Goal: Task Accomplishment & Management: Manage account settings

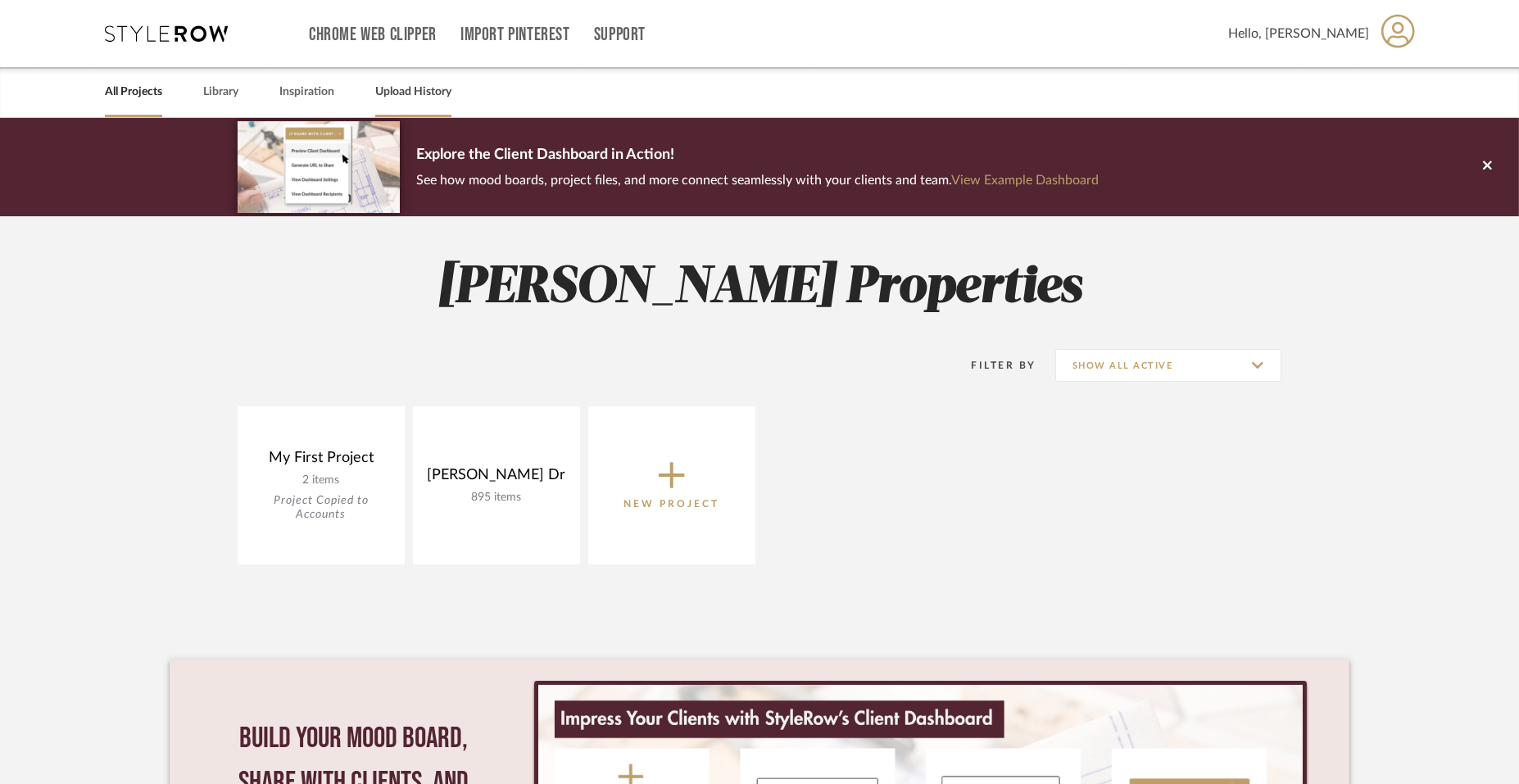
click at [414, 89] on link "Upload History" at bounding box center [413, 92] width 77 height 22
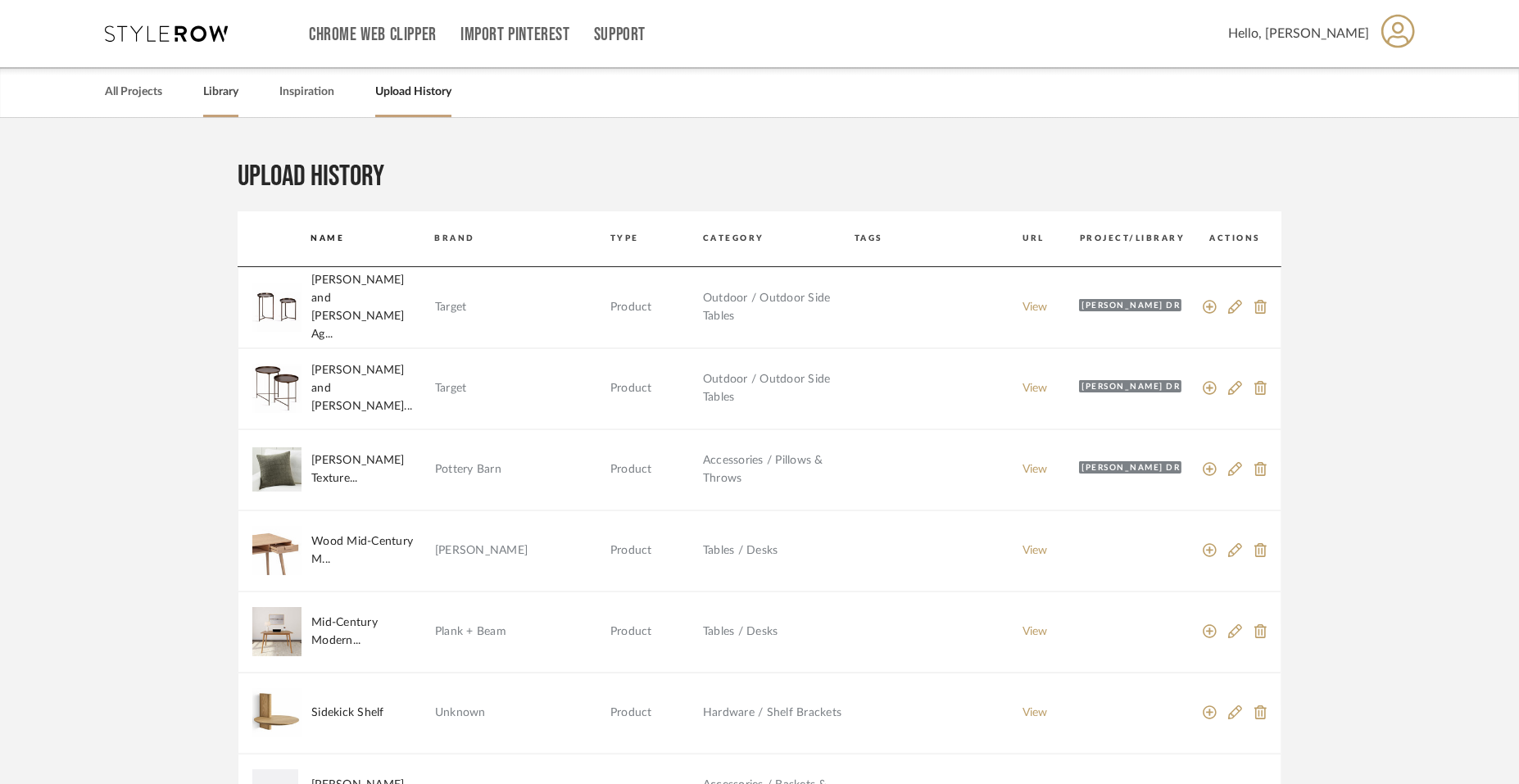
click at [231, 92] on link "Library" at bounding box center [221, 92] width 35 height 22
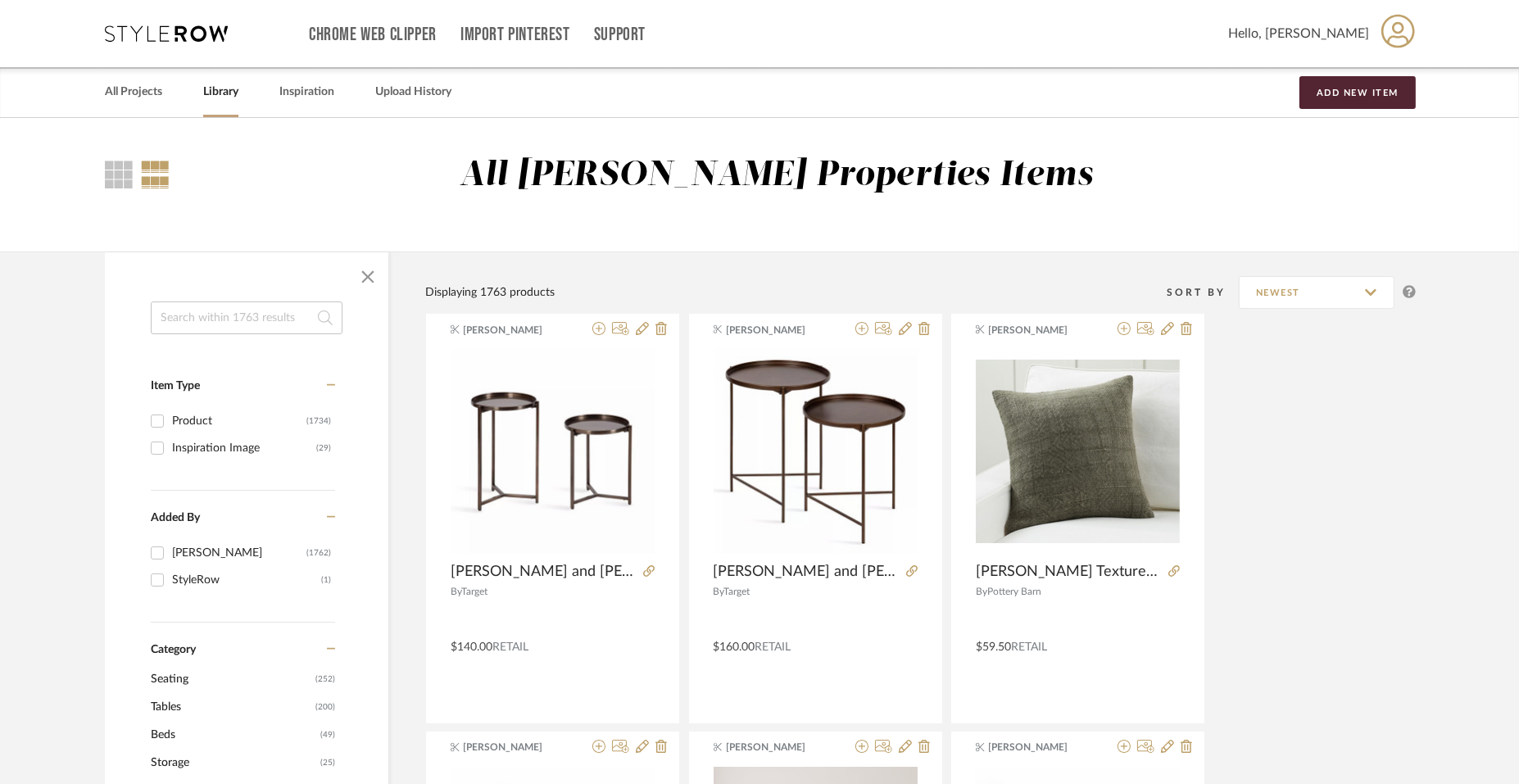
click at [228, 92] on link "Library" at bounding box center [221, 92] width 35 height 22
click at [1353, 297] on input "Newest" at bounding box center [1317, 292] width 156 height 33
click at [1408, 290] on icon at bounding box center [1409, 291] width 13 height 13
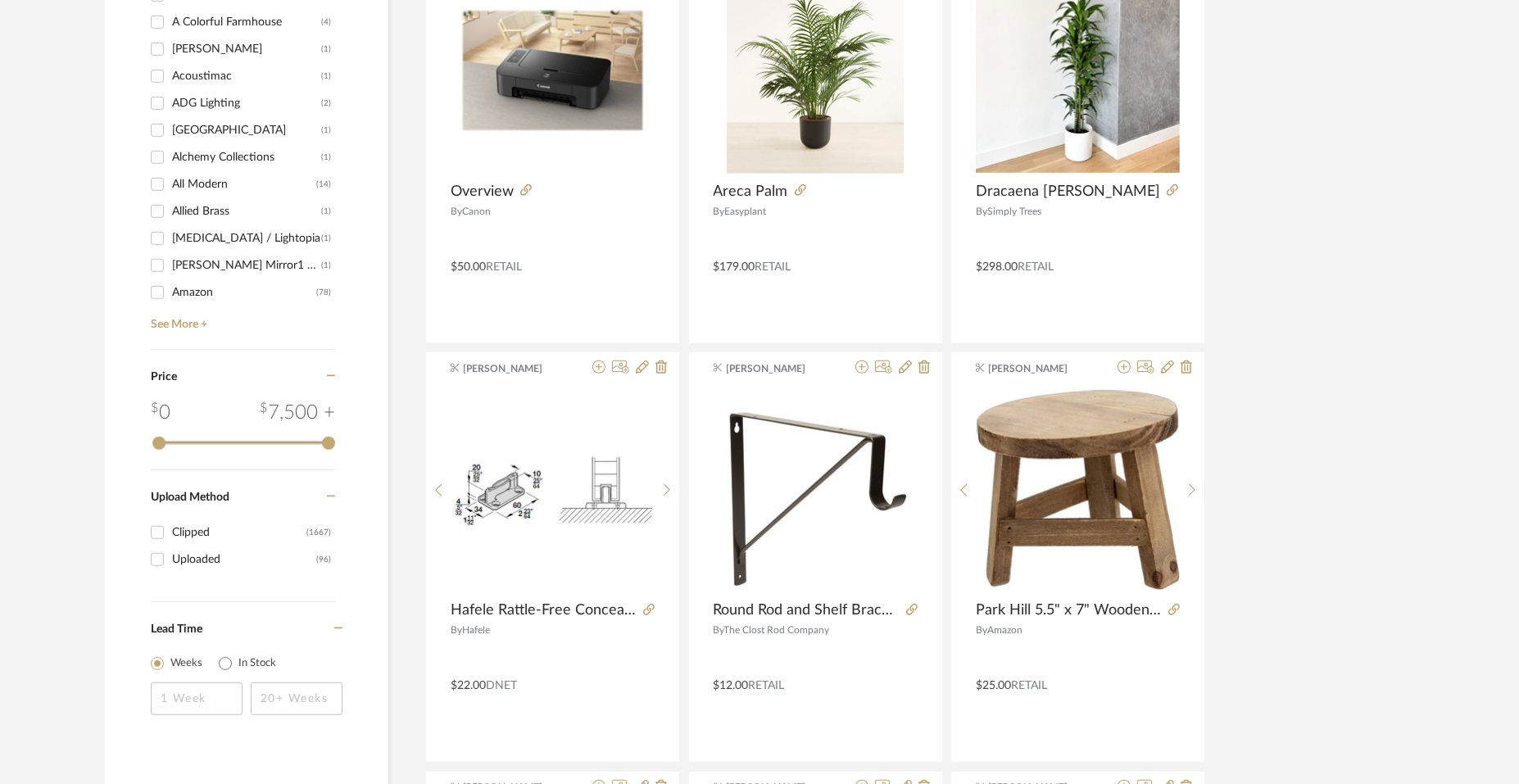
scroll to position [1638, 0]
click at [173, 317] on link "See More +" at bounding box center [241, 317] width 188 height 26
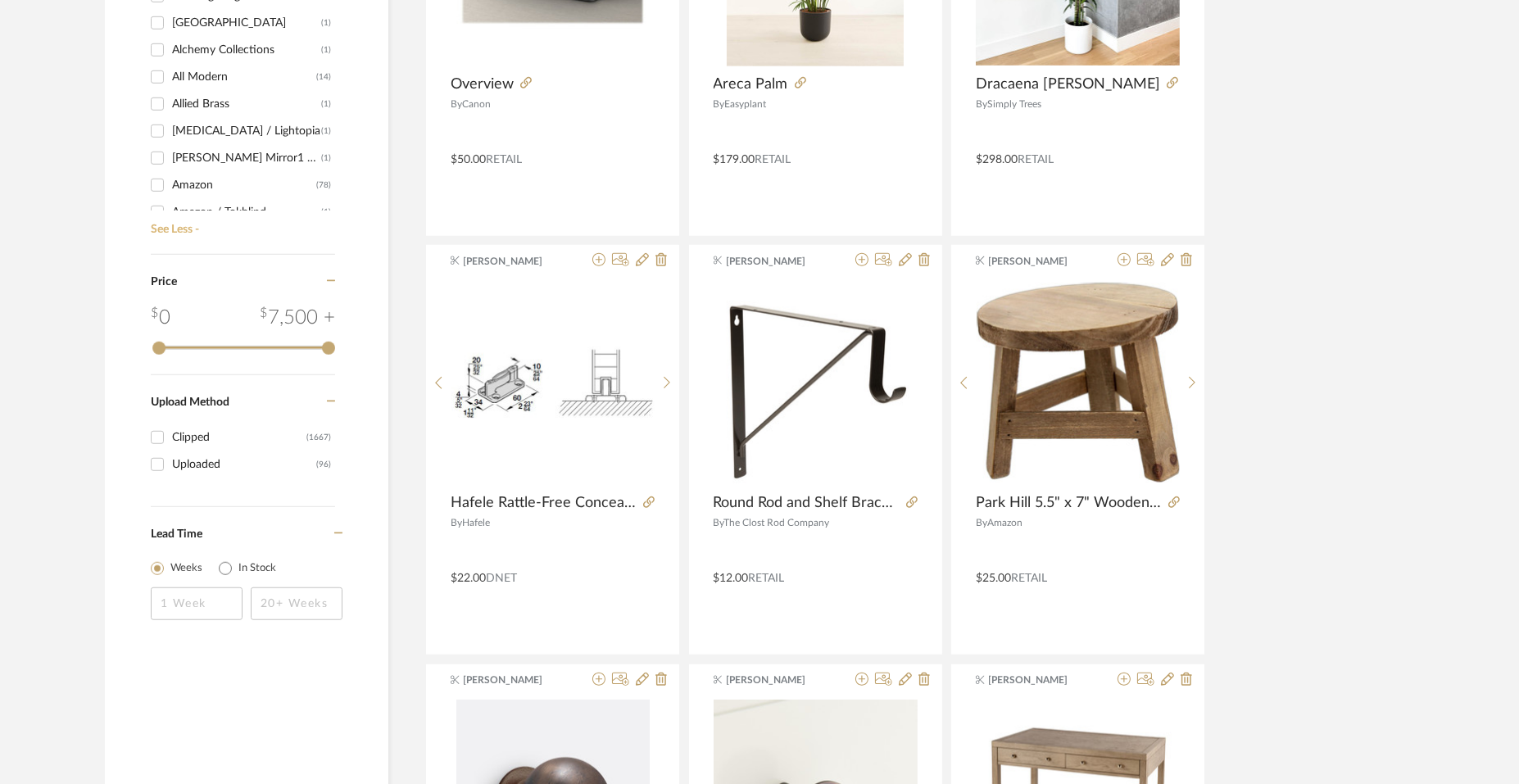
scroll to position [1843, 0]
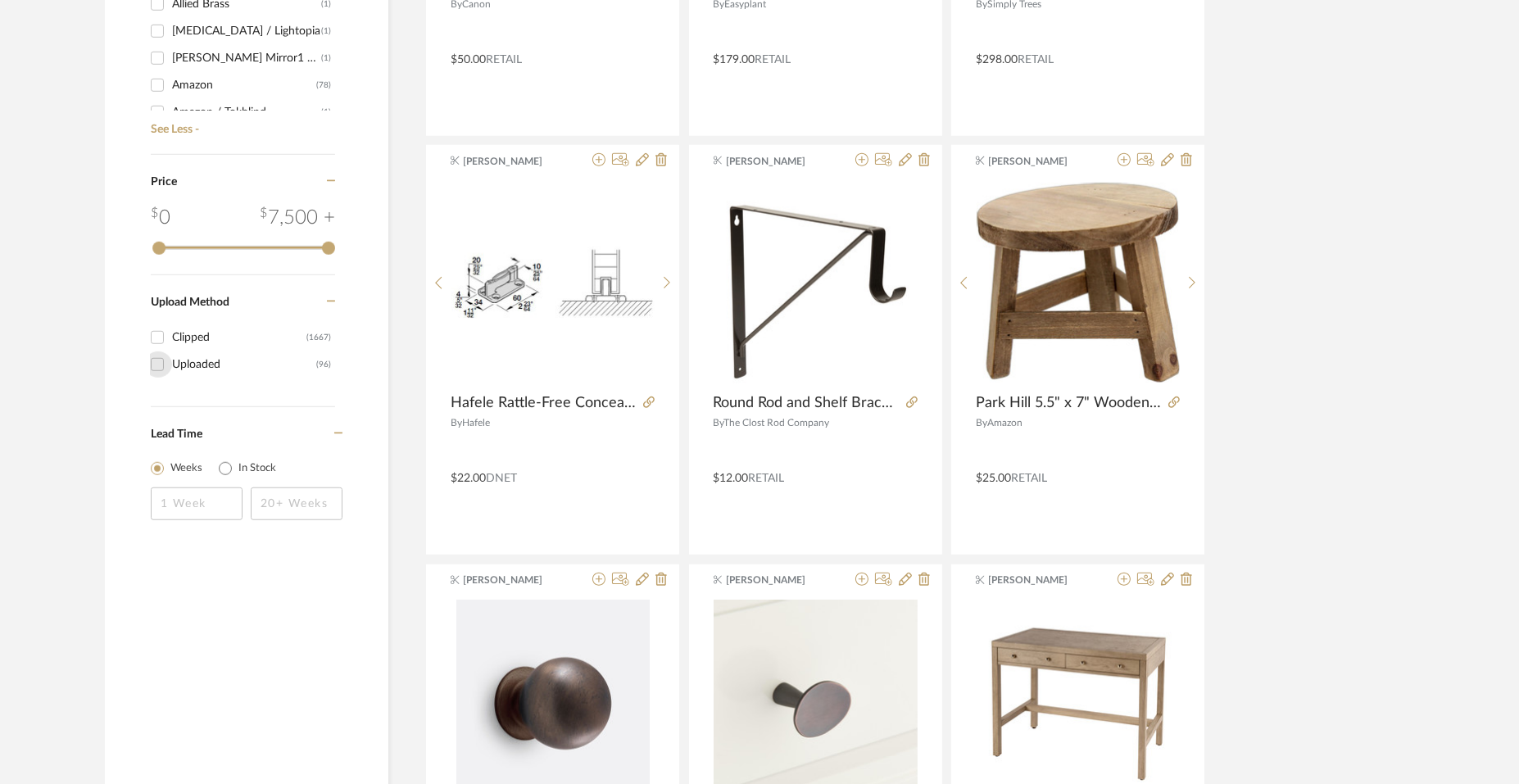
click at [155, 364] on input "Uploaded (96)" at bounding box center [158, 364] width 26 height 26
checkbox input "true"
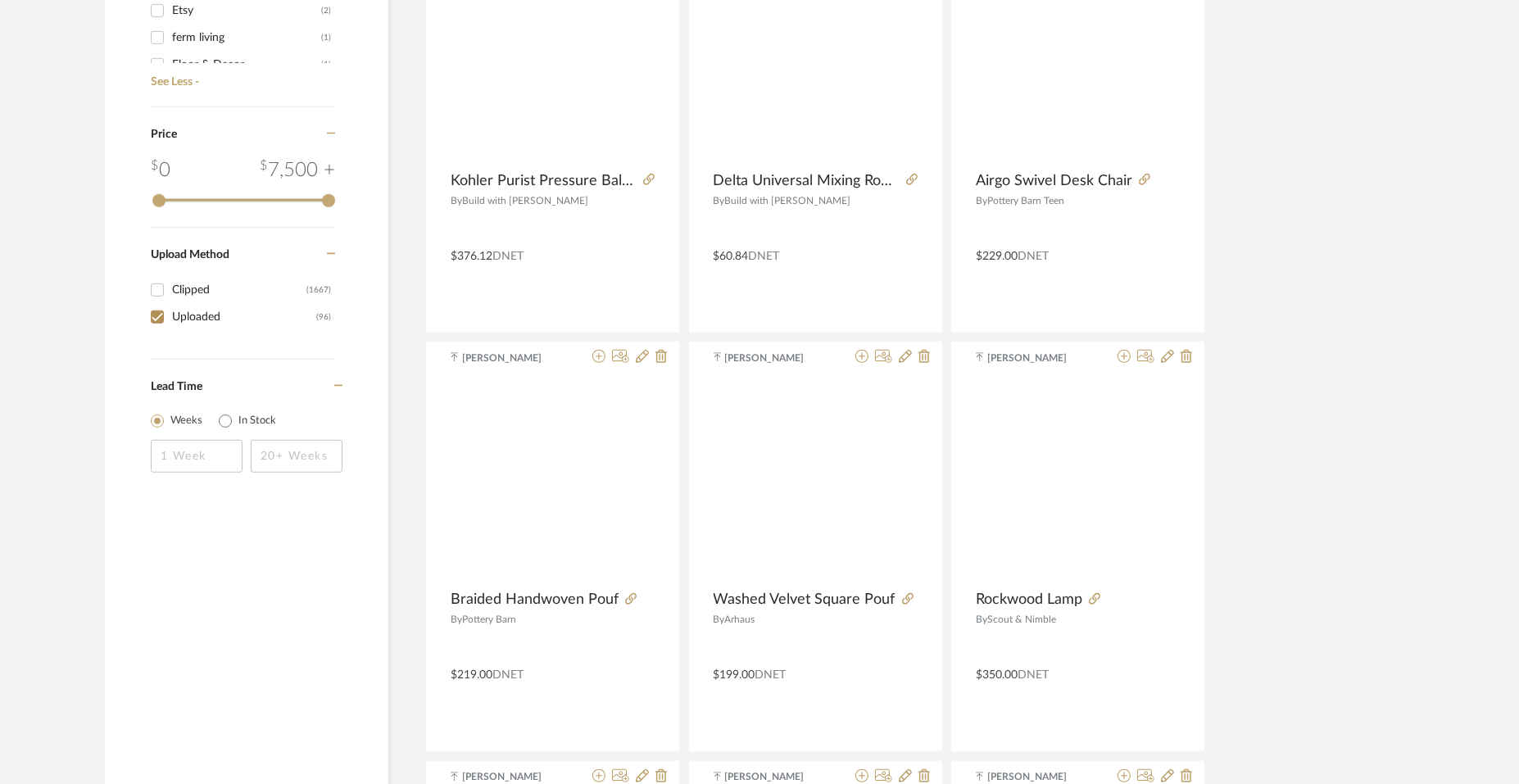
scroll to position [1123, 0]
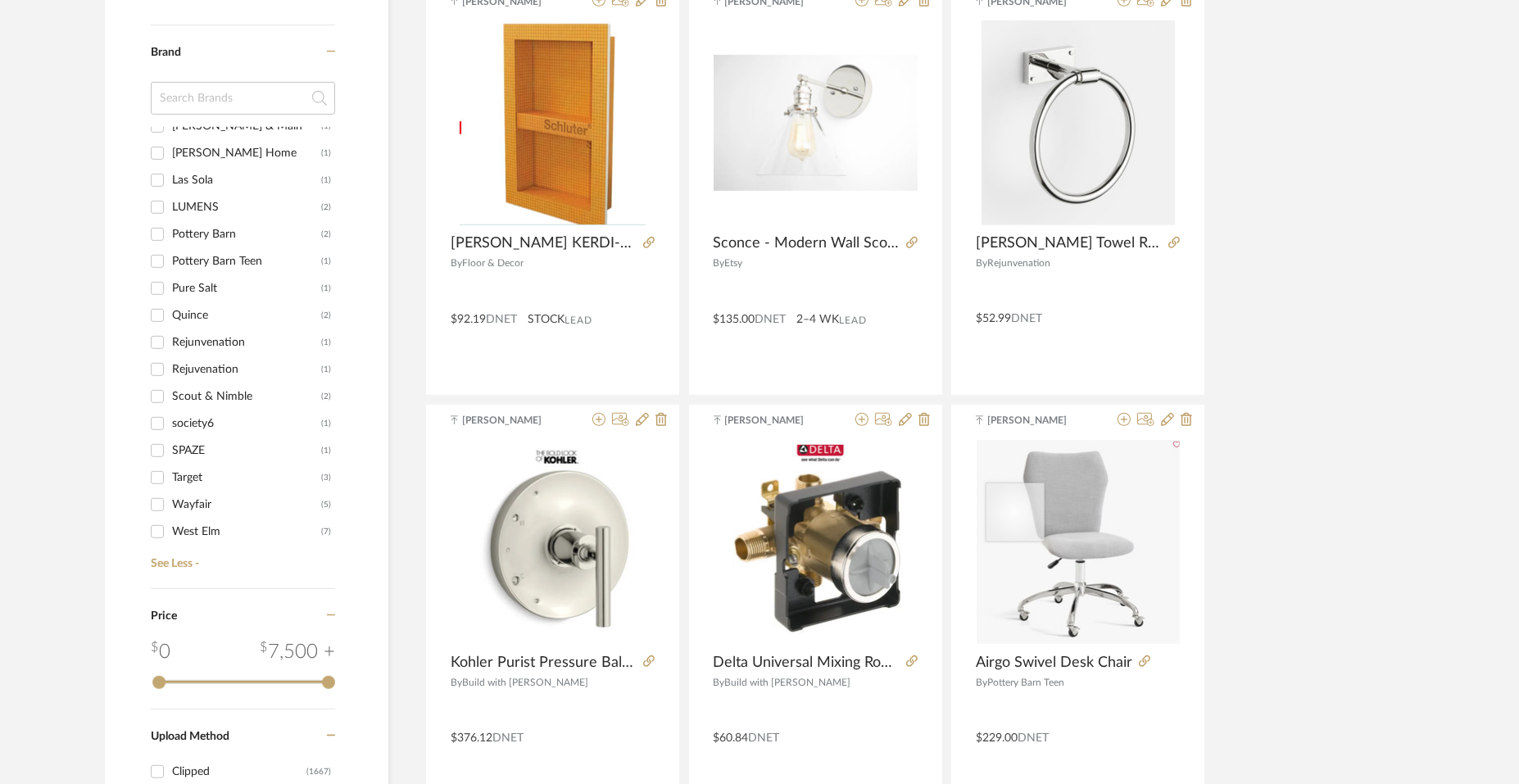
scroll to position [1737, 0]
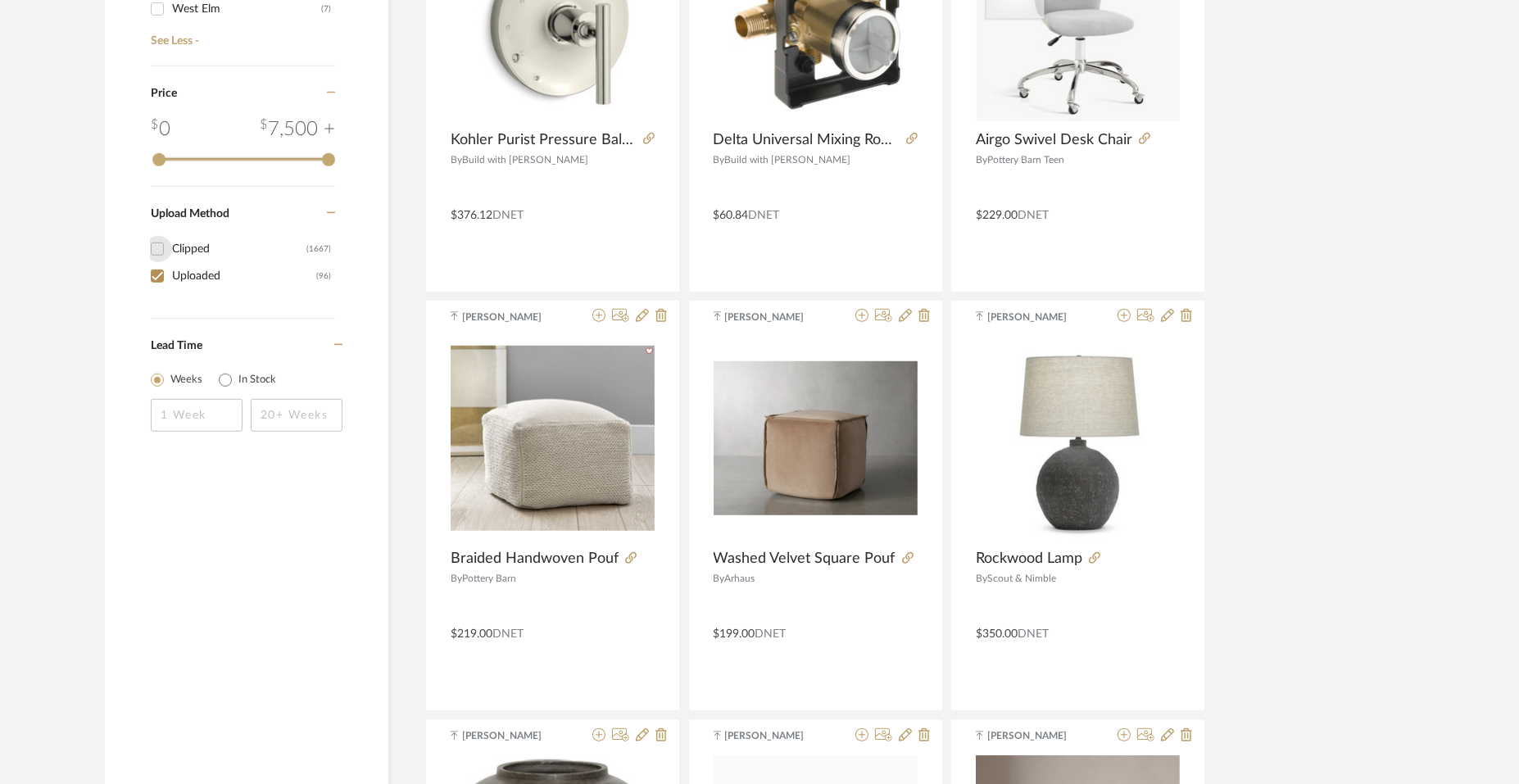
click at [160, 249] on input "Clipped (1667)" at bounding box center [158, 249] width 26 height 26
checkbox input "true"
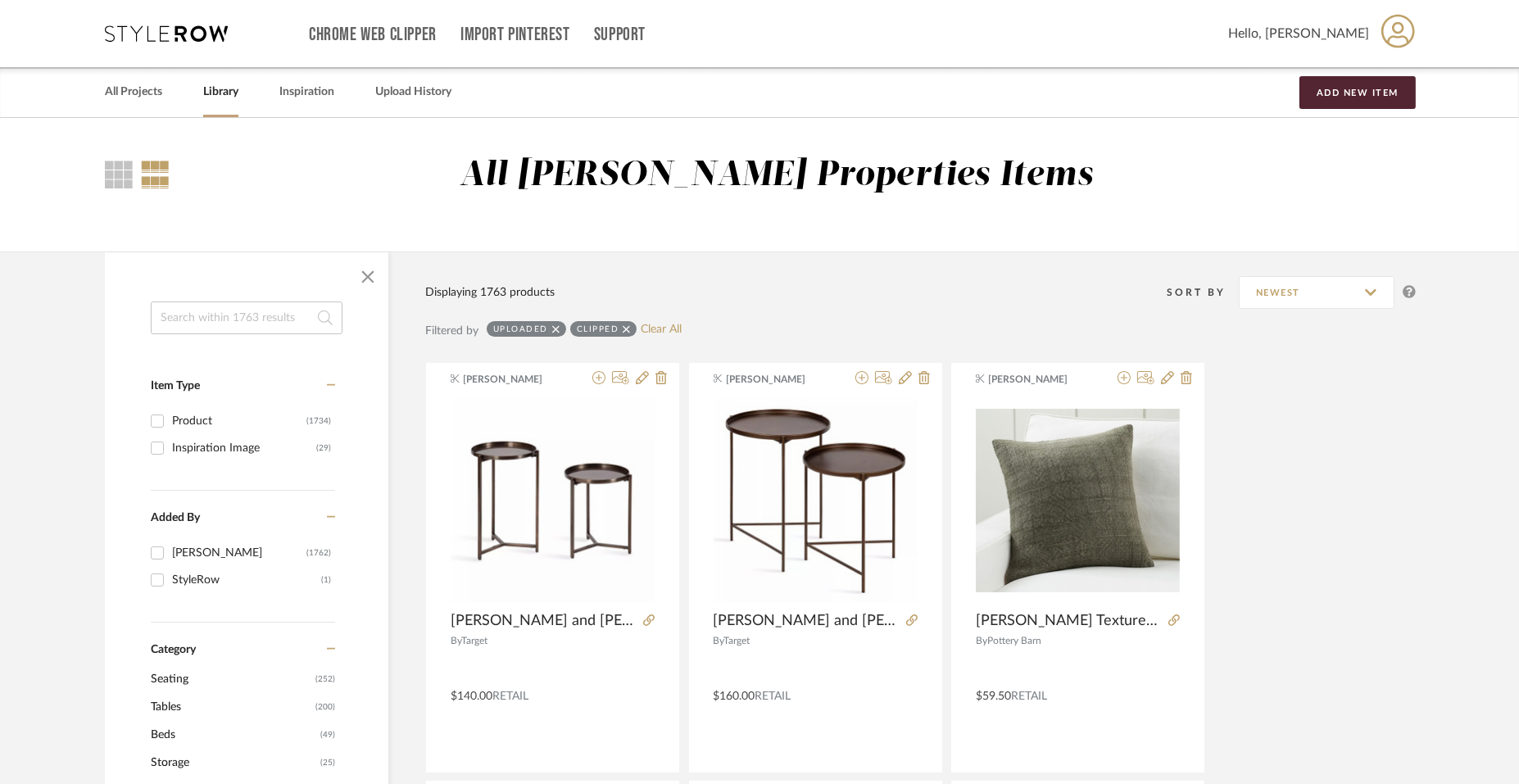
click at [159, 422] on input "Product (1734)" at bounding box center [158, 421] width 26 height 26
checkbox input "true"
click at [153, 446] on input "Inspiration Image (29)" at bounding box center [158, 448] width 26 height 26
checkbox input "true"
click at [129, 95] on link "All Projects" at bounding box center [133, 92] width 57 height 22
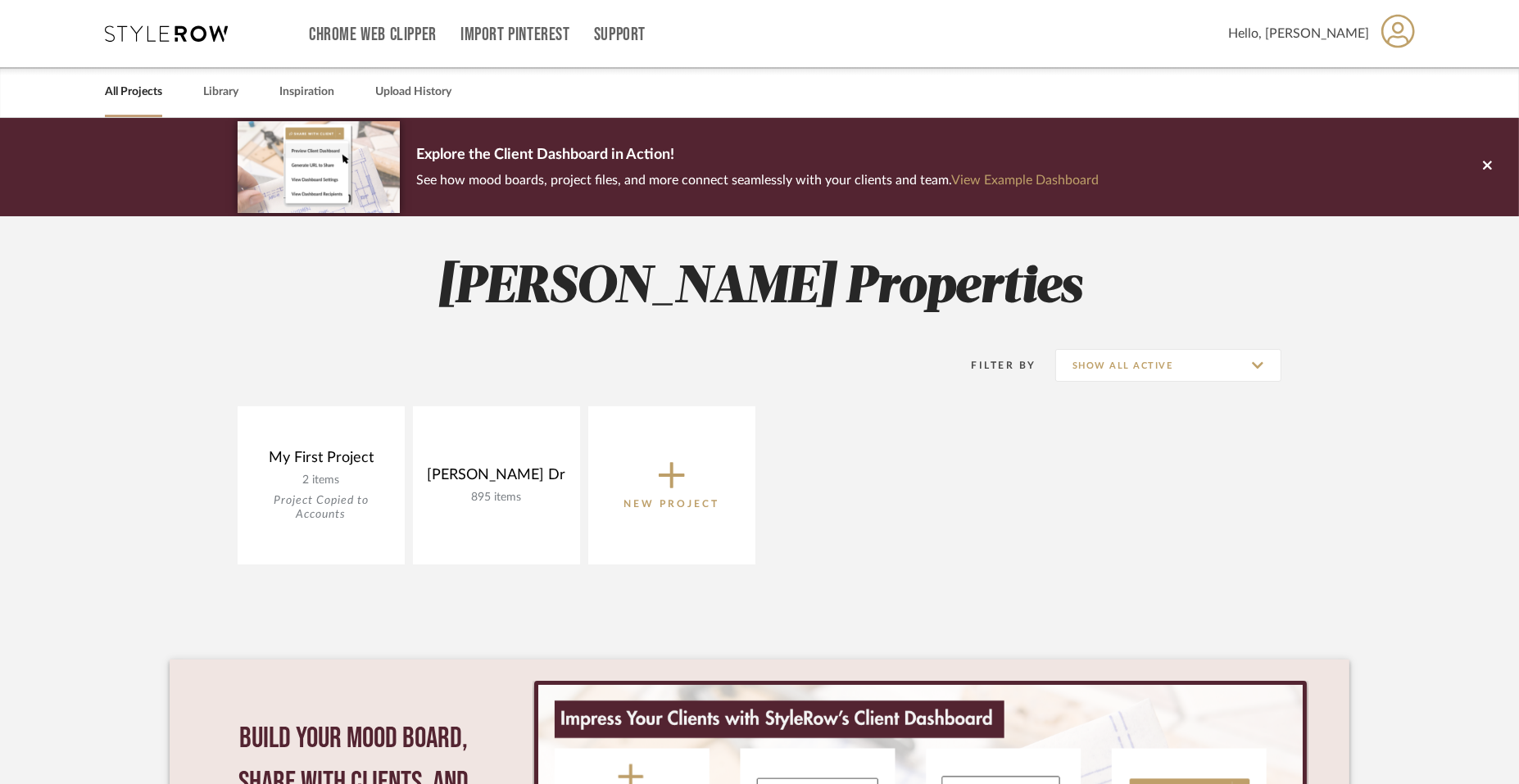
click at [670, 469] on icon at bounding box center [672, 475] width 26 height 34
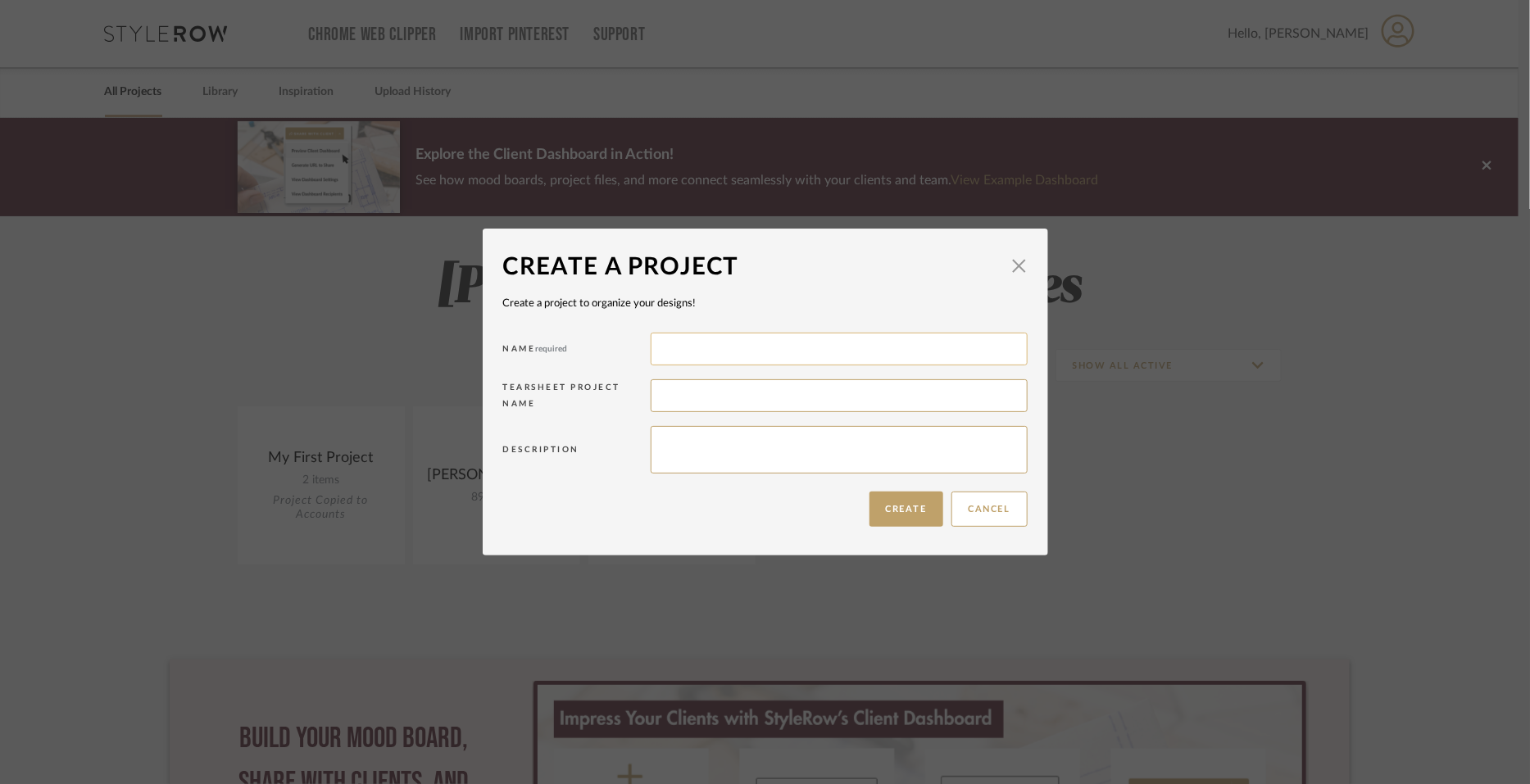
click at [651, 355] on input at bounding box center [839, 348] width 377 height 33
type input "Library"
click at [896, 506] on button "Create" at bounding box center [907, 509] width 74 height 35
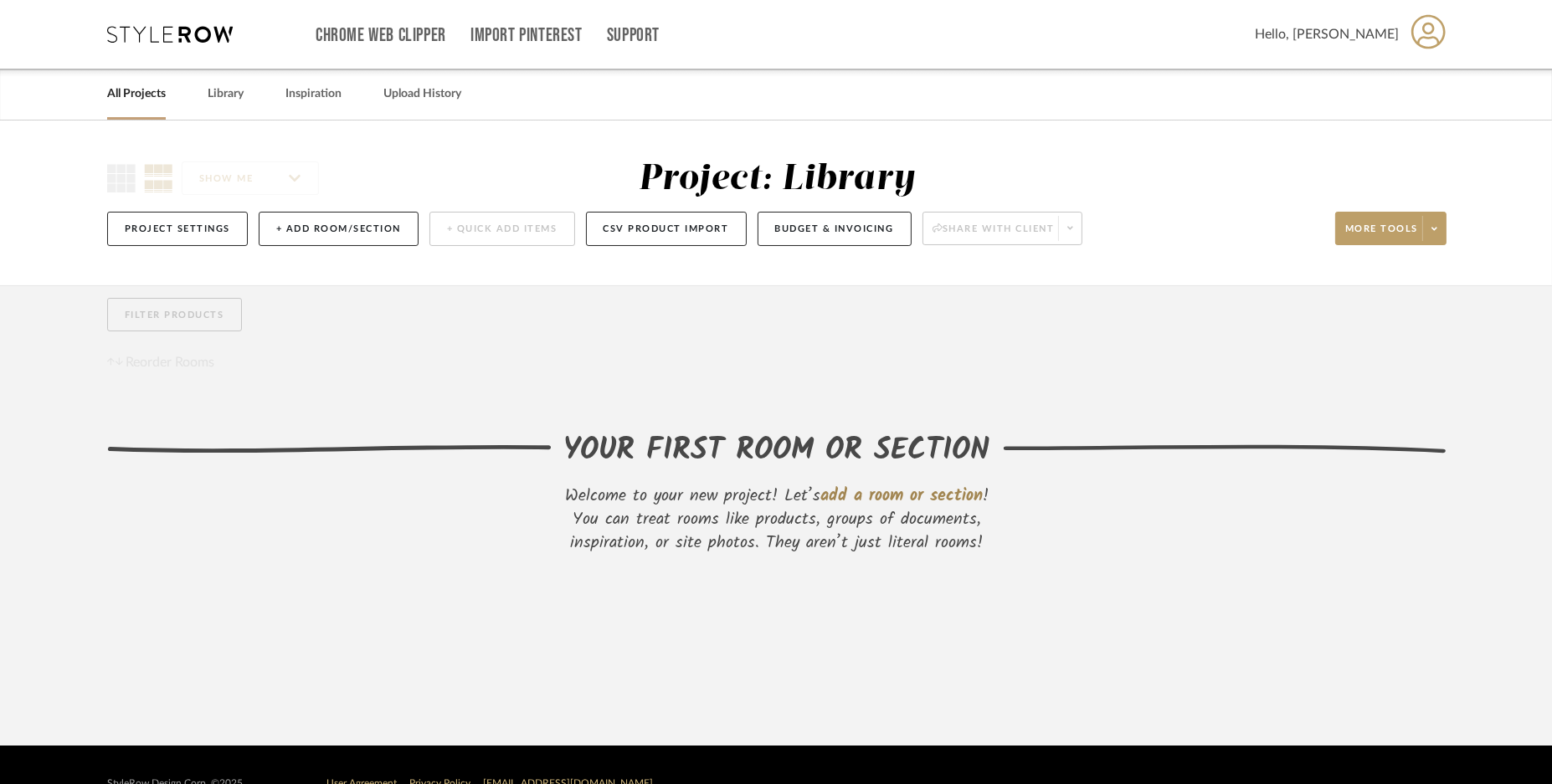
click at [863, 493] on span "add a room or section" at bounding box center [902, 496] width 163 height 27
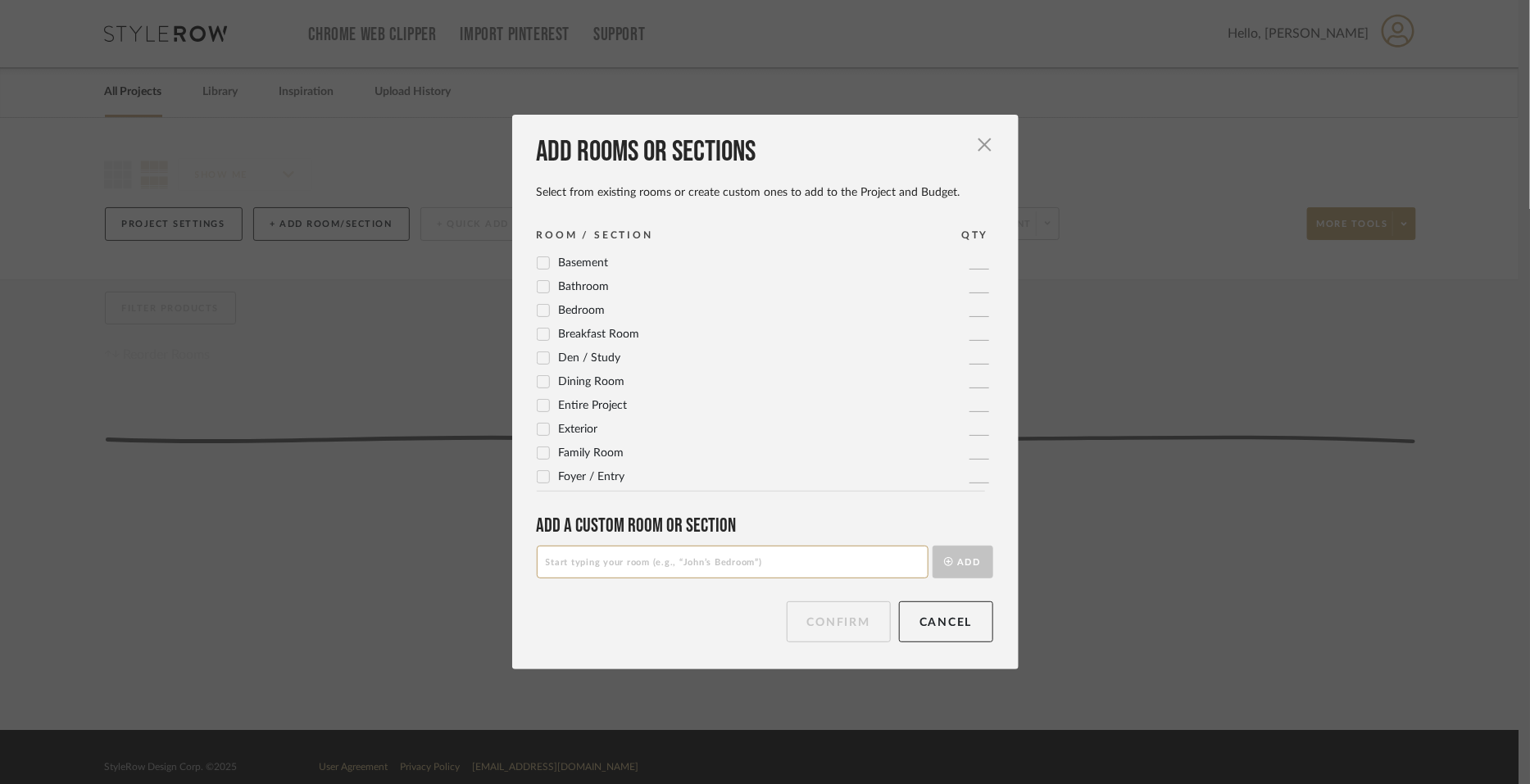
click at [599, 567] on input at bounding box center [732, 561] width 392 height 33
type input "Library"
click at [955, 563] on button "Add" at bounding box center [963, 561] width 61 height 33
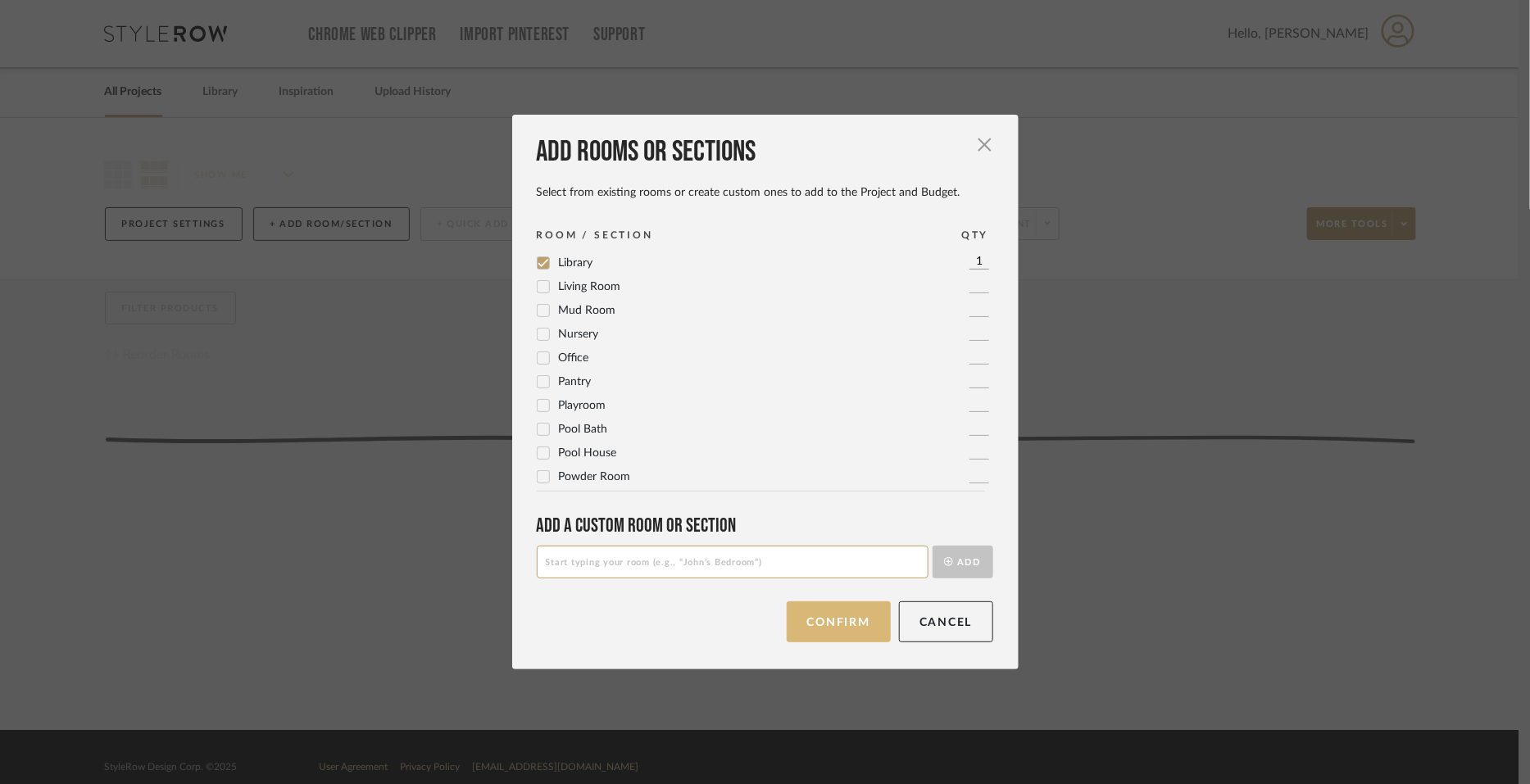
click at [845, 622] on button "Confirm" at bounding box center [839, 621] width 104 height 41
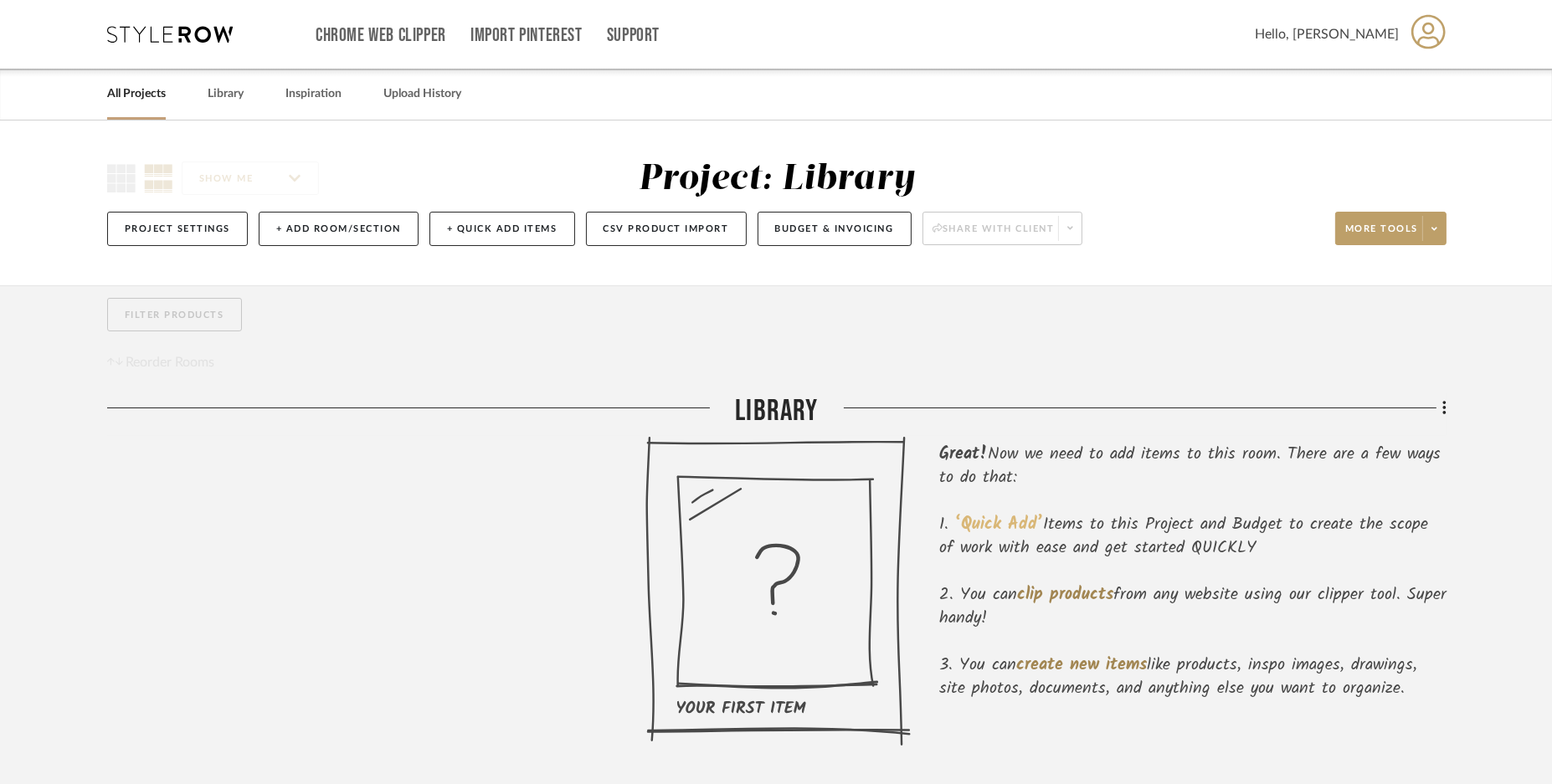
click at [1023, 519] on span "‘Quick Add’" at bounding box center [999, 525] width 88 height 27
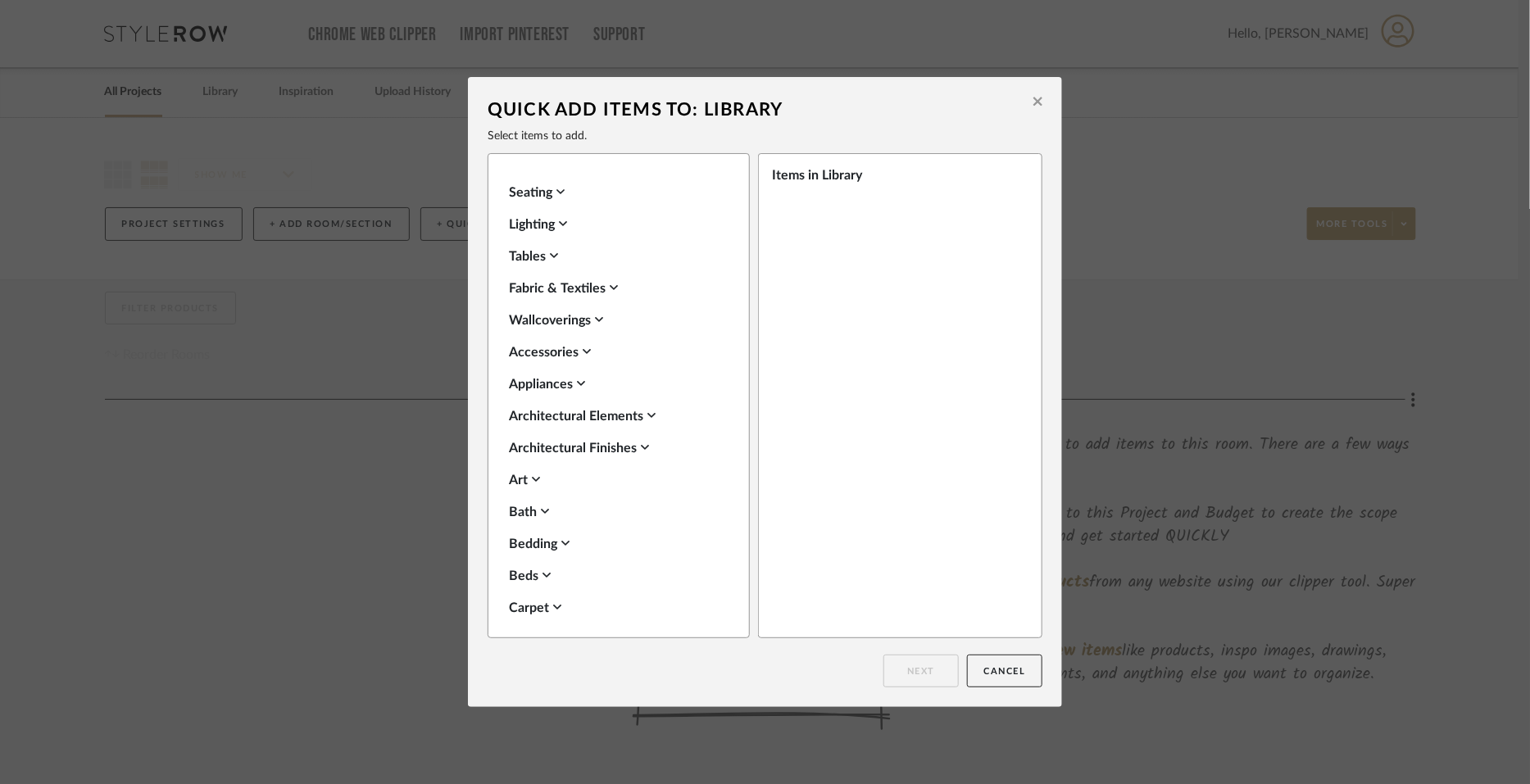
click at [541, 194] on div "Seating" at bounding box center [614, 193] width 211 height 19
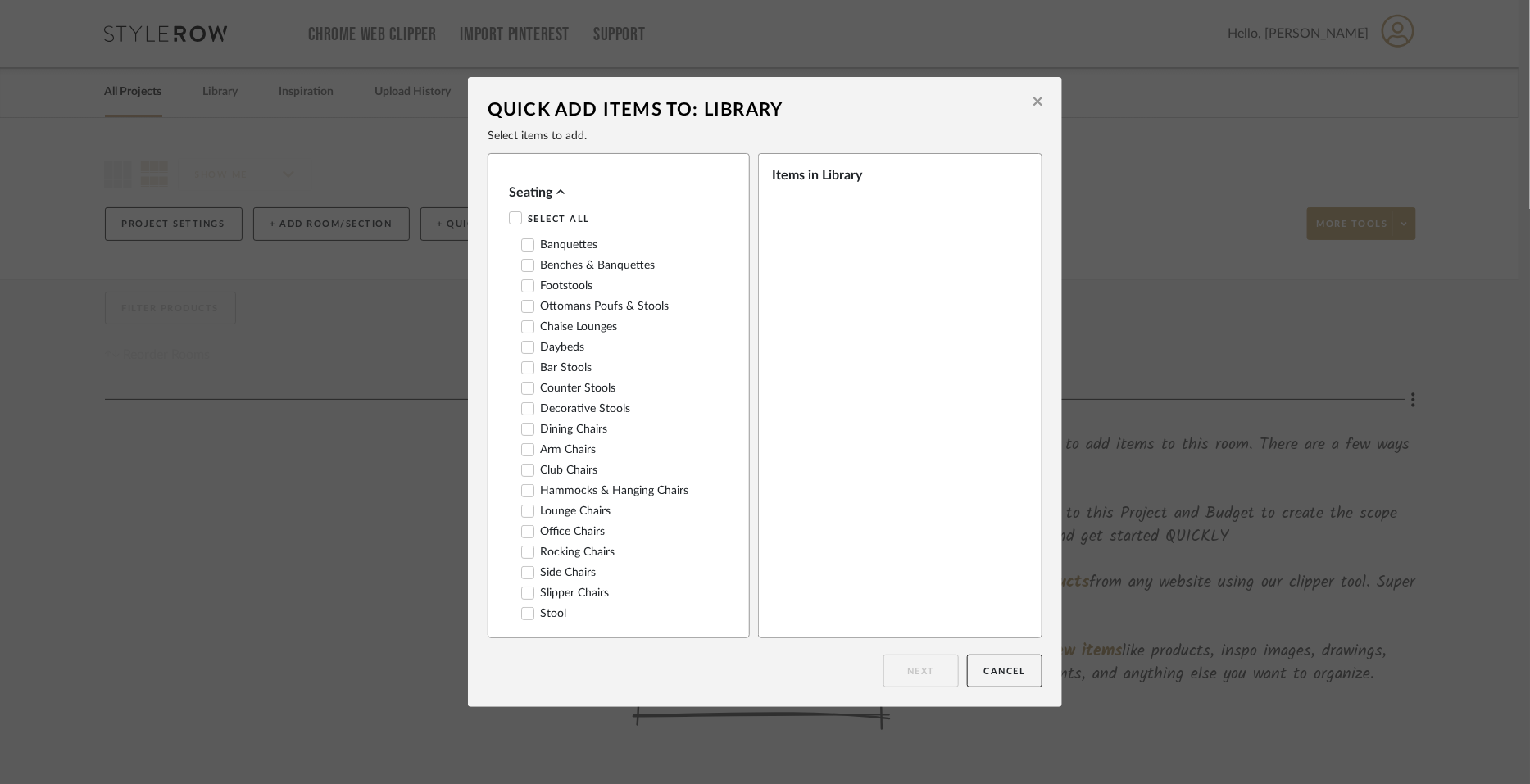
click at [511, 219] on icon at bounding box center [516, 217] width 11 height 8
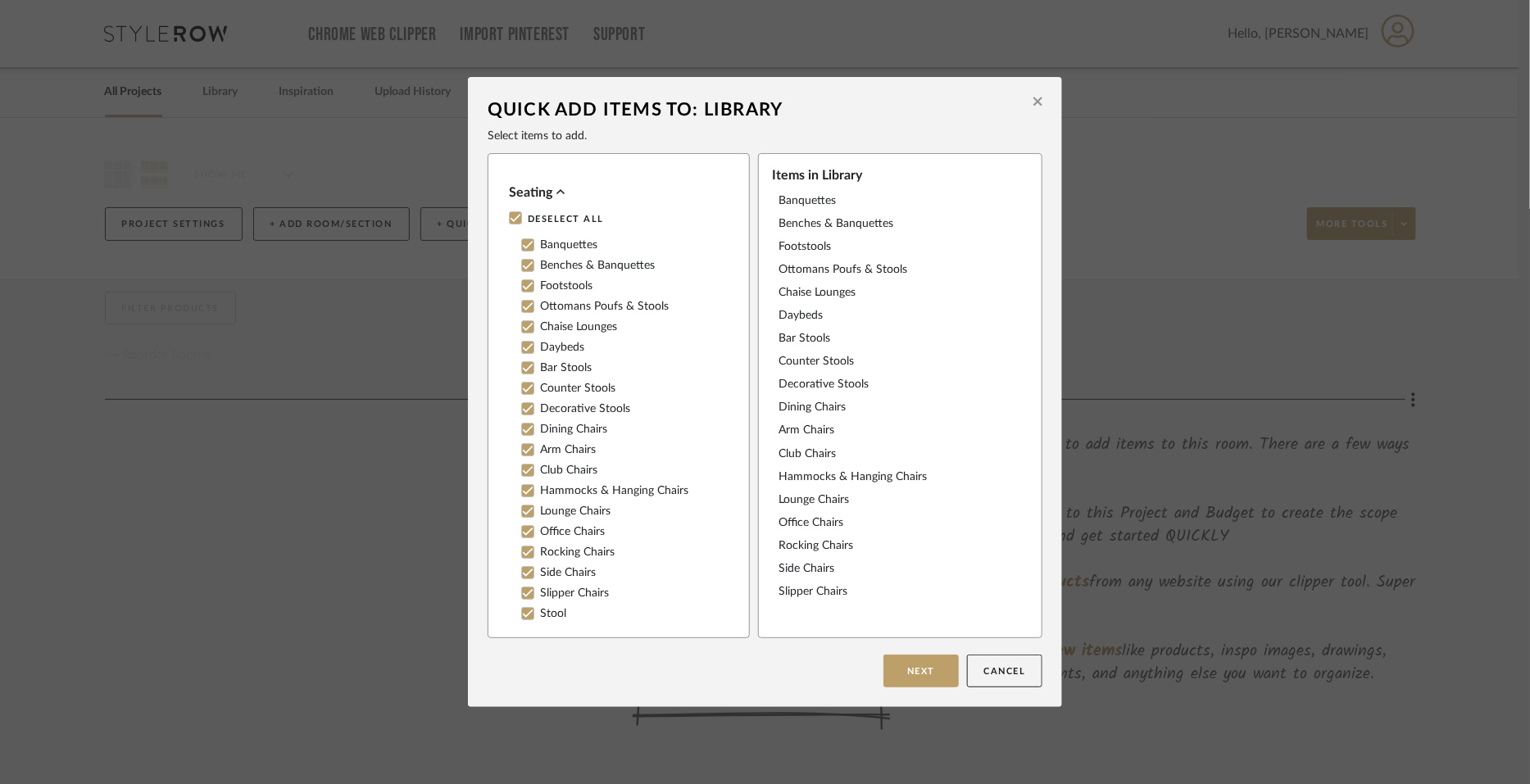
click at [556, 193] on icon at bounding box center [560, 191] width 8 height 13
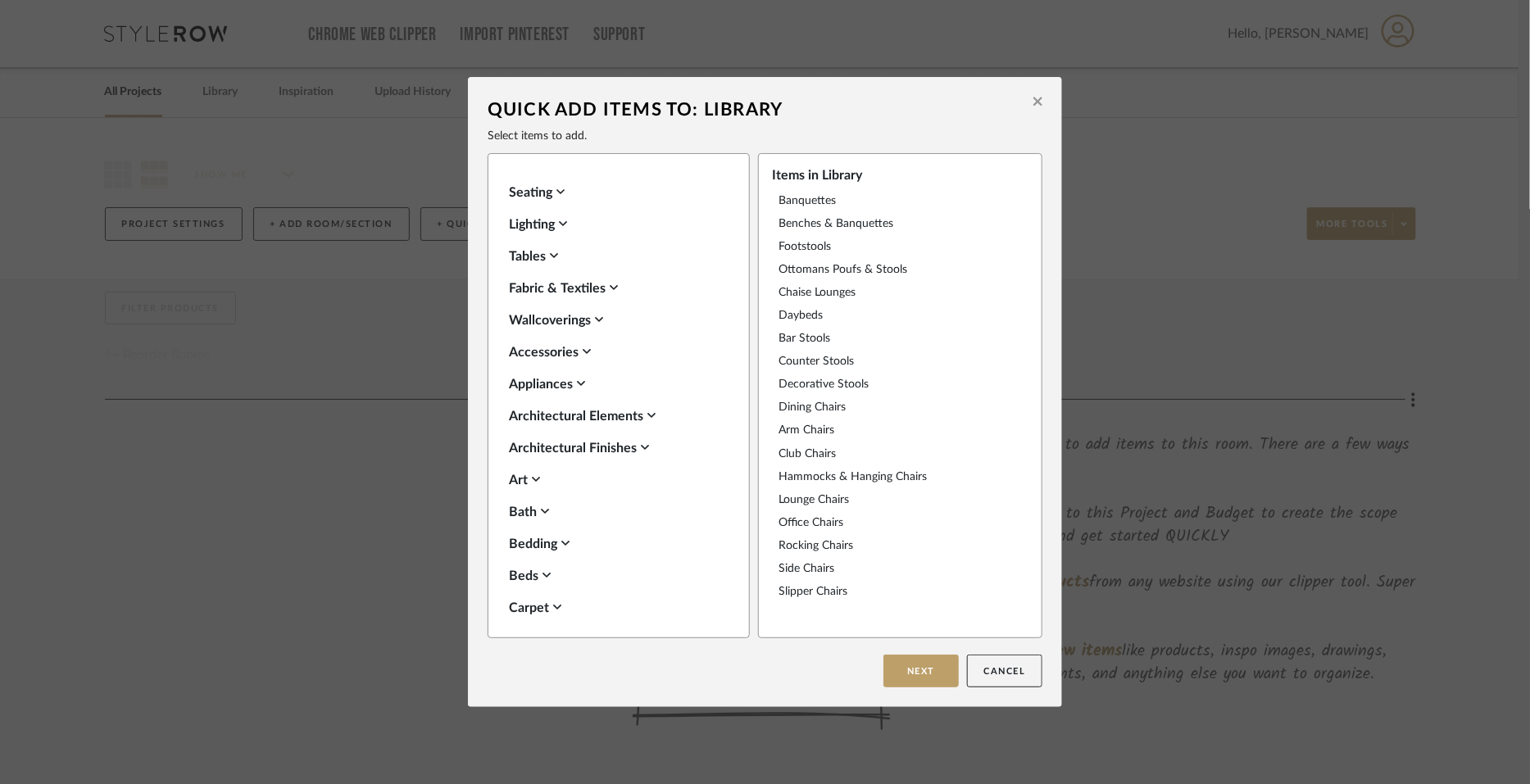
click at [562, 218] on icon at bounding box center [563, 223] width 8 height 13
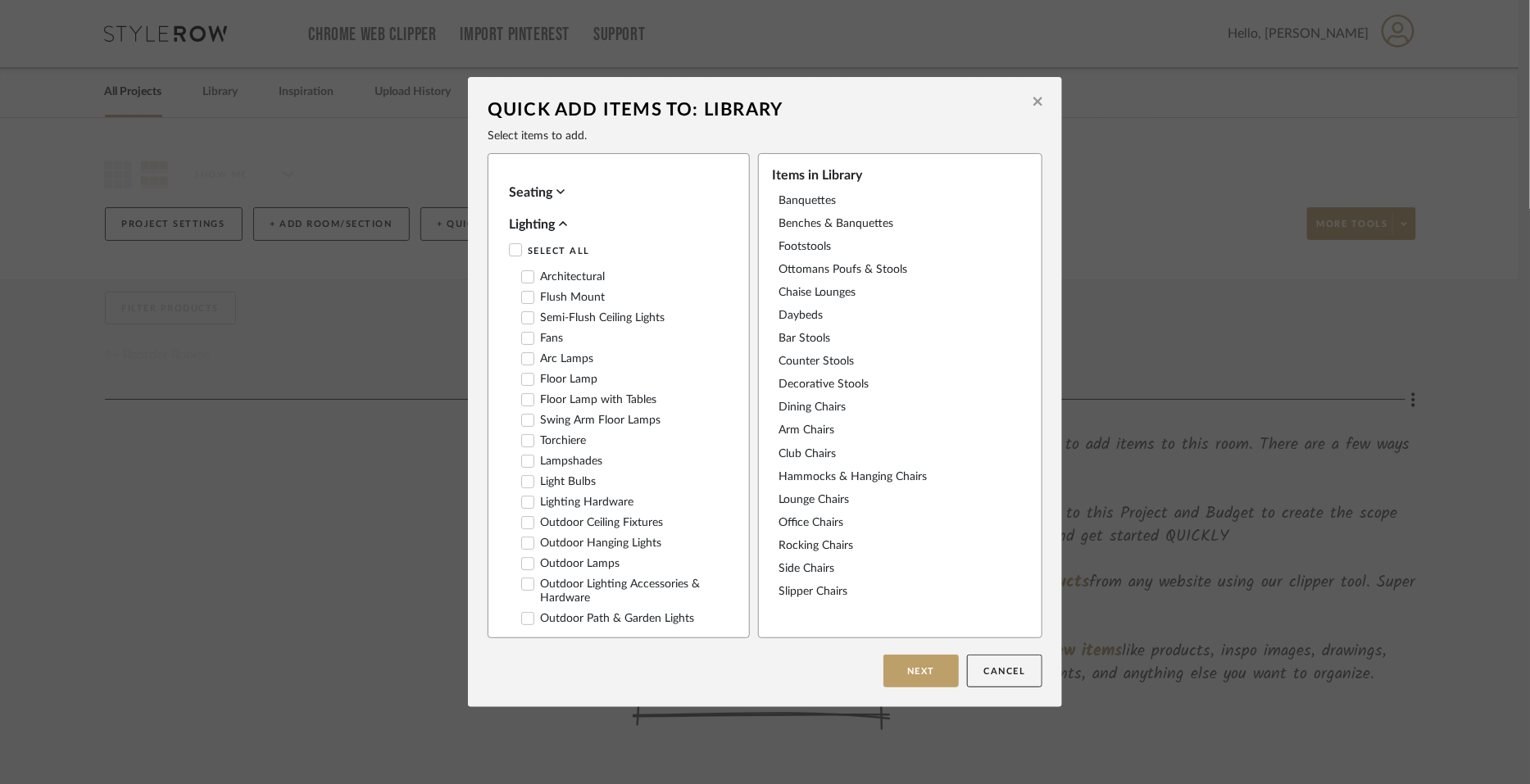
click at [510, 249] on icon at bounding box center [515, 249] width 11 height 11
click at [559, 221] on icon at bounding box center [563, 223] width 8 height 13
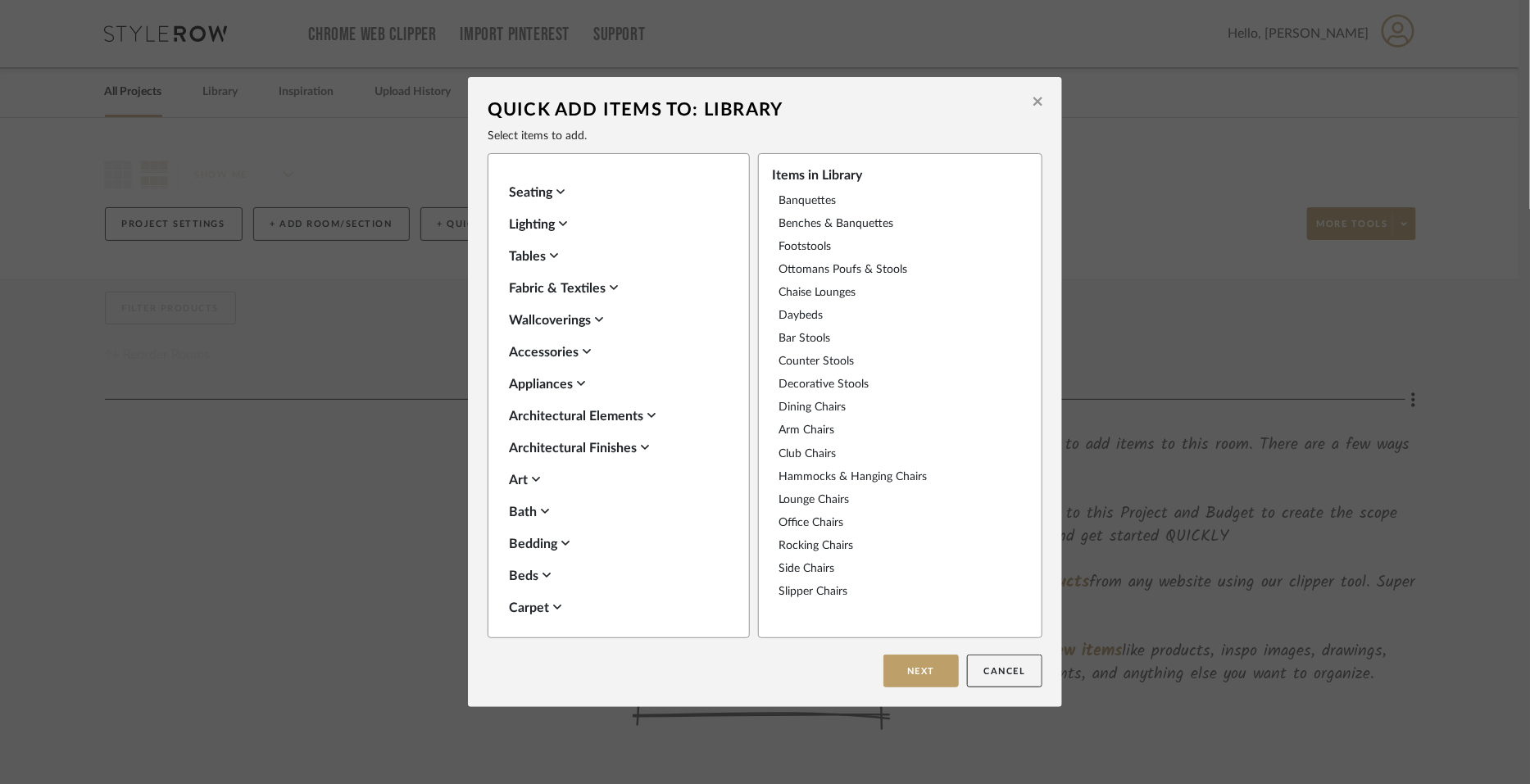
click at [550, 253] on icon at bounding box center [554, 255] width 8 height 13
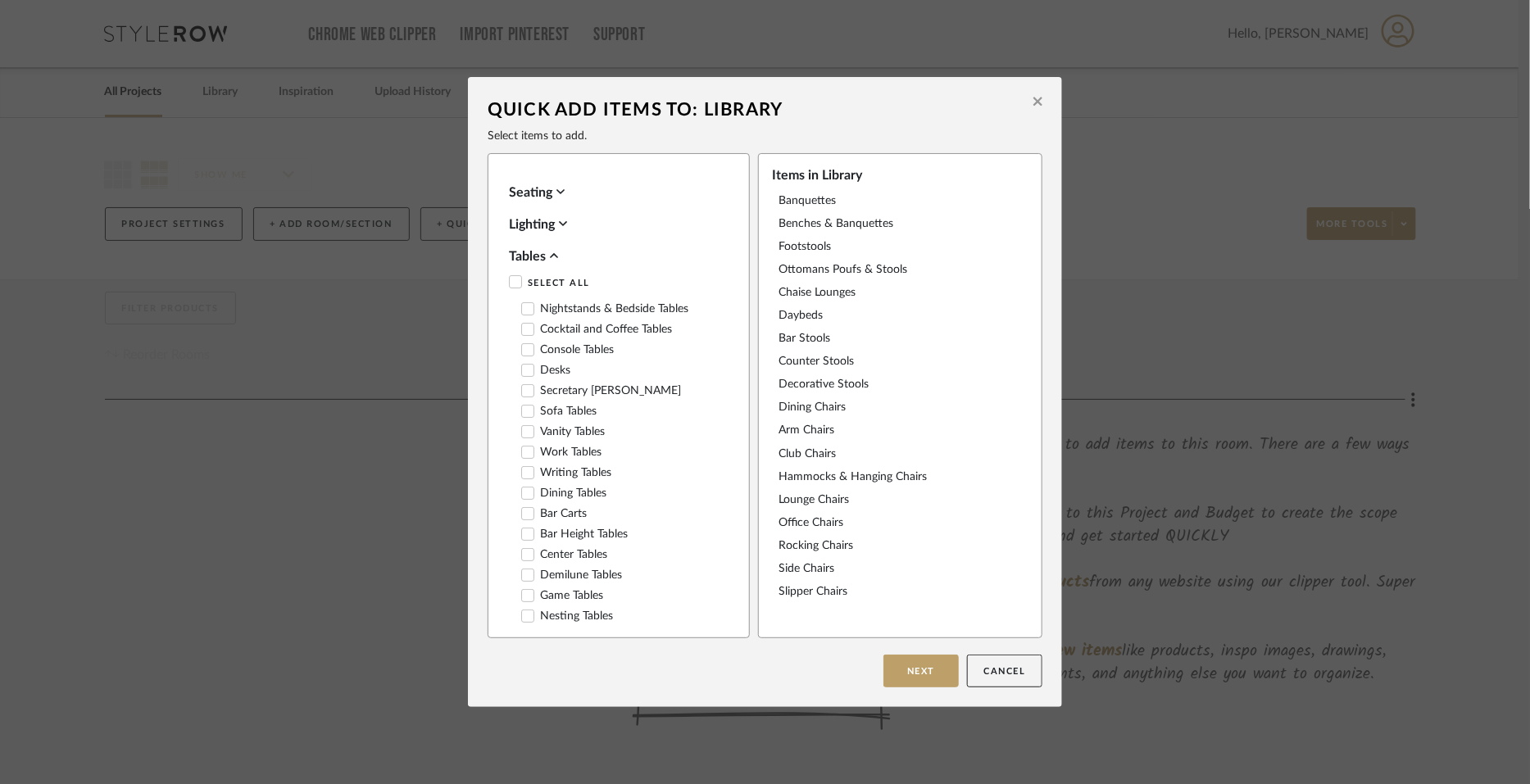
click at [510, 281] on icon at bounding box center [515, 282] width 11 height 11
click at [551, 254] on icon at bounding box center [554, 255] width 8 height 13
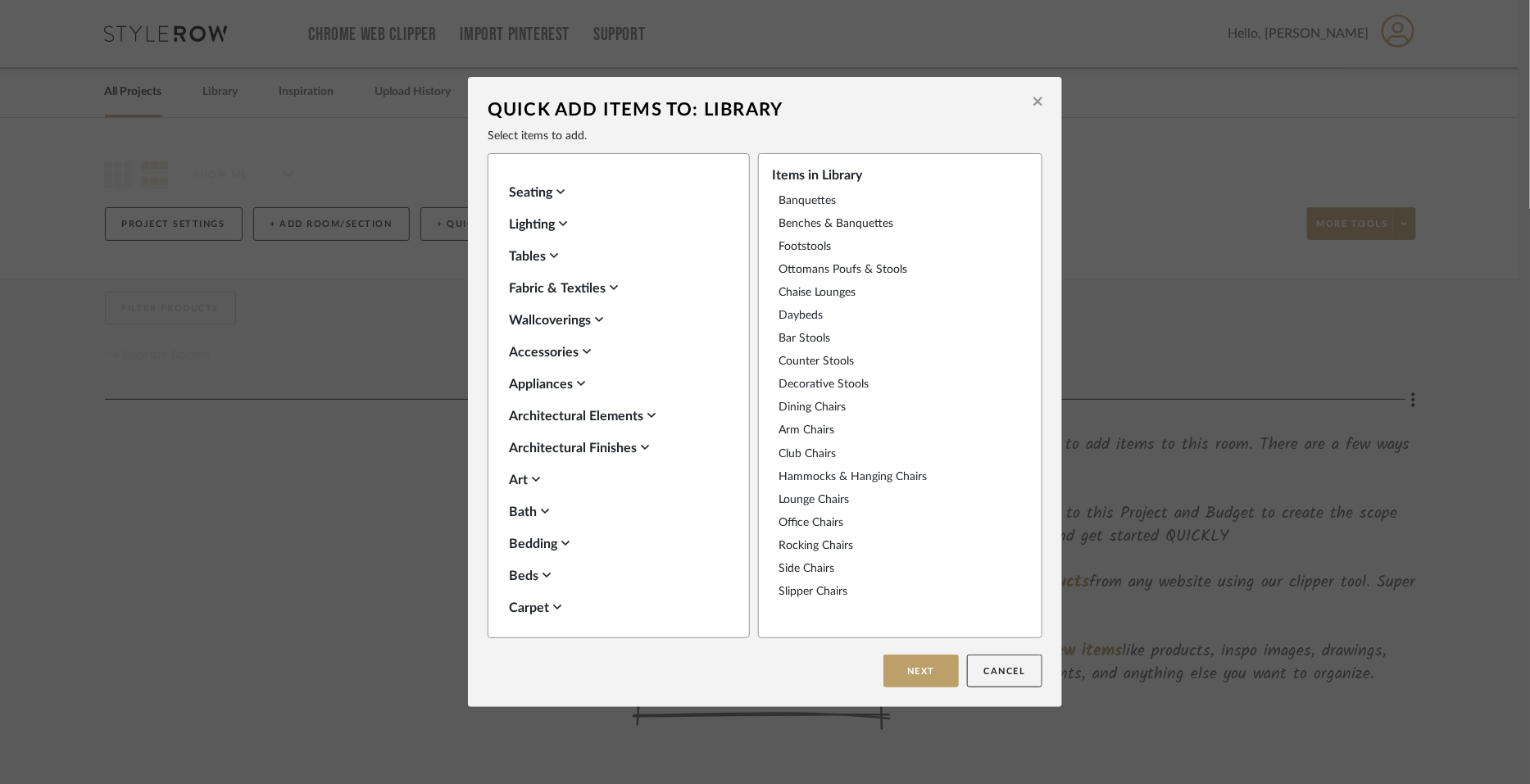
click at [533, 289] on div "Fabric & Textiles" at bounding box center [614, 289] width 211 height 19
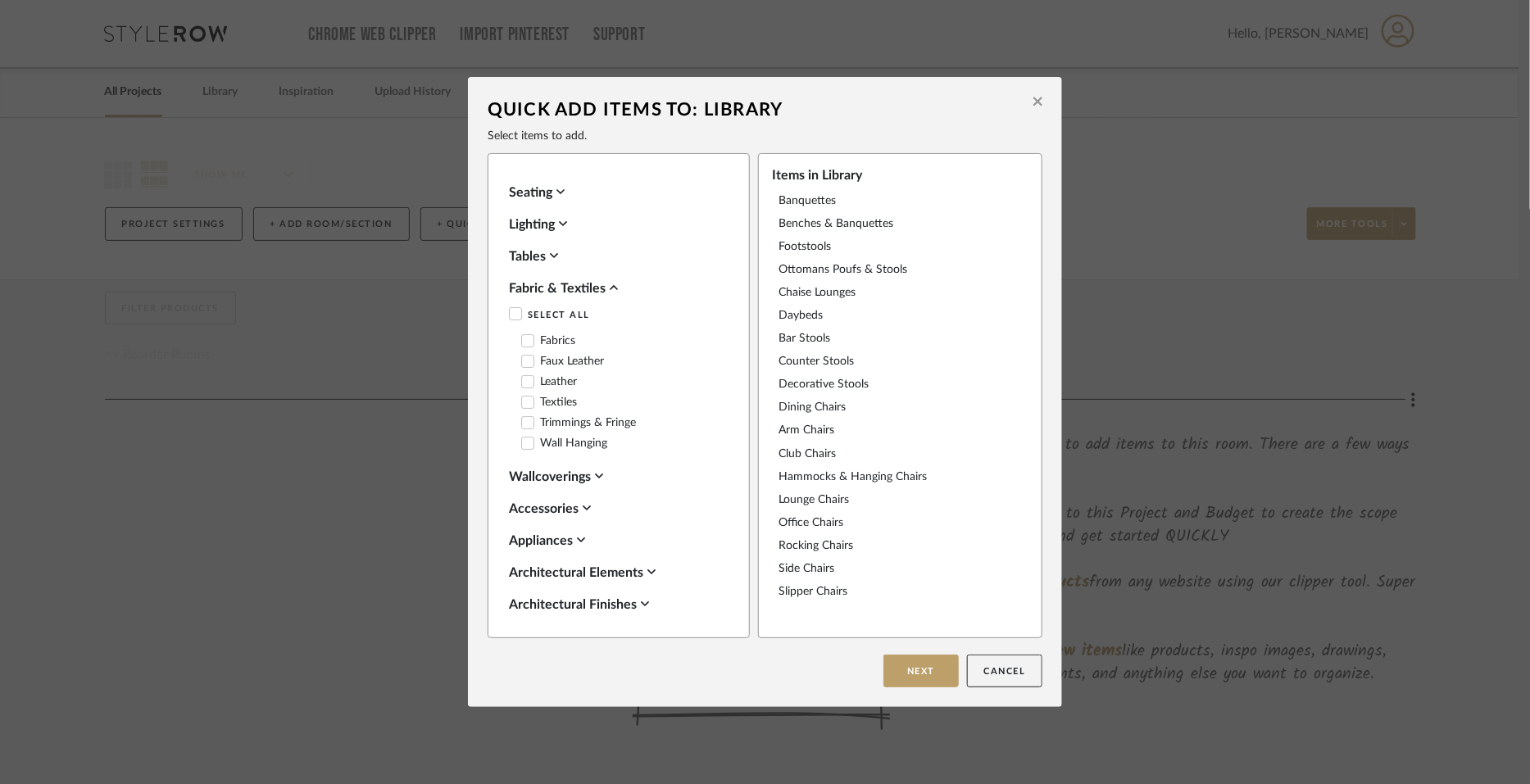
click at [510, 315] on icon at bounding box center [515, 313] width 11 height 11
click at [614, 283] on icon at bounding box center [614, 287] width 8 height 13
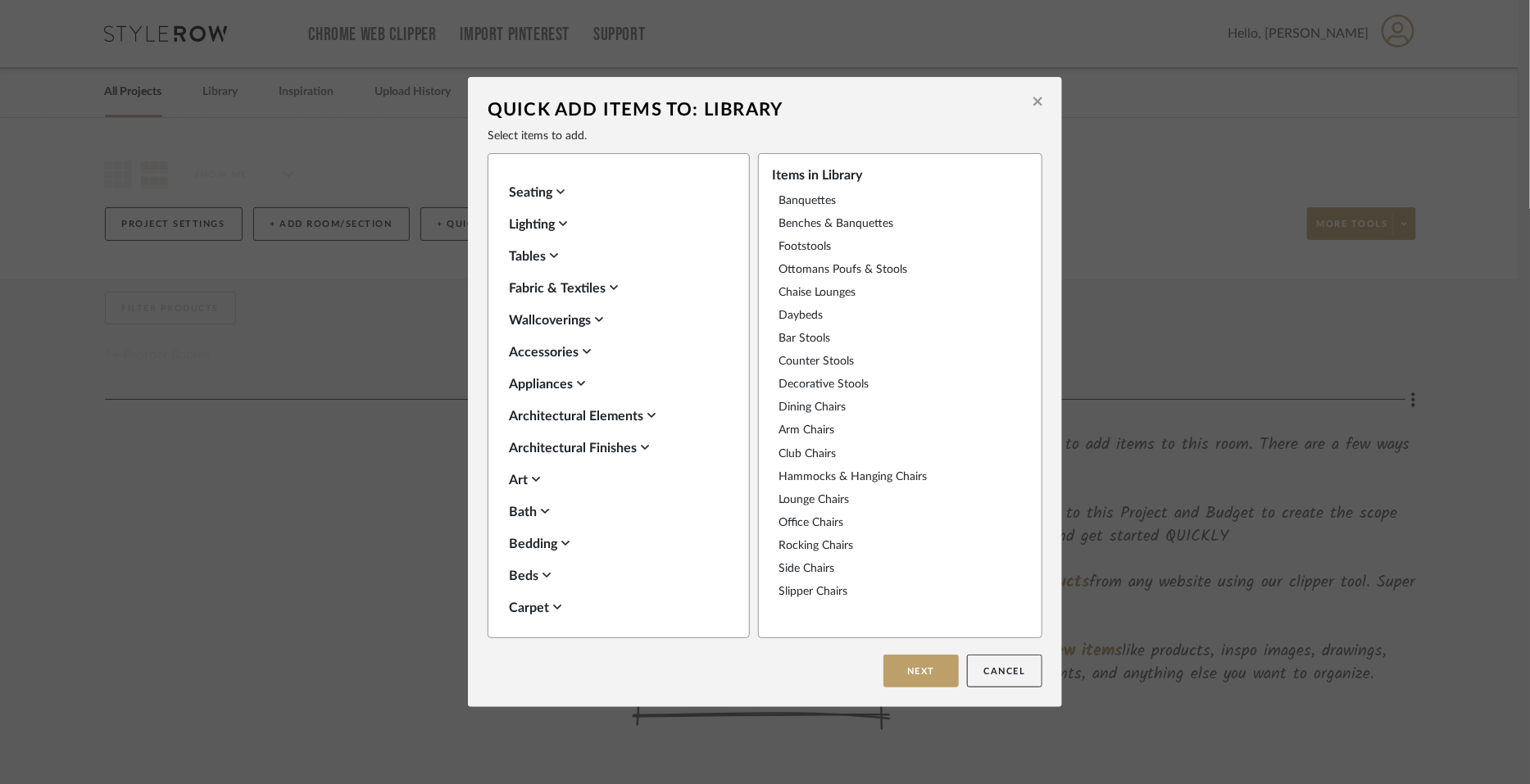
click at [565, 316] on div "Wallcoverings" at bounding box center [614, 320] width 211 height 19
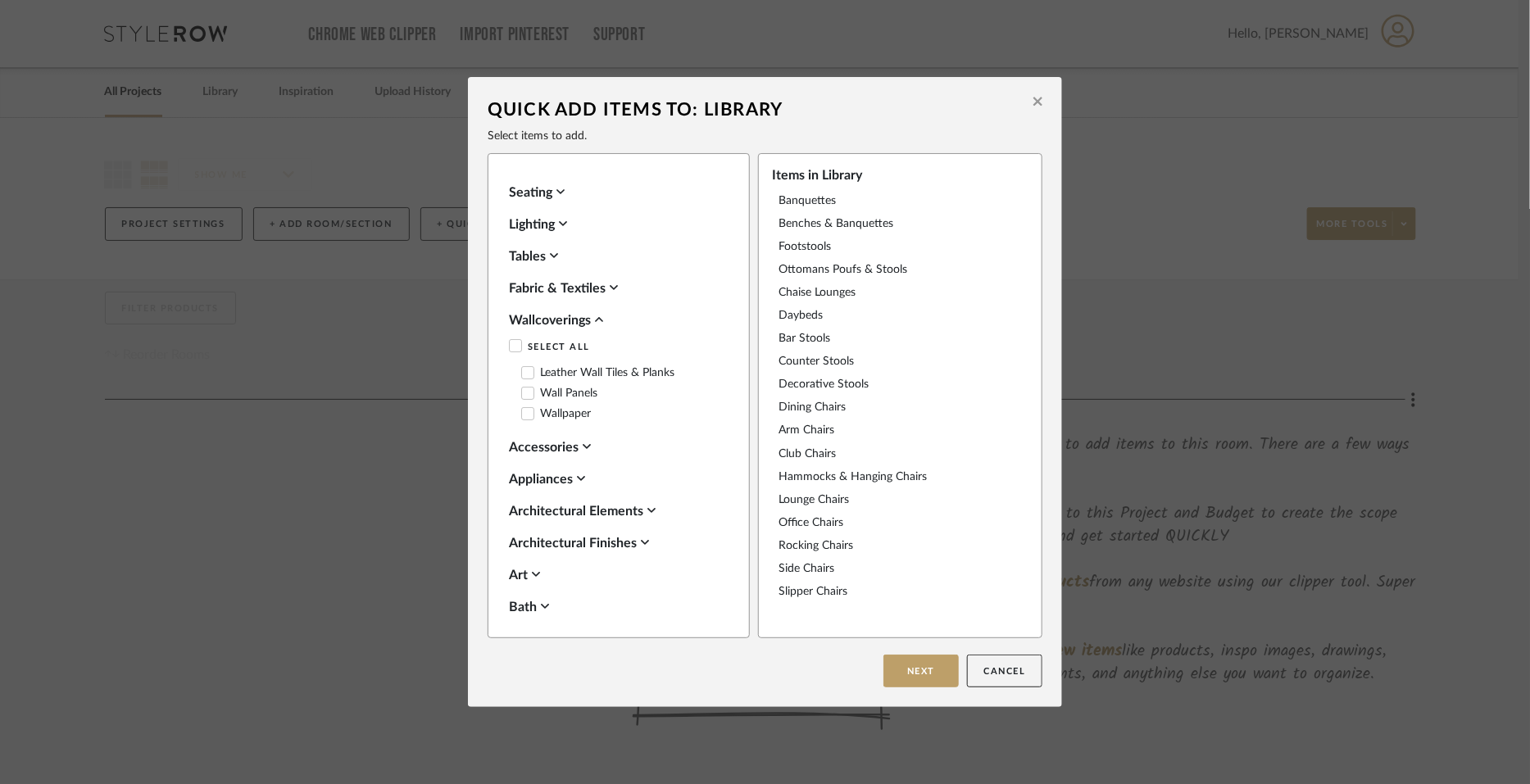
click at [510, 346] on icon at bounding box center [515, 345] width 11 height 11
click at [566, 317] on div "Wallcoverings" at bounding box center [614, 320] width 211 height 19
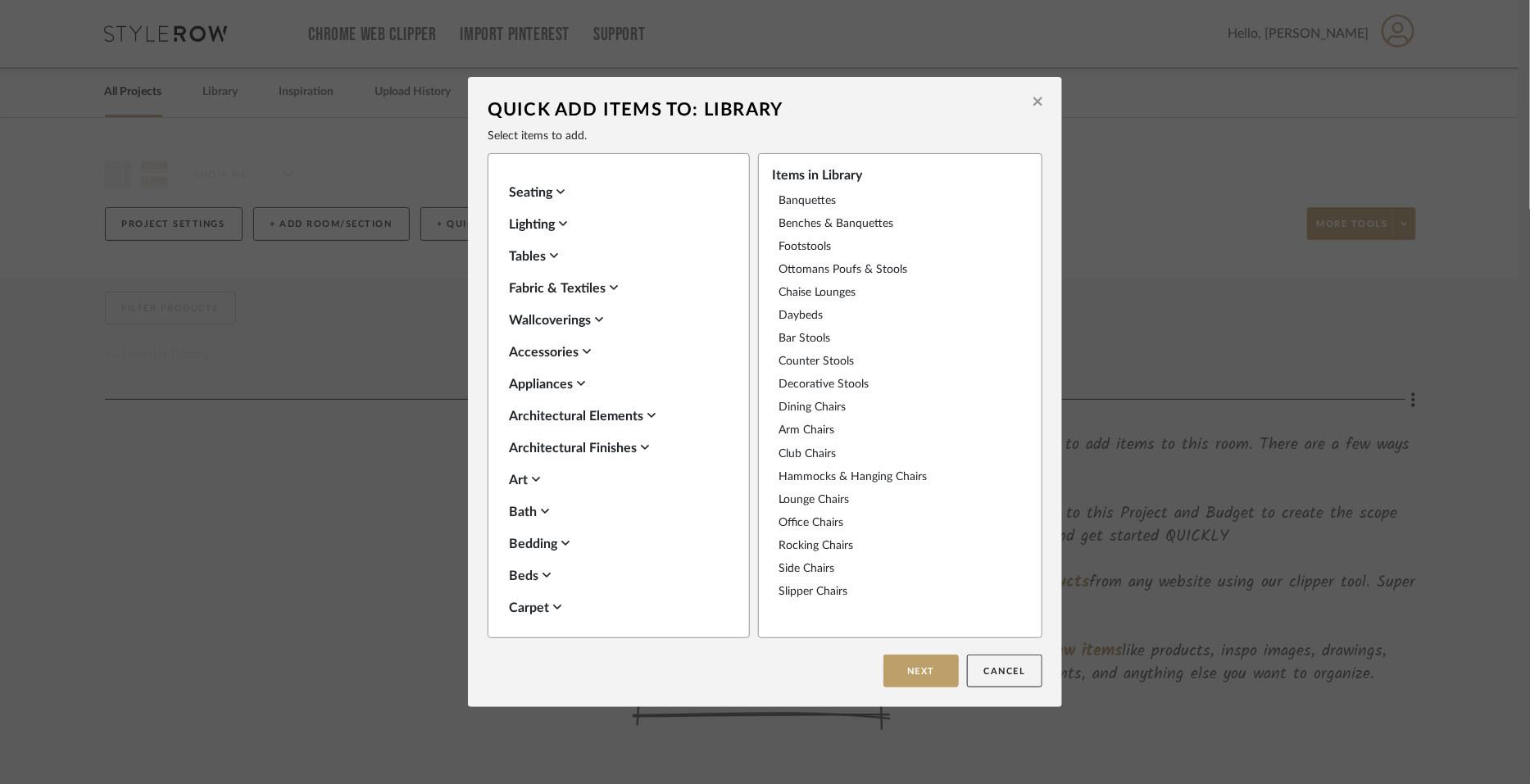
click at [516, 348] on div "Accessories" at bounding box center [614, 352] width 211 height 19
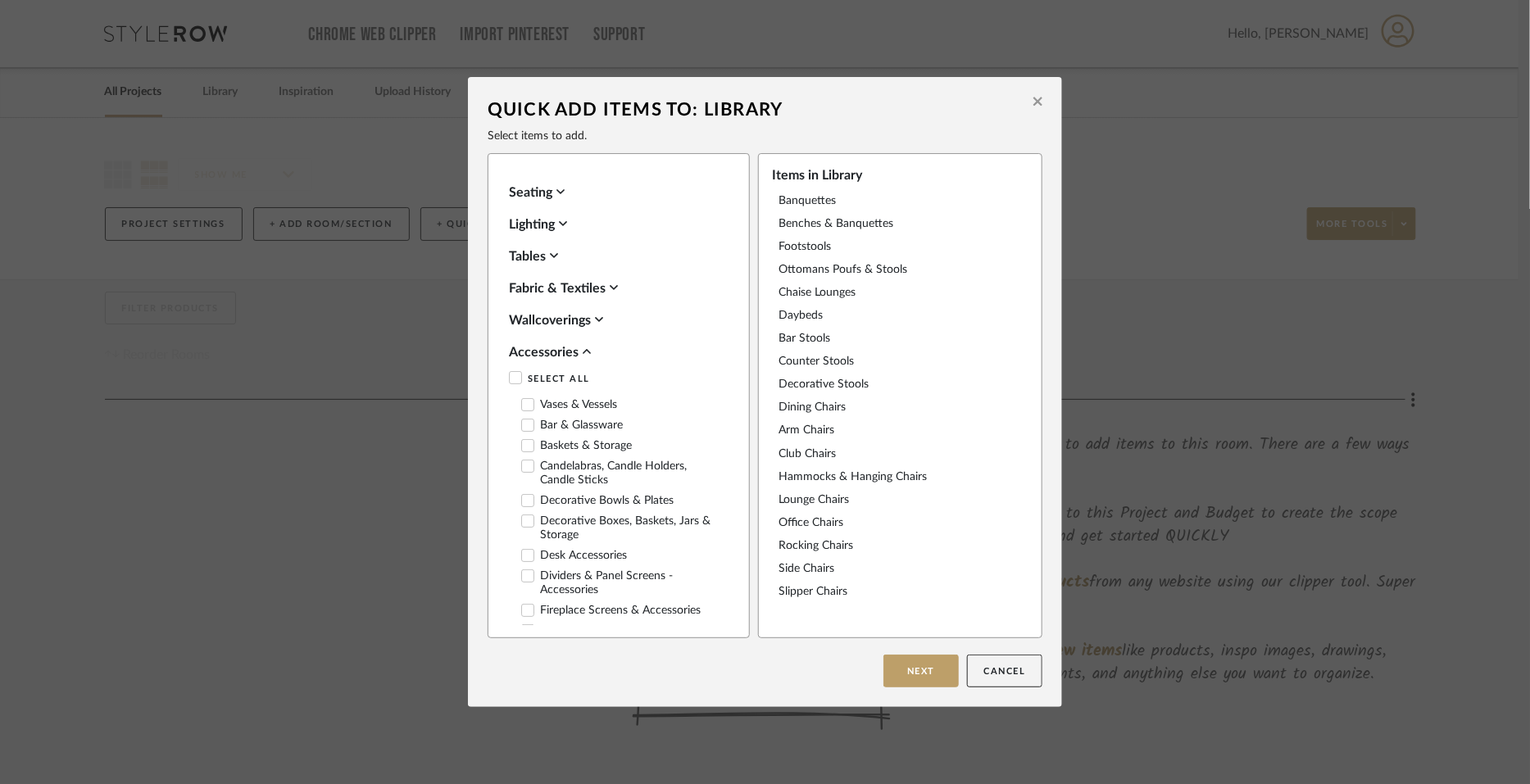
click at [511, 378] on icon at bounding box center [515, 377] width 11 height 11
click at [530, 349] on div "Accessories" at bounding box center [614, 352] width 211 height 19
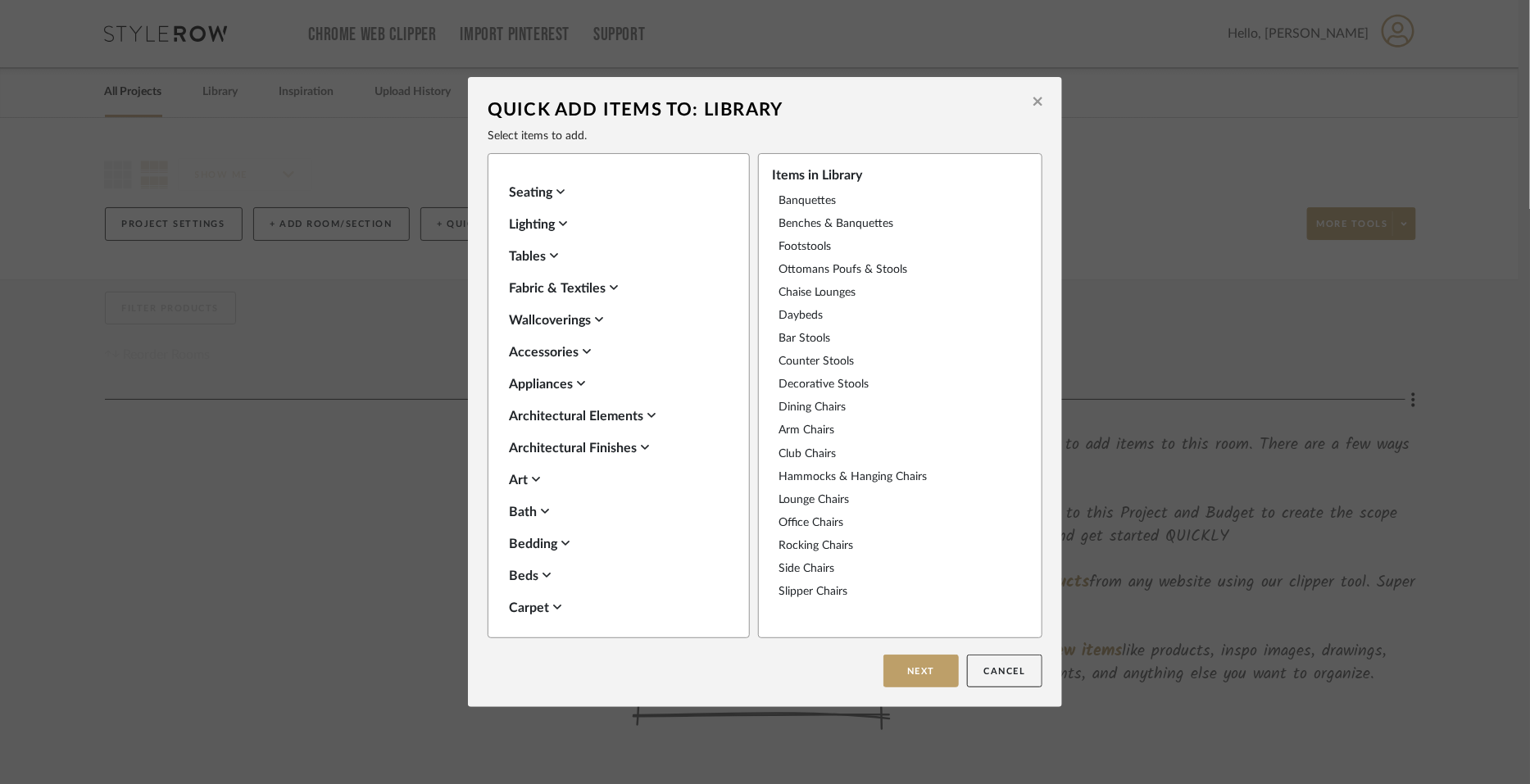
click at [515, 385] on div "Appliances" at bounding box center [614, 385] width 211 height 19
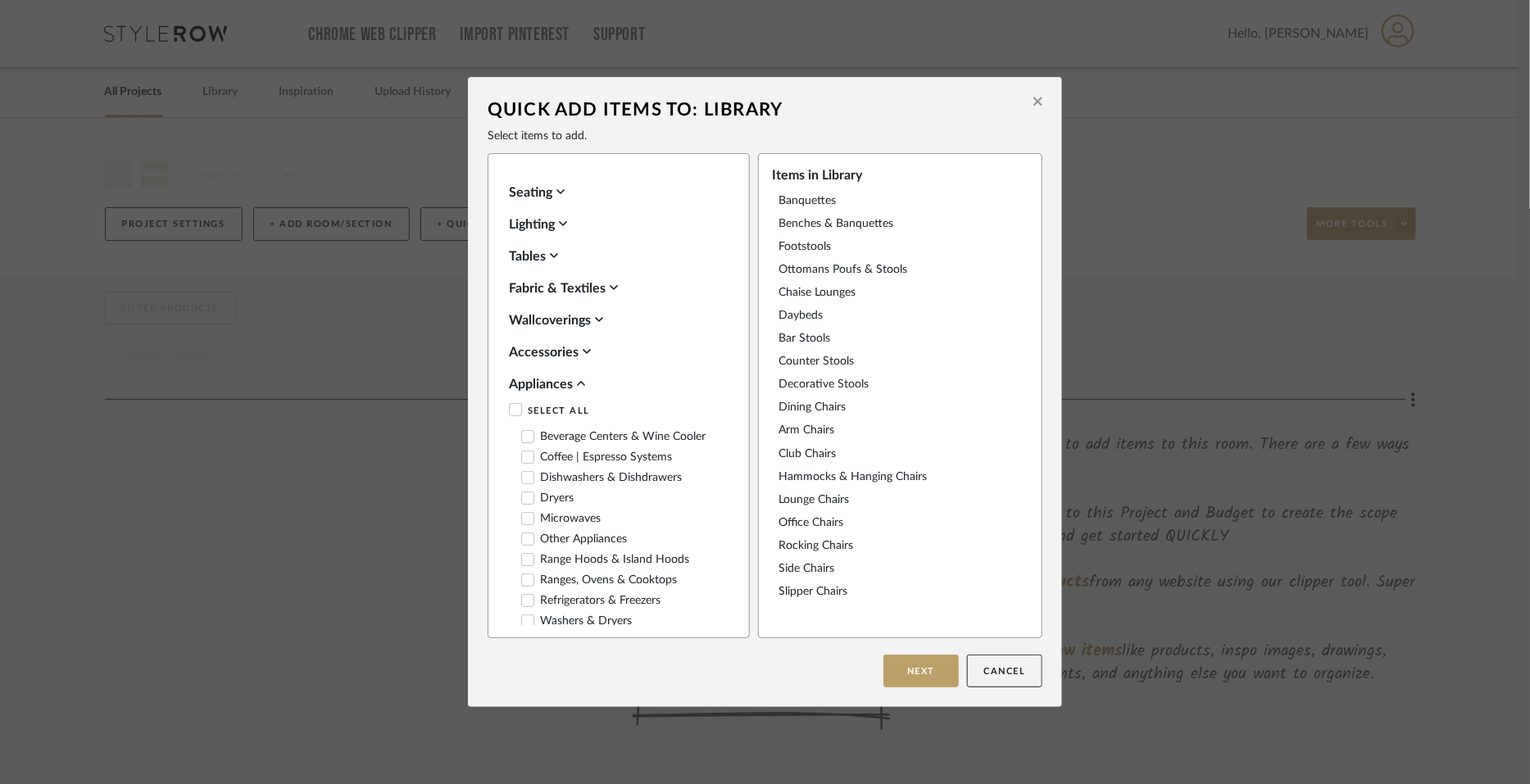
click at [511, 411] on icon at bounding box center [515, 409] width 11 height 11
click at [517, 377] on div "Appliances" at bounding box center [614, 385] width 211 height 19
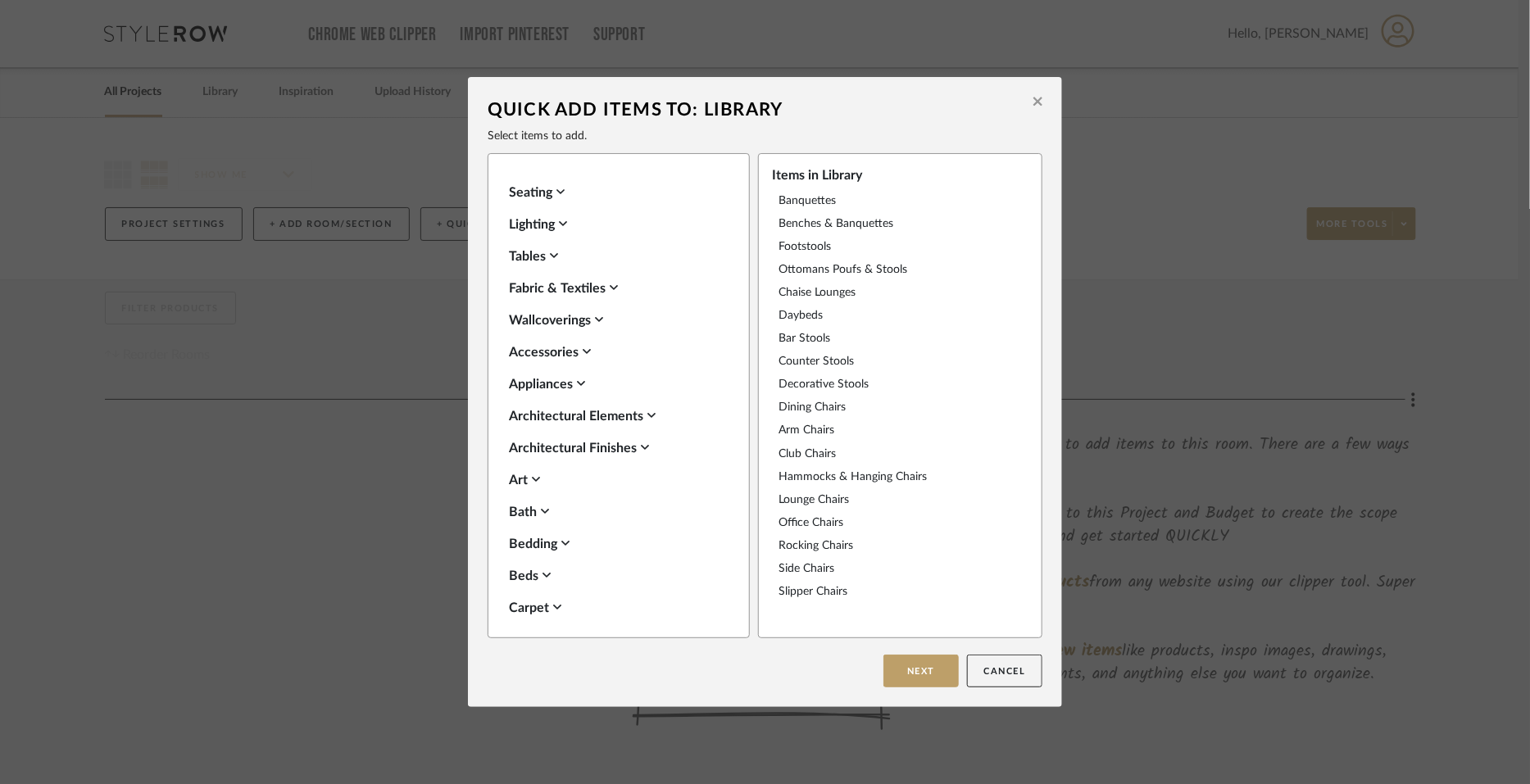
click at [511, 415] on div "Architectural Elements" at bounding box center [614, 416] width 211 height 19
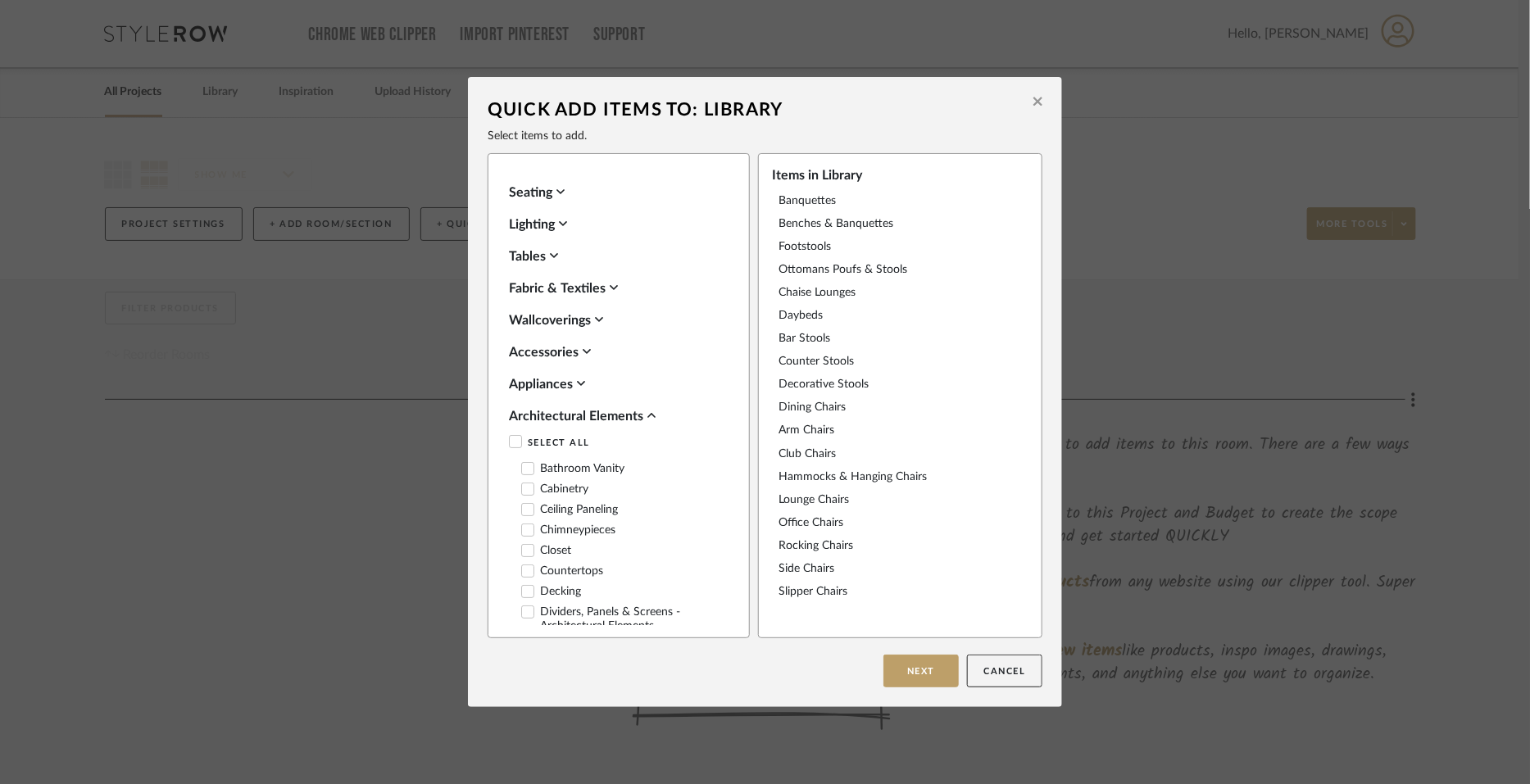
click at [510, 440] on icon at bounding box center [515, 441] width 11 height 11
click at [520, 414] on div "Architectural Elements" at bounding box center [614, 416] width 211 height 19
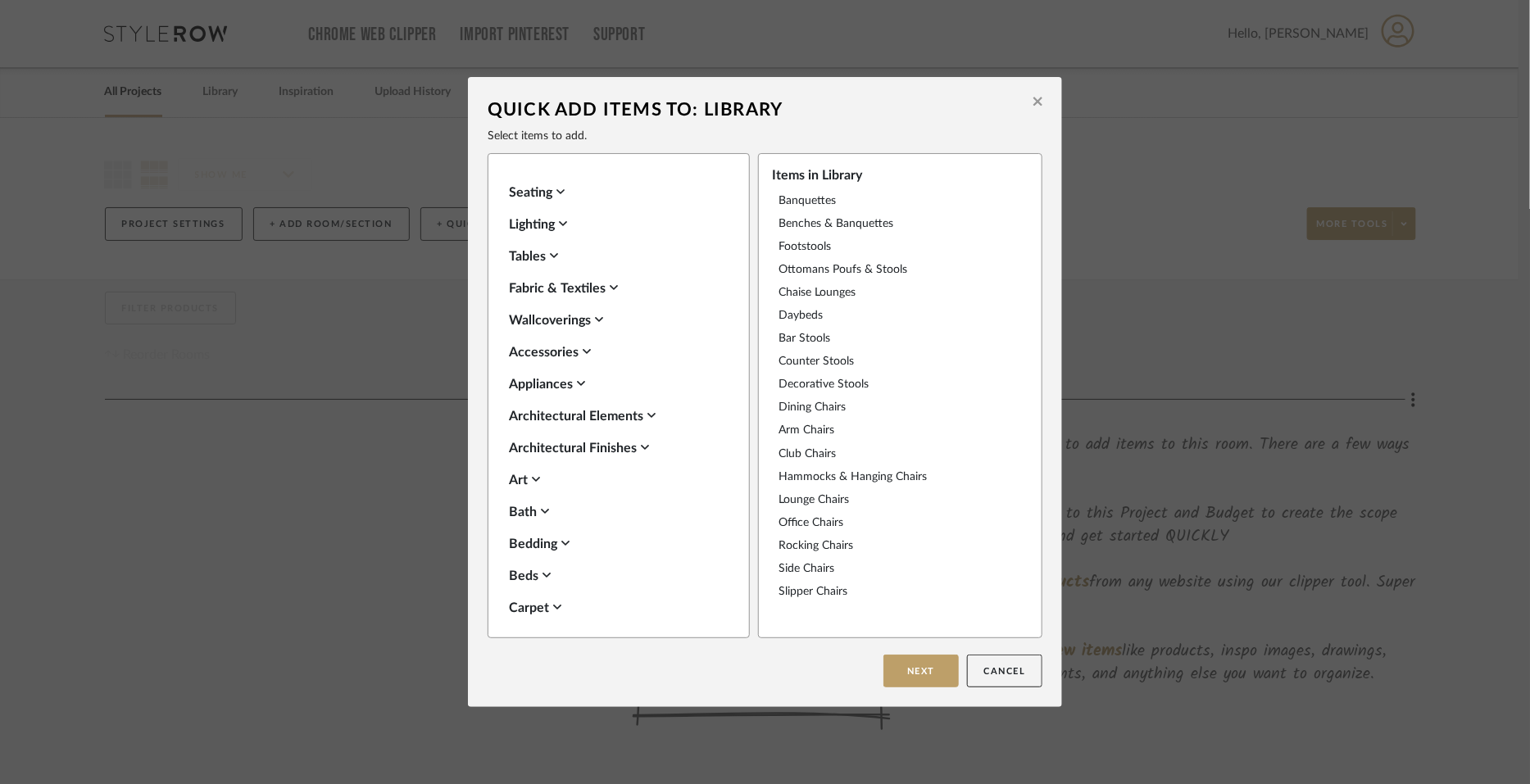
click at [521, 444] on div "Architectural Finishes" at bounding box center [614, 448] width 211 height 19
click at [511, 473] on icon at bounding box center [516, 473] width 11 height 8
click at [537, 447] on div "Architectural Finishes" at bounding box center [614, 448] width 211 height 19
click at [511, 481] on div "Art" at bounding box center [614, 480] width 211 height 19
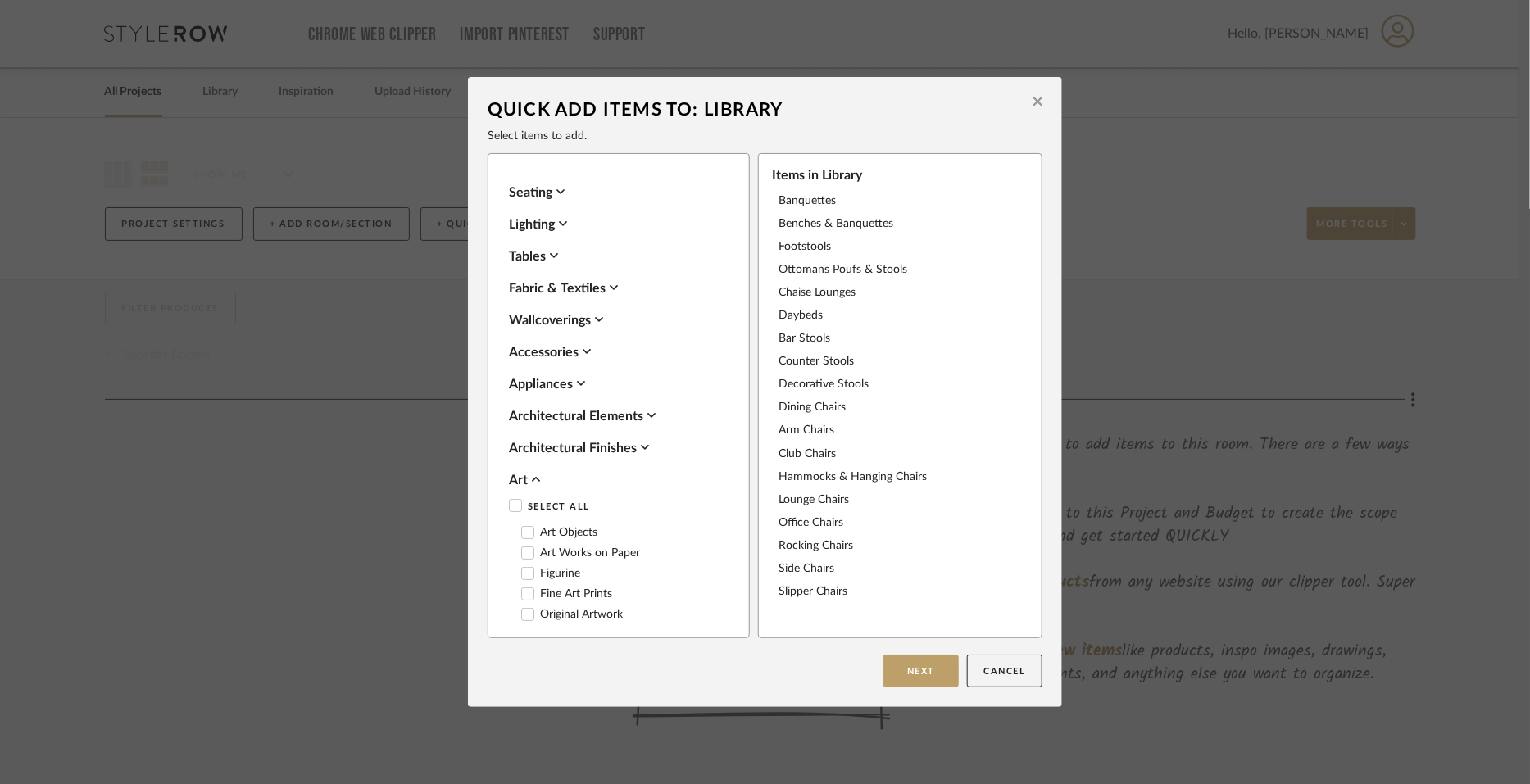
click at [512, 506] on icon at bounding box center [515, 505] width 11 height 11
click at [511, 482] on div "Art" at bounding box center [614, 480] width 211 height 19
click at [514, 509] on div "Bath" at bounding box center [614, 512] width 211 height 19
click at [510, 537] on icon at bounding box center [515, 537] width 11 height 11
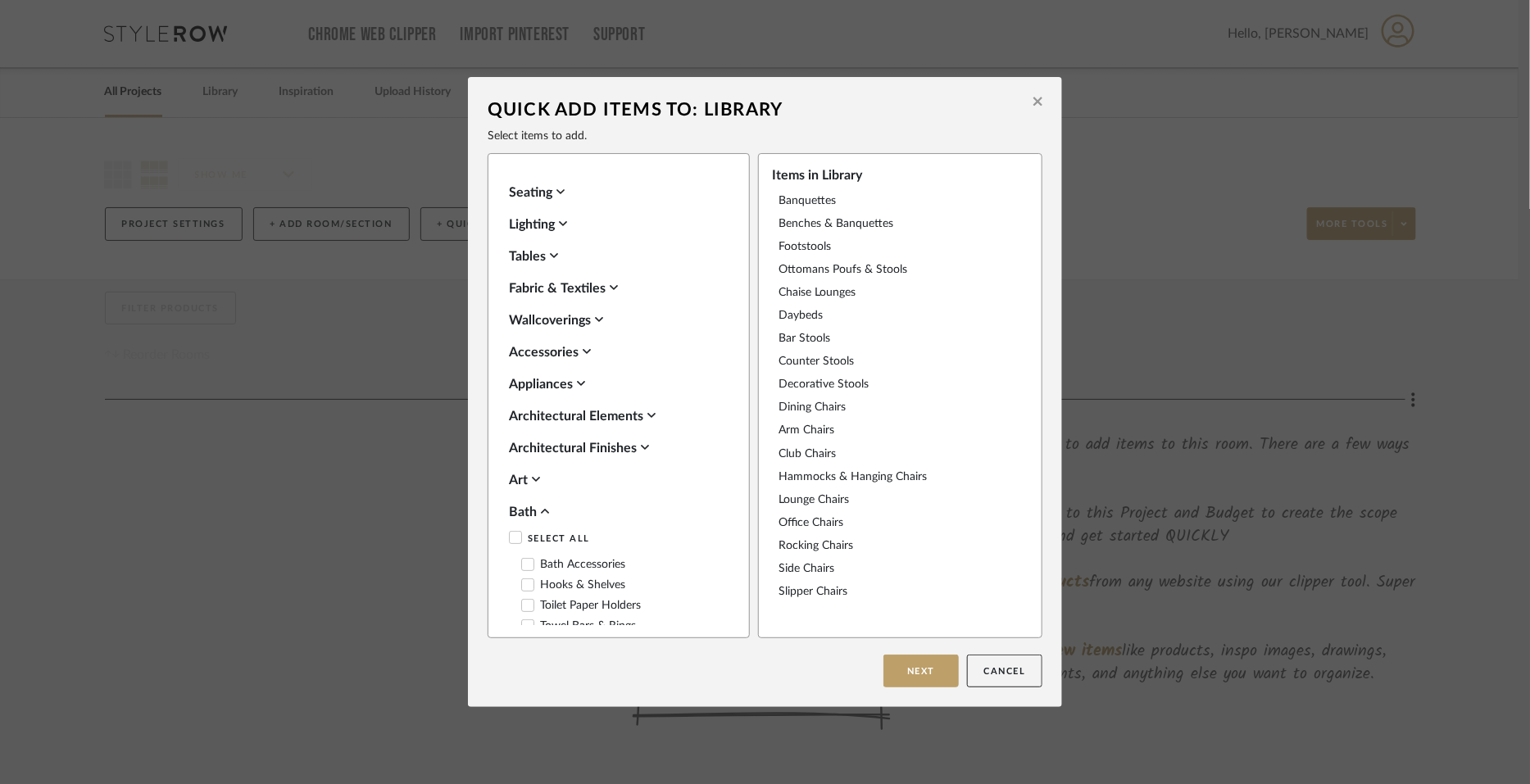
click at [518, 509] on div "Bath" at bounding box center [614, 512] width 211 height 19
click at [512, 542] on div "Bedding" at bounding box center [614, 544] width 211 height 19
click at [510, 565] on icon at bounding box center [515, 569] width 11 height 11
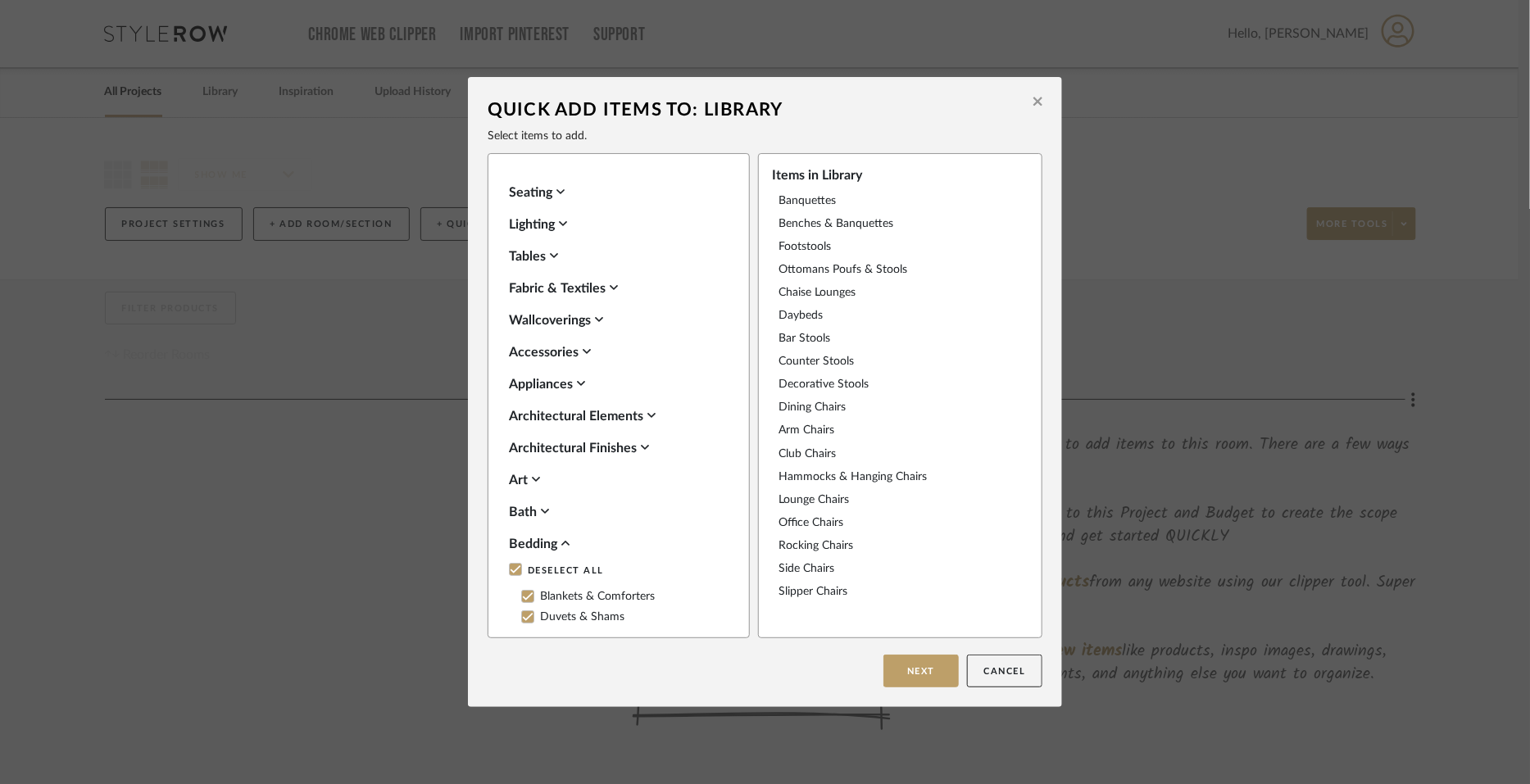
click at [511, 535] on div "Bedding" at bounding box center [614, 544] width 211 height 19
click at [520, 578] on div "Beds" at bounding box center [614, 575] width 211 height 19
click at [511, 601] on icon at bounding box center [516, 601] width 11 height 8
click at [513, 574] on div "Beds" at bounding box center [614, 575] width 211 height 19
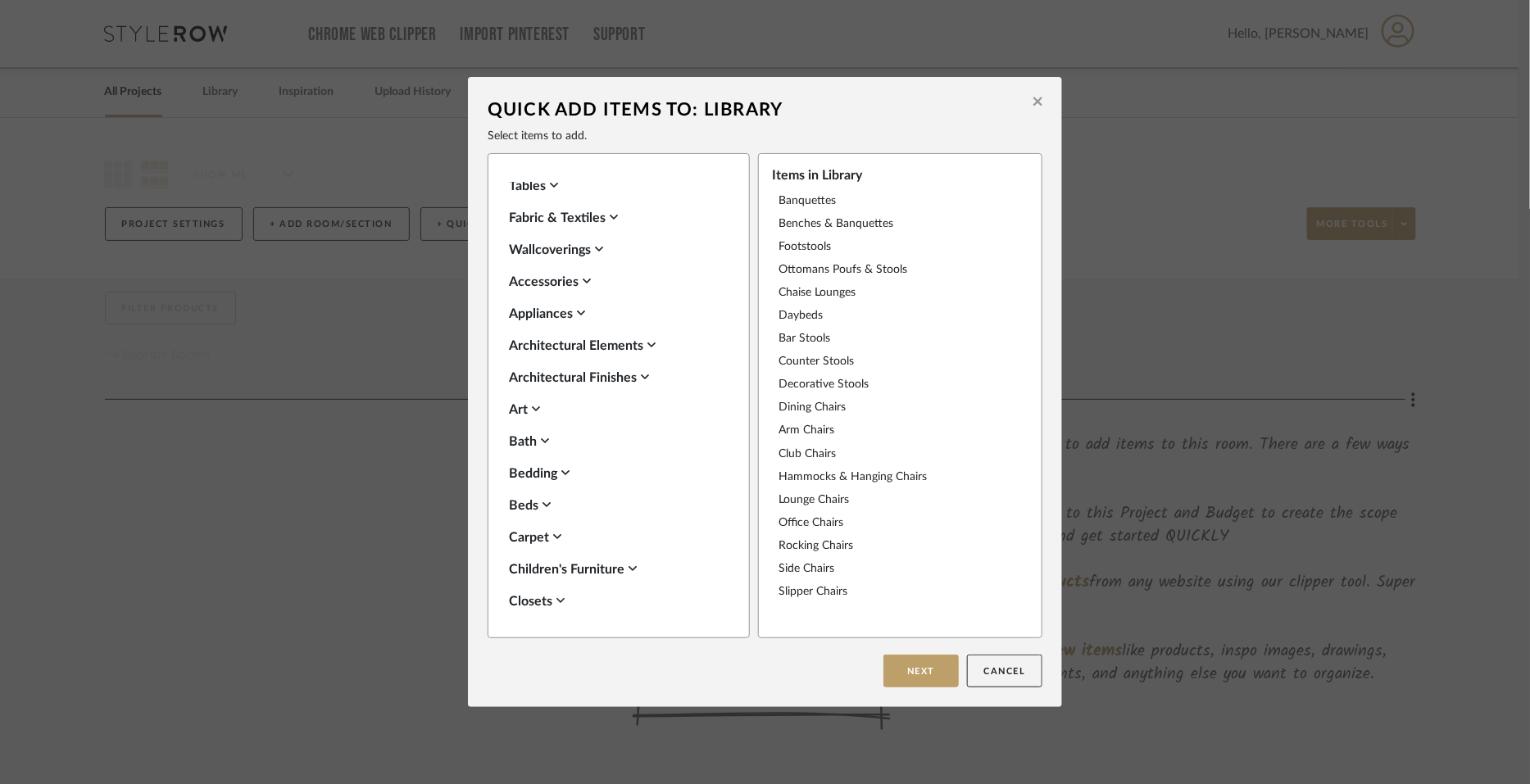
scroll to position [101, 0]
click at [519, 506] on div "Carpet" at bounding box center [614, 506] width 211 height 19
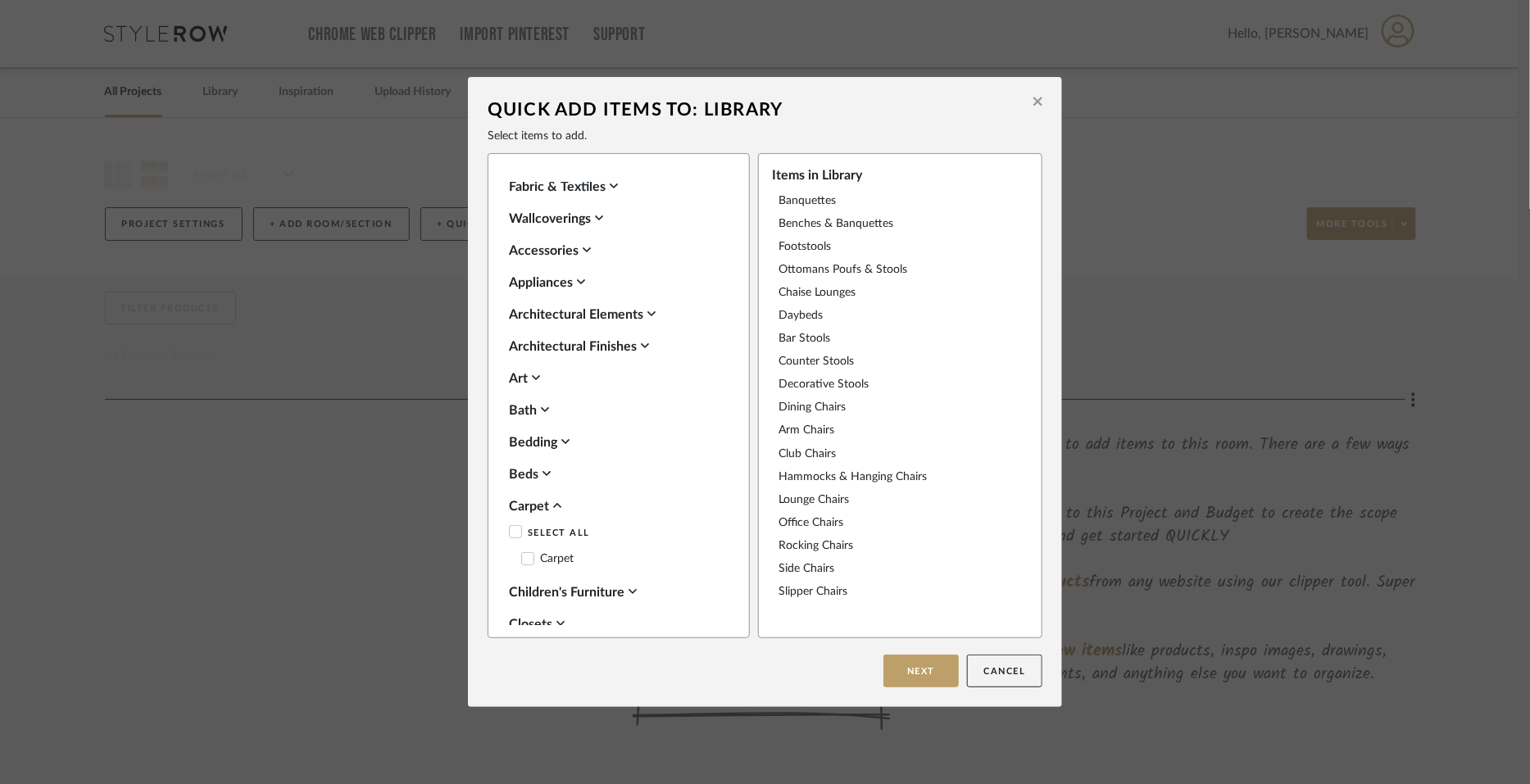
drag, startPoint x: 510, startPoint y: 531, endPoint x: 511, endPoint y: 517, distance: 14.0
click at [511, 531] on icon at bounding box center [516, 531] width 11 height 8
click at [516, 502] on div "Carpet" at bounding box center [614, 506] width 211 height 19
click at [520, 539] on div "Children's Furniture" at bounding box center [614, 539] width 211 height 19
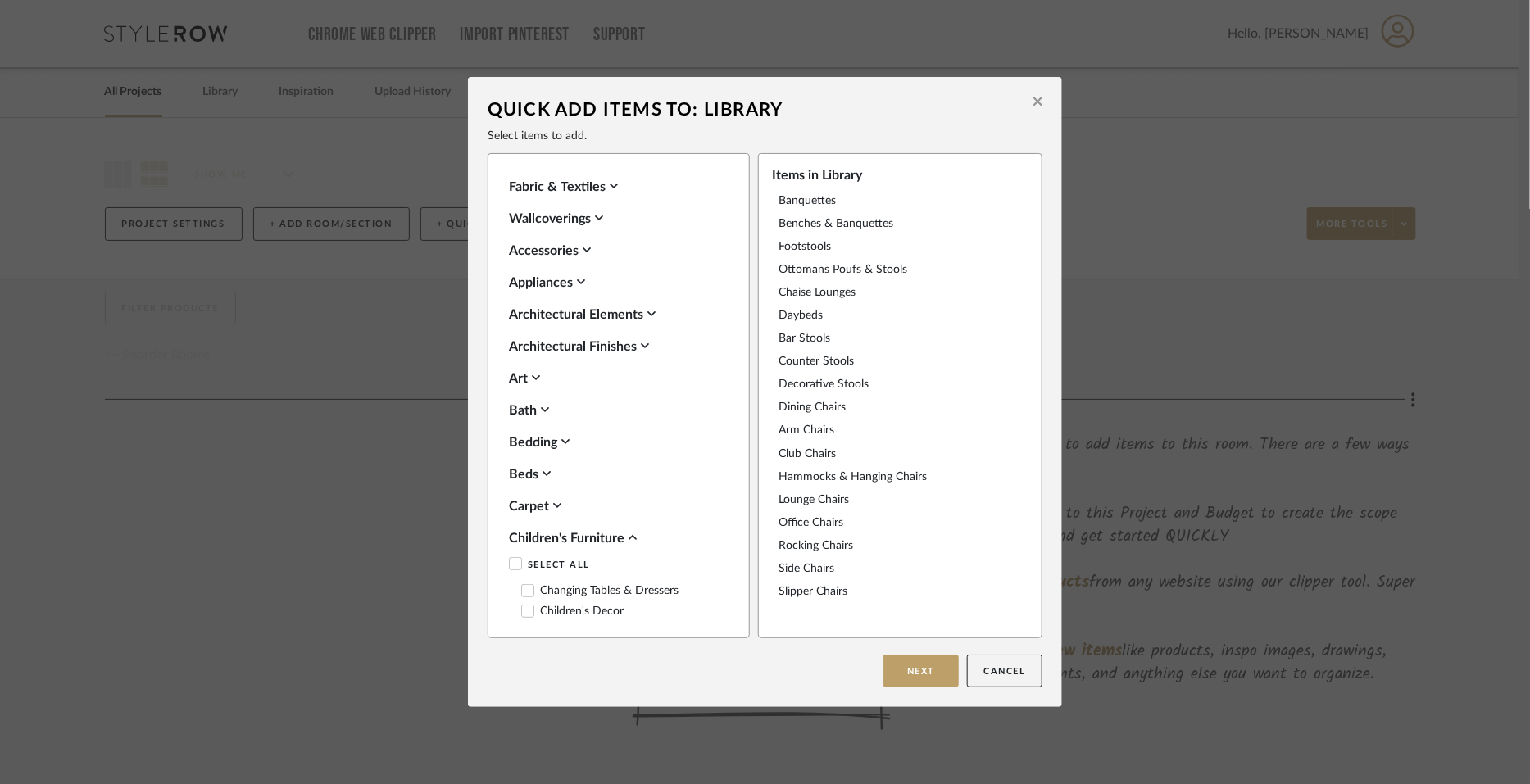
drag, startPoint x: 511, startPoint y: 559, endPoint x: 517, endPoint y: 536, distance: 23.8
click at [511, 559] on icon at bounding box center [515, 563] width 11 height 11
click at [519, 529] on div "Children's Furniture" at bounding box center [614, 539] width 211 height 19
click at [529, 567] on div "Closets" at bounding box center [614, 570] width 211 height 19
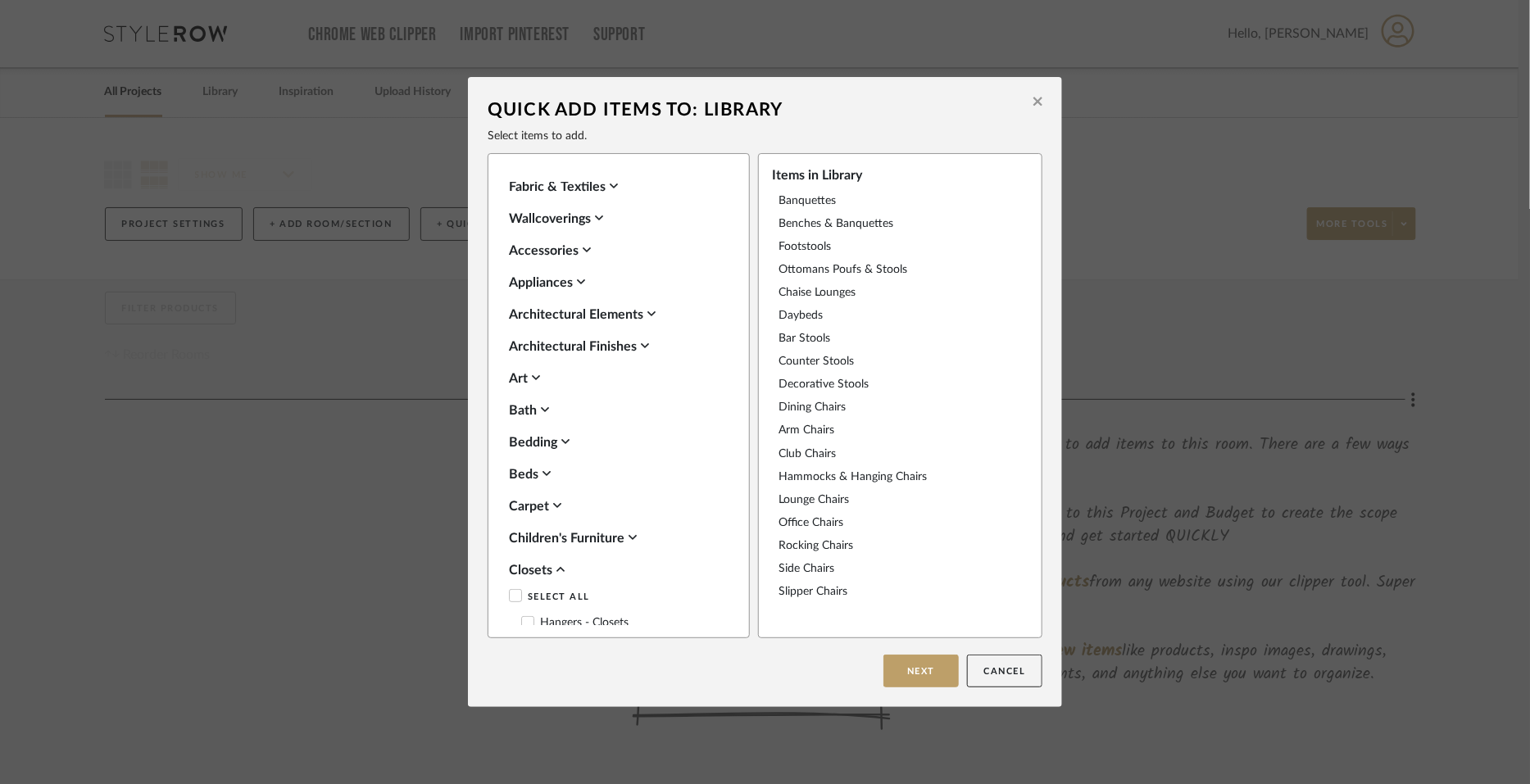
click at [511, 590] on icon at bounding box center [515, 595] width 11 height 11
click at [520, 568] on div "Closets" at bounding box center [614, 570] width 211 height 19
click at [517, 597] on div "Electronics" at bounding box center [614, 602] width 211 height 19
click at [510, 617] on div "Electronics Select All Computer Other Electronics Power Center Printer TV" at bounding box center [614, 670] width 211 height 156
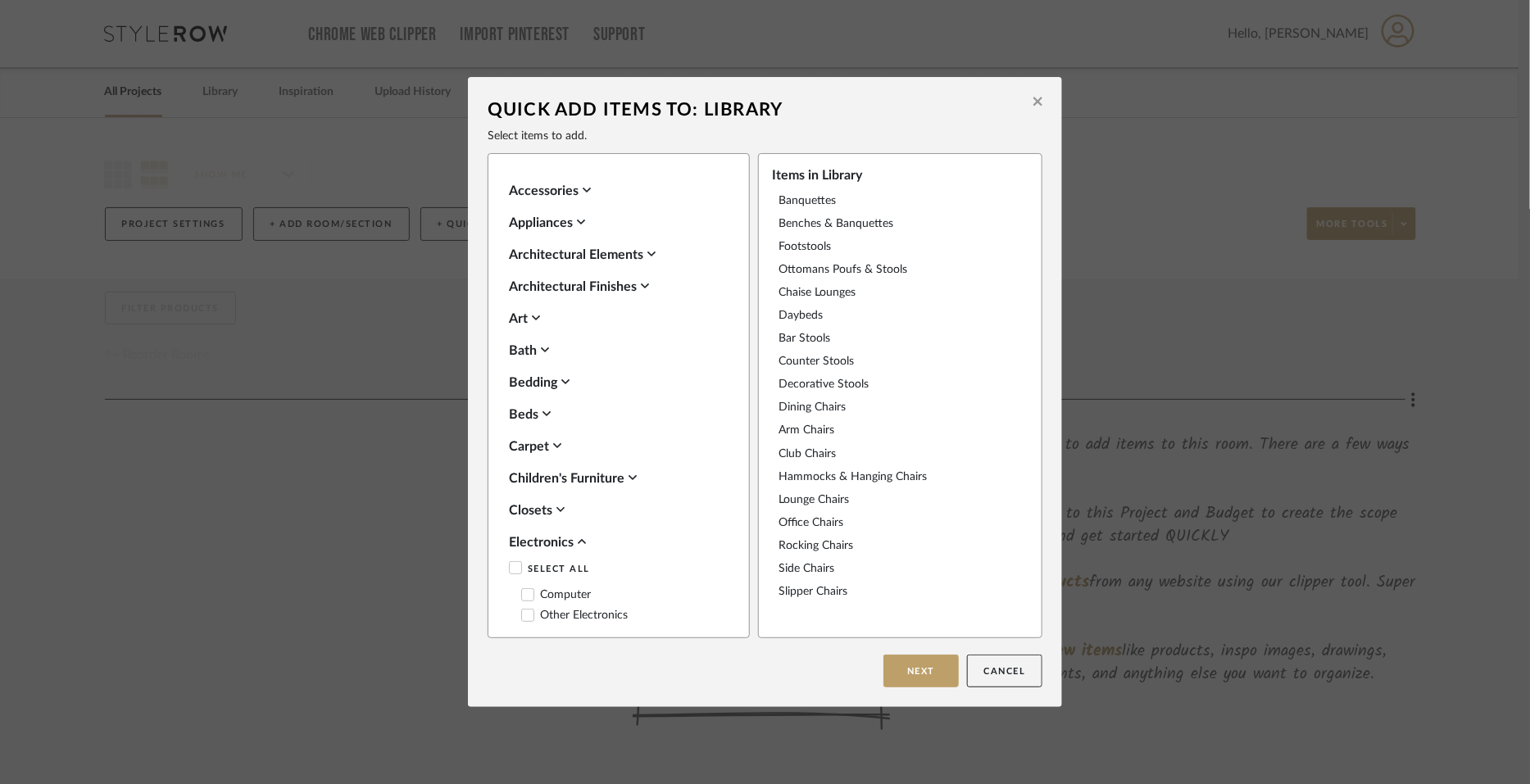
scroll to position [204, 0]
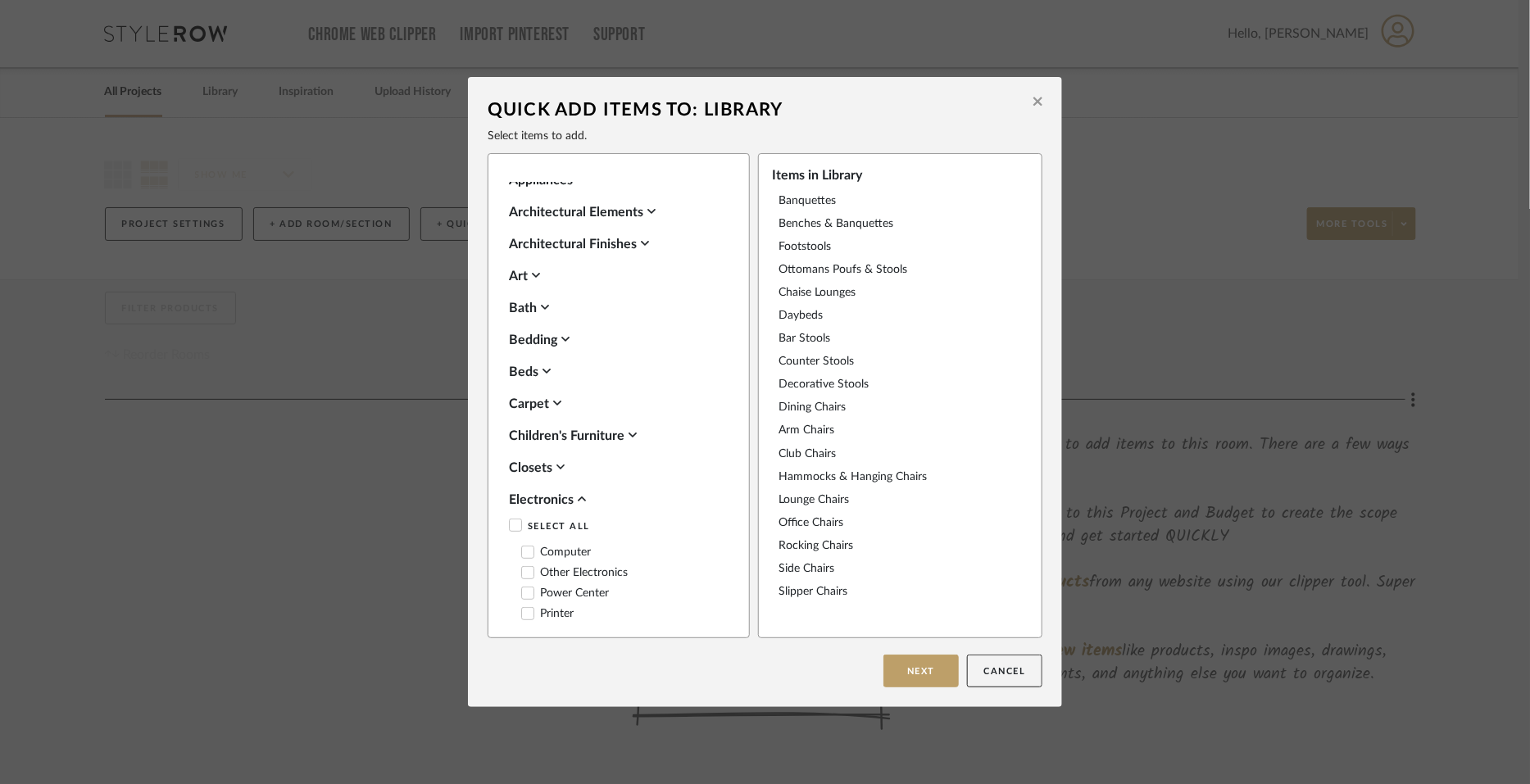
click at [510, 522] on icon at bounding box center [515, 524] width 11 height 11
click at [517, 496] on div "Electronics" at bounding box center [614, 500] width 211 height 19
click at [521, 532] on div "Flooring" at bounding box center [614, 531] width 211 height 19
click at [511, 556] on icon at bounding box center [515, 557] width 11 height 11
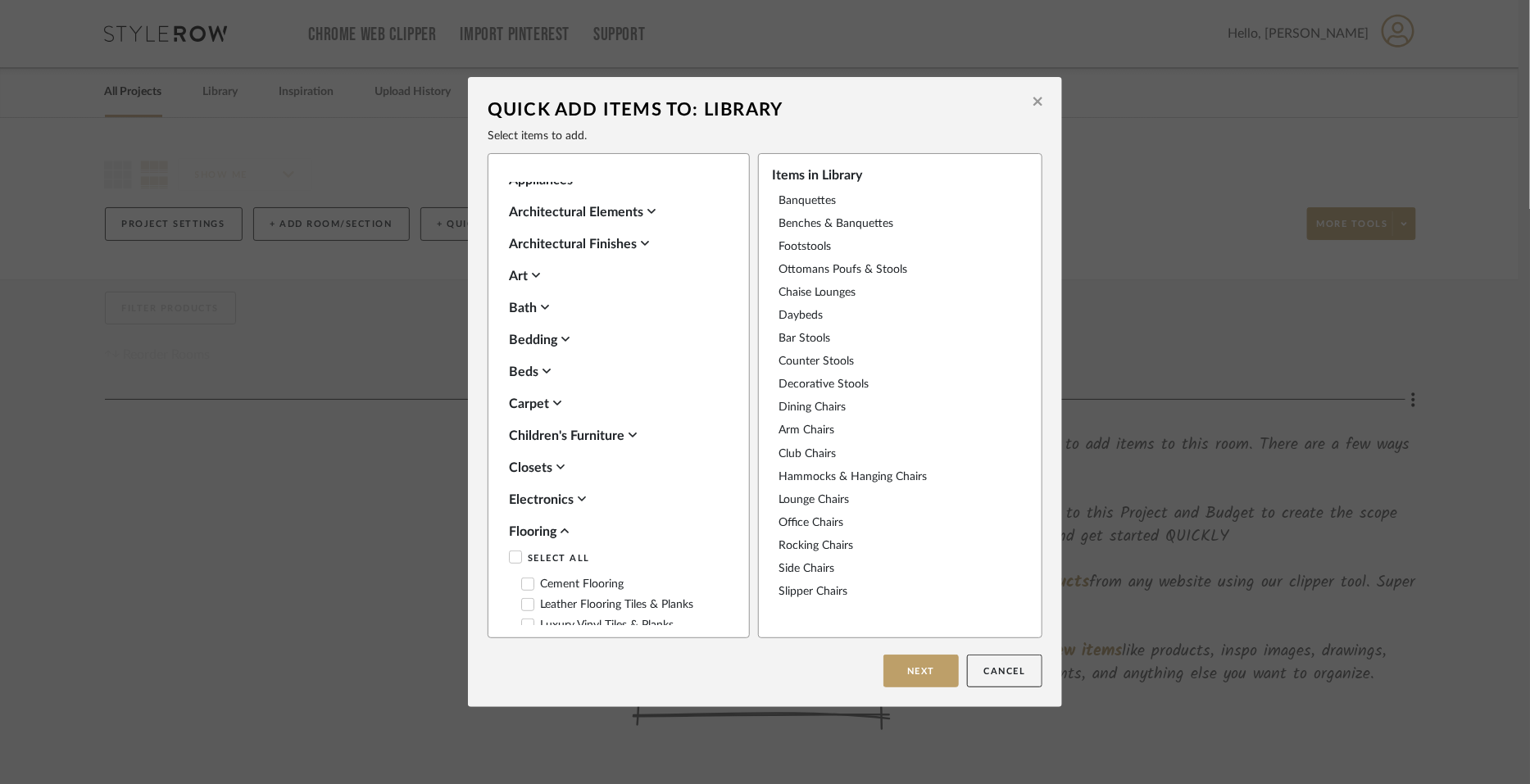
click at [526, 532] on div "Flooring" at bounding box center [614, 531] width 211 height 19
click at [525, 495] on div "Electronics" at bounding box center [614, 500] width 211 height 19
click at [520, 558] on div "Hardware" at bounding box center [614, 563] width 211 height 19
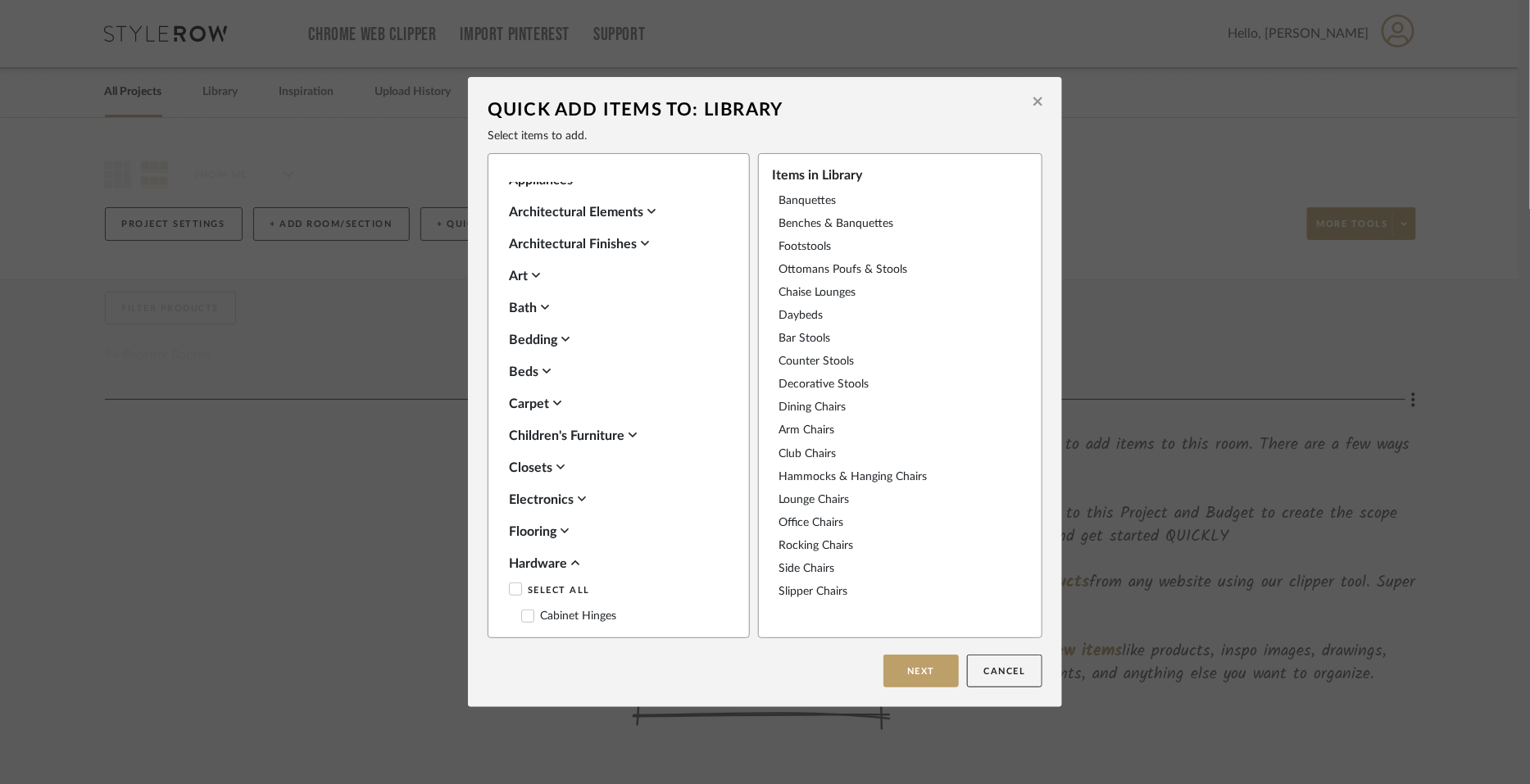
click at [511, 586] on icon at bounding box center [515, 589] width 11 height 11
click at [524, 561] on div "Hardware" at bounding box center [614, 563] width 211 height 19
click at [533, 592] on div "Home Gym Equipment" at bounding box center [614, 596] width 211 height 19
click at [510, 619] on icon at bounding box center [515, 620] width 11 height 11
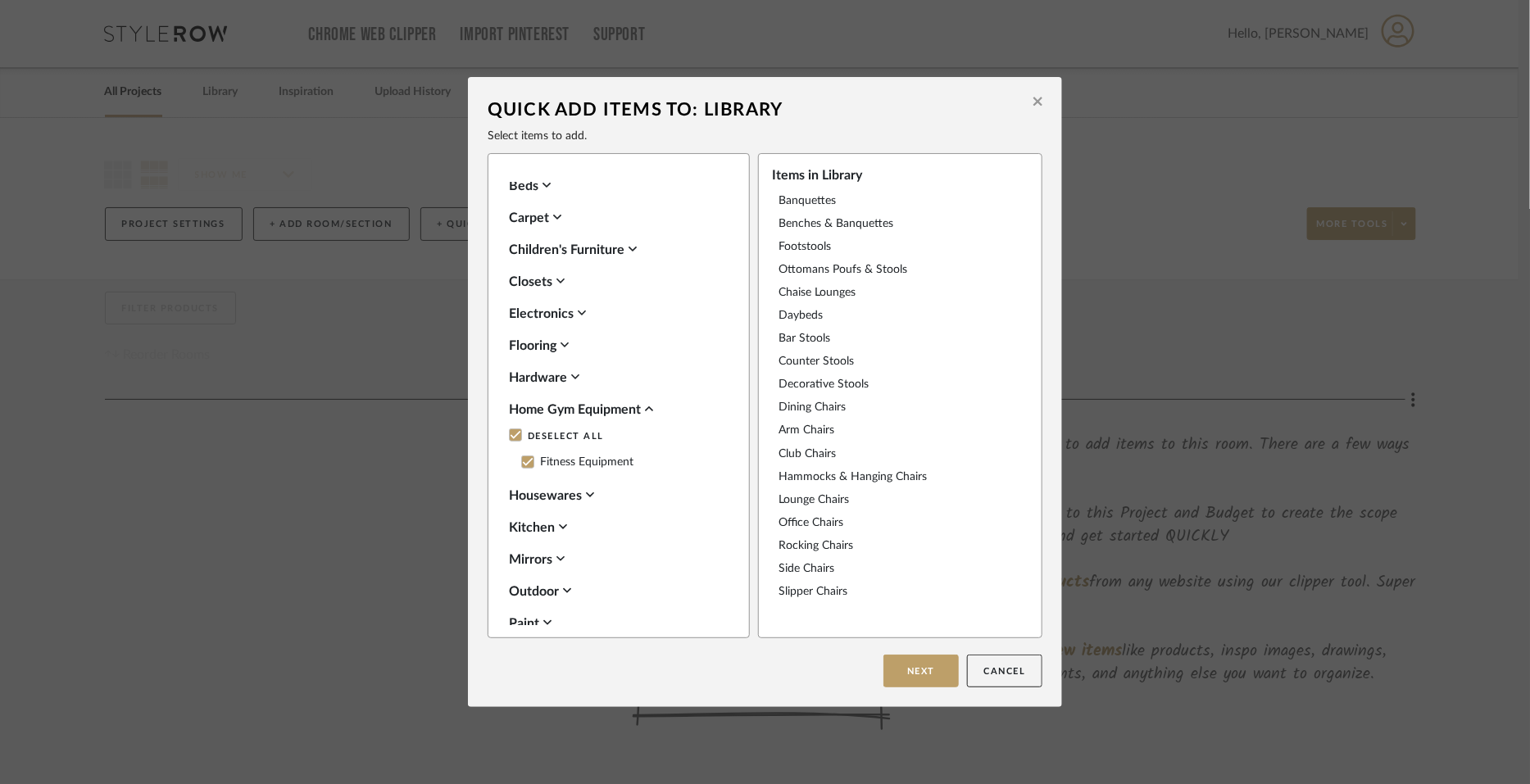
scroll to position [409, 0]
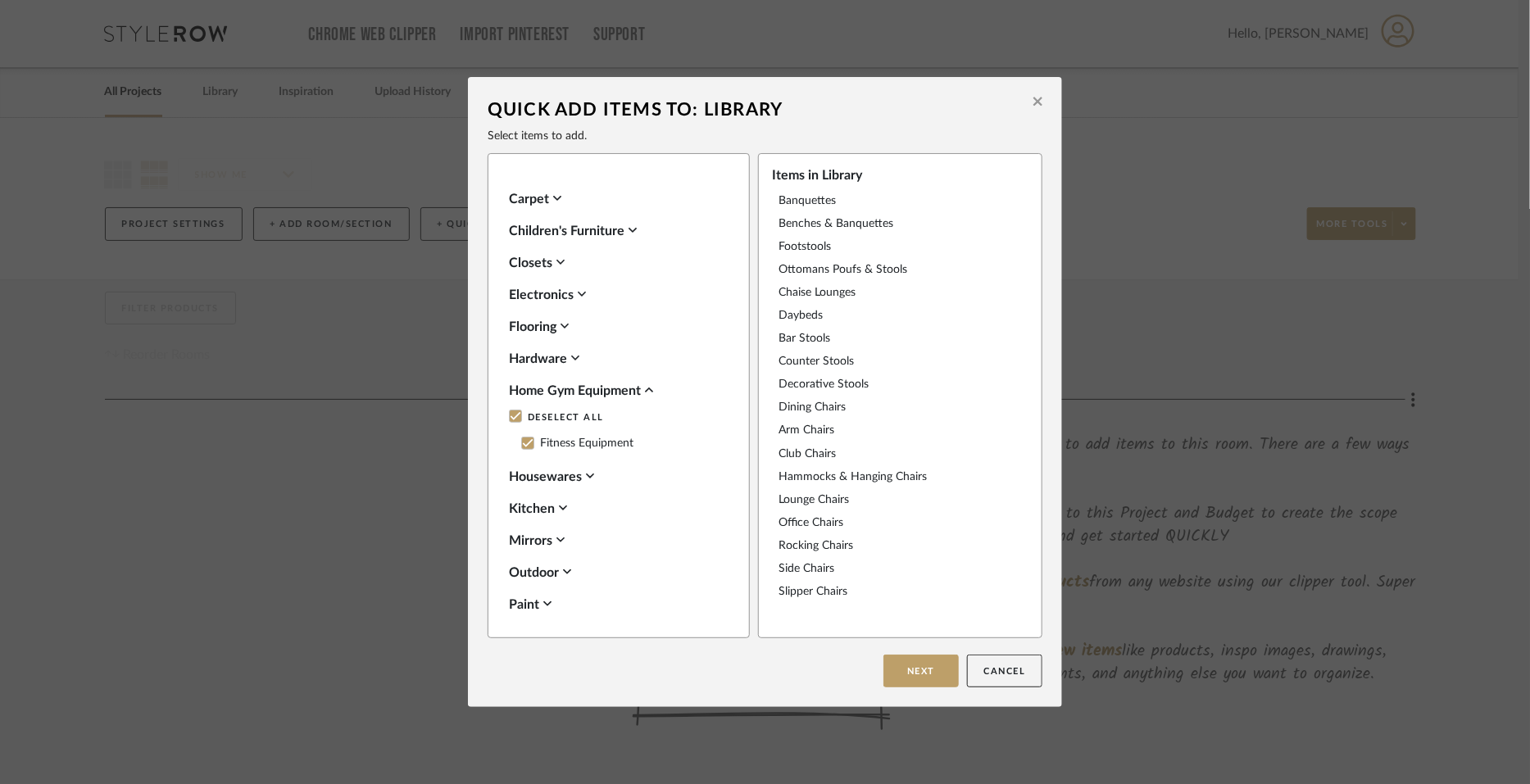
click at [536, 392] on div "Home Gym Equipment" at bounding box center [614, 391] width 211 height 19
click at [522, 424] on div "Housewares" at bounding box center [614, 422] width 211 height 19
click at [511, 451] on icon at bounding box center [515, 448] width 11 height 11
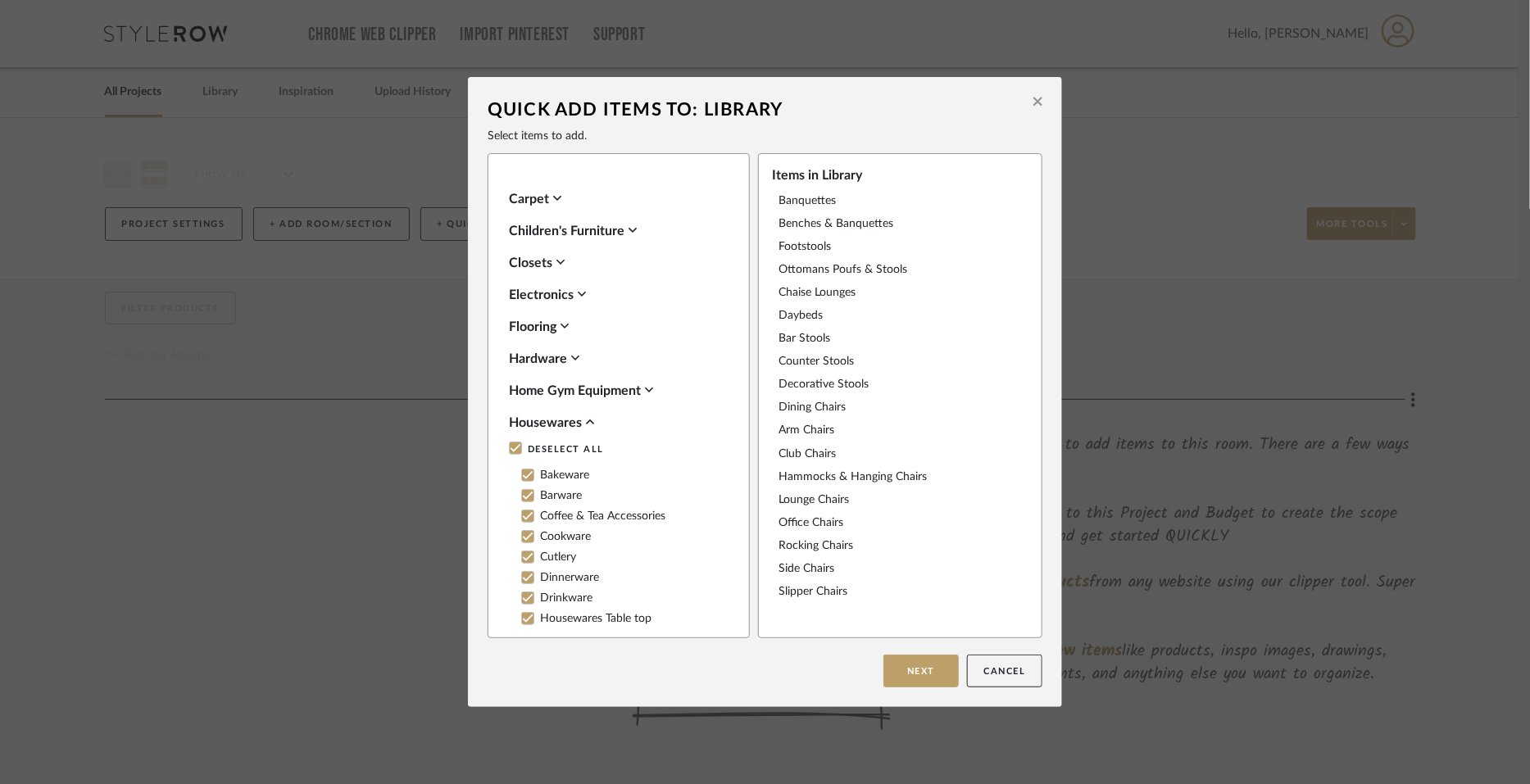
click at [528, 416] on div "Housewares" at bounding box center [614, 422] width 211 height 19
click at [509, 452] on div "Kitchen" at bounding box center [614, 455] width 211 height 19
click at [510, 474] on icon at bounding box center [515, 480] width 11 height 11
click at [518, 452] on div "Kitchen" at bounding box center [614, 455] width 211 height 19
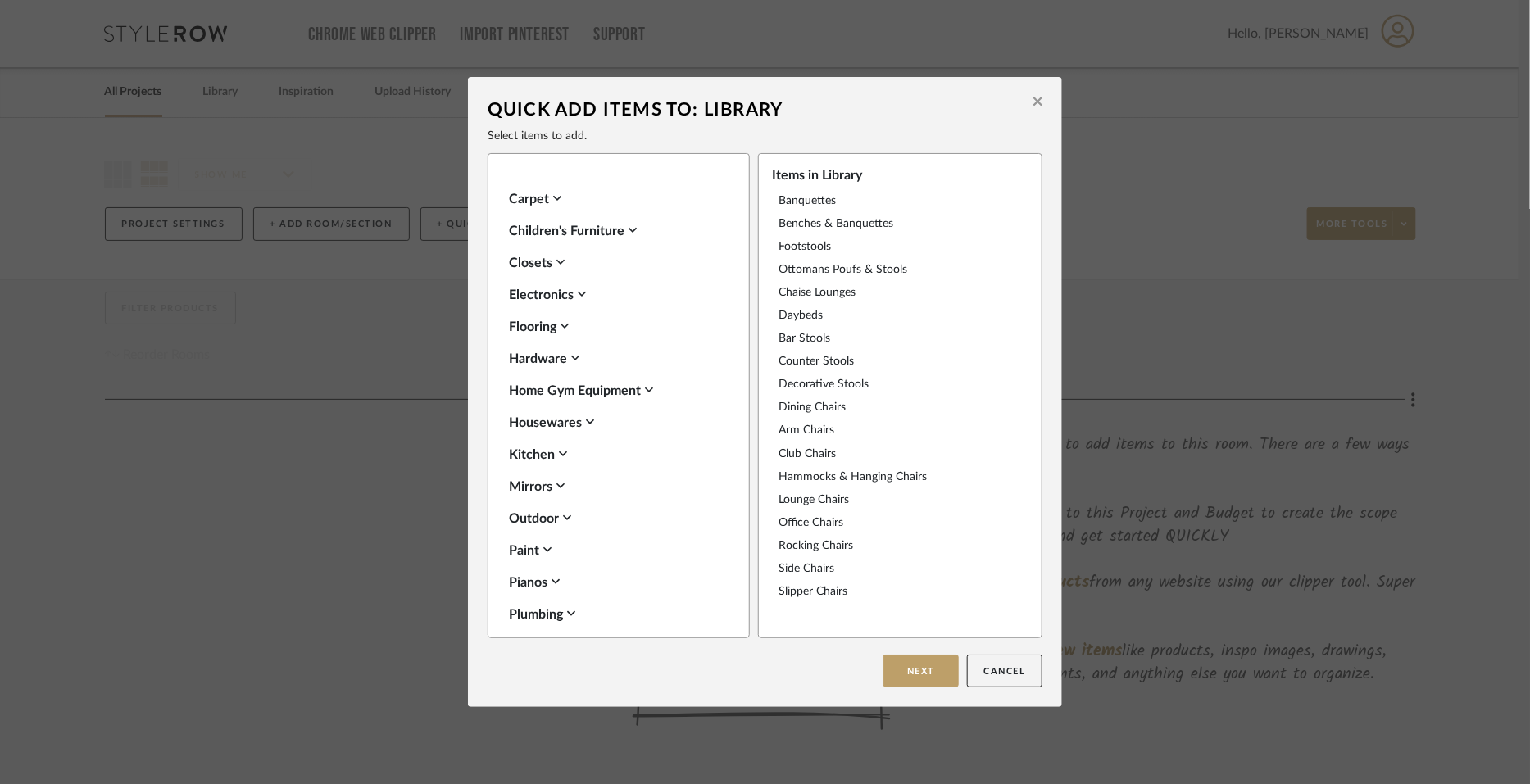
drag, startPoint x: 507, startPoint y: 482, endPoint x: 506, endPoint y: 494, distance: 12.0
click at [509, 482] on div "Mirrors" at bounding box center [614, 487] width 211 height 19
click at [510, 509] on icon at bounding box center [515, 511] width 11 height 11
click at [517, 480] on div "Mirrors" at bounding box center [614, 487] width 211 height 19
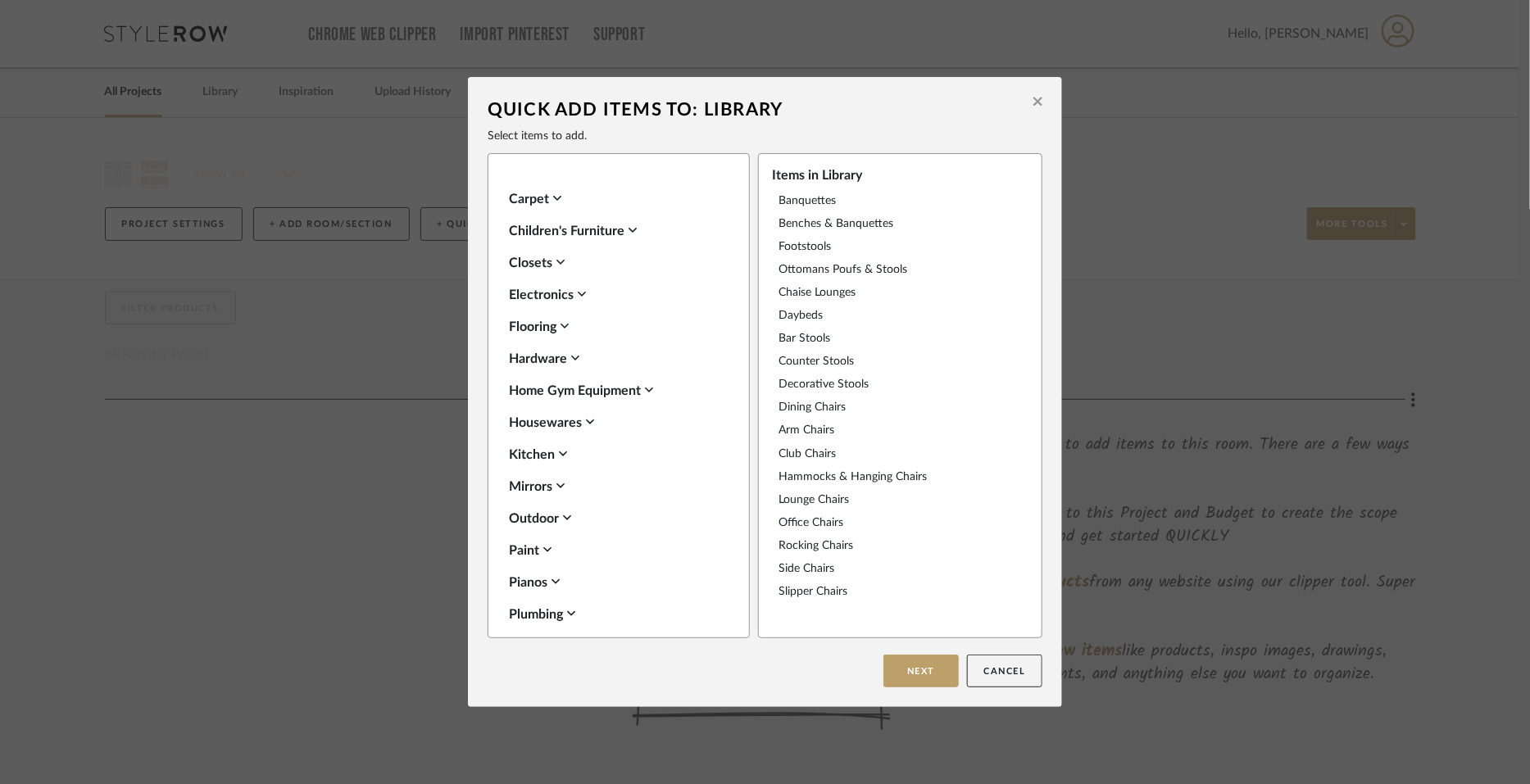
click at [511, 513] on div "Outdoor" at bounding box center [614, 518] width 211 height 19
click at [510, 539] on icon at bounding box center [515, 544] width 11 height 11
click at [518, 520] on div "Outdoor" at bounding box center [614, 518] width 211 height 19
click at [517, 546] on div "Paint" at bounding box center [614, 551] width 211 height 19
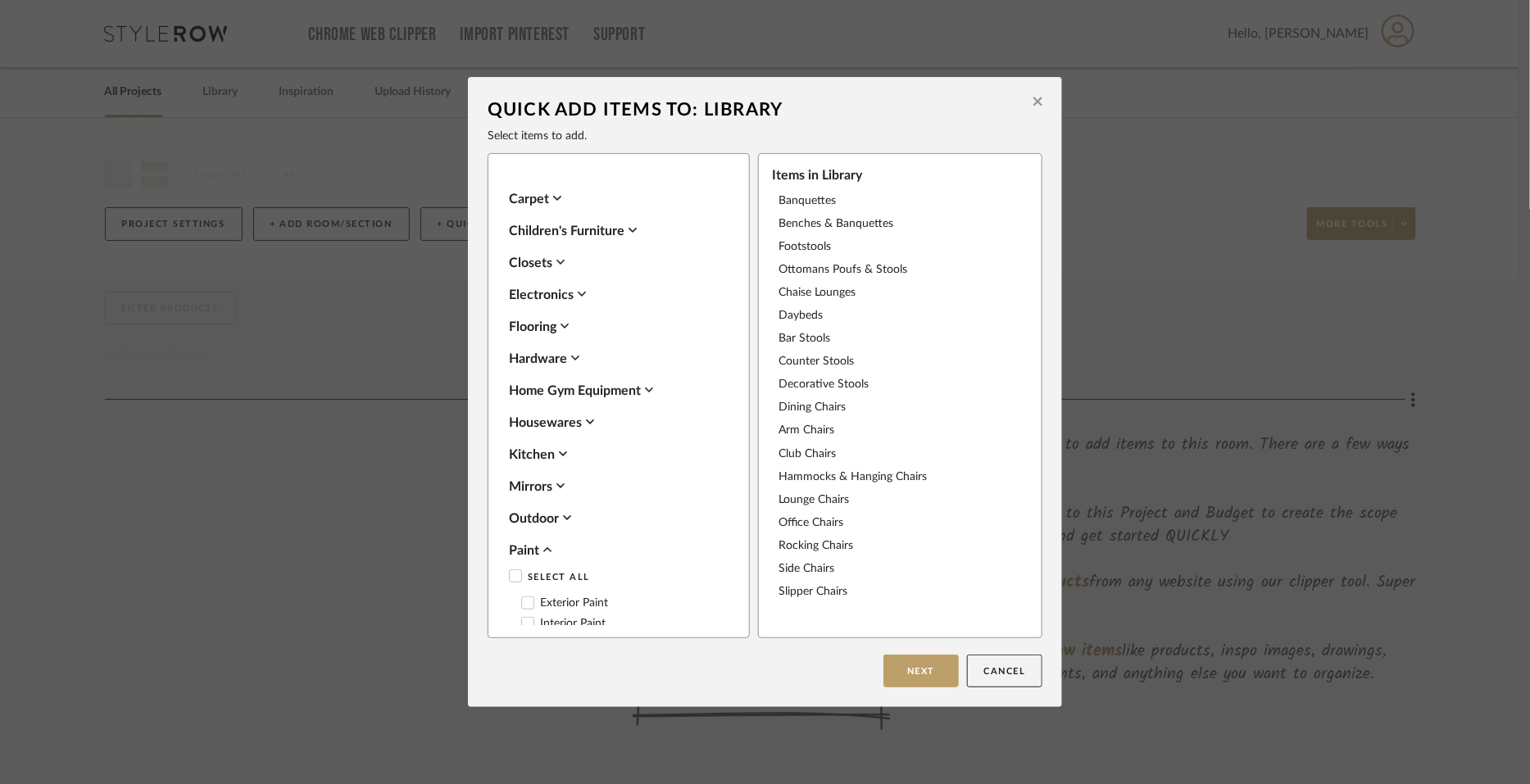
drag, startPoint x: 511, startPoint y: 571, endPoint x: 518, endPoint y: 553, distance: 19.3
click at [511, 571] on icon at bounding box center [515, 575] width 11 height 11
click at [519, 550] on div "Paint" at bounding box center [614, 551] width 211 height 19
click at [520, 578] on div "Pianos" at bounding box center [614, 583] width 211 height 19
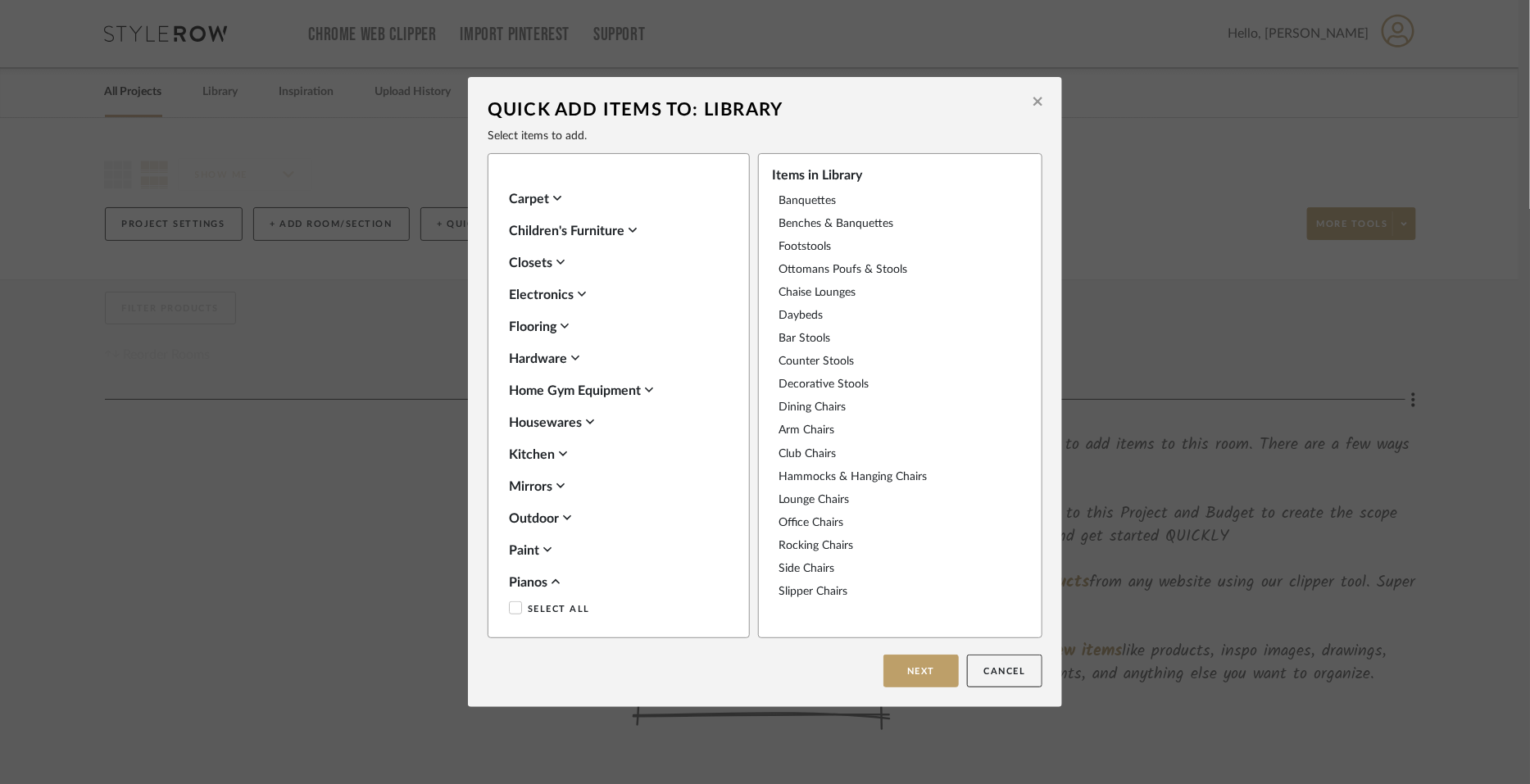
drag, startPoint x: 507, startPoint y: 604, endPoint x: 511, endPoint y: 586, distance: 18.4
click at [510, 604] on icon at bounding box center [515, 607] width 11 height 11
click at [511, 584] on div "Pianos" at bounding box center [614, 583] width 211 height 19
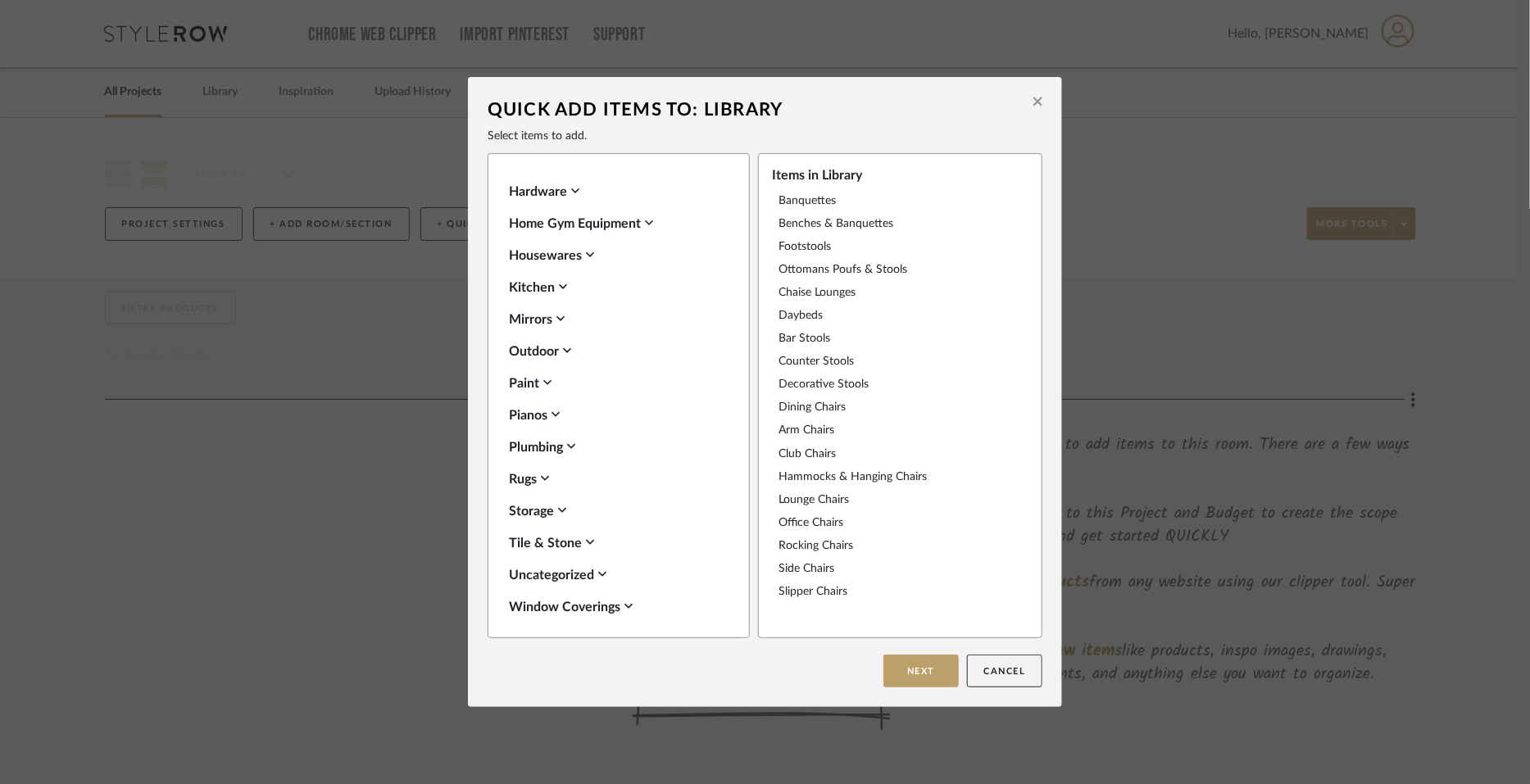
scroll to position [579, 0]
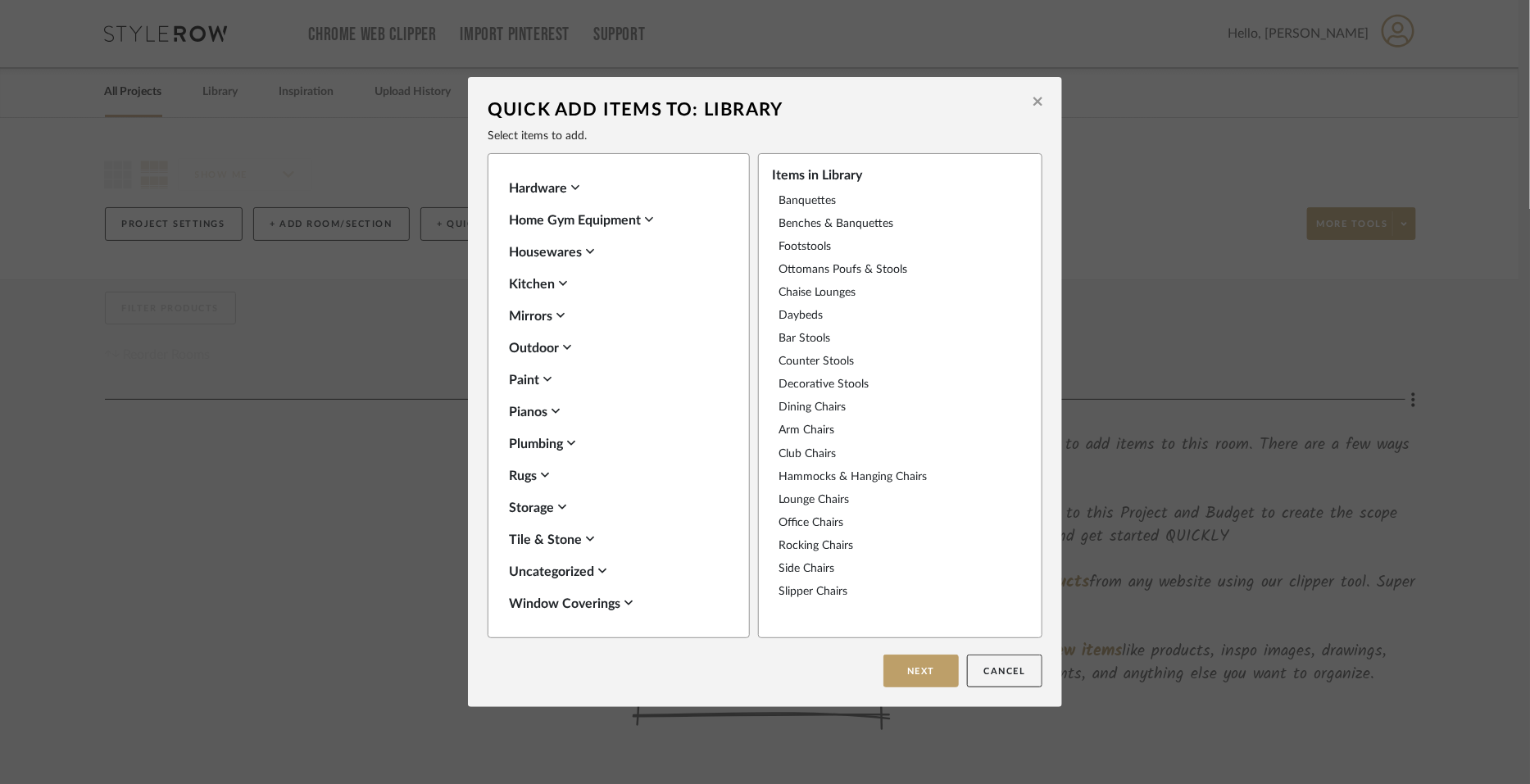
drag, startPoint x: 521, startPoint y: 443, endPoint x: 518, endPoint y: 457, distance: 14.3
click at [520, 444] on div "Plumbing" at bounding box center [614, 444] width 211 height 19
click at [511, 469] on icon at bounding box center [516, 469] width 11 height 8
click at [517, 443] on div "Plumbing" at bounding box center [614, 444] width 211 height 19
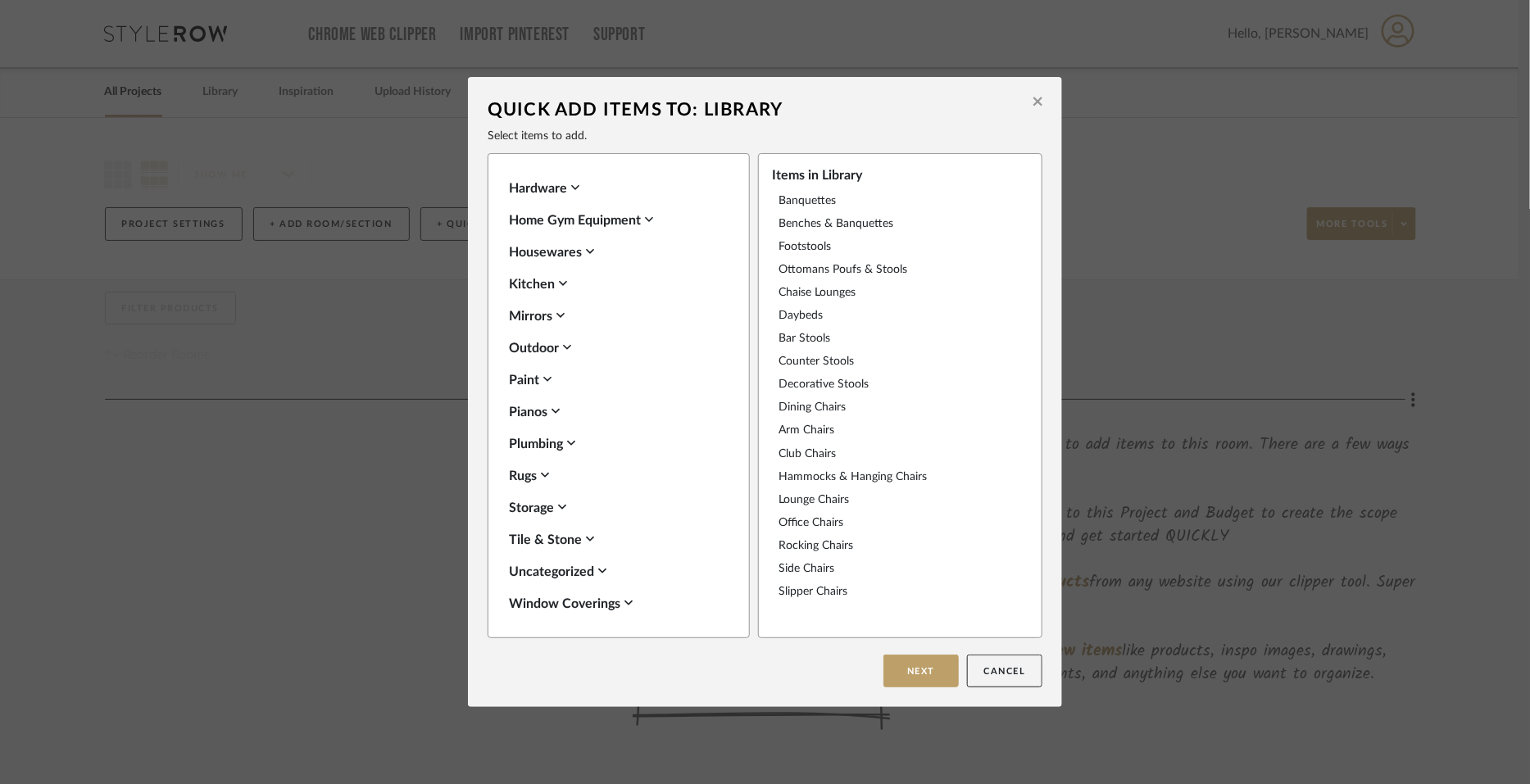
click at [514, 473] on div "Rugs" at bounding box center [614, 476] width 211 height 19
click at [511, 504] on icon at bounding box center [516, 501] width 11 height 8
click at [519, 473] on div "Rugs" at bounding box center [614, 476] width 211 height 19
click at [519, 498] on div "Storage" at bounding box center [614, 508] width 211 height 19
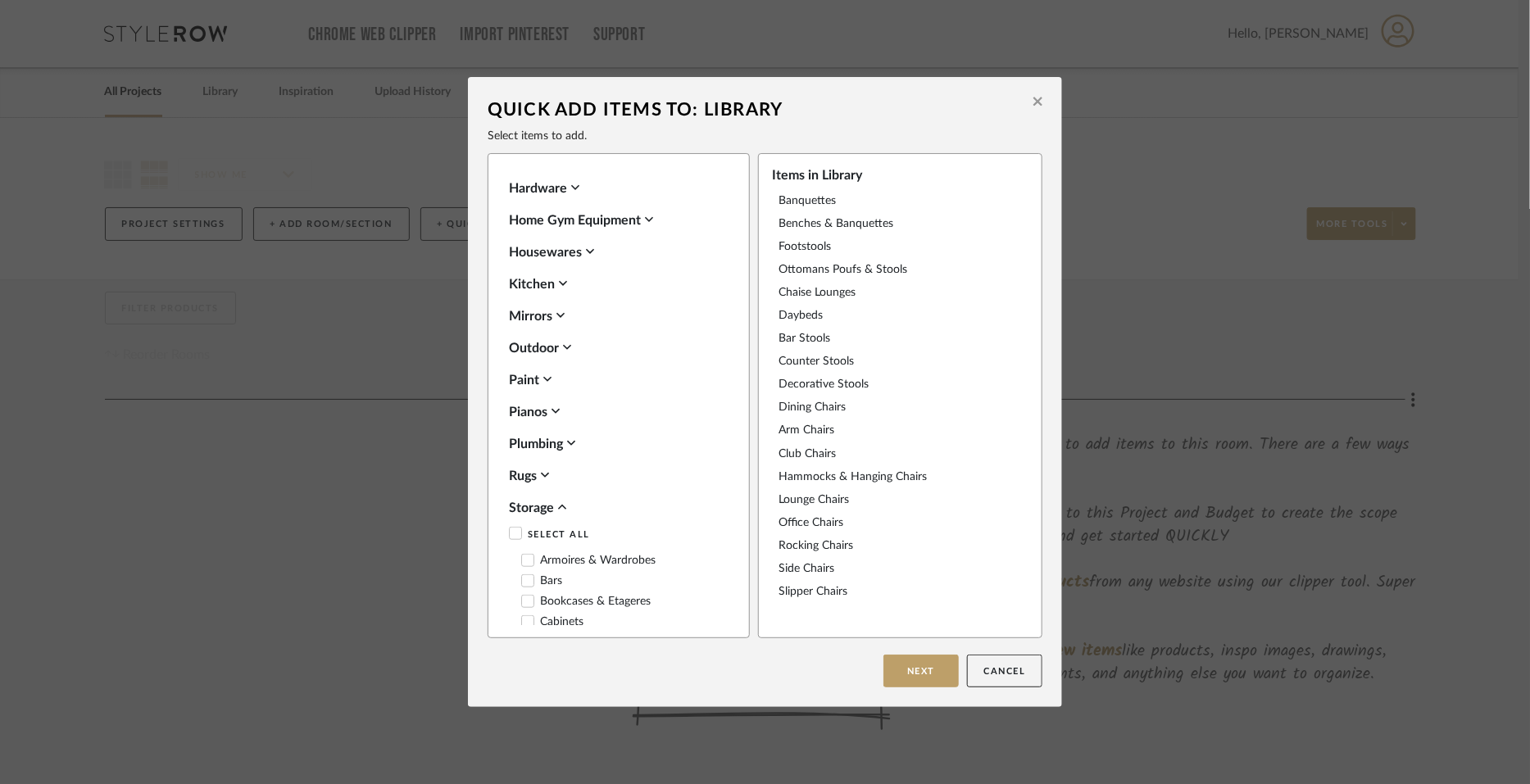
drag, startPoint x: 511, startPoint y: 530, endPoint x: 515, endPoint y: 511, distance: 19.4
click at [511, 530] on icon at bounding box center [515, 533] width 11 height 11
click at [516, 505] on div "Storage" at bounding box center [614, 508] width 211 height 19
click at [512, 539] on div "Tile & Stone" at bounding box center [614, 539] width 211 height 19
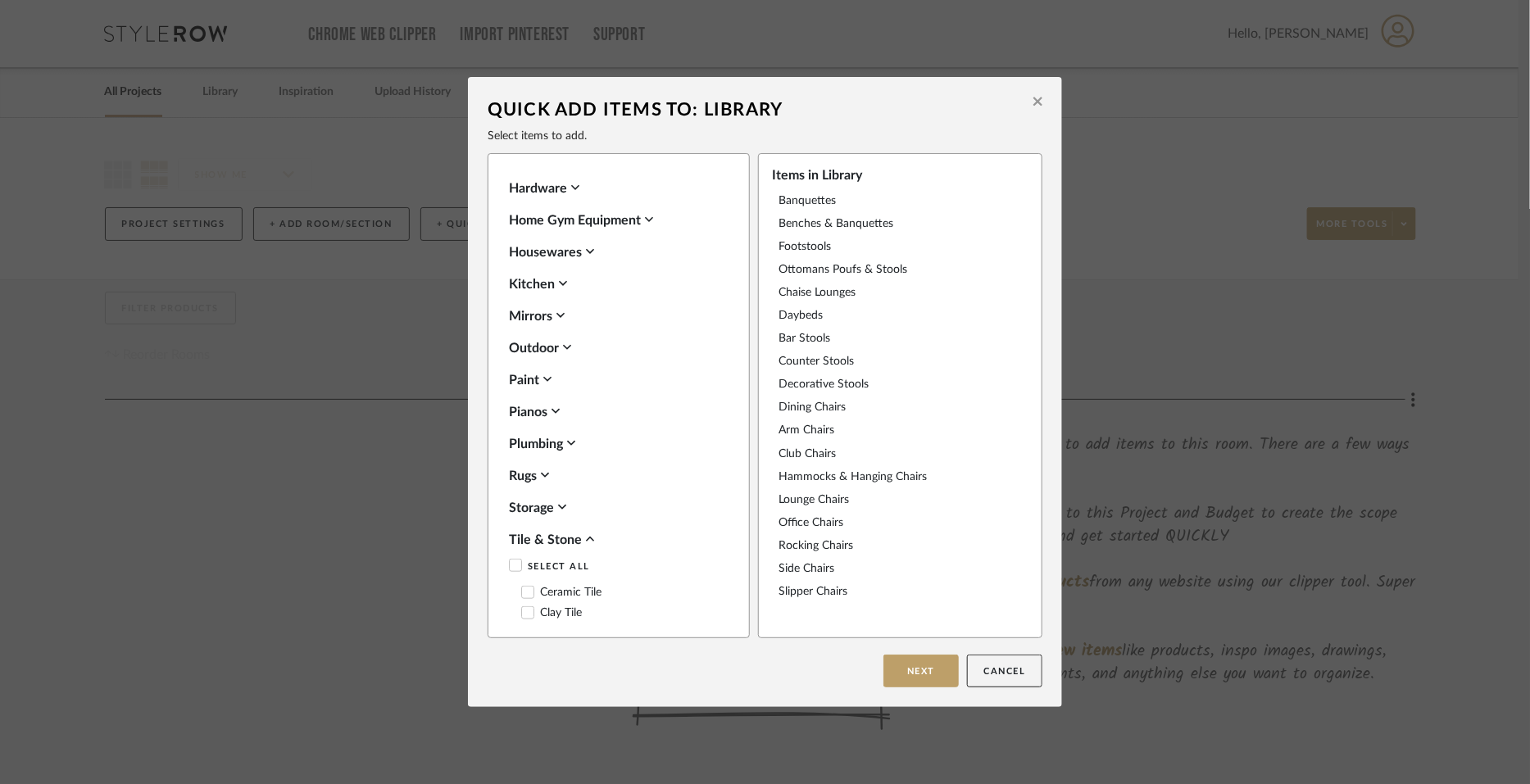
click at [513, 563] on icon at bounding box center [515, 565] width 11 height 11
click at [533, 534] on div "Tile & Stone" at bounding box center [614, 539] width 211 height 19
drag, startPoint x: 544, startPoint y: 565, endPoint x: 541, endPoint y: 587, distance: 22.2
click at [543, 565] on div "Uncategorized" at bounding box center [614, 572] width 211 height 19
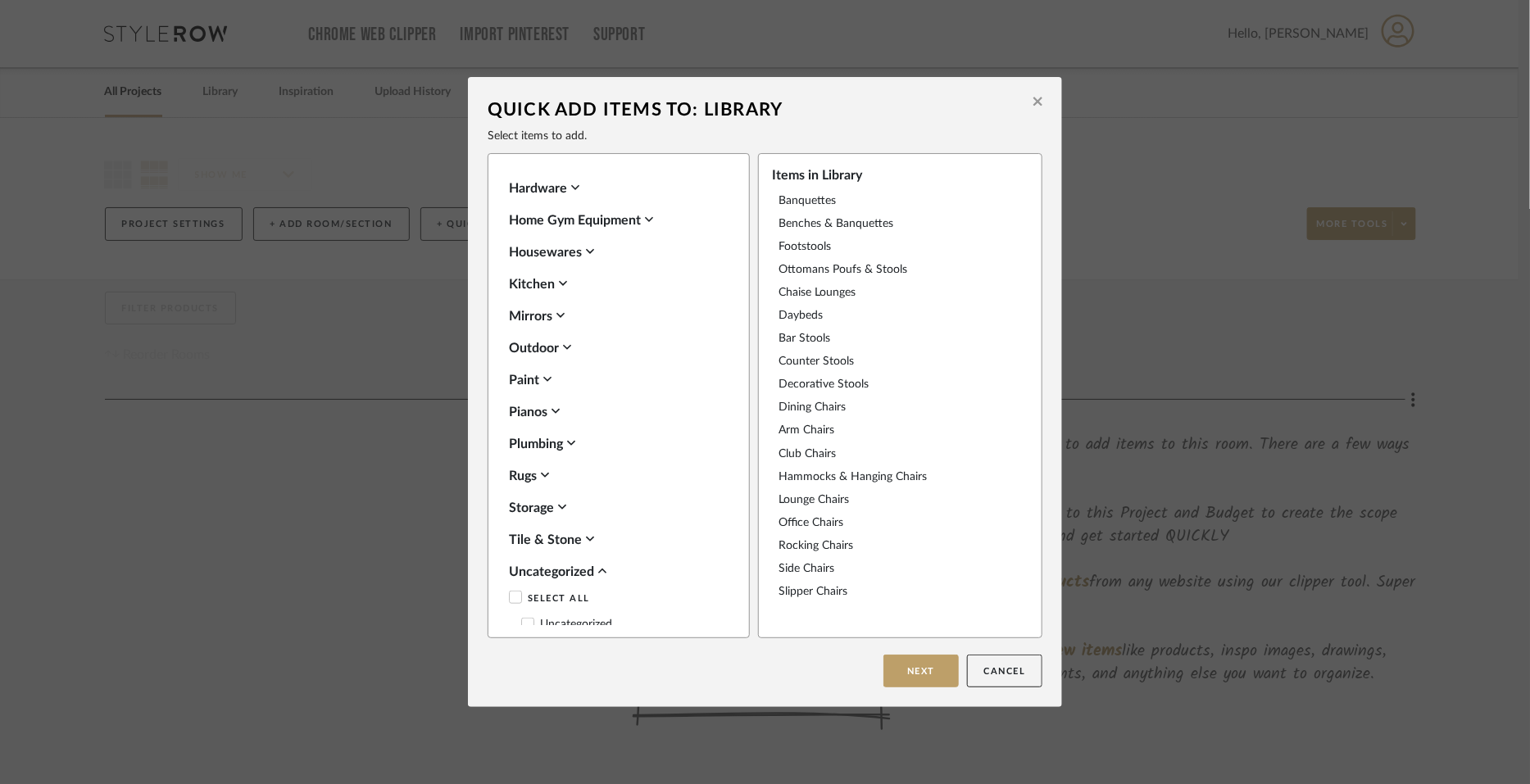
click at [512, 595] on icon at bounding box center [516, 597] width 11 height 8
click at [550, 571] on div "Uncategorized" at bounding box center [614, 572] width 211 height 19
click at [560, 601] on div "Window Coverings" at bounding box center [614, 604] width 211 height 19
click at [512, 626] on div "Seating Lighting Tables Fabric & Textiles Wallcoverings Accessories Appliances …" at bounding box center [619, 395] width 262 height 485
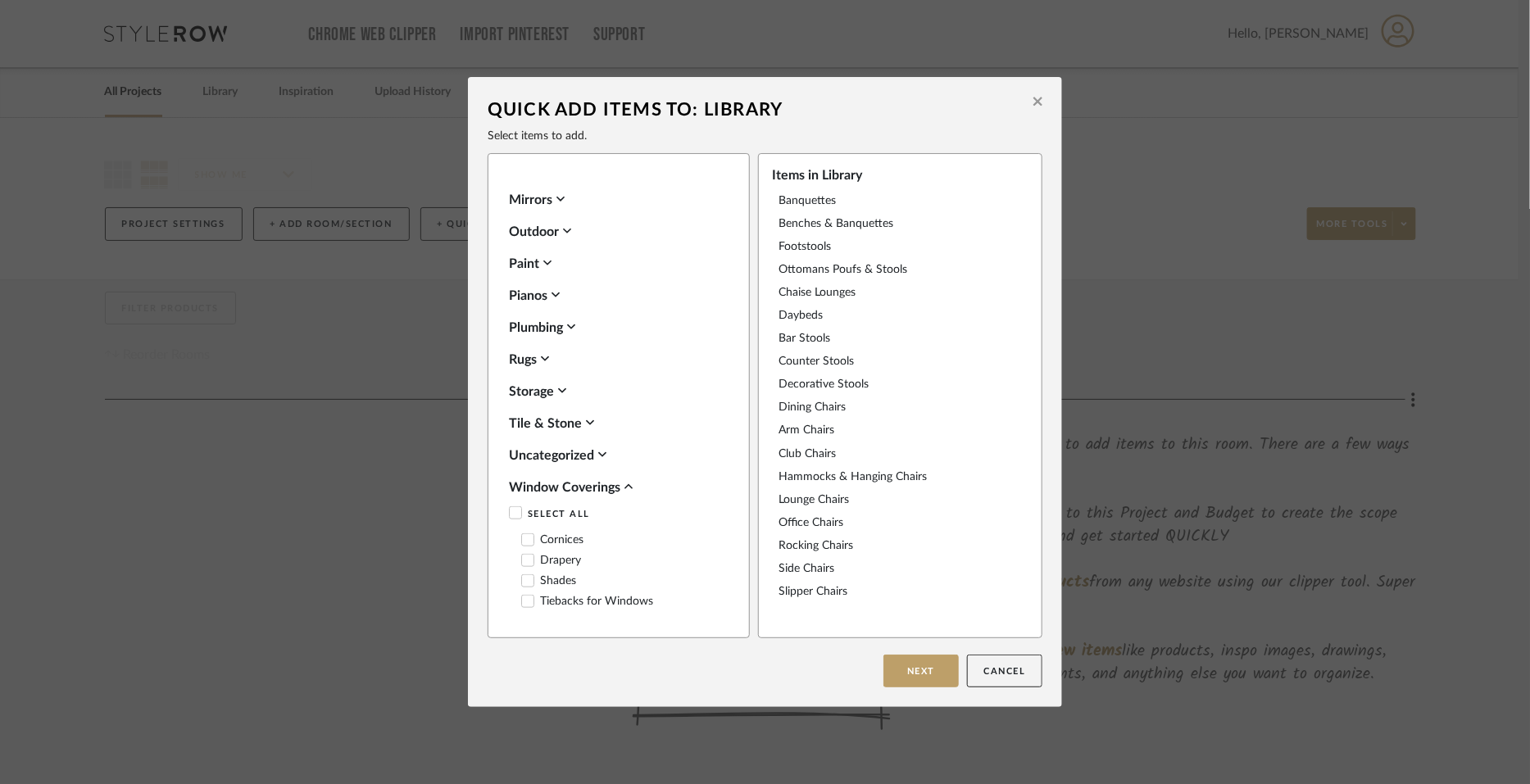
scroll to position [696, 0]
click at [510, 510] on icon at bounding box center [515, 512] width 11 height 11
click at [560, 489] on div "Window Coverings" at bounding box center [614, 487] width 211 height 19
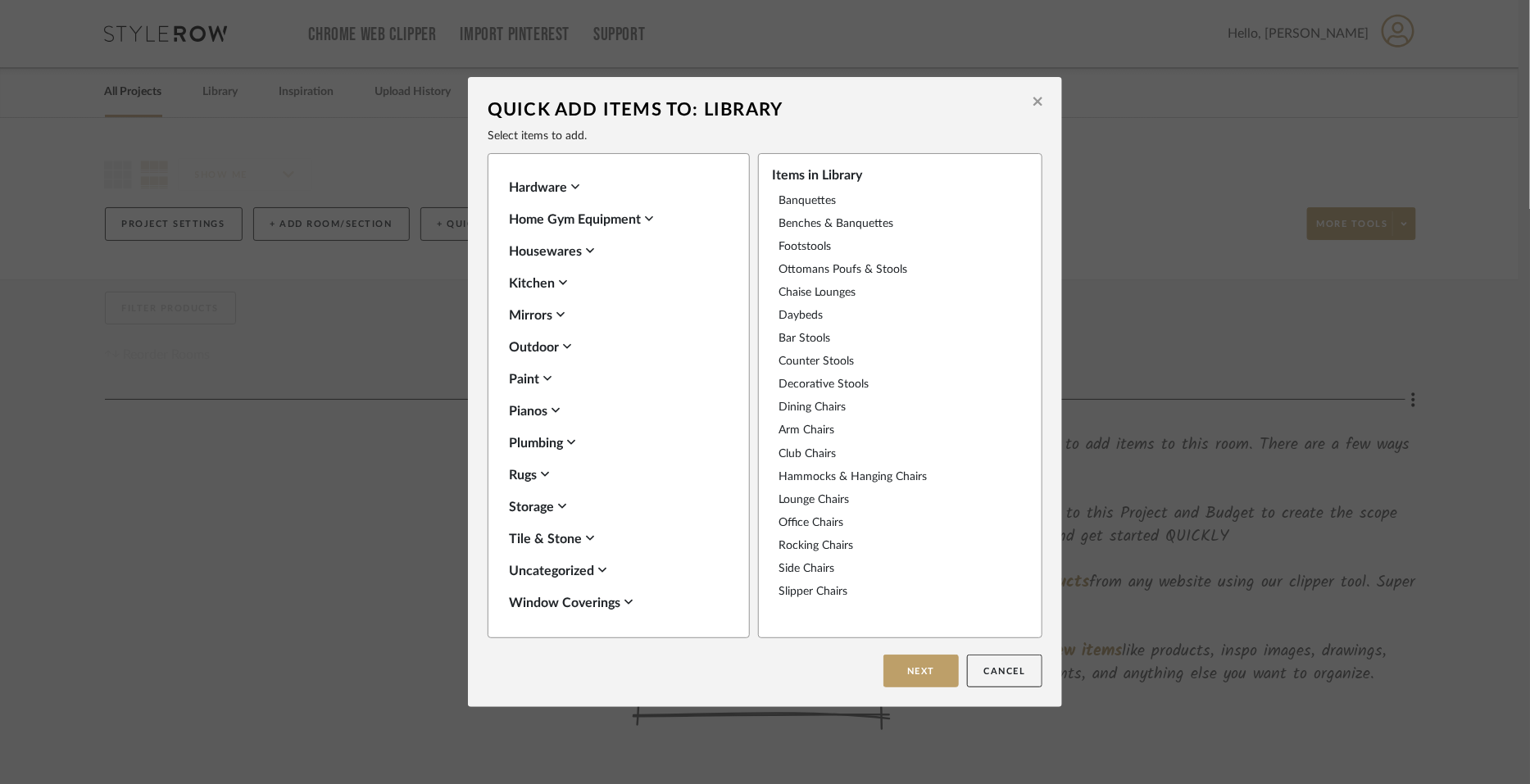
scroll to position [579, 0]
click at [816, 202] on div "Banquettes" at bounding box center [896, 201] width 234 height 15
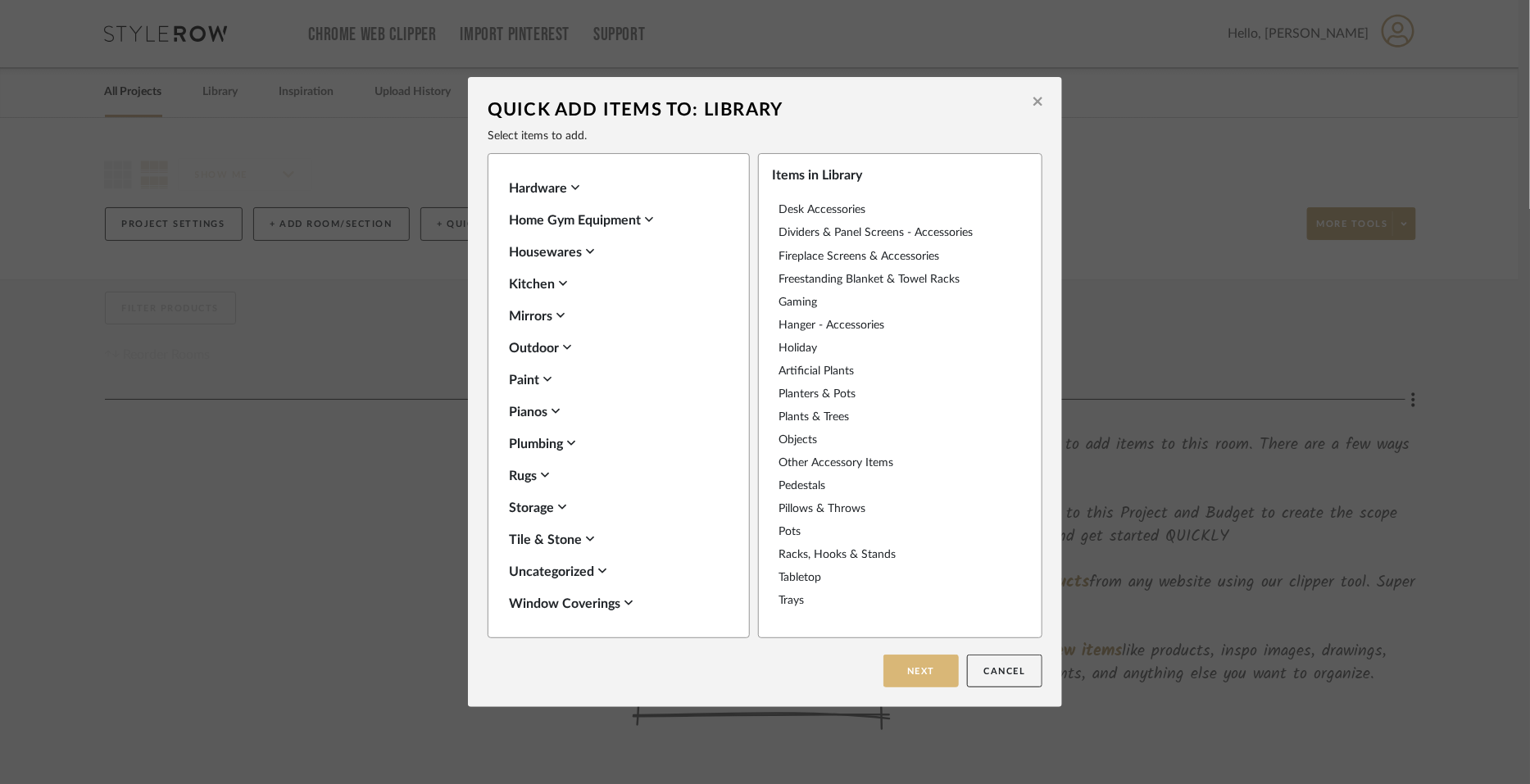
click at [911, 667] on button "Next" at bounding box center [922, 670] width 76 height 33
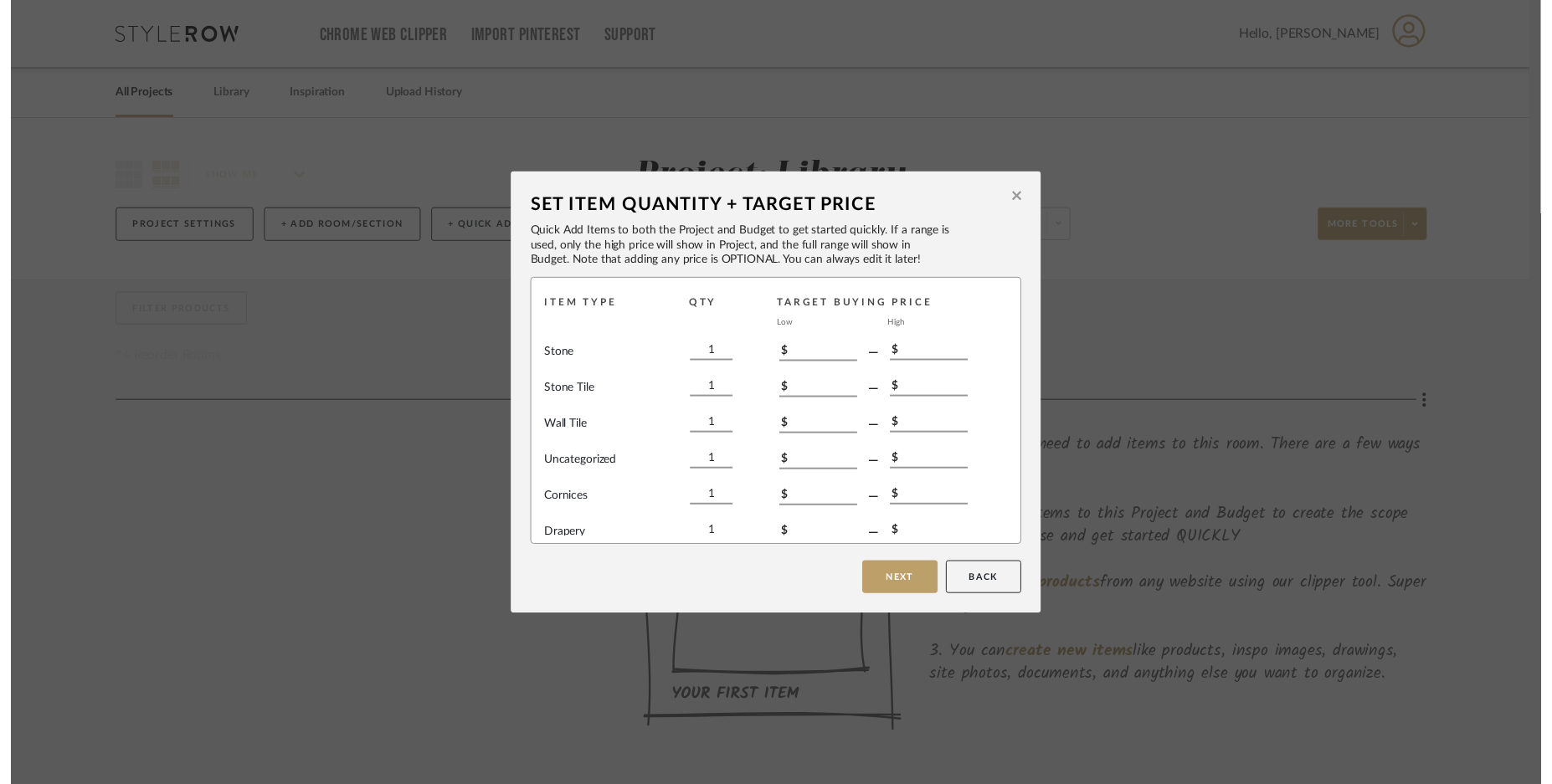
scroll to position [11284, 0]
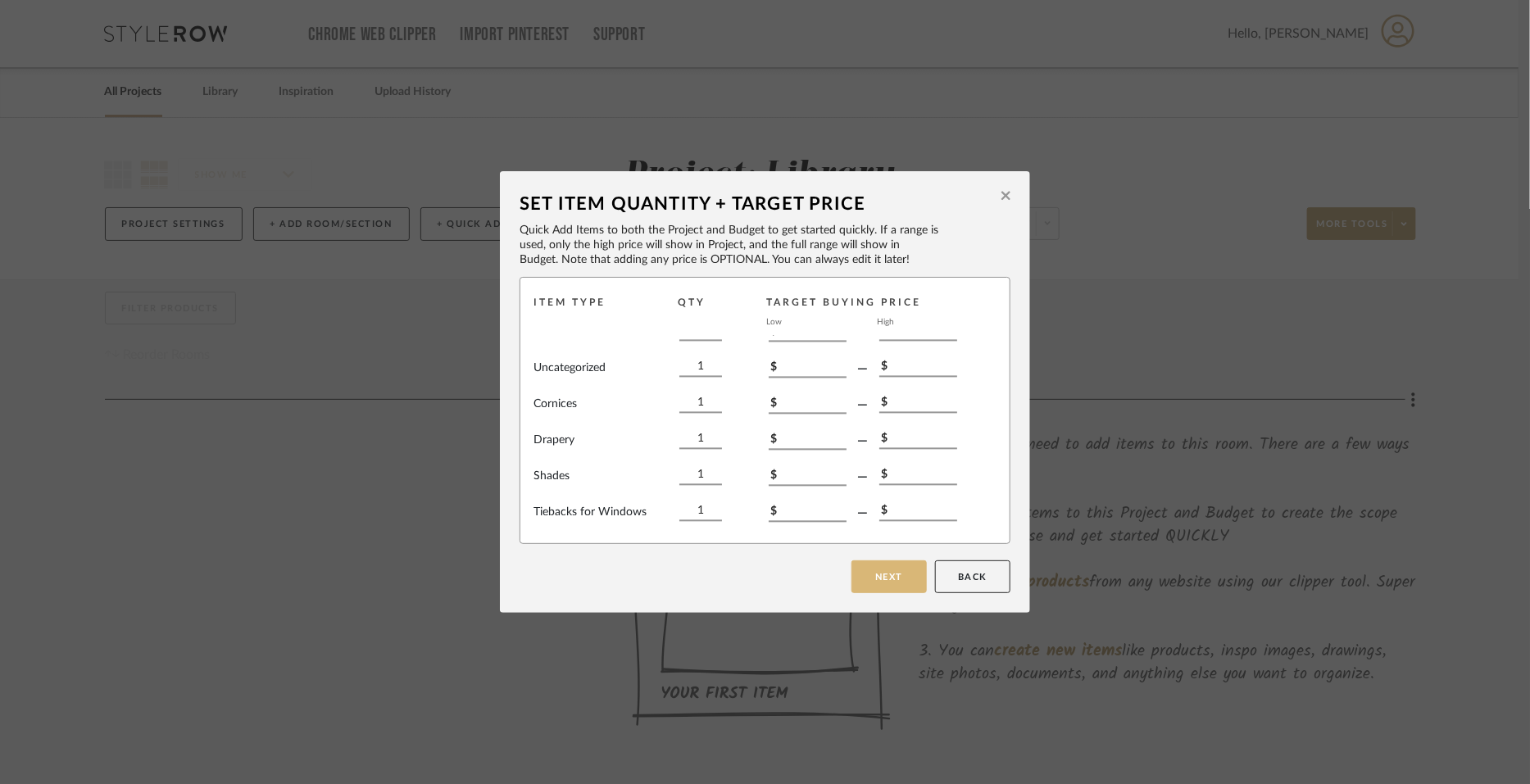
click at [869, 570] on button "Next" at bounding box center [889, 576] width 76 height 33
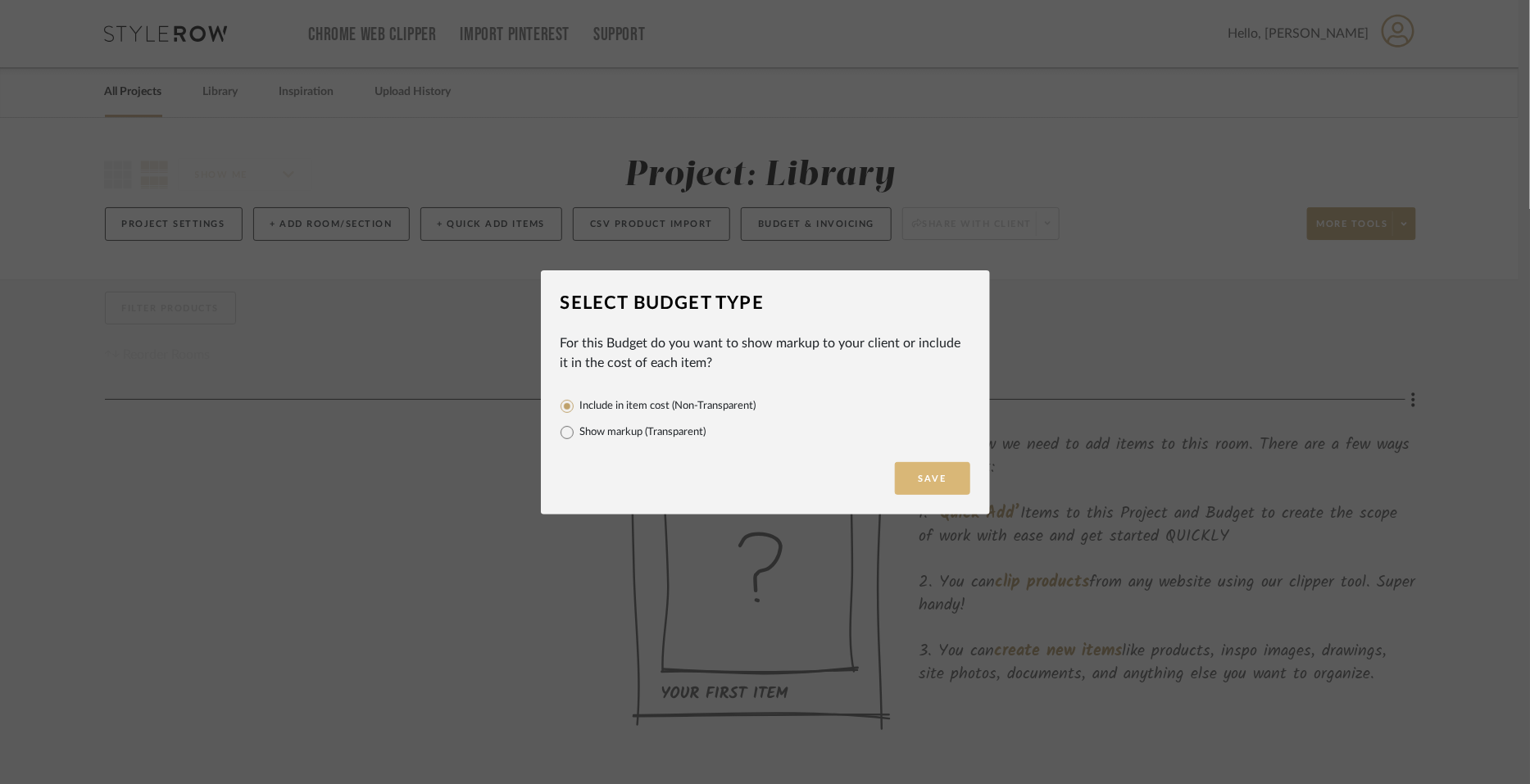
click at [930, 476] on button "Save" at bounding box center [933, 478] width 76 height 33
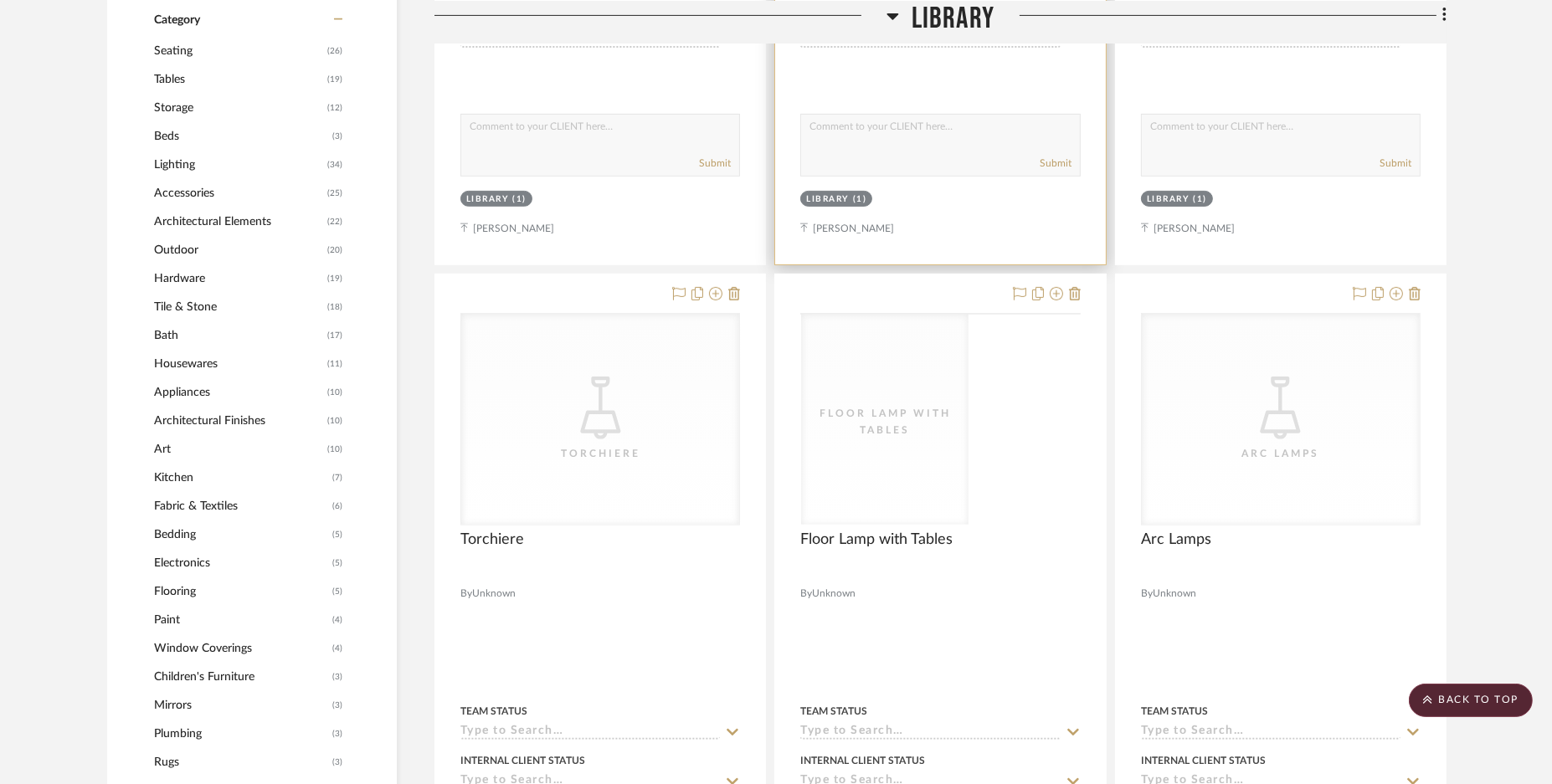
scroll to position [628, 0]
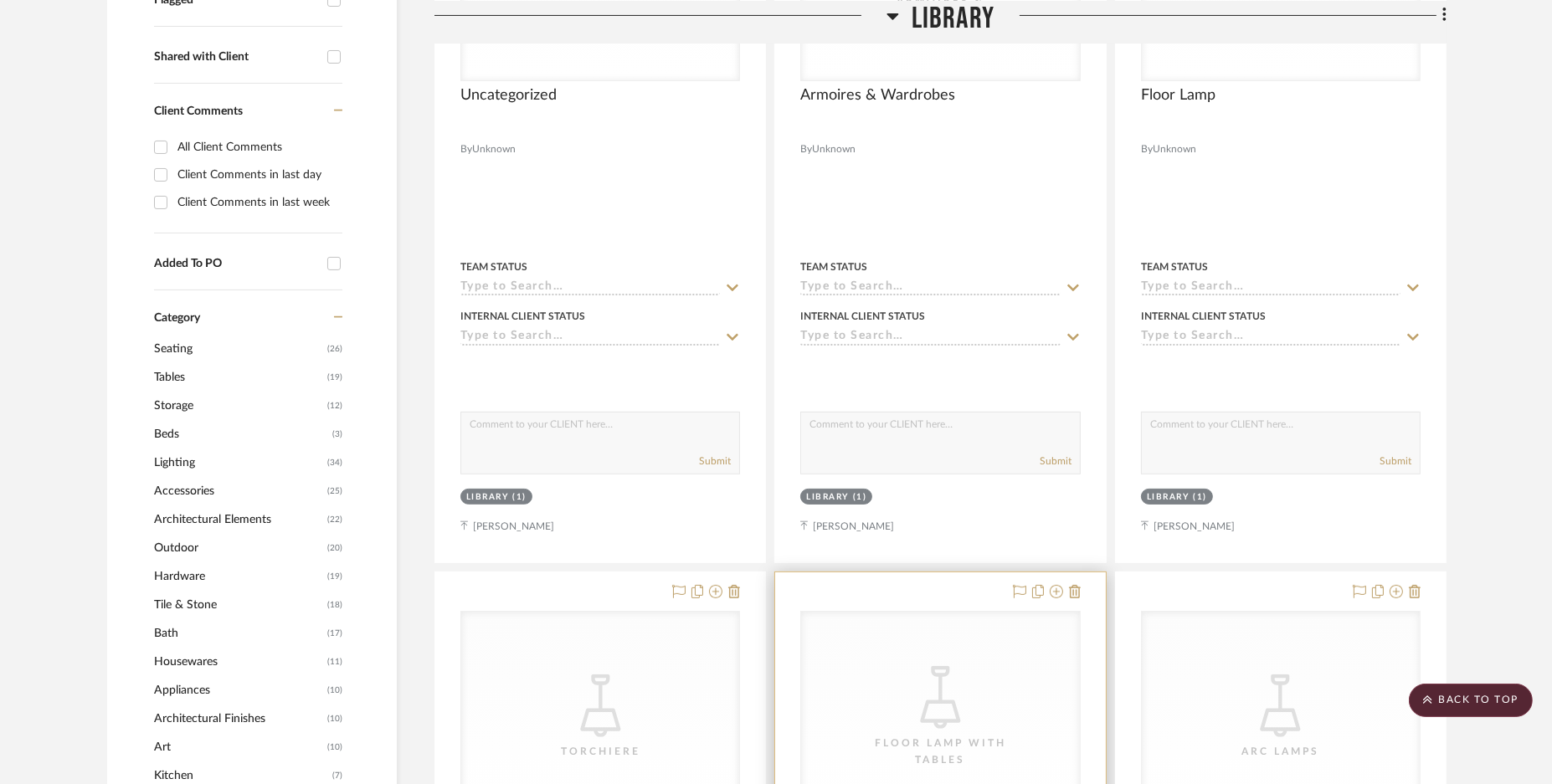
click at [979, 675] on div "CategoryIconLighting Created with Sketch. Floor Lamp with Tables" at bounding box center [940, 717] width 278 height 211
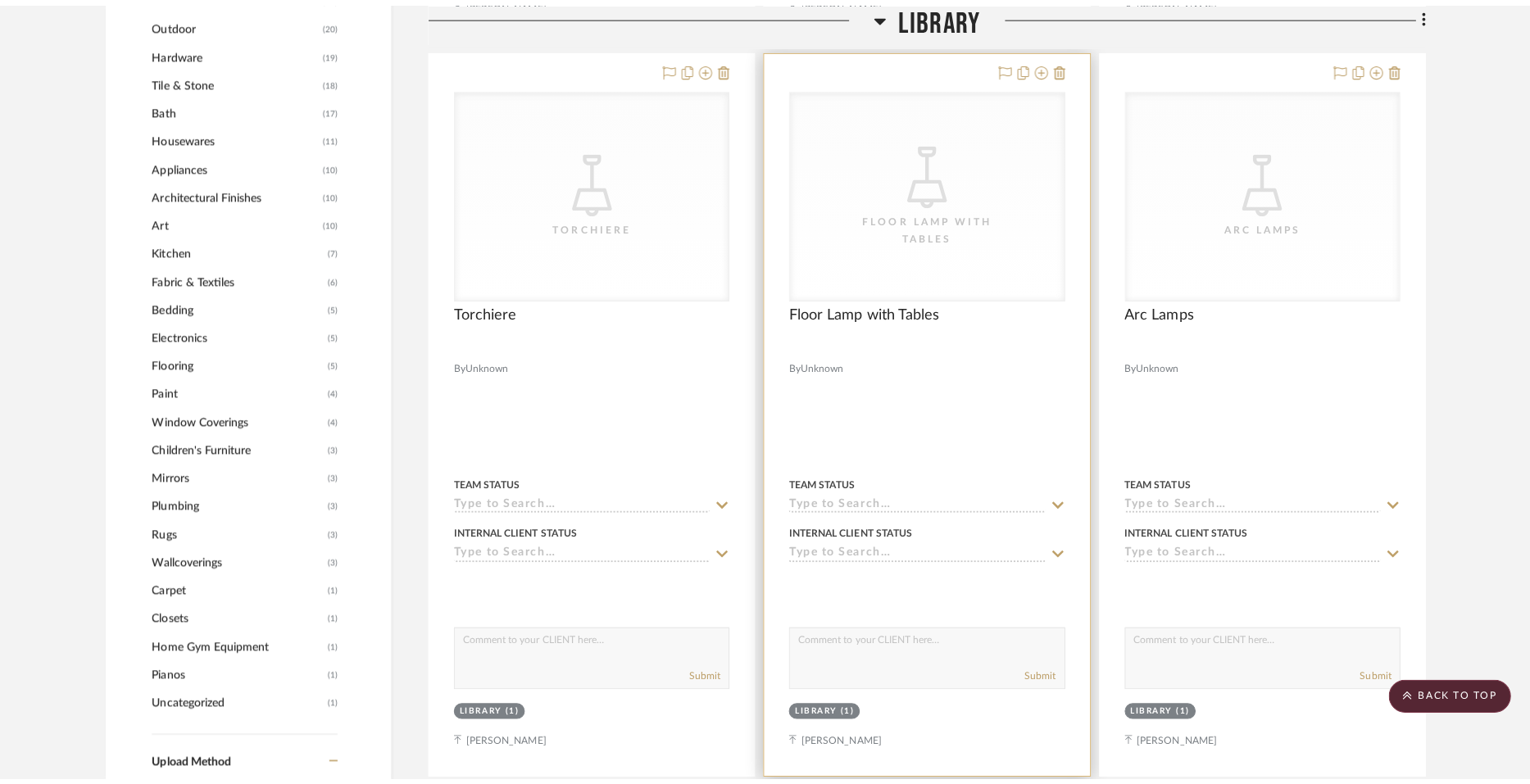
scroll to position [0, 0]
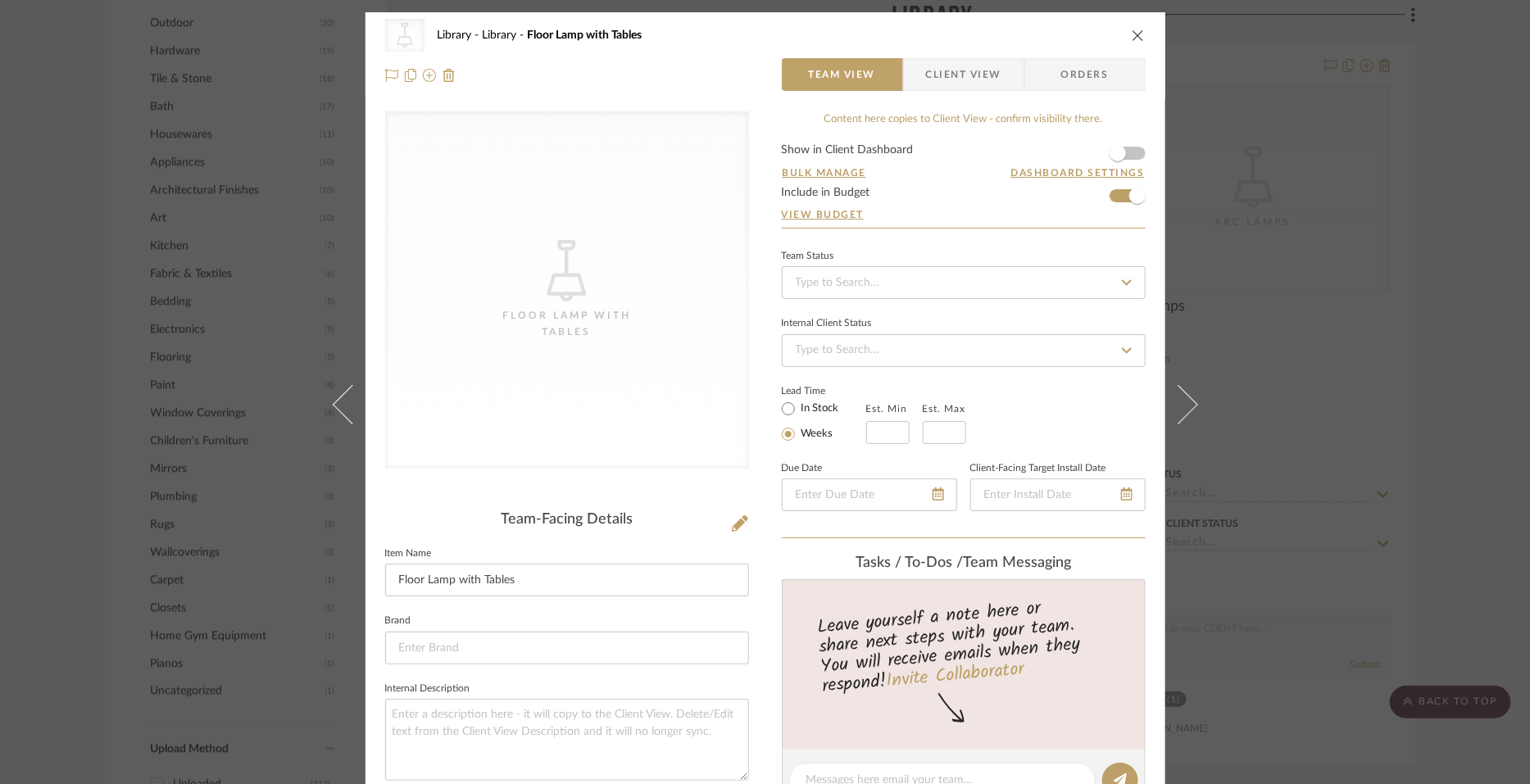
click at [1133, 31] on icon "close" at bounding box center [1138, 35] width 13 height 13
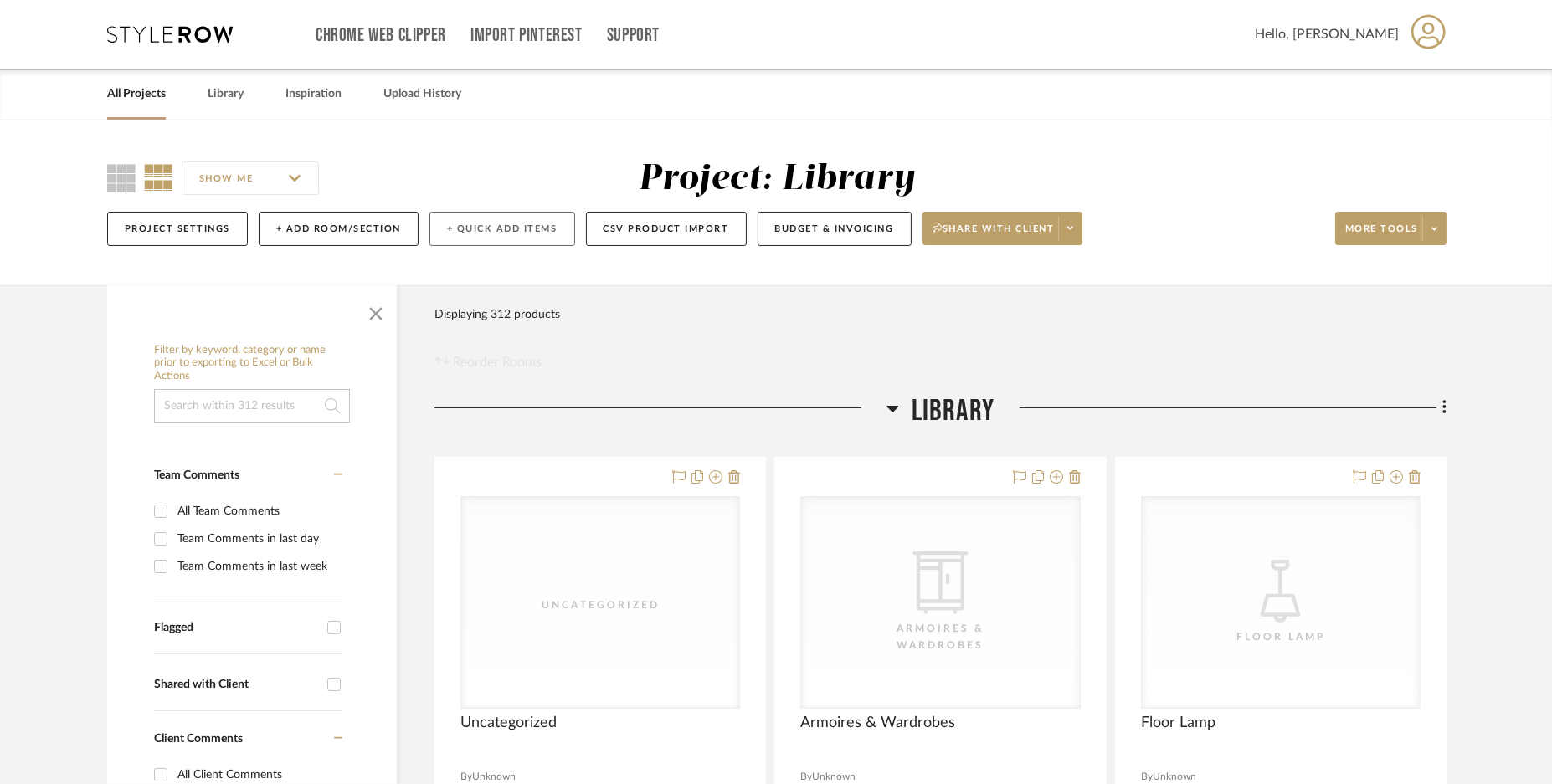
click at [504, 232] on button "+ Quick Add Items" at bounding box center [503, 229] width 146 height 34
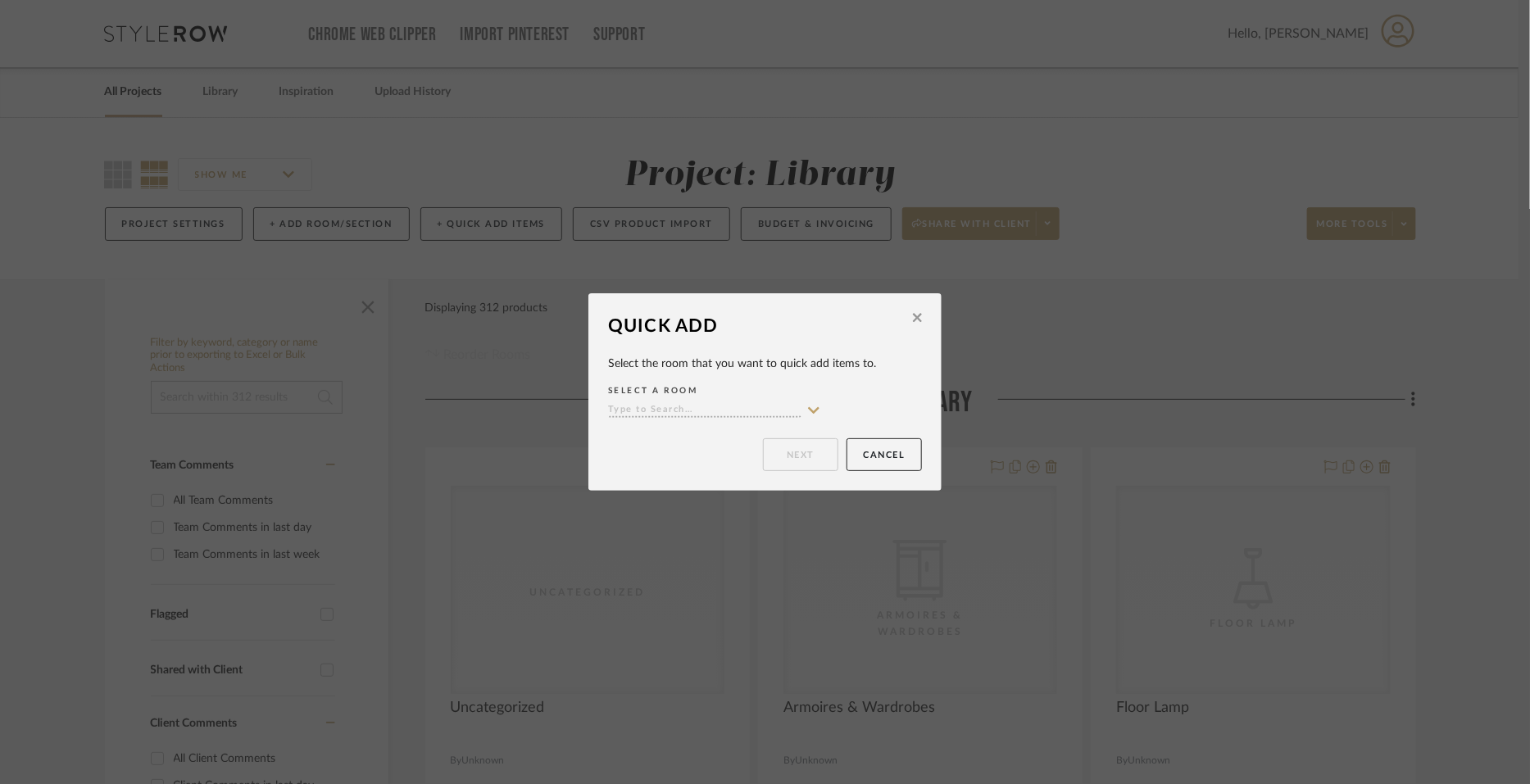
click at [694, 404] on input at bounding box center [705, 411] width 194 height 16
click at [673, 451] on div "Library" at bounding box center [710, 443] width 211 height 41
type input "Library"
click at [775, 457] on button "Next" at bounding box center [801, 454] width 76 height 33
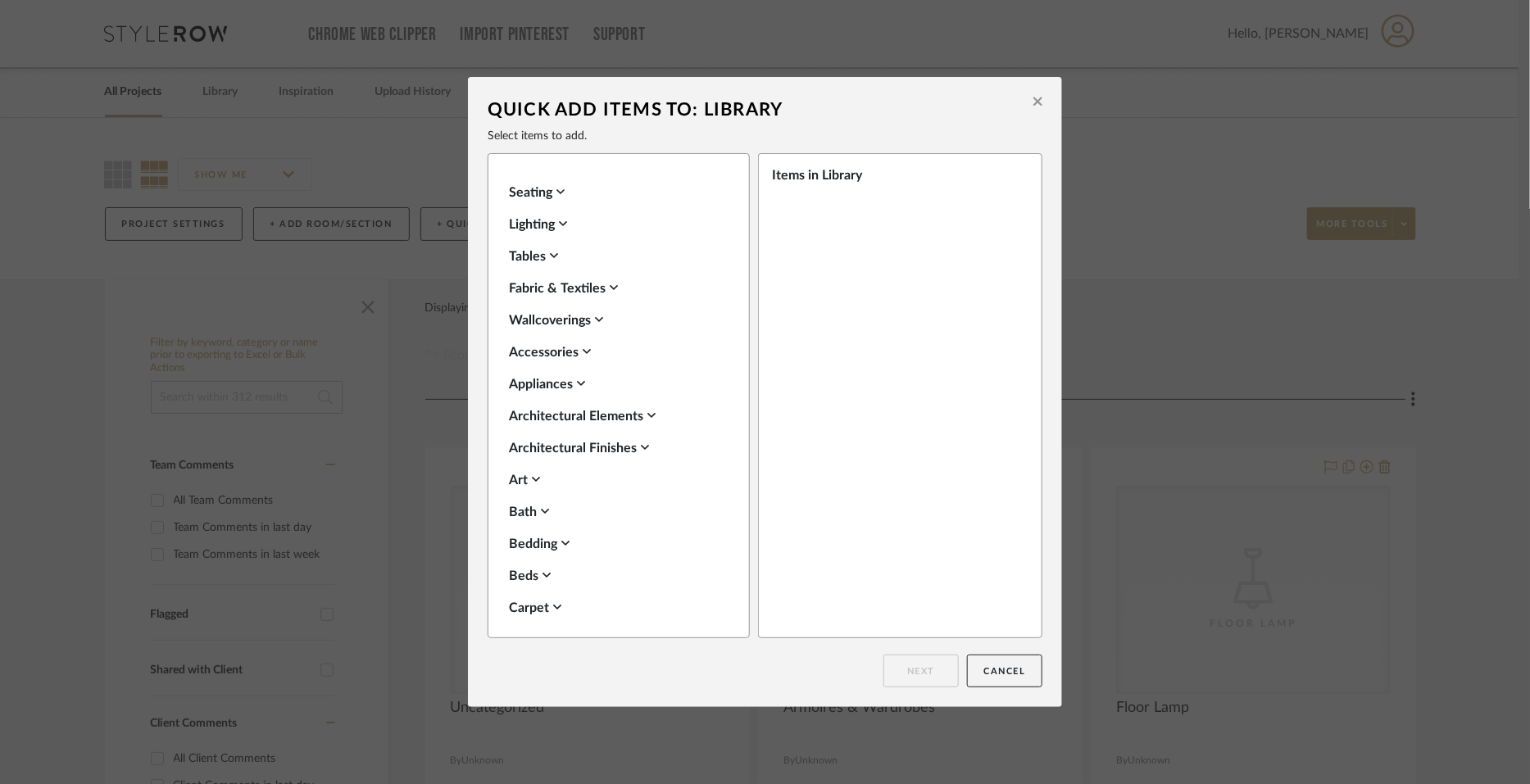
click at [557, 192] on icon at bounding box center [560, 191] width 8 height 13
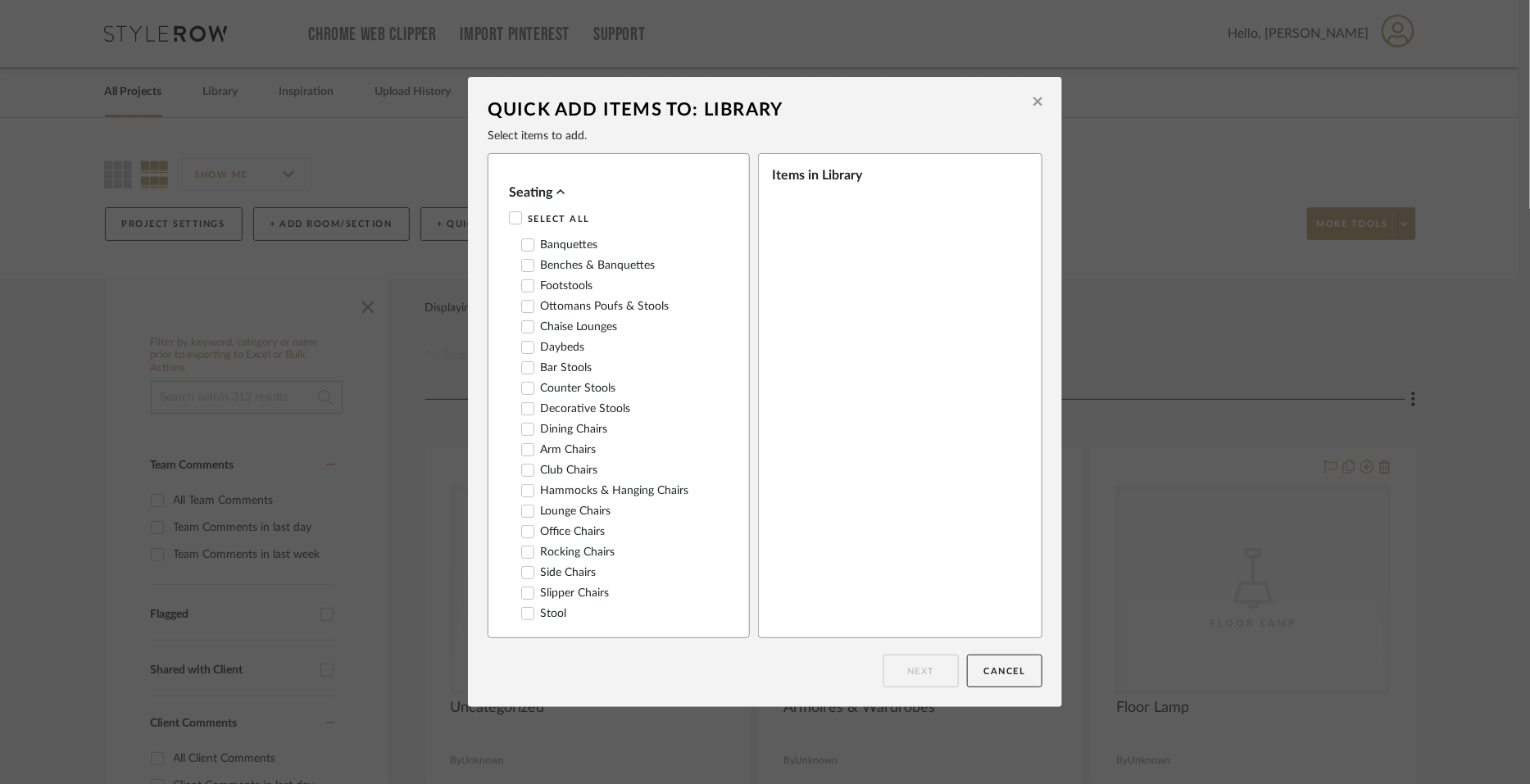
click at [545, 245] on label "Banquettes" at bounding box center [559, 245] width 77 height 14
click at [788, 202] on div "Banquettes" at bounding box center [896, 201] width 234 height 15
click at [990, 661] on button "Cancel" at bounding box center [1005, 670] width 76 height 33
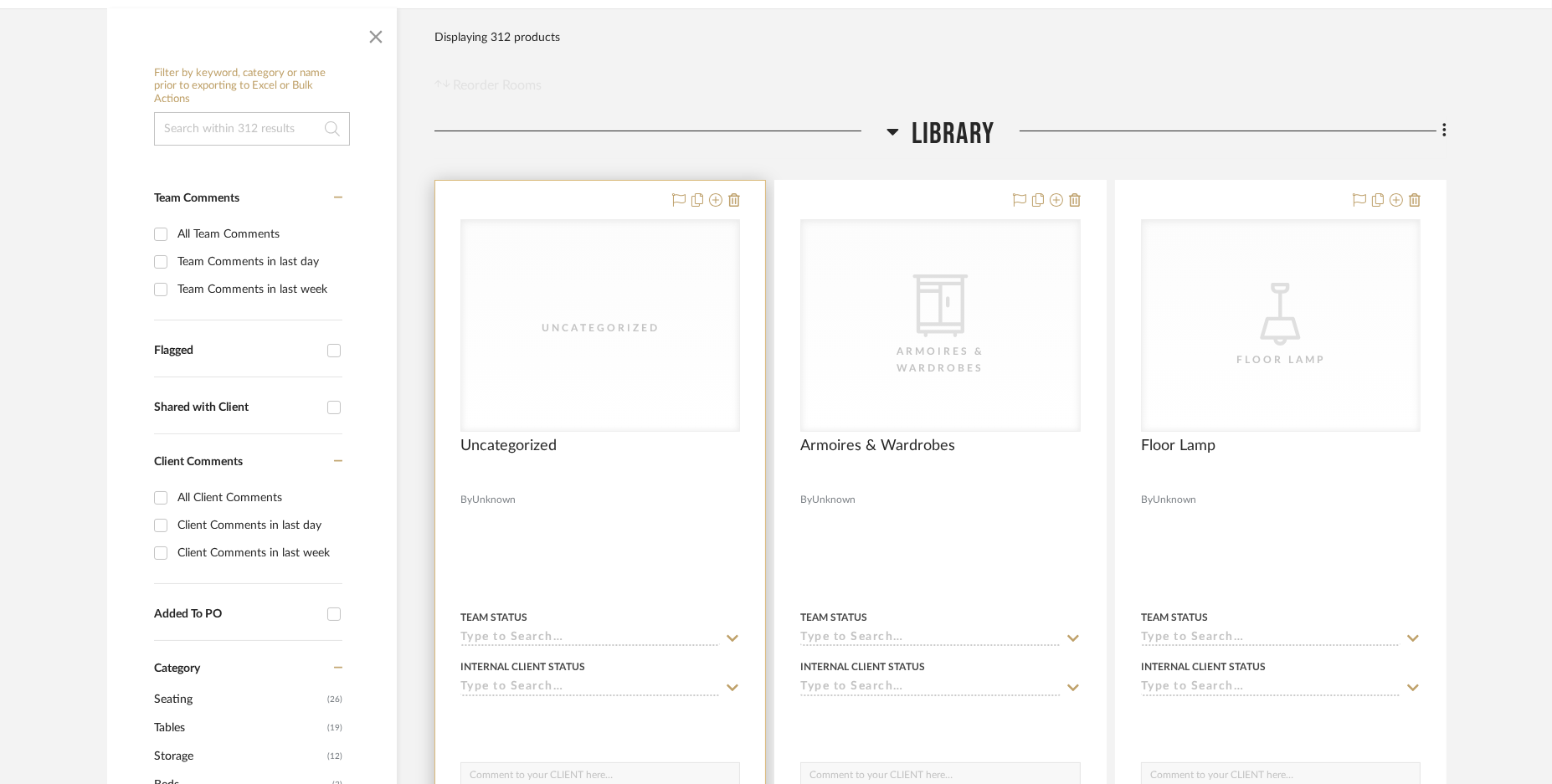
scroll to position [314, 0]
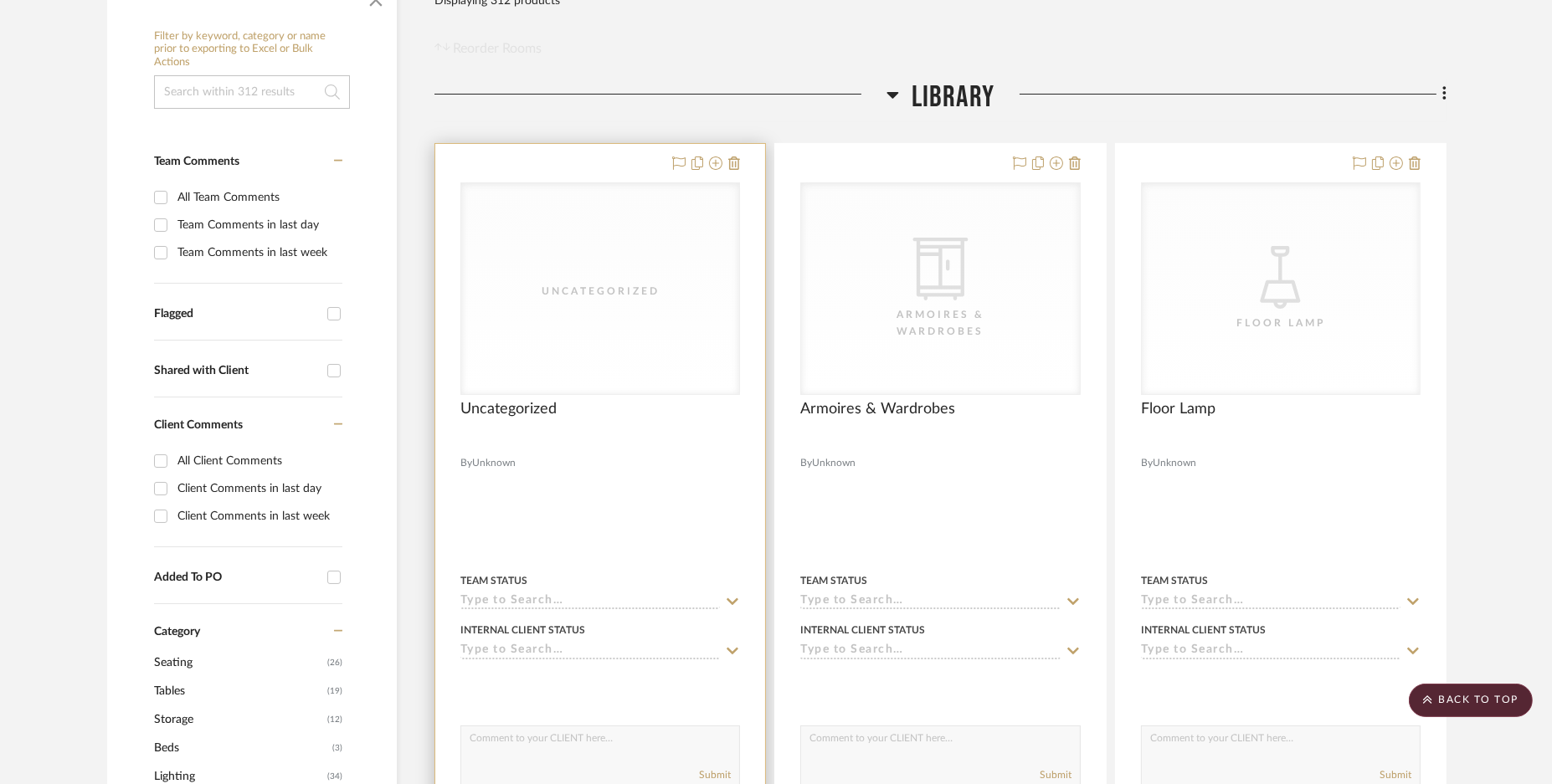
click at [579, 597] on input at bounding box center [590, 602] width 260 height 16
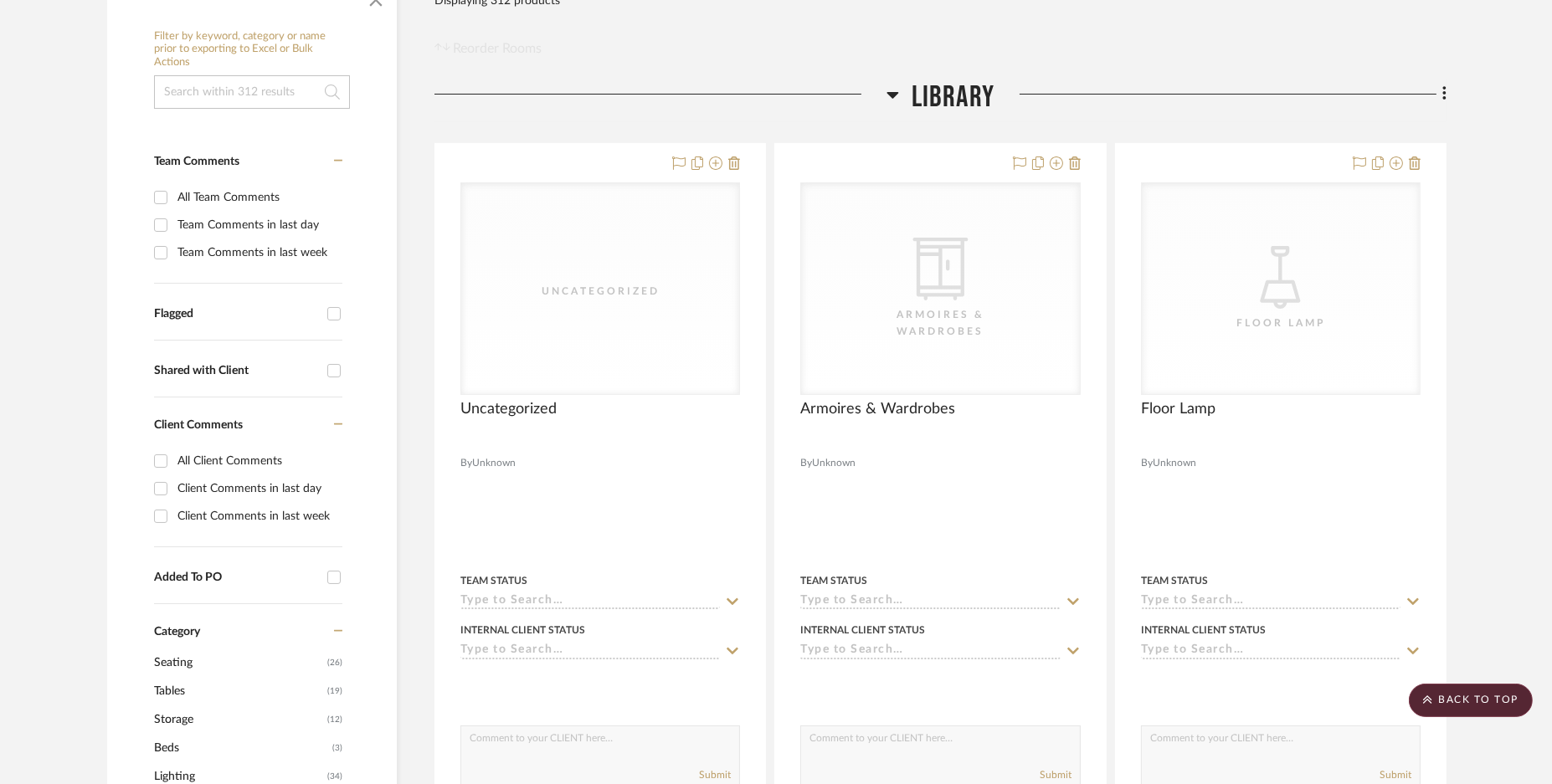
scroll to position [209, 0]
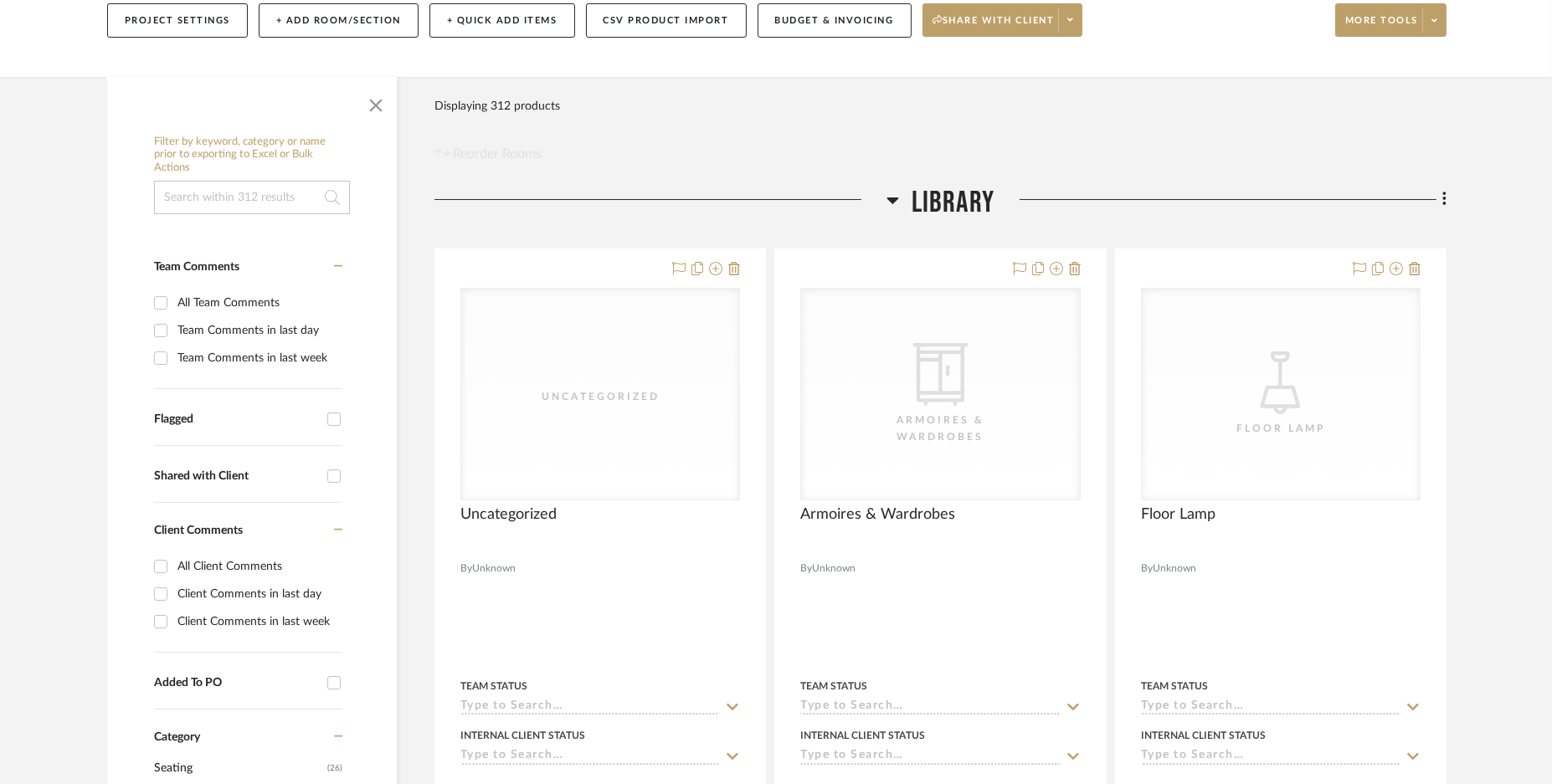
click at [568, 189] on div at bounding box center [660, 206] width 452 height 42
click at [695, 18] on button "CSV Product Import" at bounding box center [666, 21] width 161 height 34
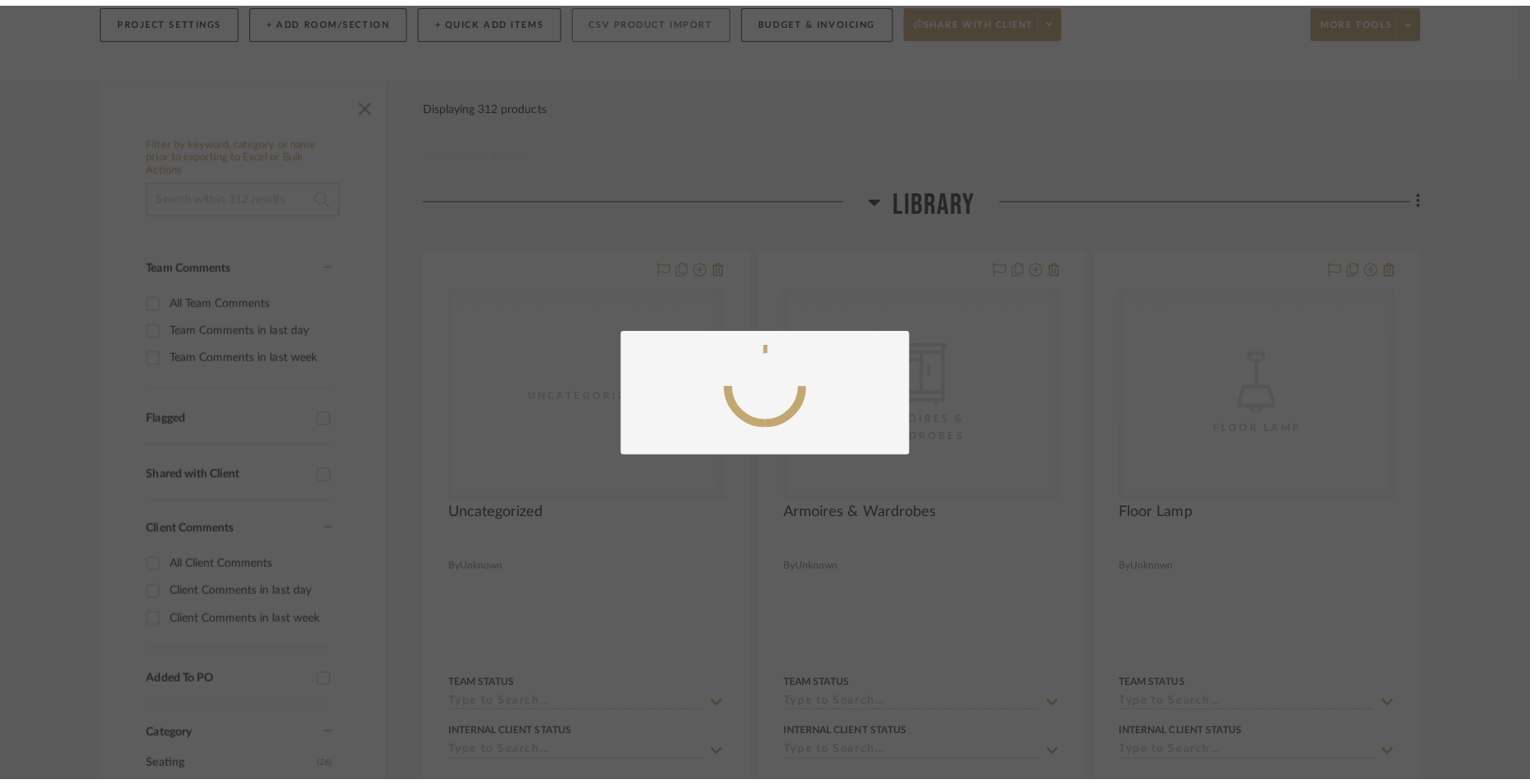
scroll to position [0, 0]
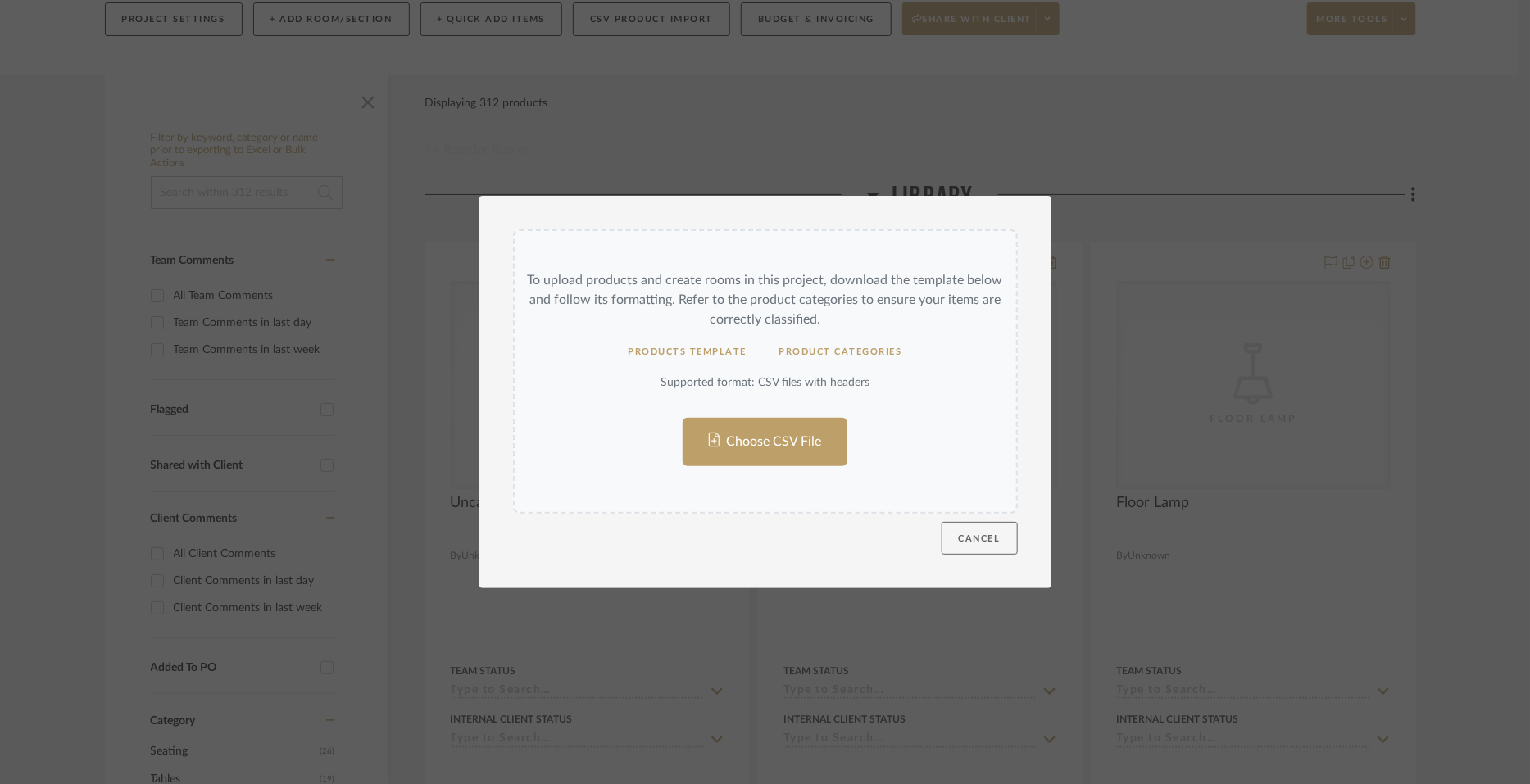
click at [983, 539] on button "Cancel" at bounding box center [980, 538] width 77 height 33
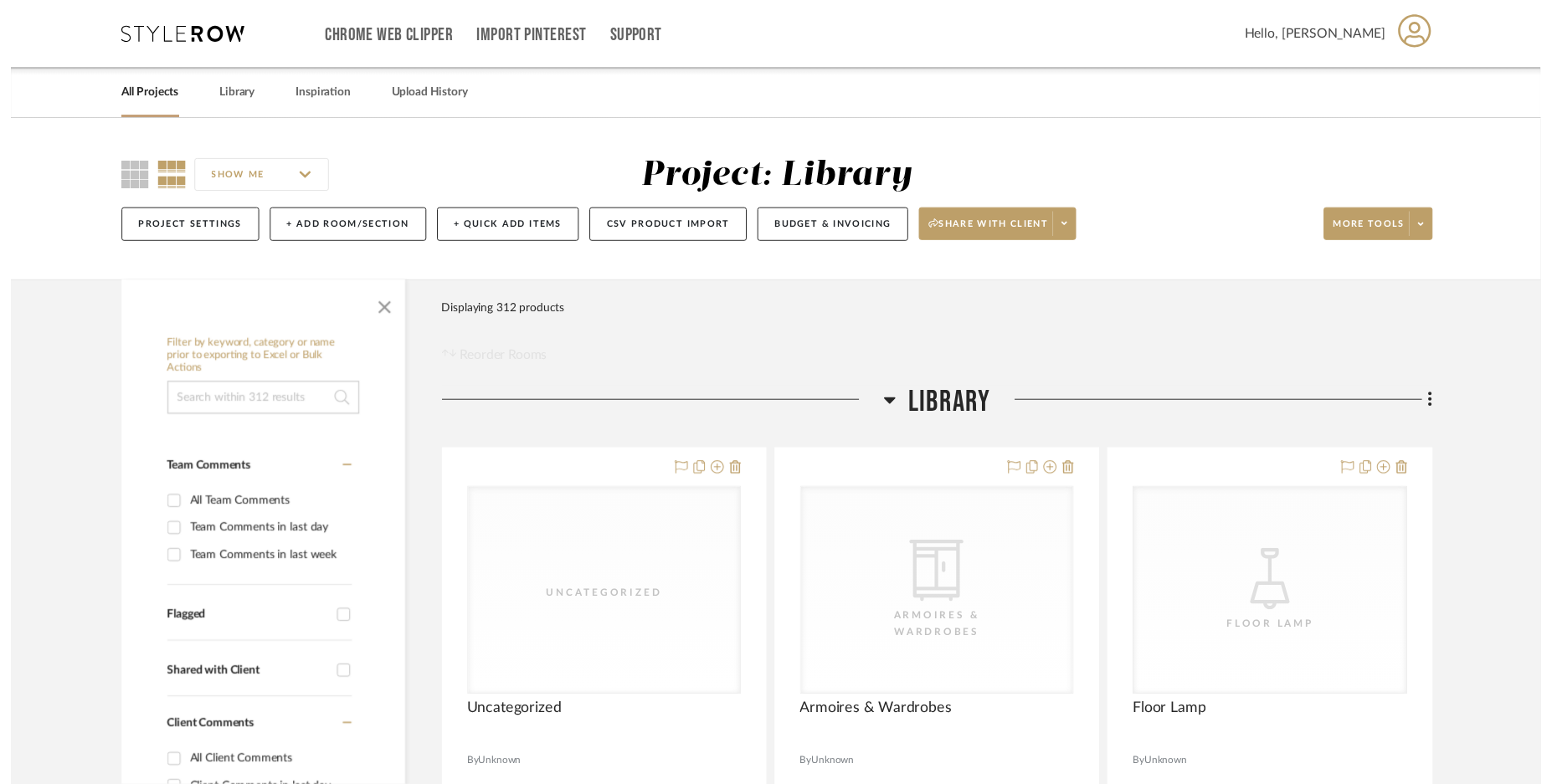
scroll to position [209, 0]
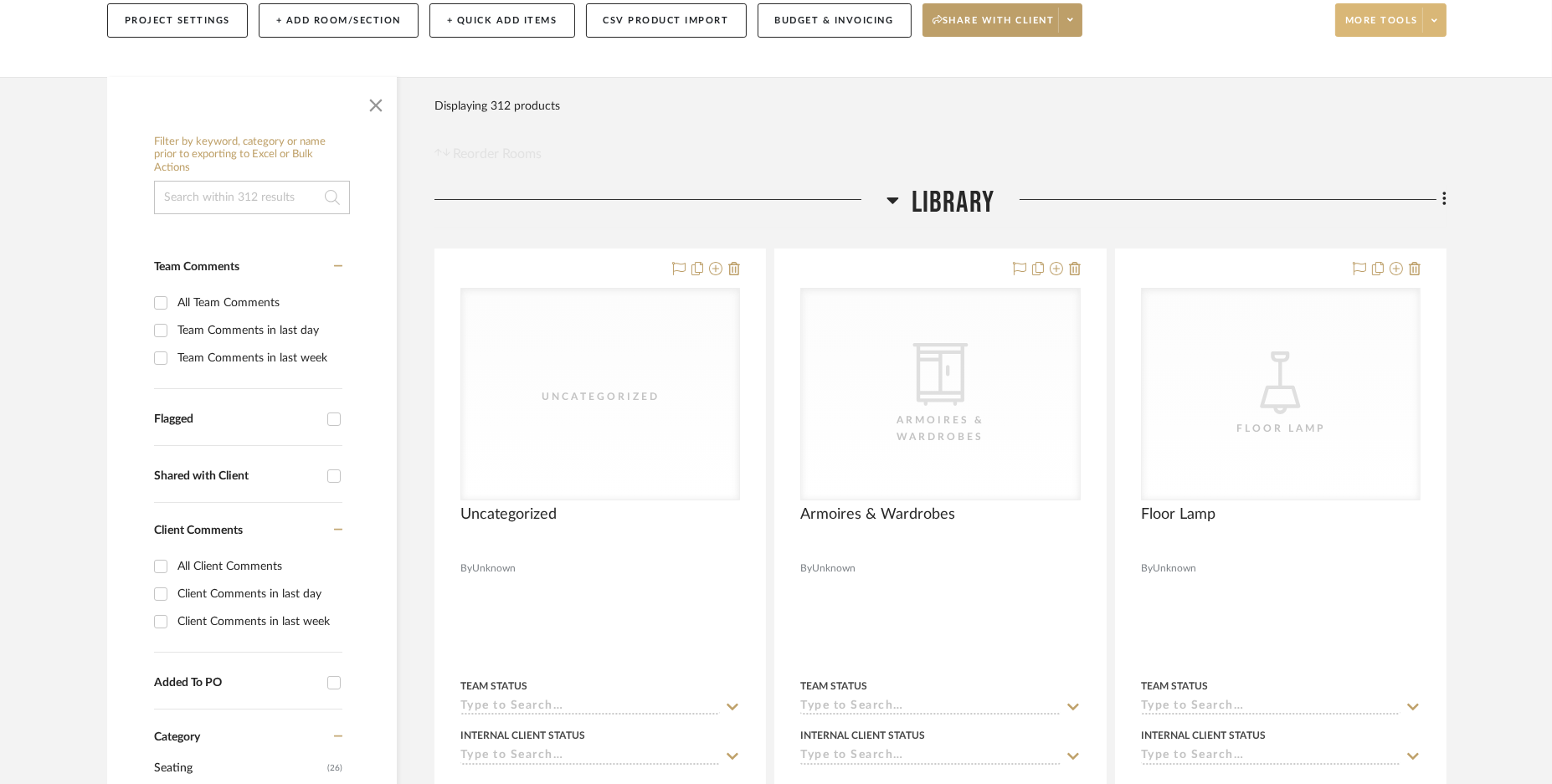
click at [1439, 13] on span at bounding box center [1434, 20] width 23 height 25
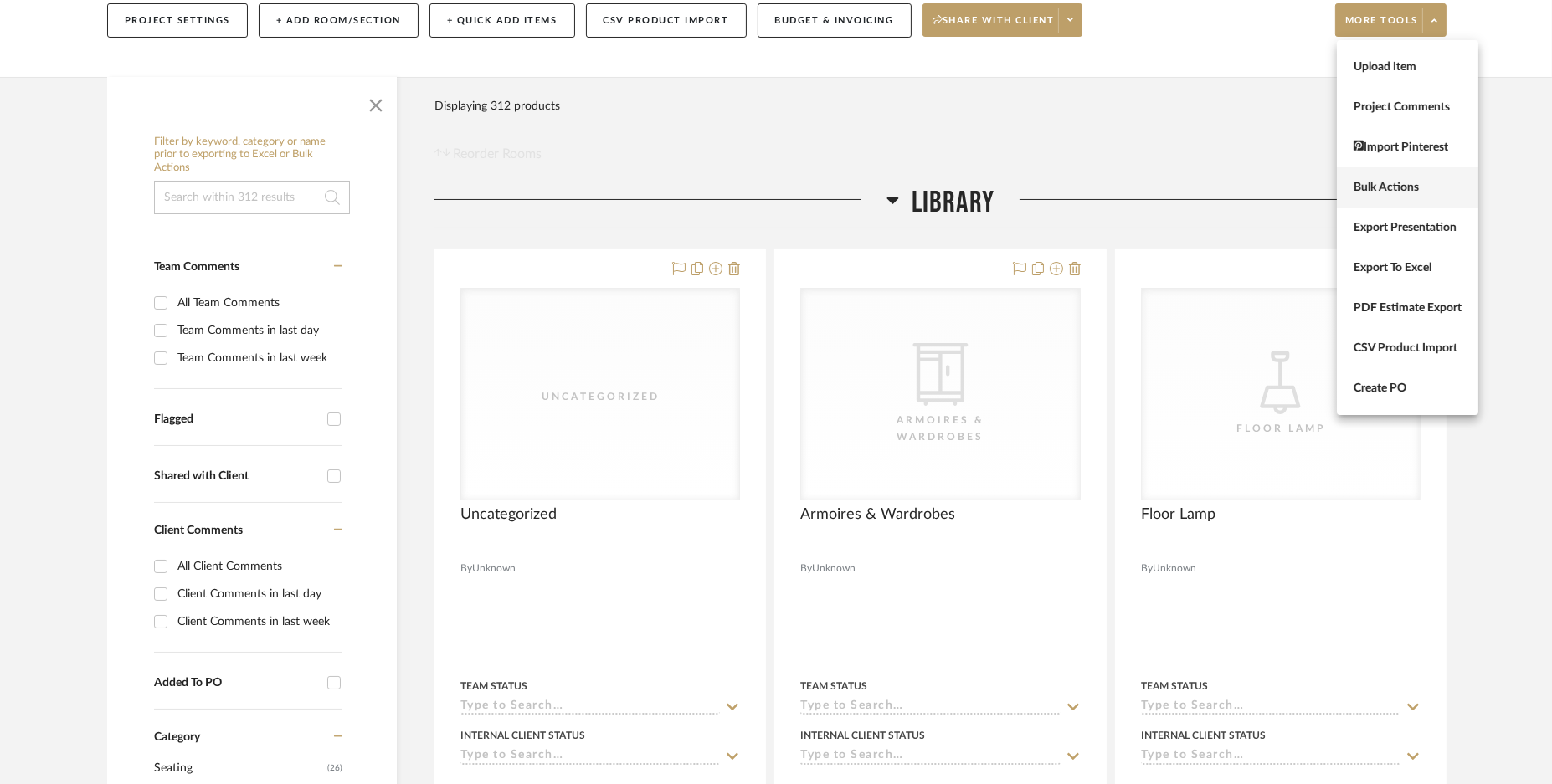
click at [1413, 190] on span "Bulk Actions" at bounding box center [1408, 187] width 108 height 14
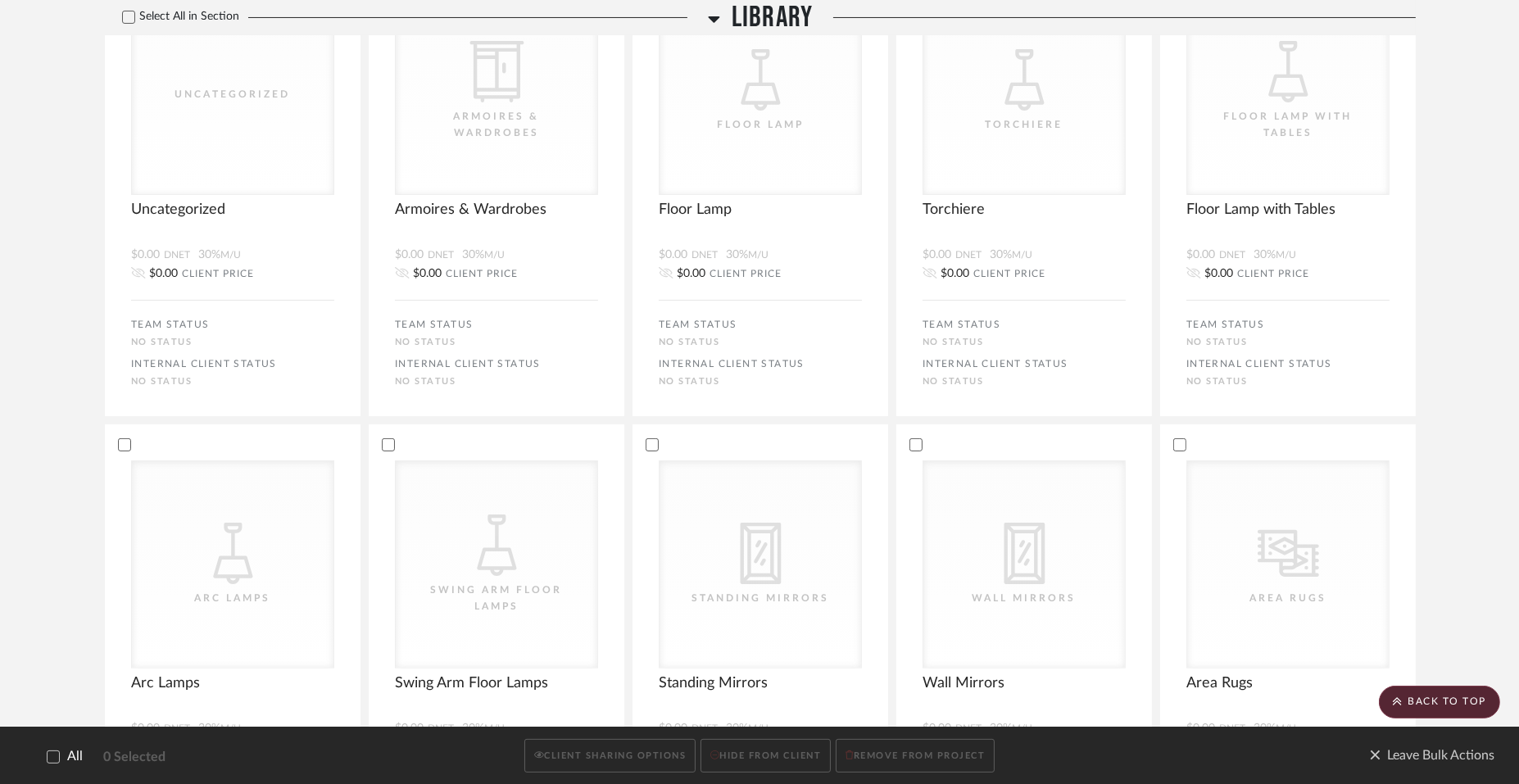
scroll to position [0, 0]
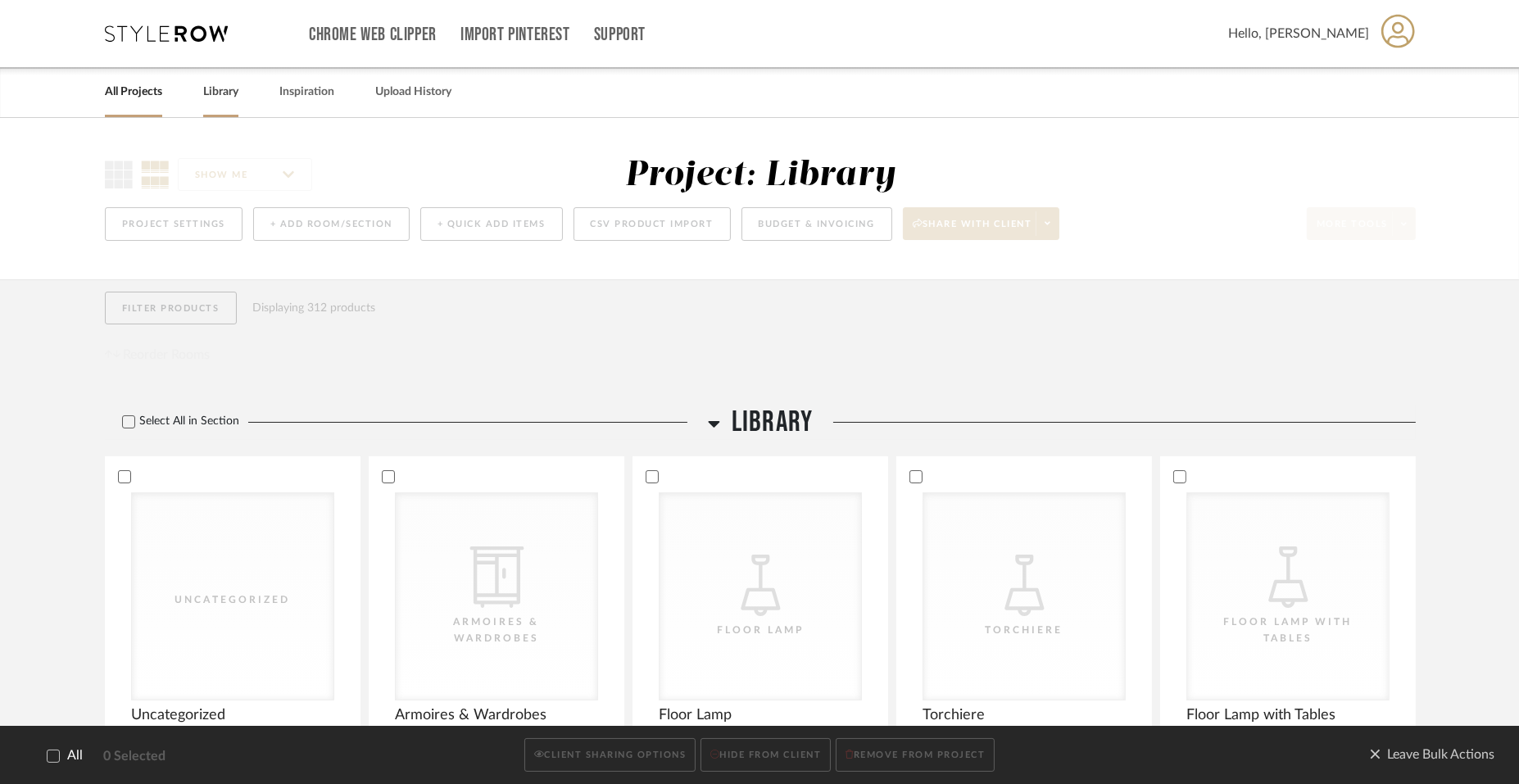
click at [226, 92] on link "Library" at bounding box center [221, 92] width 35 height 22
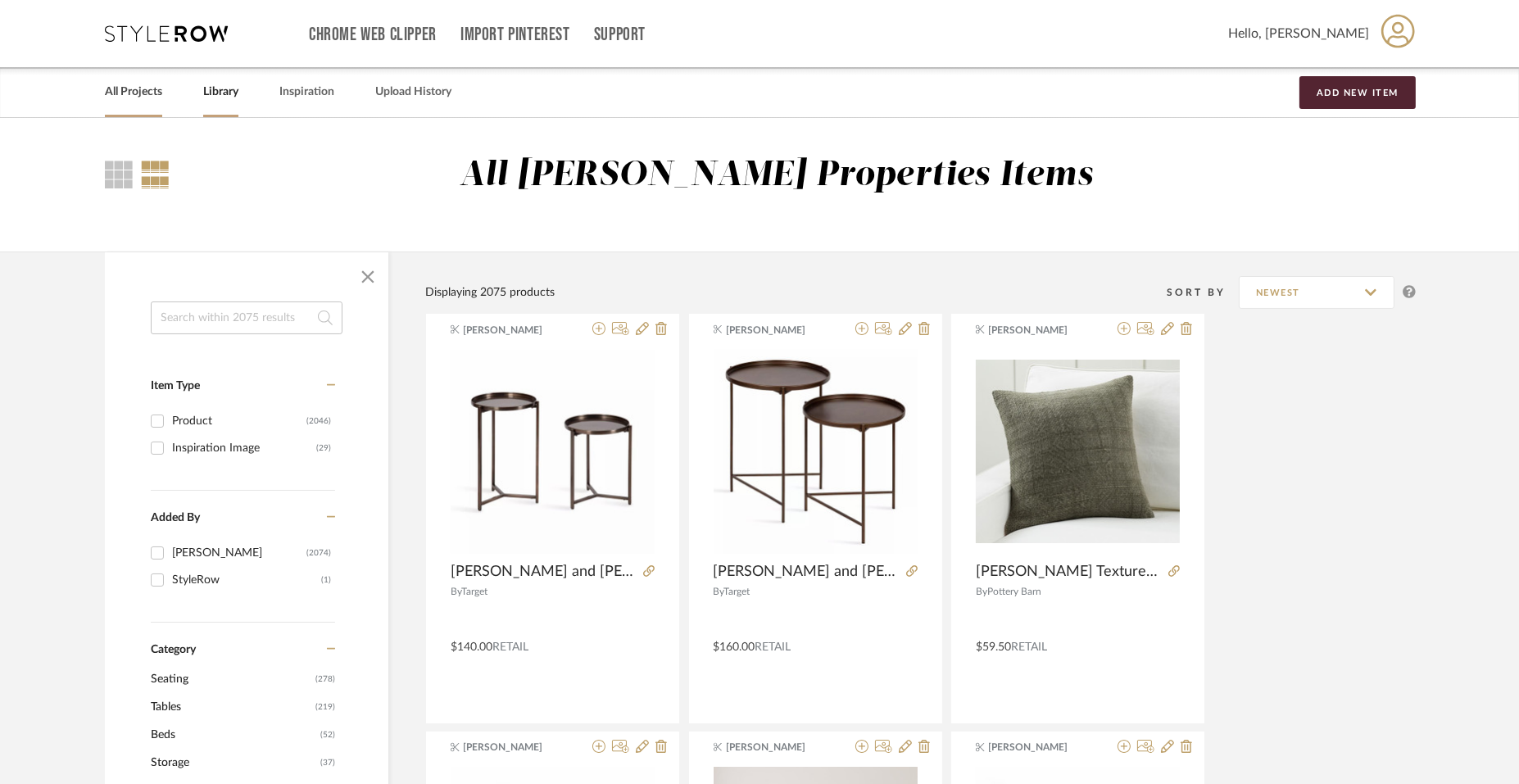
click at [131, 99] on link "All Projects" at bounding box center [133, 92] width 57 height 22
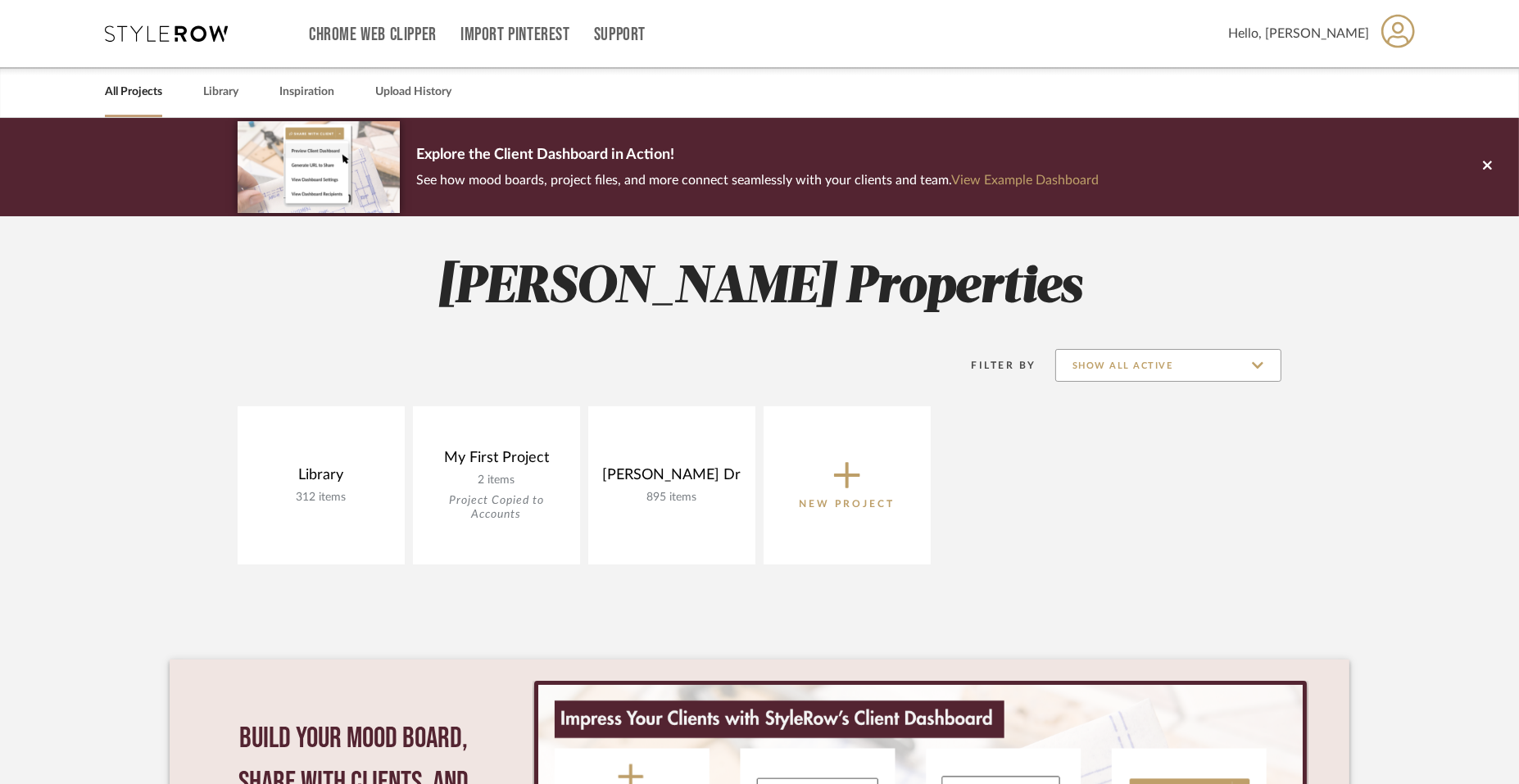
click at [1199, 363] on input "Show All Active" at bounding box center [1168, 365] width 226 height 33
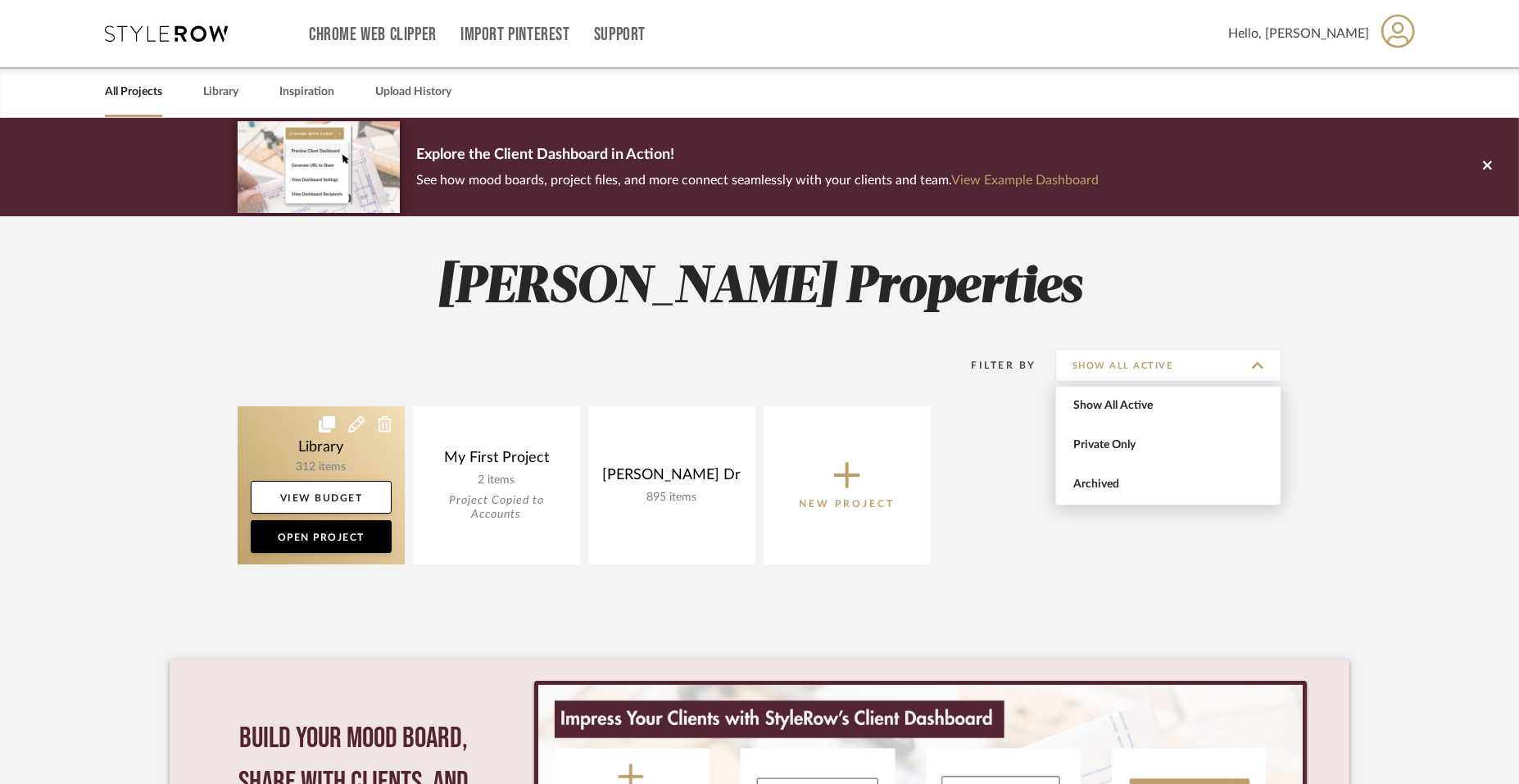
click at [317, 458] on link at bounding box center [321, 486] width 167 height 158
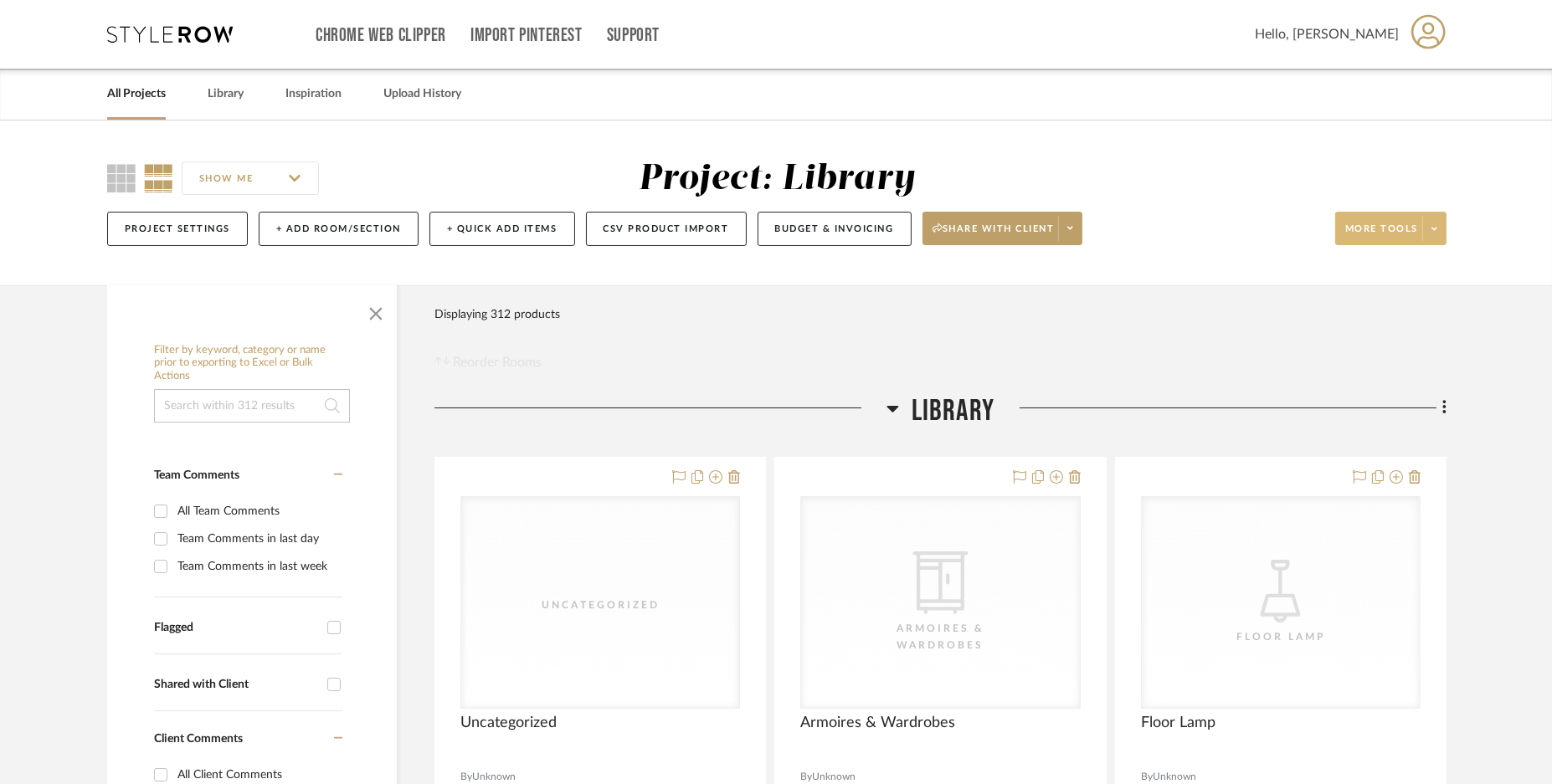
click at [1436, 220] on span at bounding box center [1434, 228] width 23 height 25
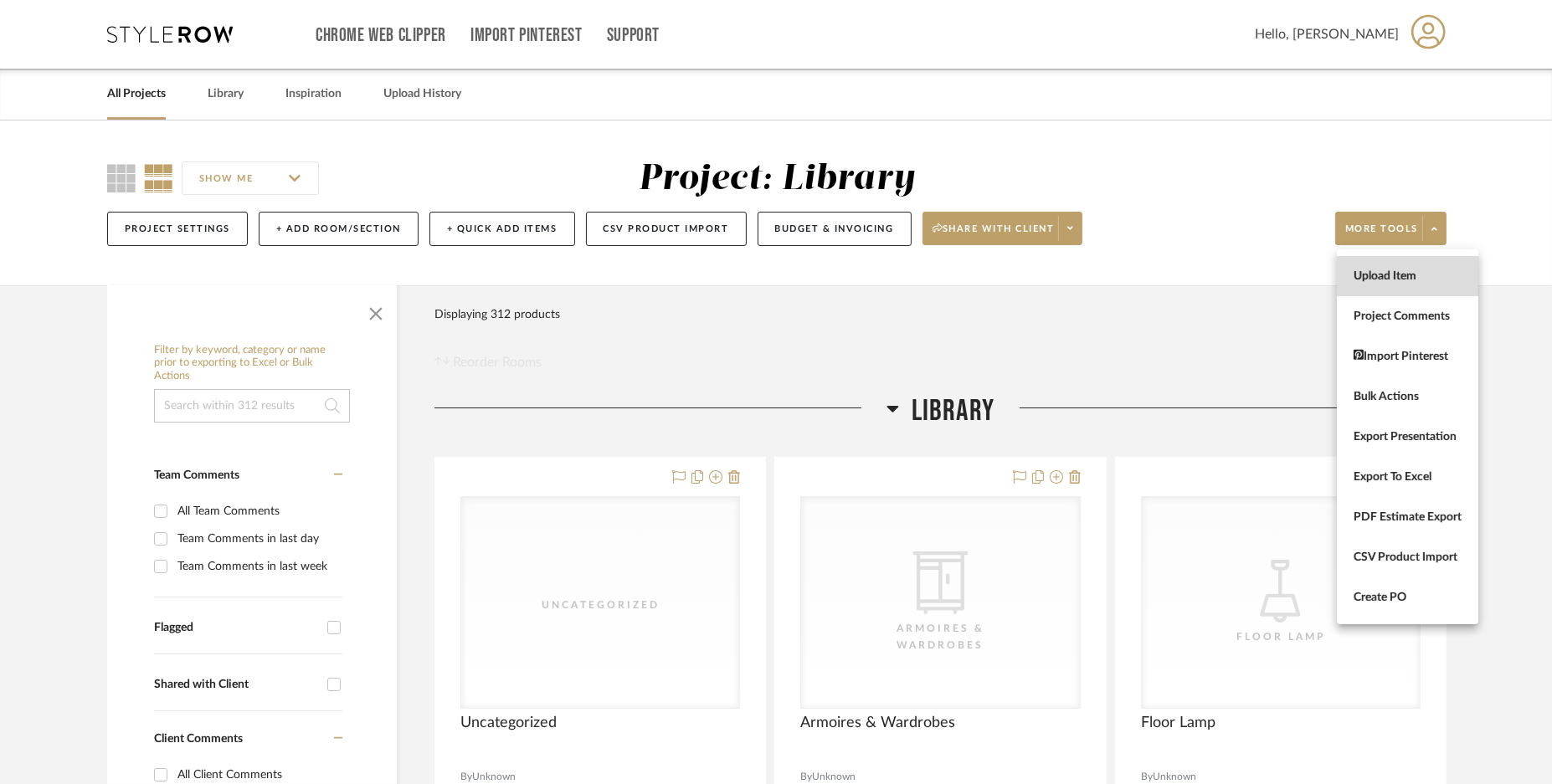
click at [1389, 281] on span "Upload Item" at bounding box center [1408, 276] width 108 height 14
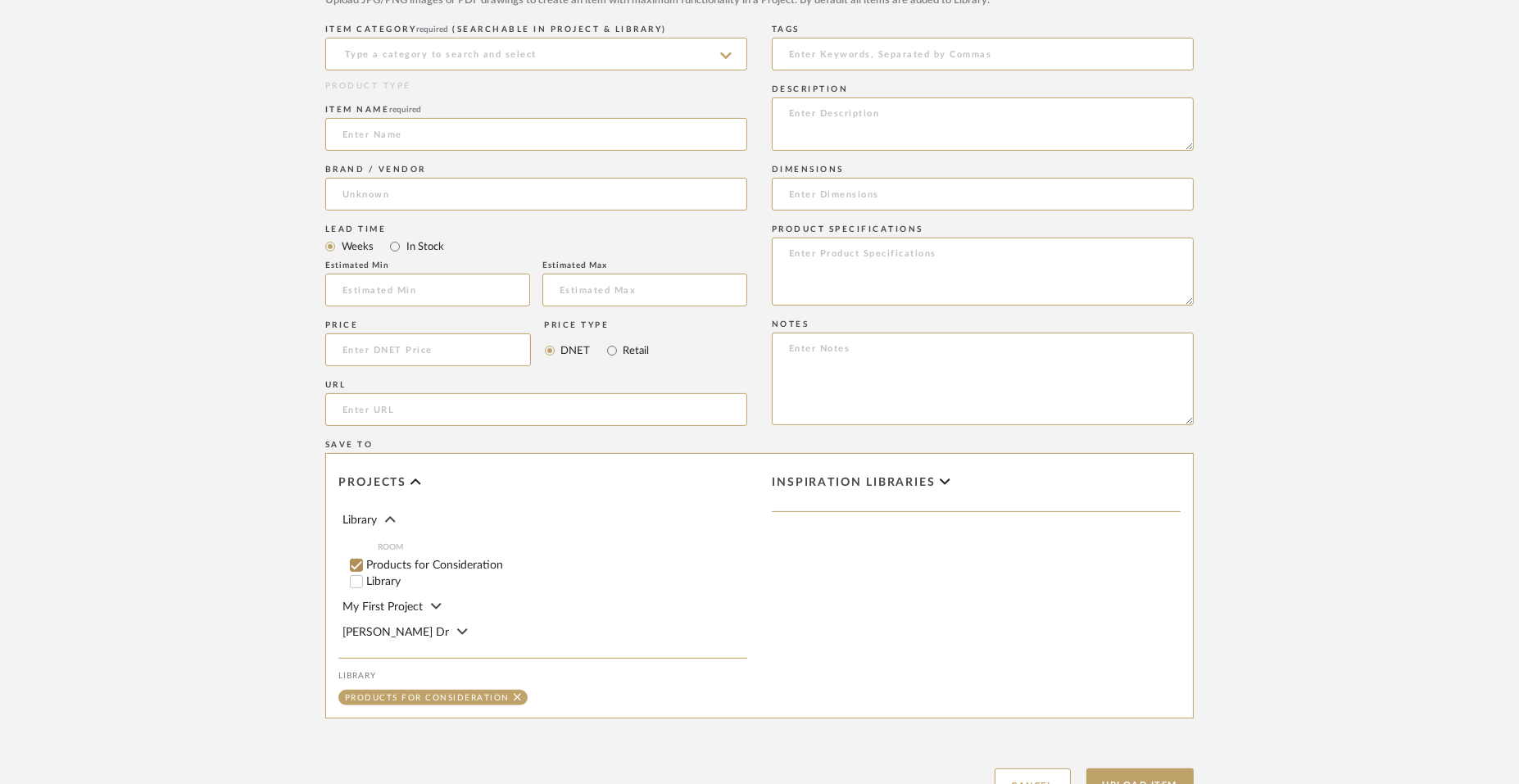
scroll to position [614, 0]
click at [357, 582] on input "Library" at bounding box center [356, 581] width 17 height 17
checkbox input "false"
click at [809, 476] on span "Inspiration libraries" at bounding box center [854, 482] width 164 height 14
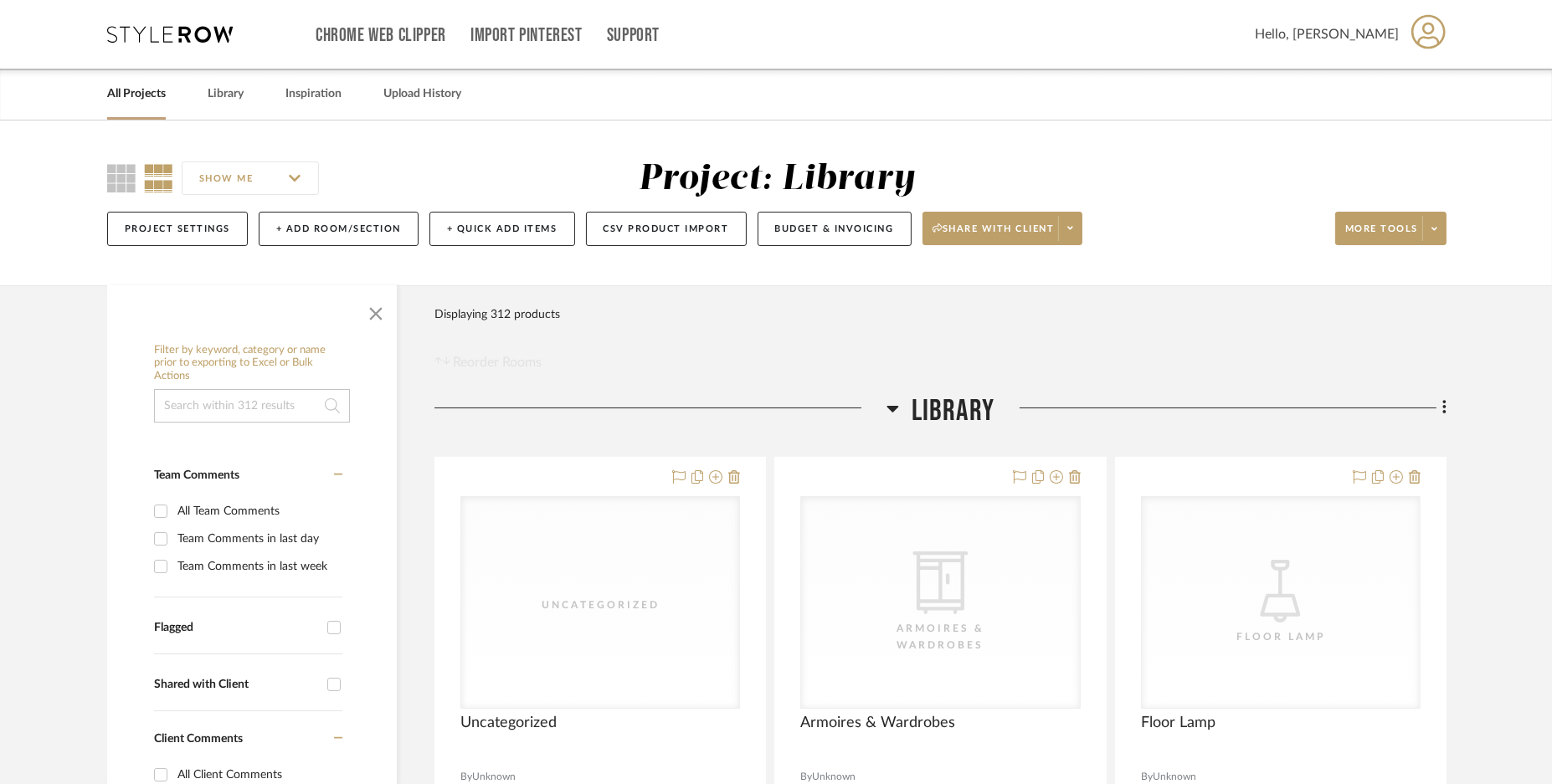
click at [203, 94] on div "All Projects Library Inspiration Upload History" at bounding box center [776, 94] width 1388 height 51
click at [233, 94] on link "Library" at bounding box center [226, 94] width 36 height 22
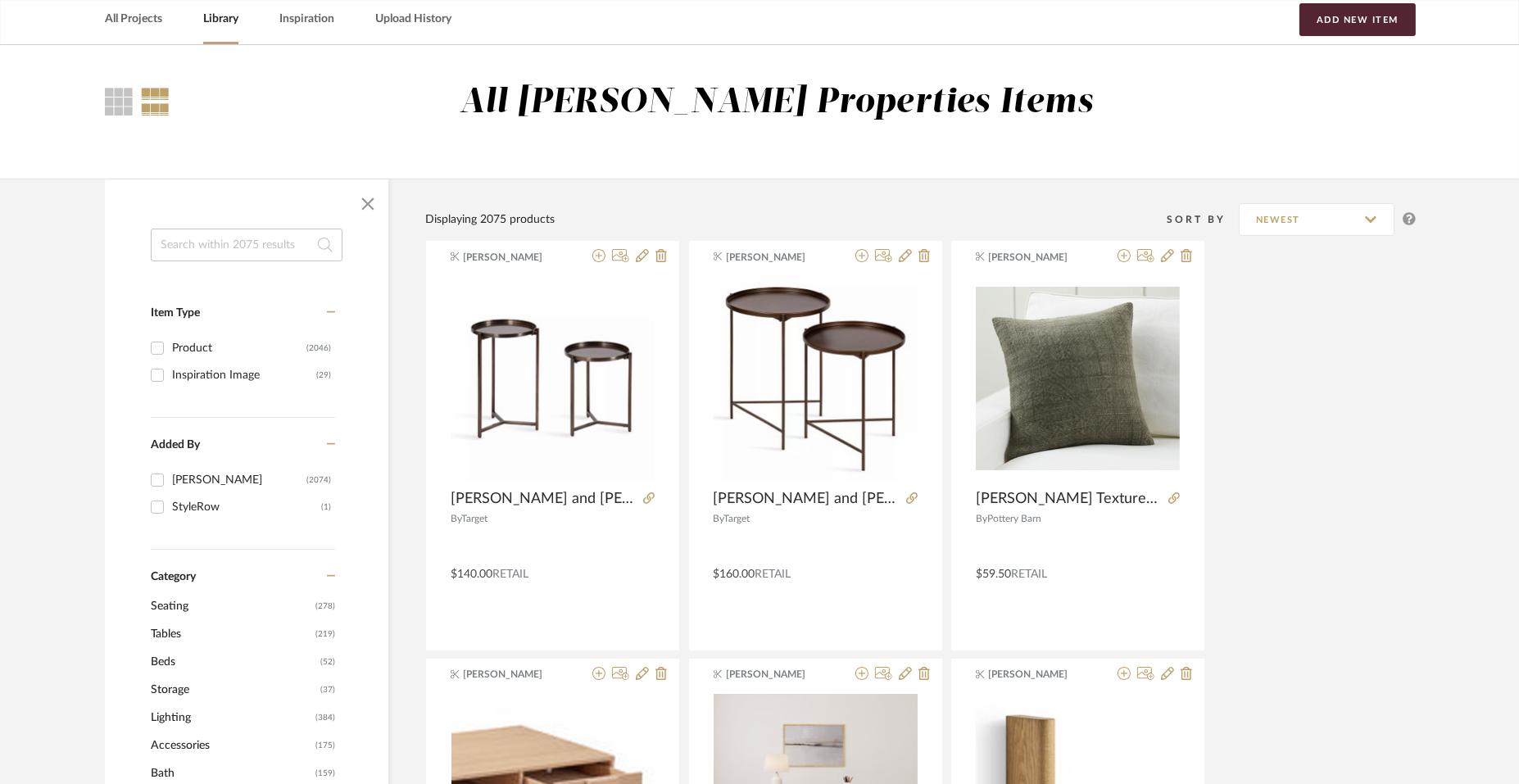
scroll to position [101, 0]
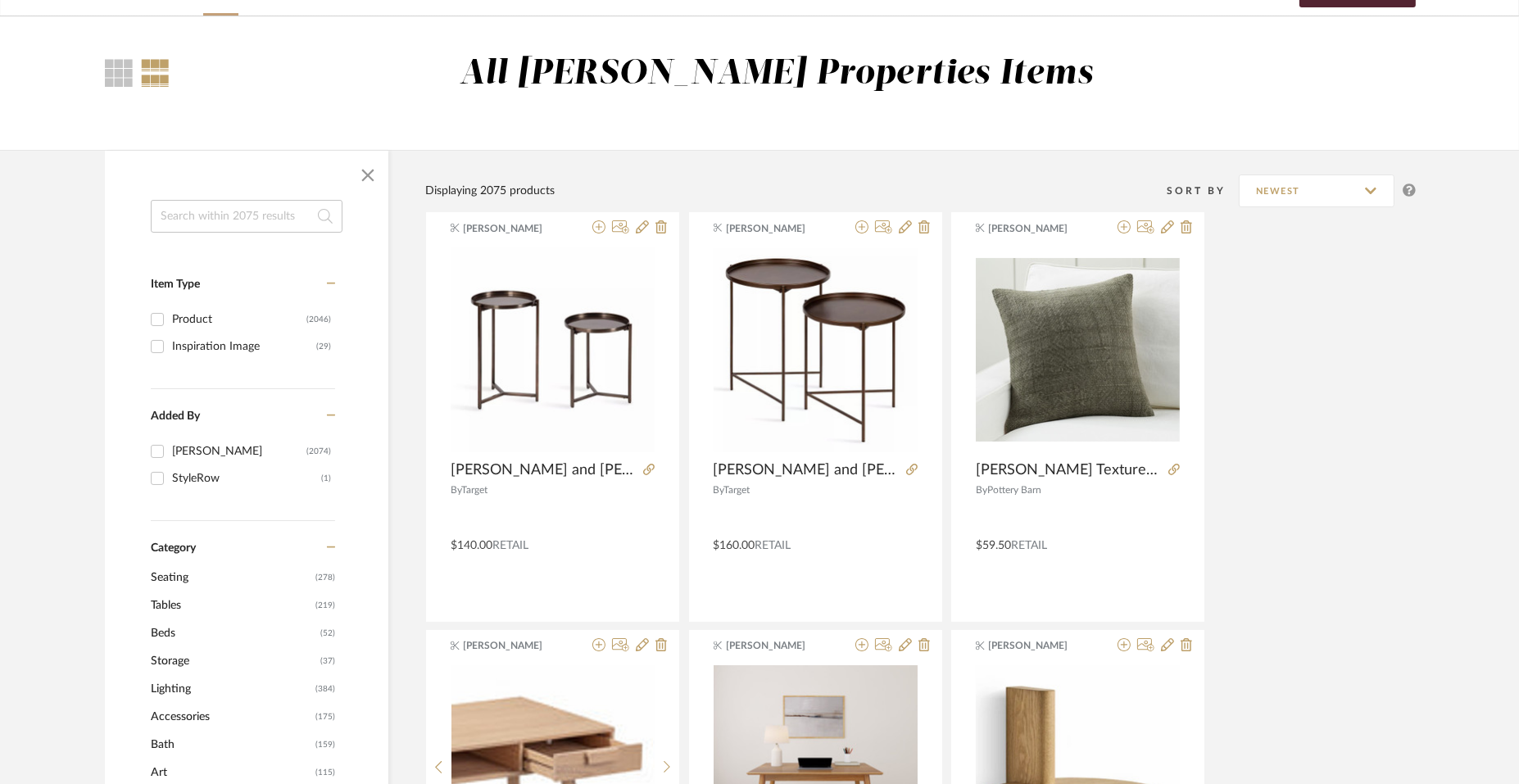
click at [155, 444] on input "[PERSON_NAME] (2074)" at bounding box center [158, 451] width 26 height 26
checkbox input "true"
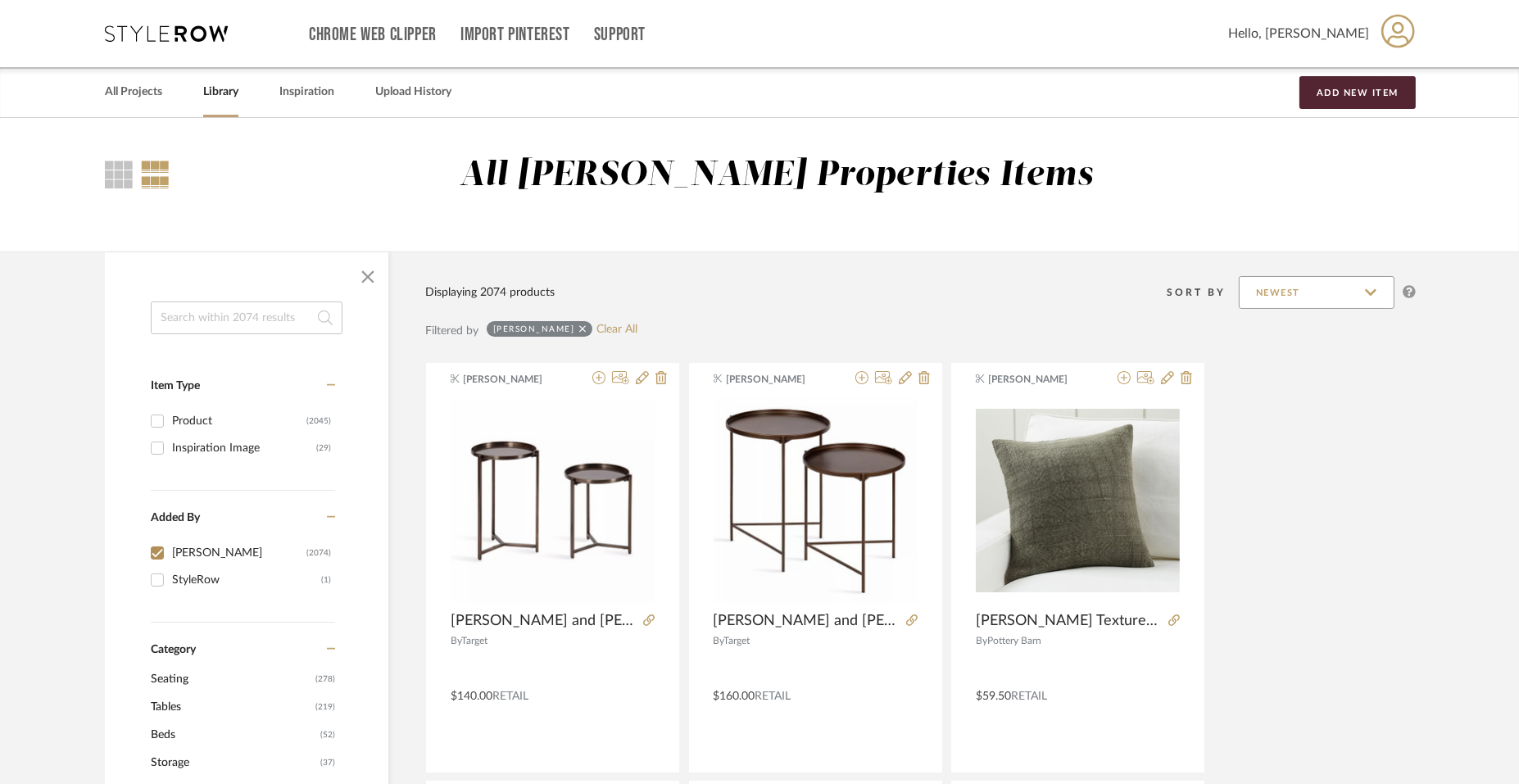
click at [1334, 289] on input "Newest" at bounding box center [1317, 292] width 156 height 33
click at [153, 422] on input "Product (2045)" at bounding box center [158, 421] width 26 height 26
click at [221, 89] on link "Library" at bounding box center [221, 92] width 35 height 22
checkbox input "false"
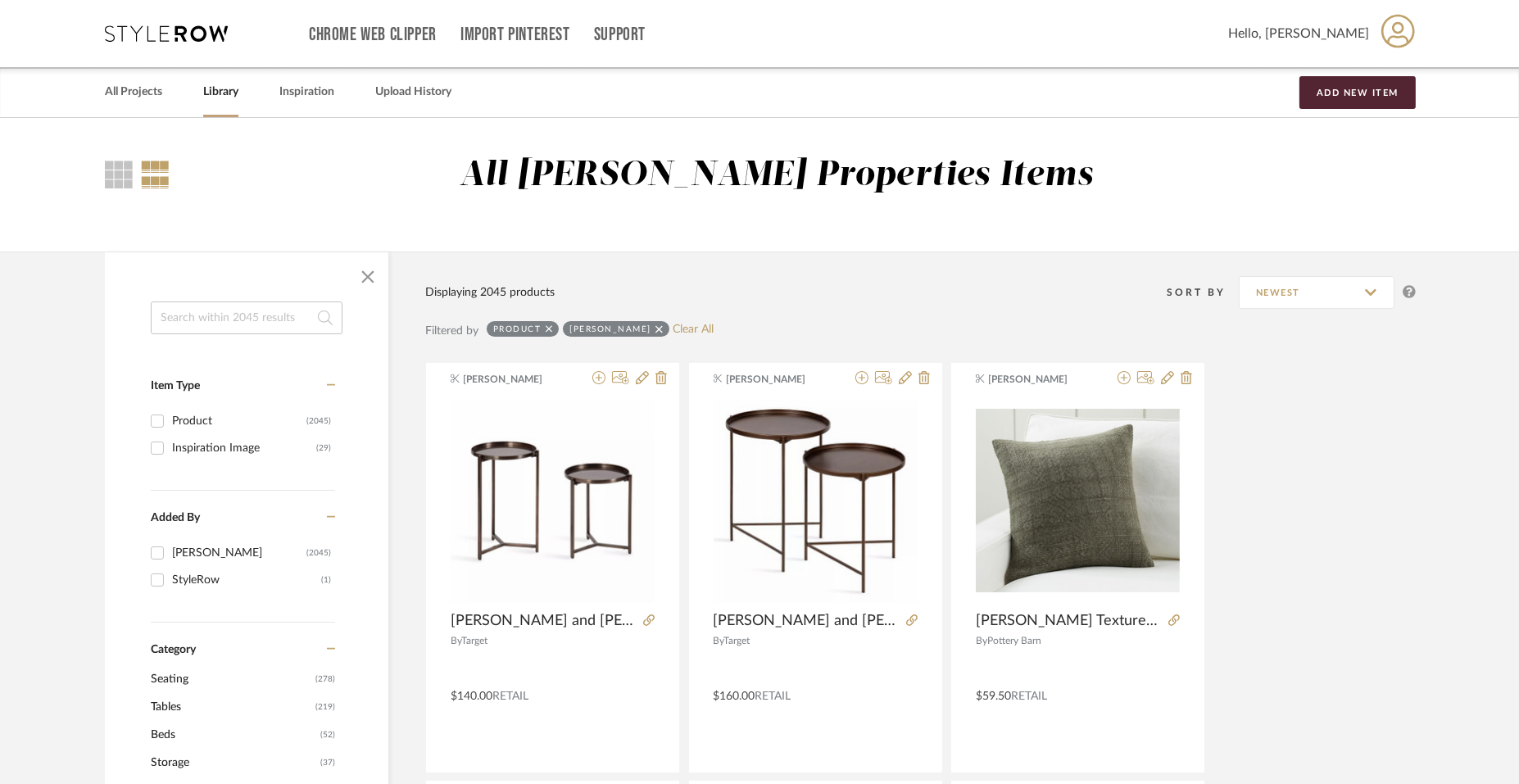
checkbox input "false"
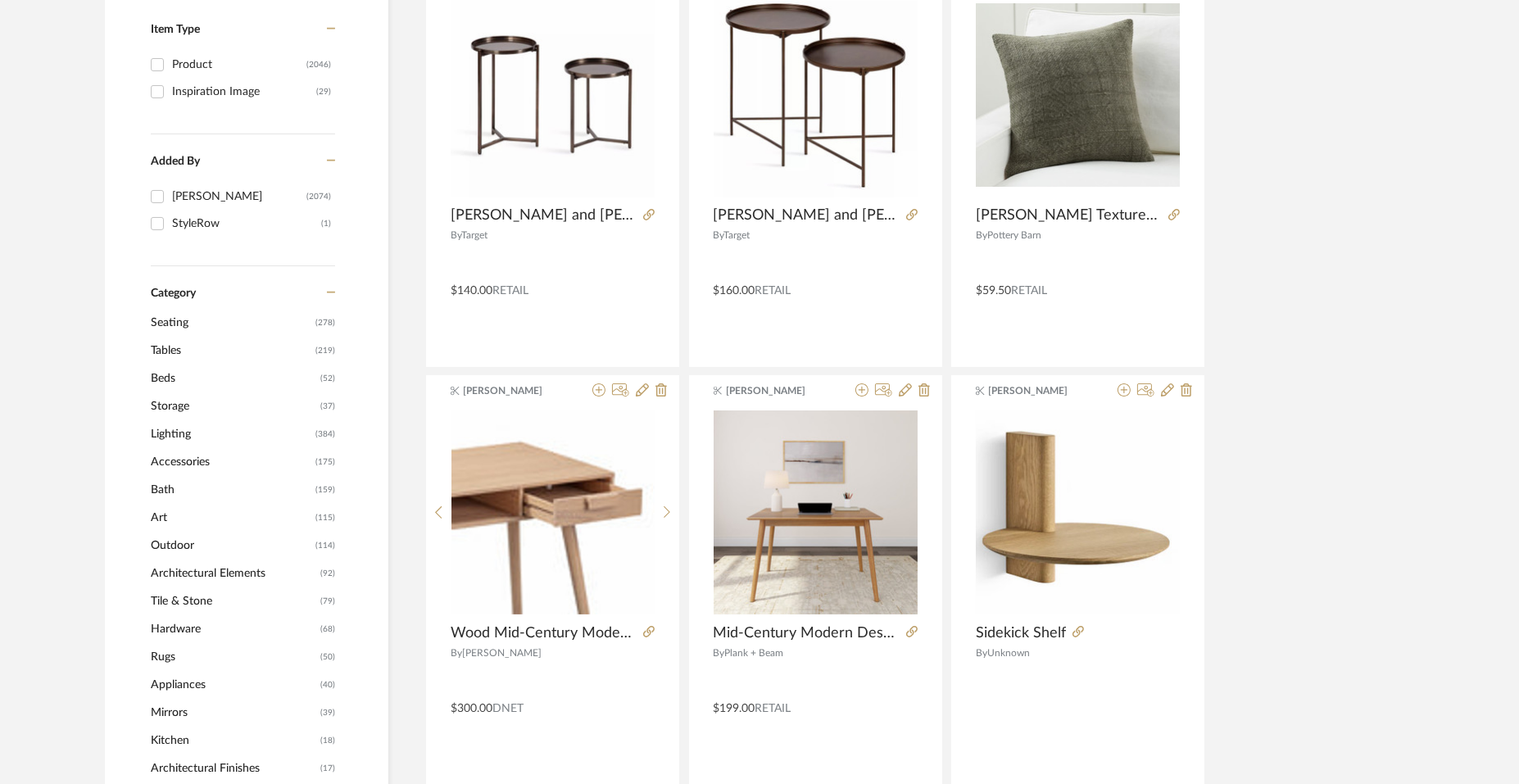
scroll to position [204, 0]
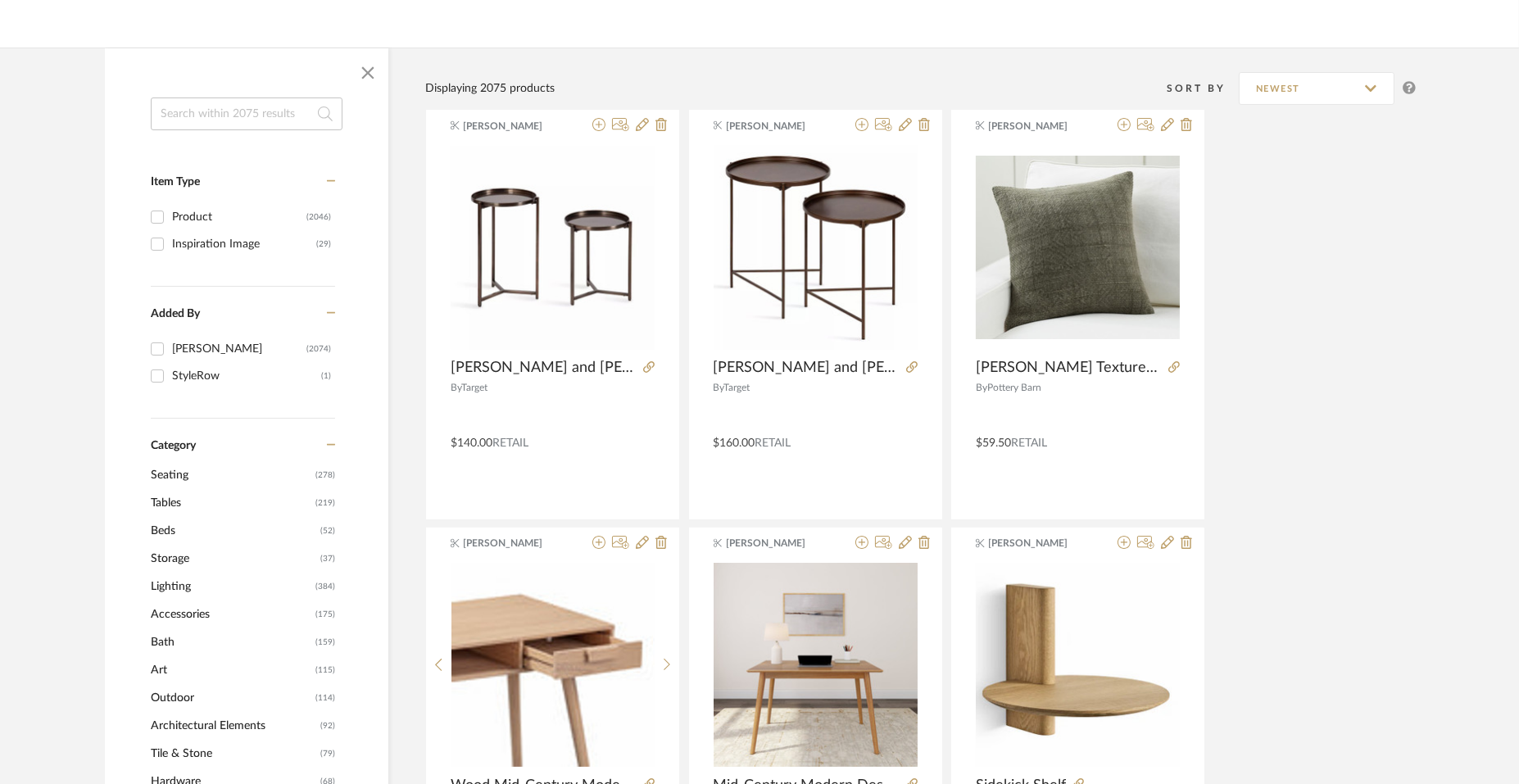
click at [177, 477] on span "Seating" at bounding box center [231, 475] width 161 height 28
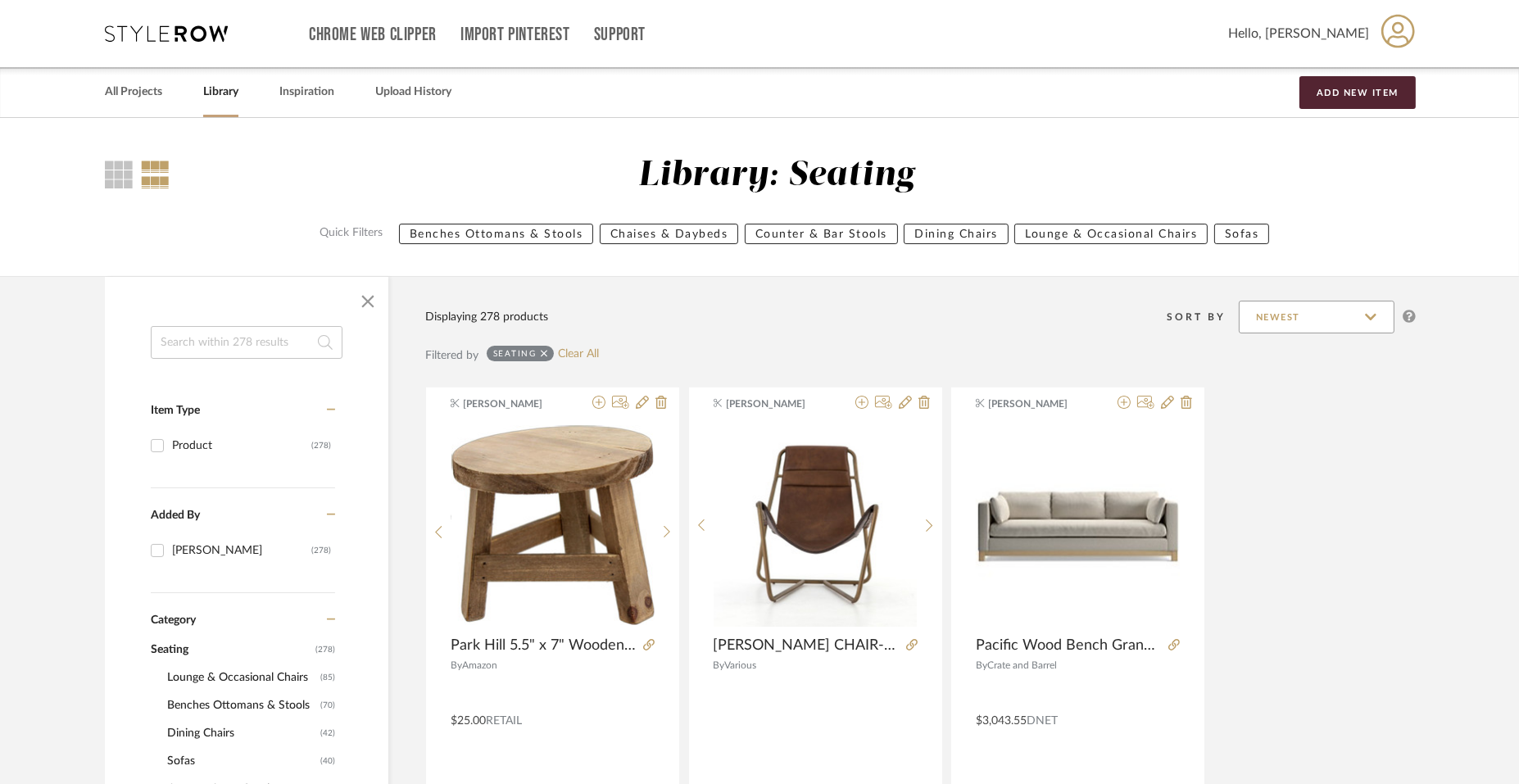
click at [1336, 321] on input "Newest" at bounding box center [1317, 317] width 156 height 33
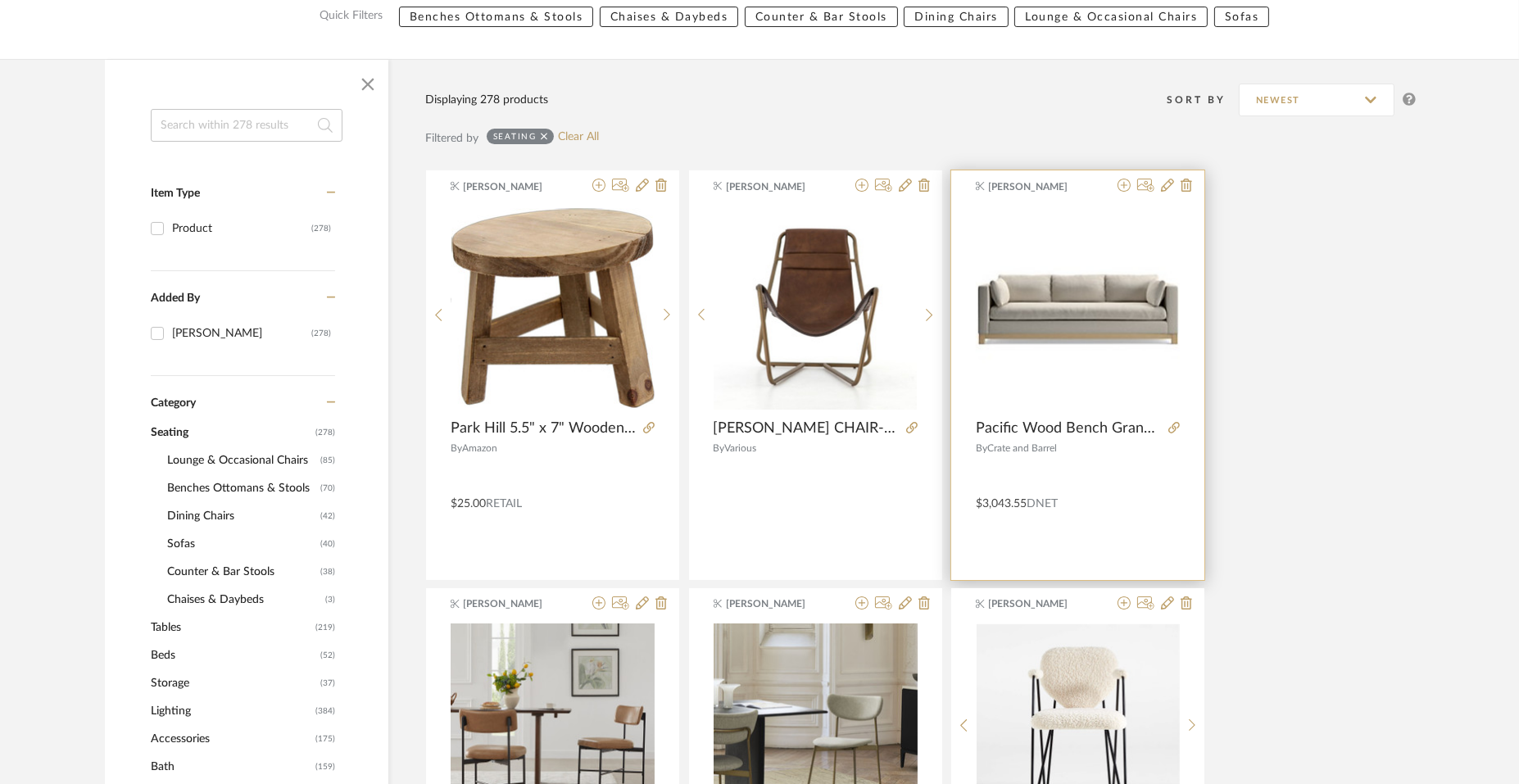
scroll to position [307, 0]
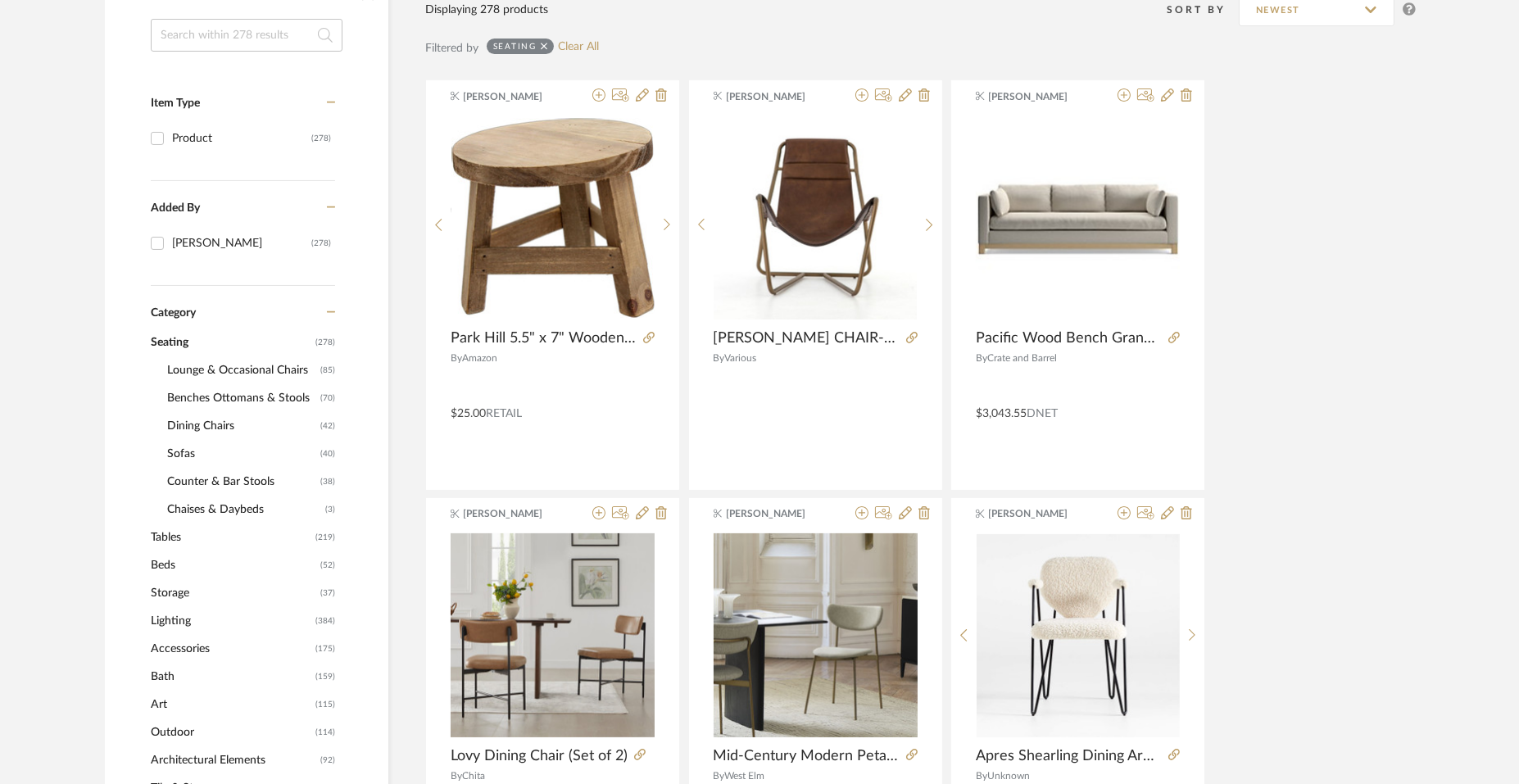
click at [233, 364] on span "Lounge & Occasional Chairs" at bounding box center [241, 370] width 149 height 28
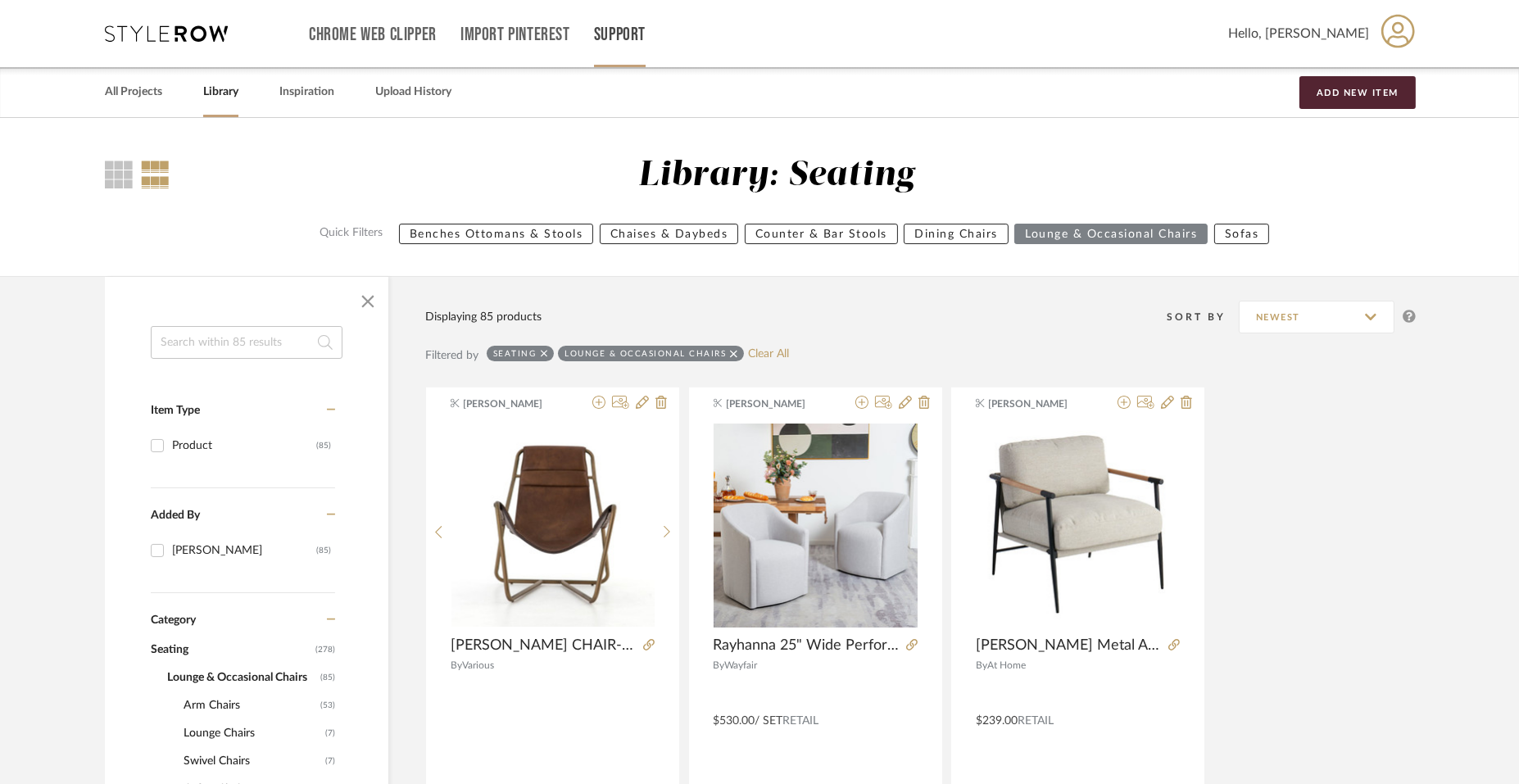
click at [627, 34] on link "Support" at bounding box center [620, 35] width 52 height 14
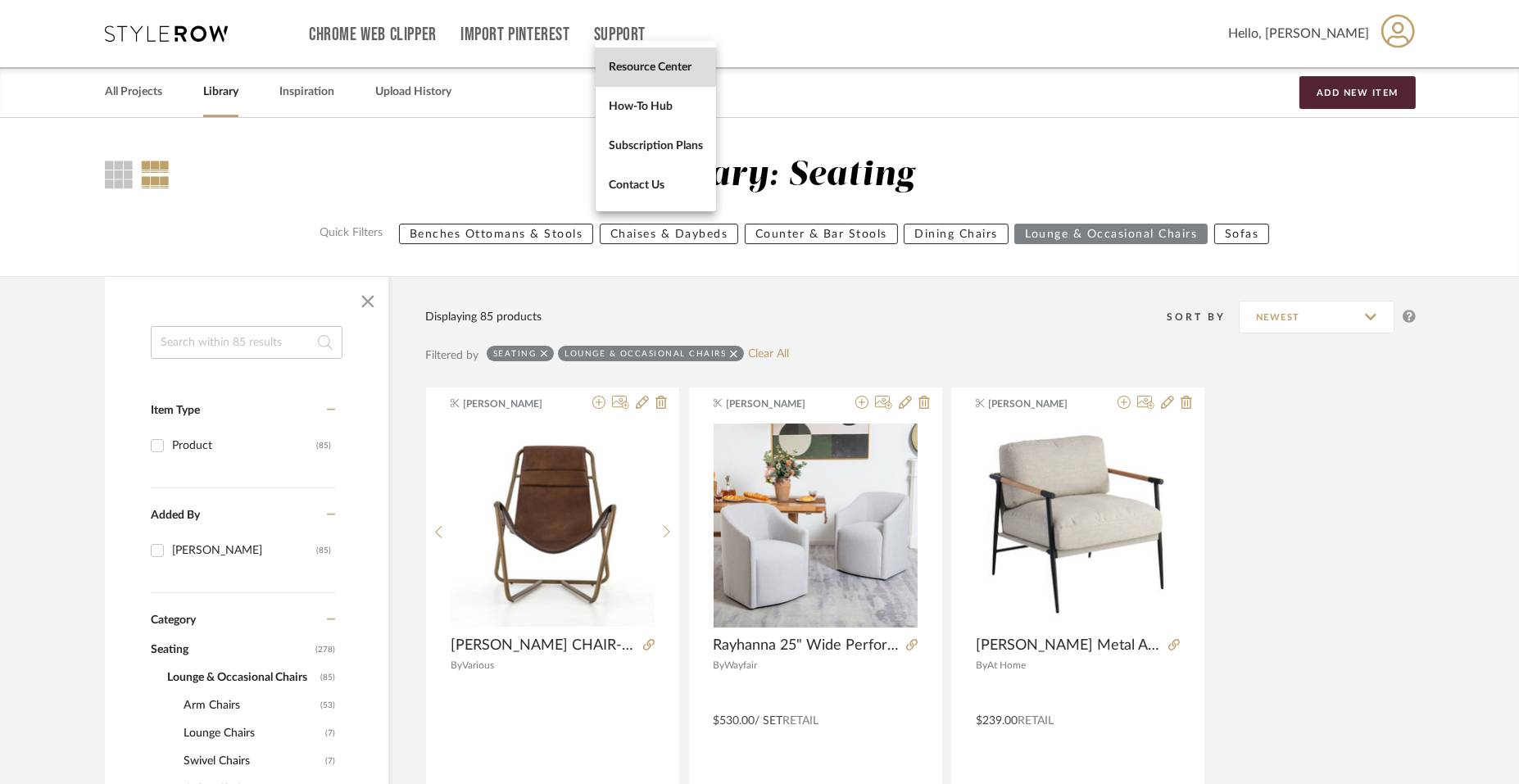
click at [649, 67] on span "Resource Center" at bounding box center [656, 68] width 94 height 14
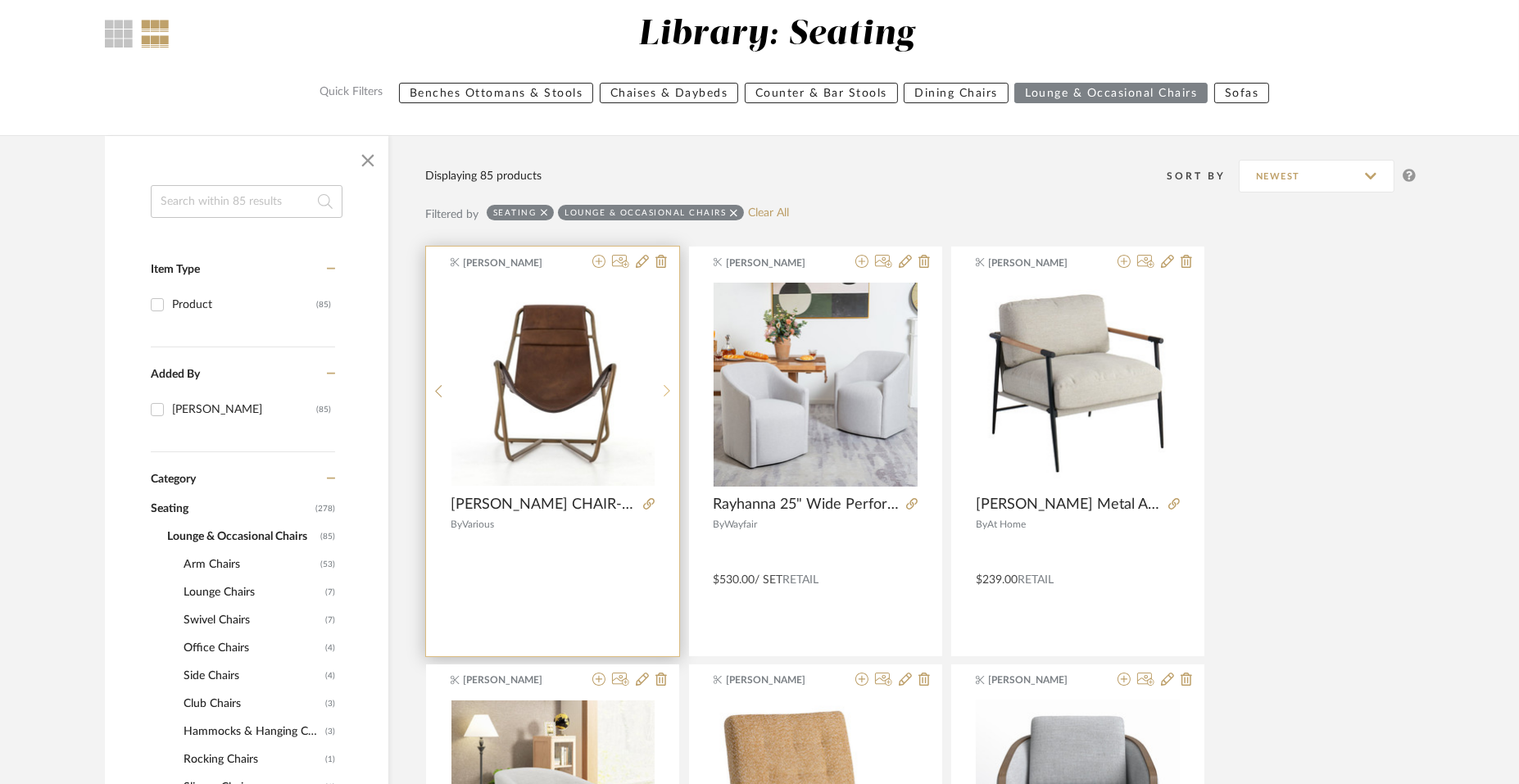
scroll to position [409, 0]
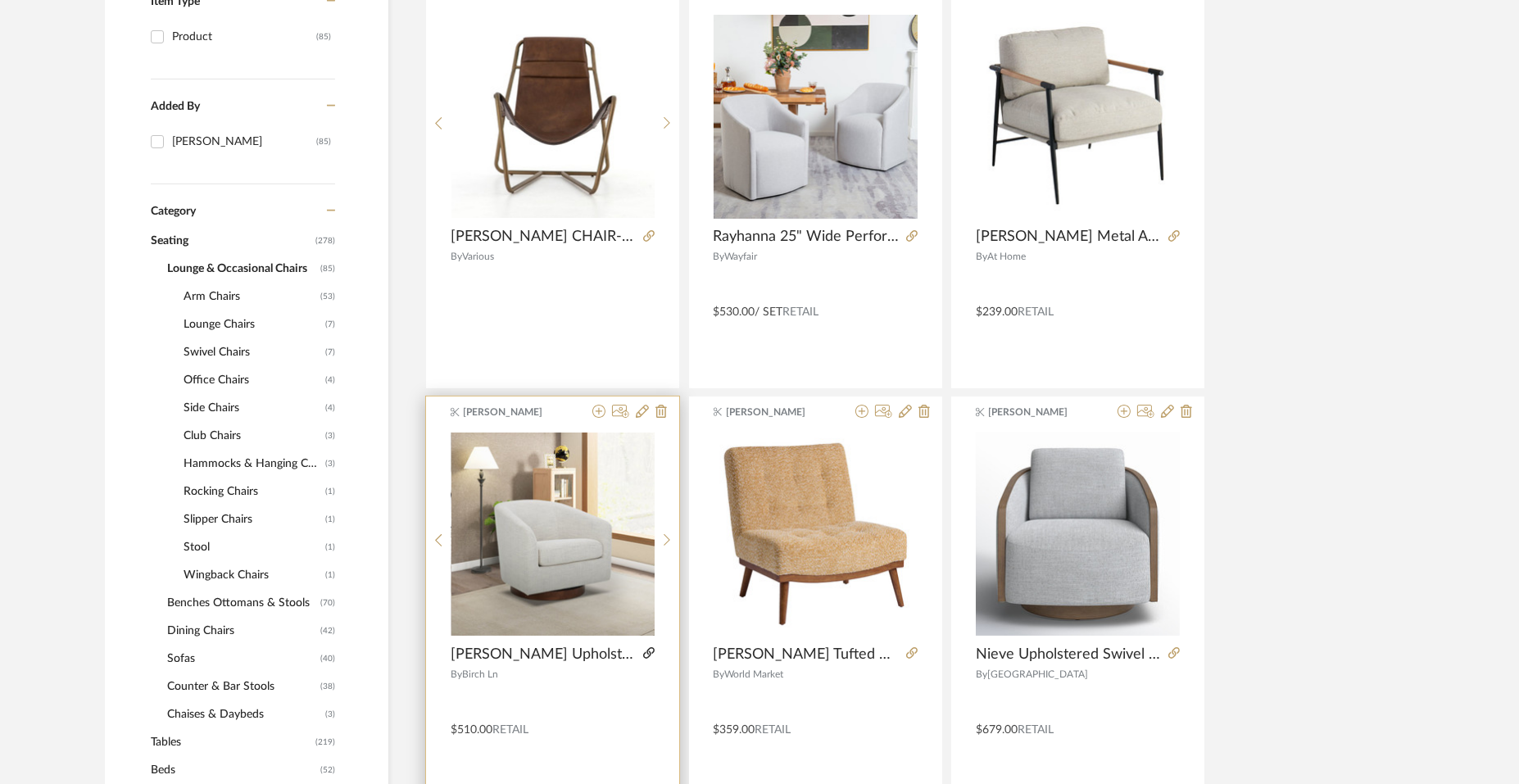
click at [651, 648] on icon at bounding box center [649, 653] width 11 height 11
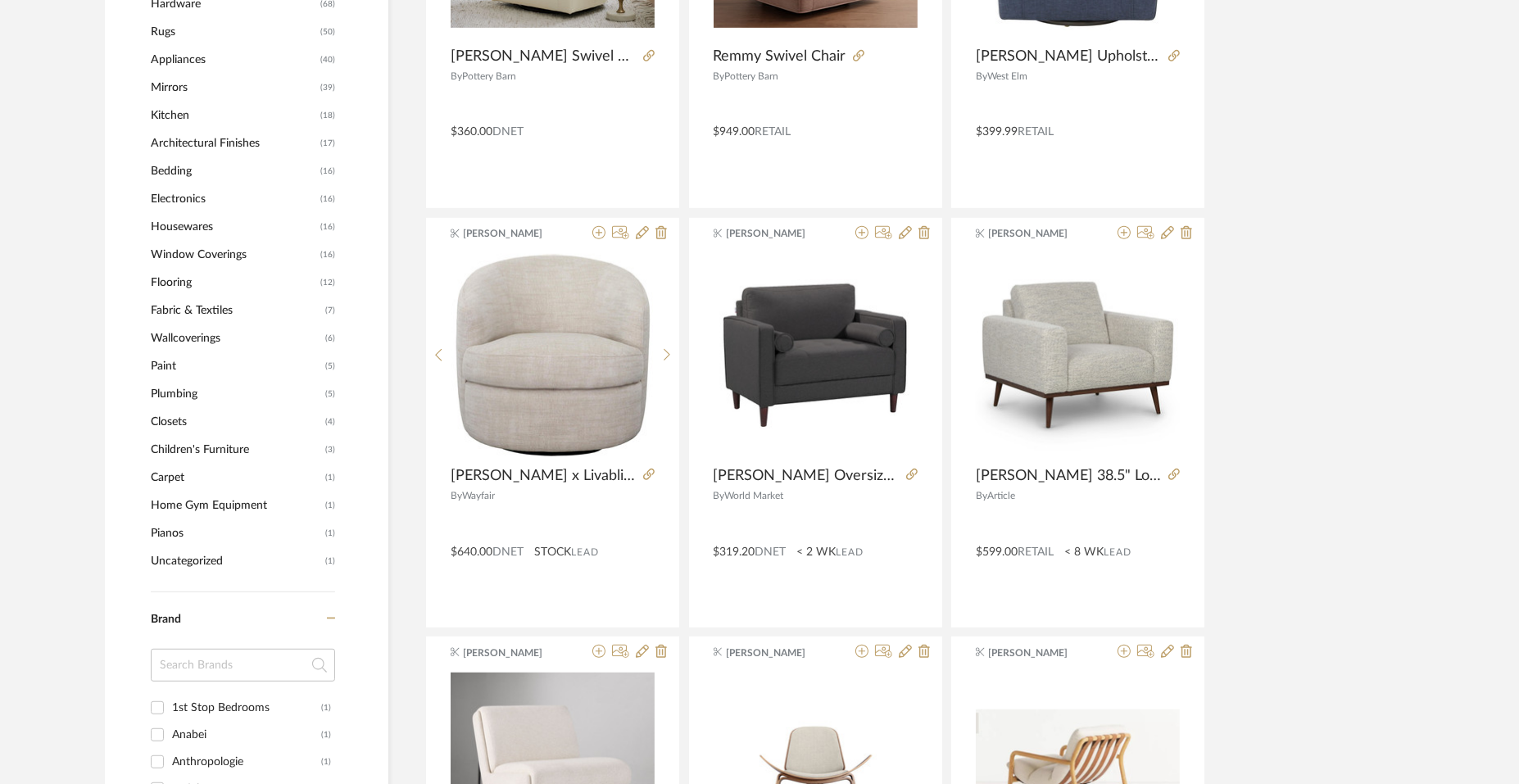
scroll to position [1433, 0]
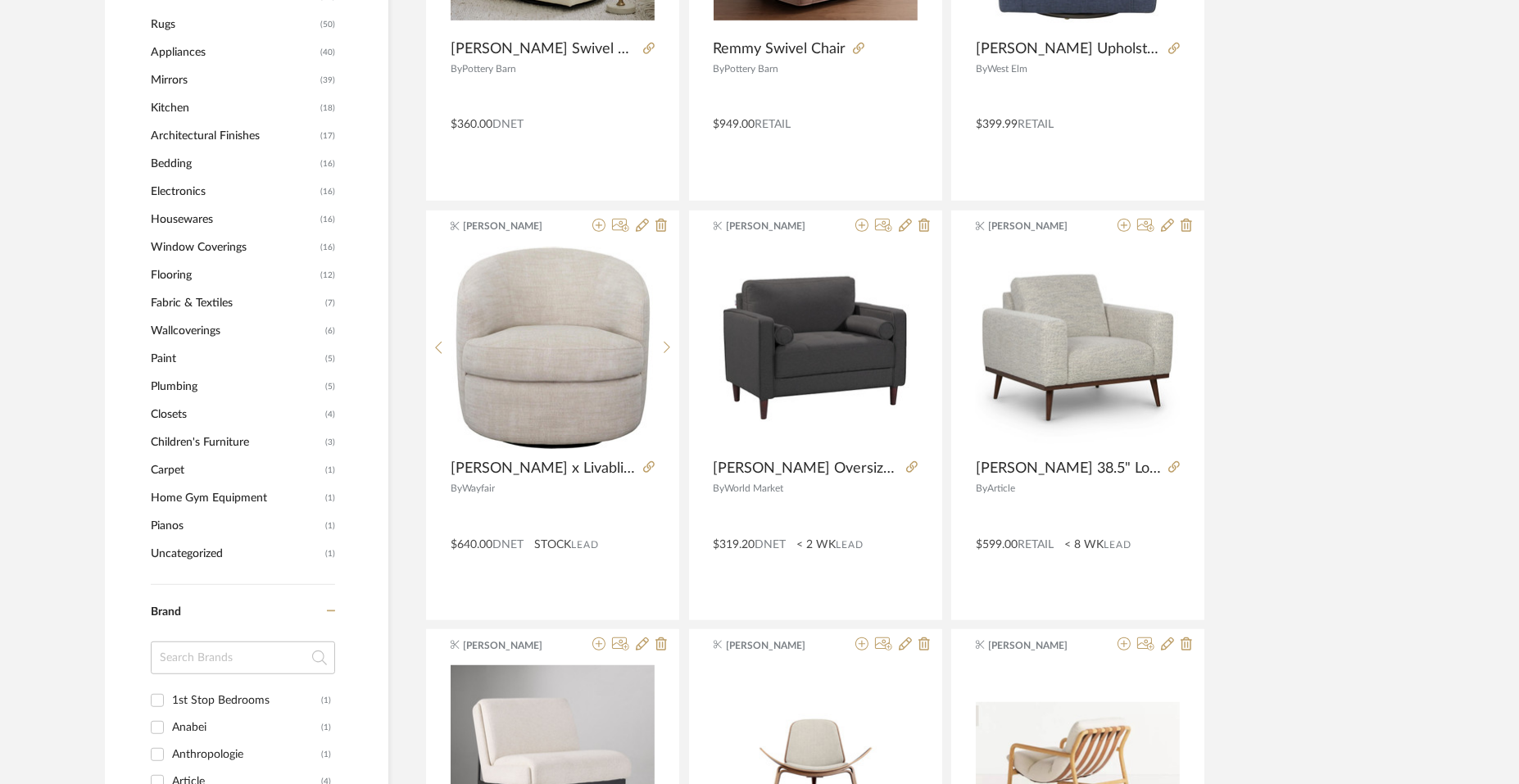
click at [213, 437] on span "Children's Furniture" at bounding box center [236, 443] width 171 height 28
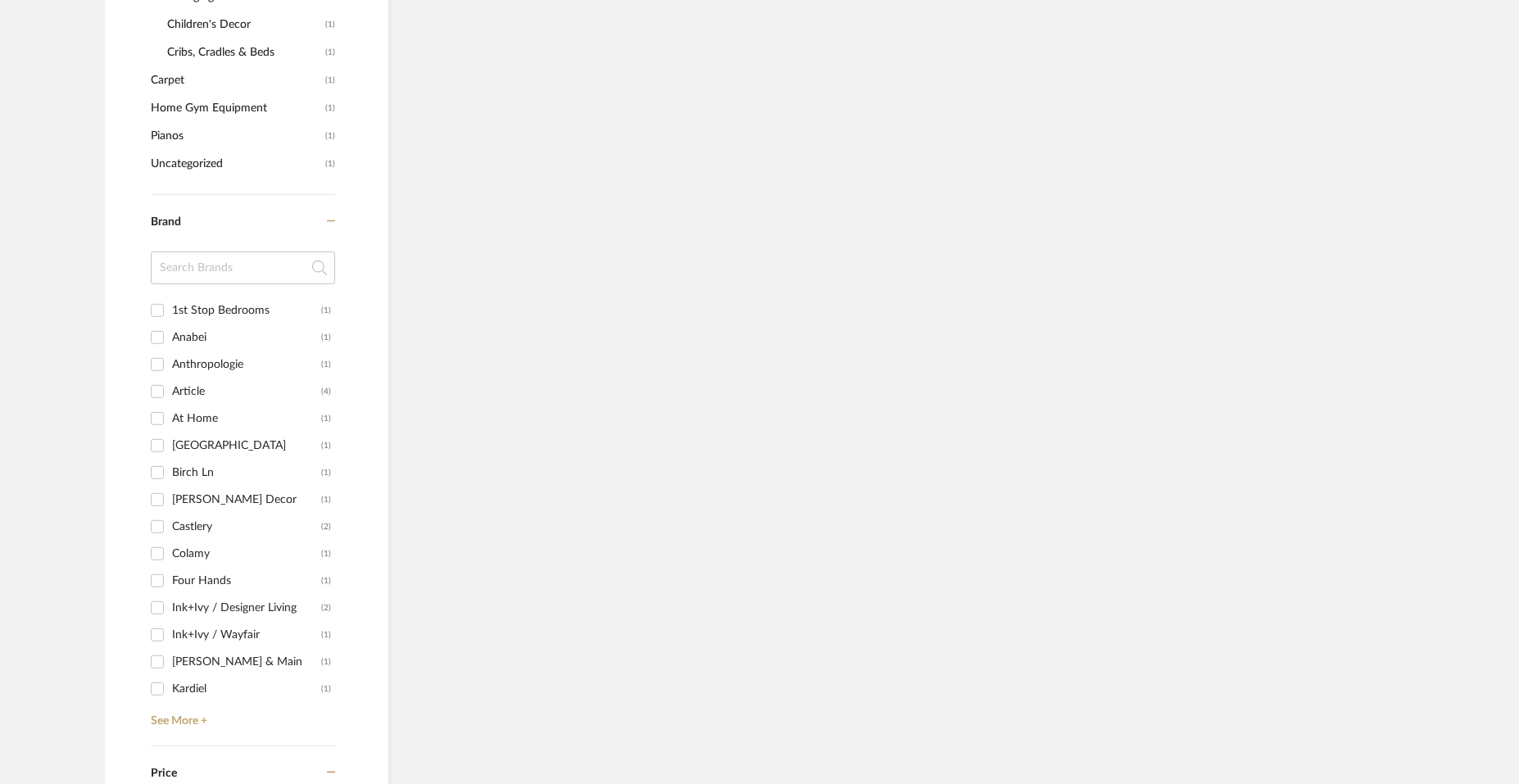
scroll to position [960, 0]
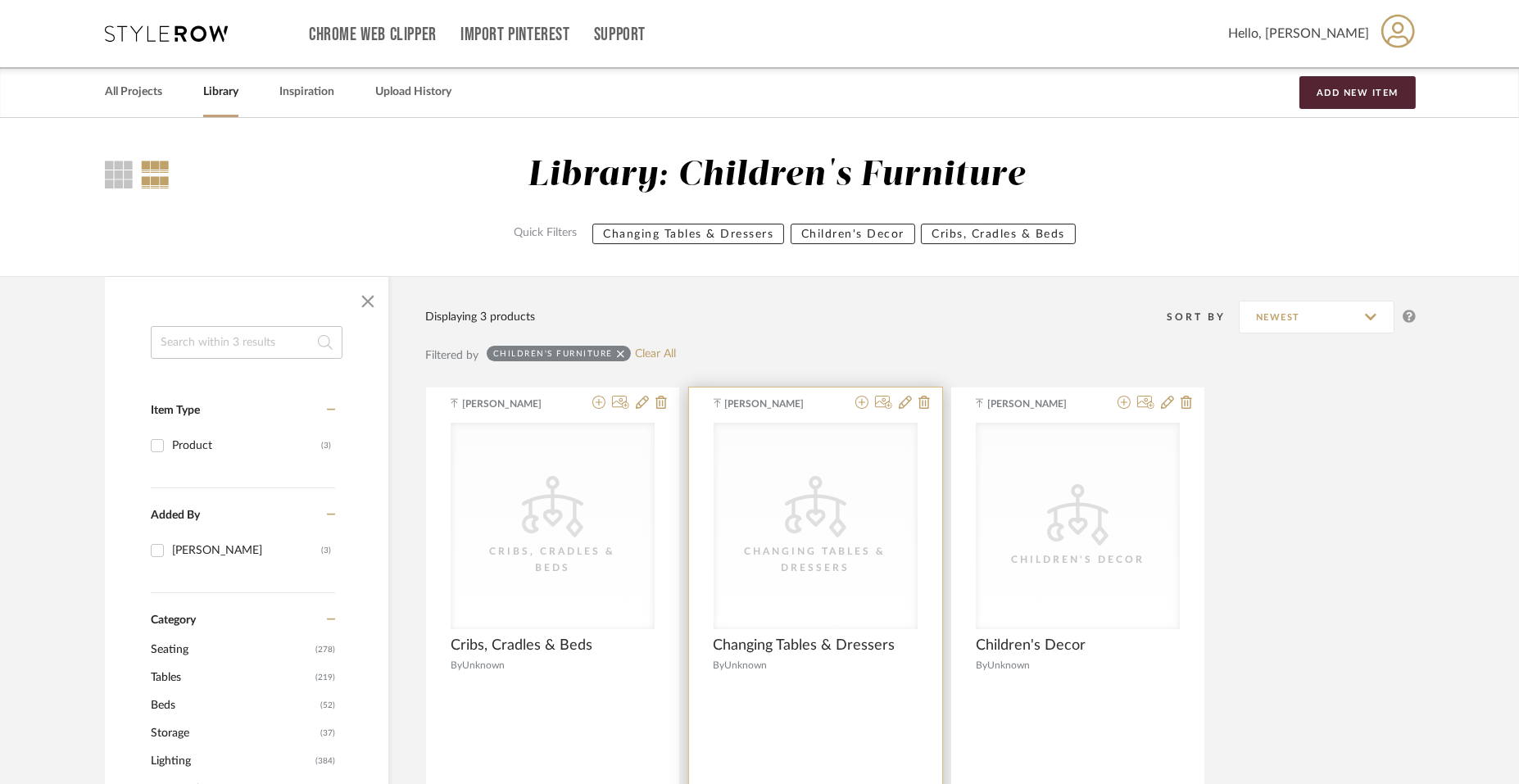
scroll to position [204, 0]
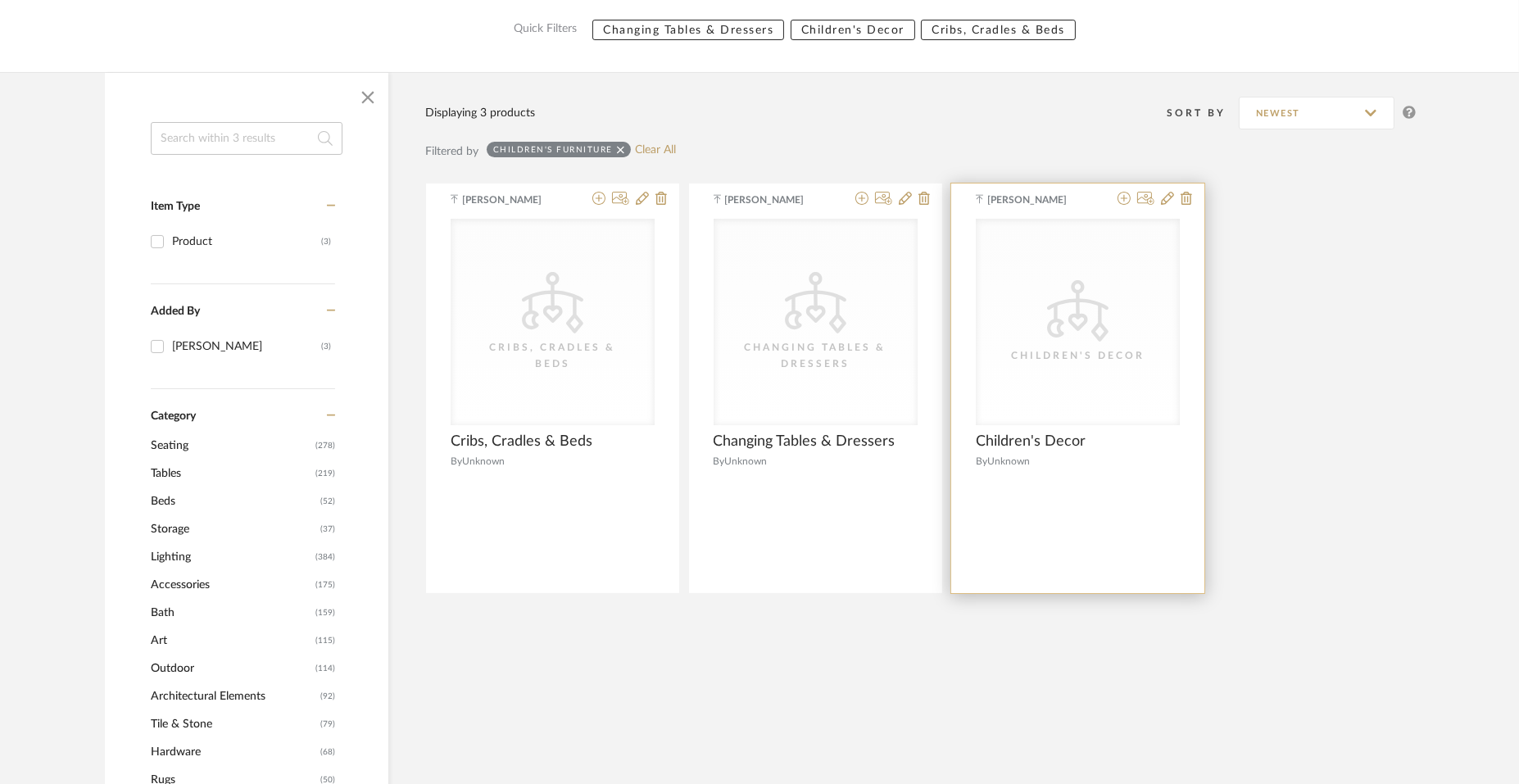
click at [1102, 307] on icon at bounding box center [1078, 311] width 62 height 62
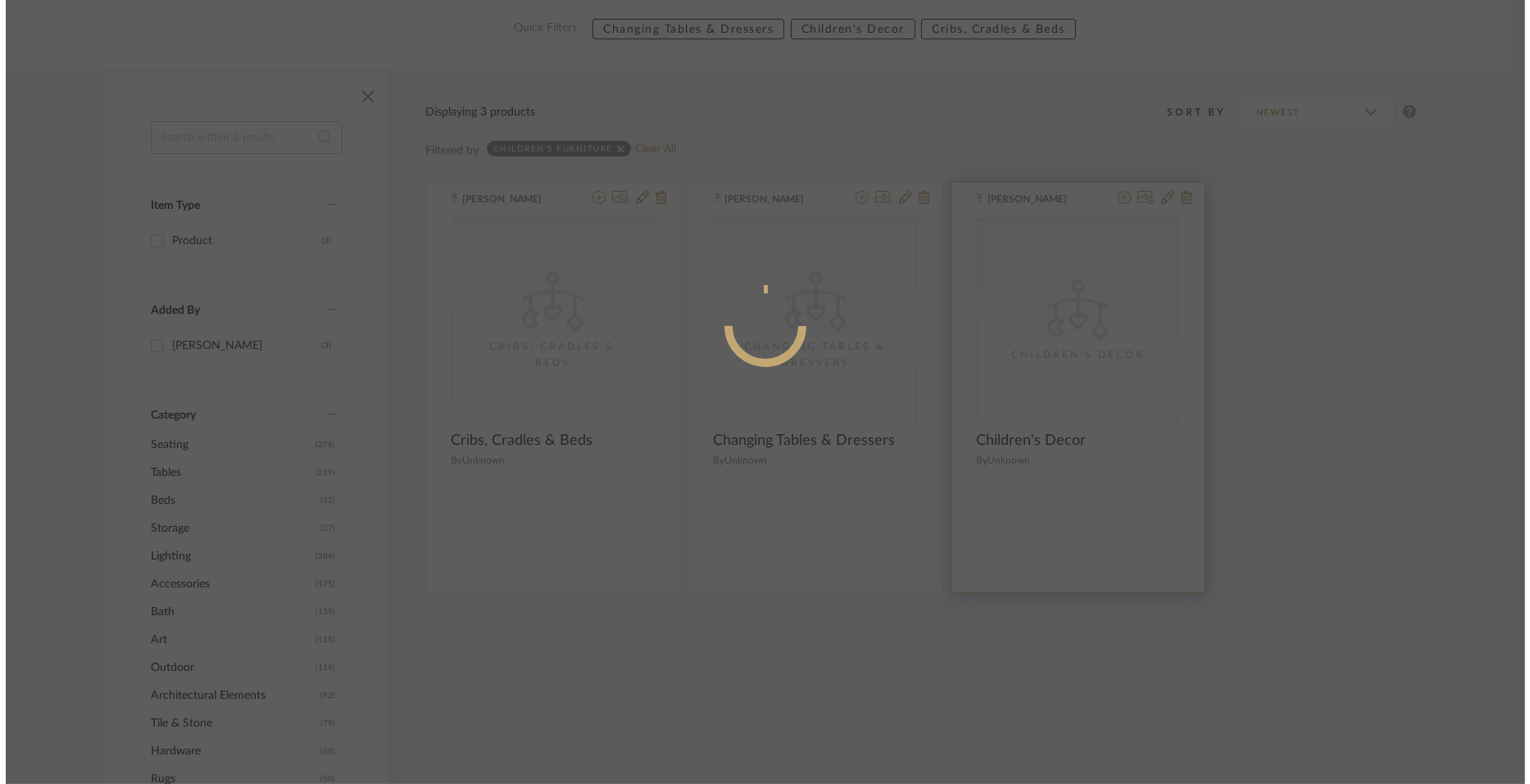
scroll to position [0, 0]
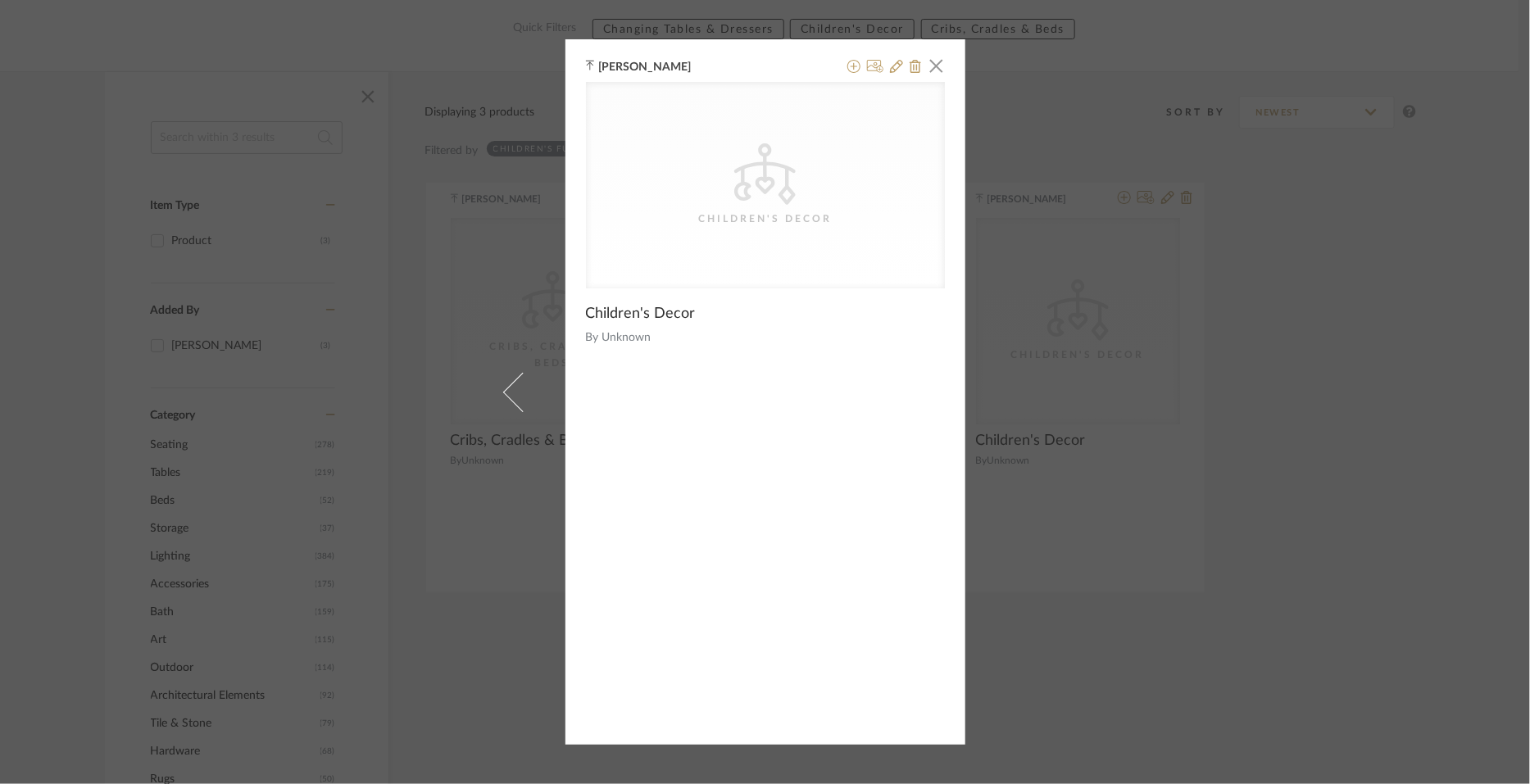
click at [941, 74] on div "[PERSON_NAME] × Children's Decor Children's Decor By Unknown" at bounding box center [765, 392] width 400 height 706
click at [931, 65] on span "button" at bounding box center [937, 65] width 33 height 33
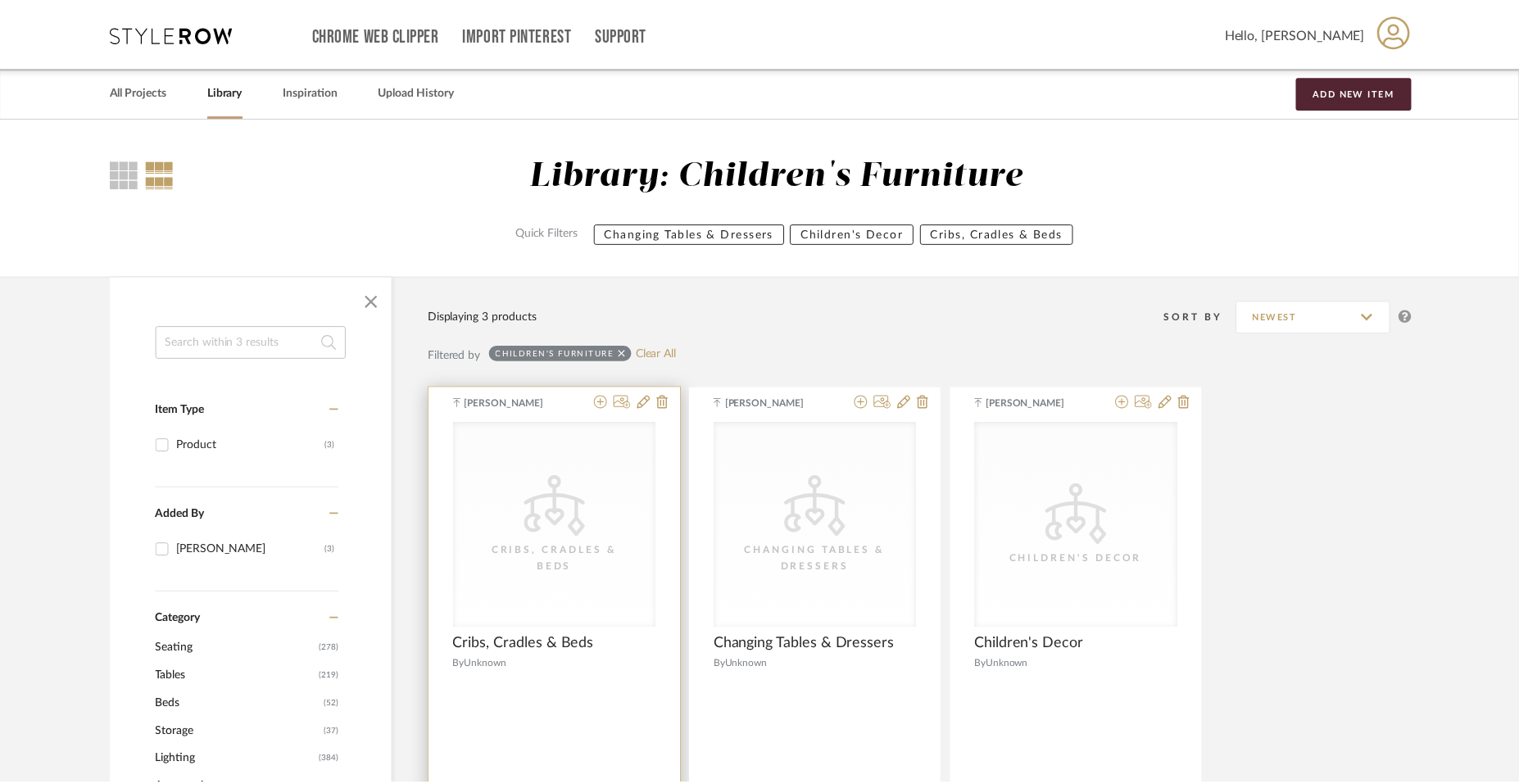
scroll to position [204, 0]
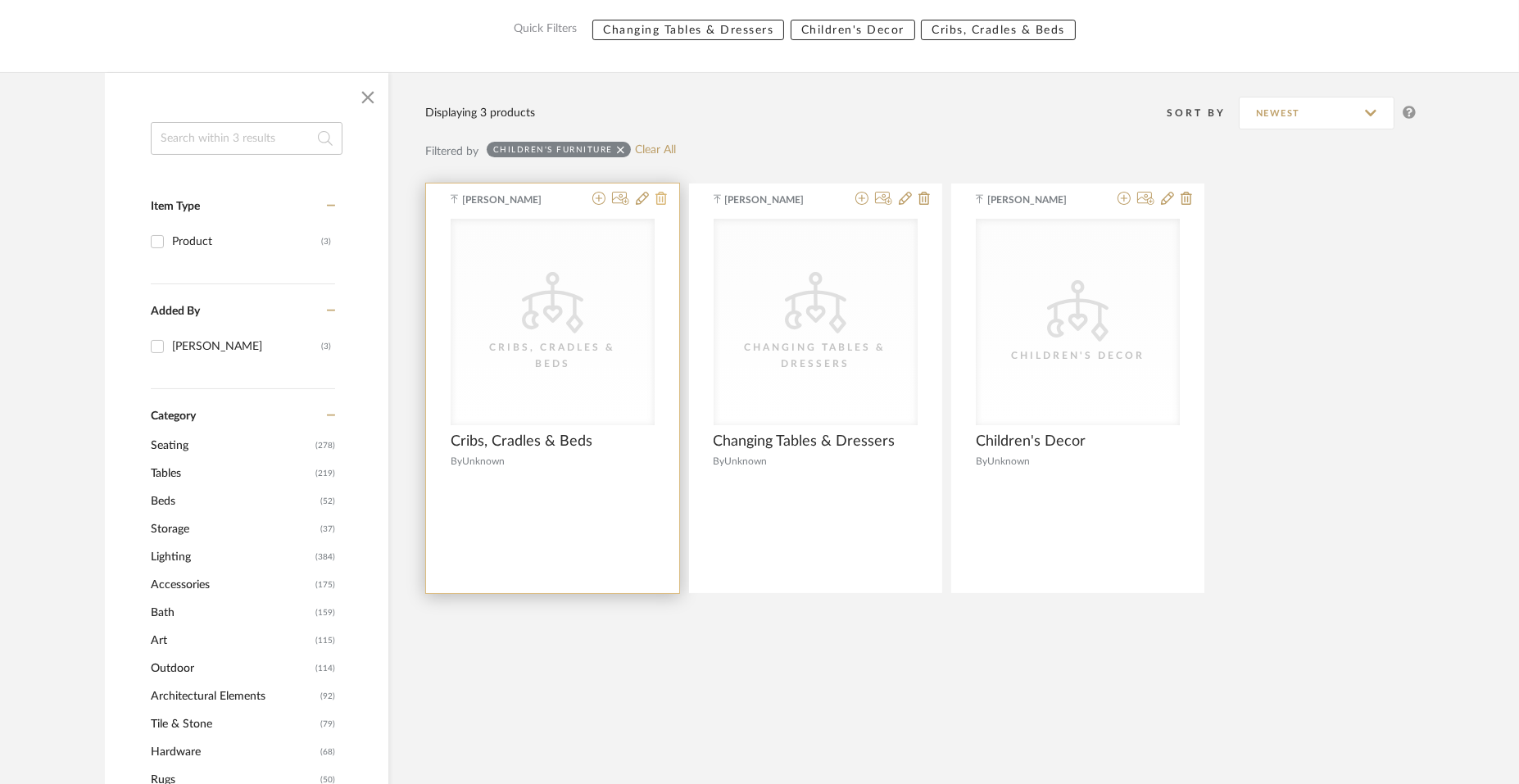
click at [661, 195] on icon at bounding box center [661, 198] width 11 height 13
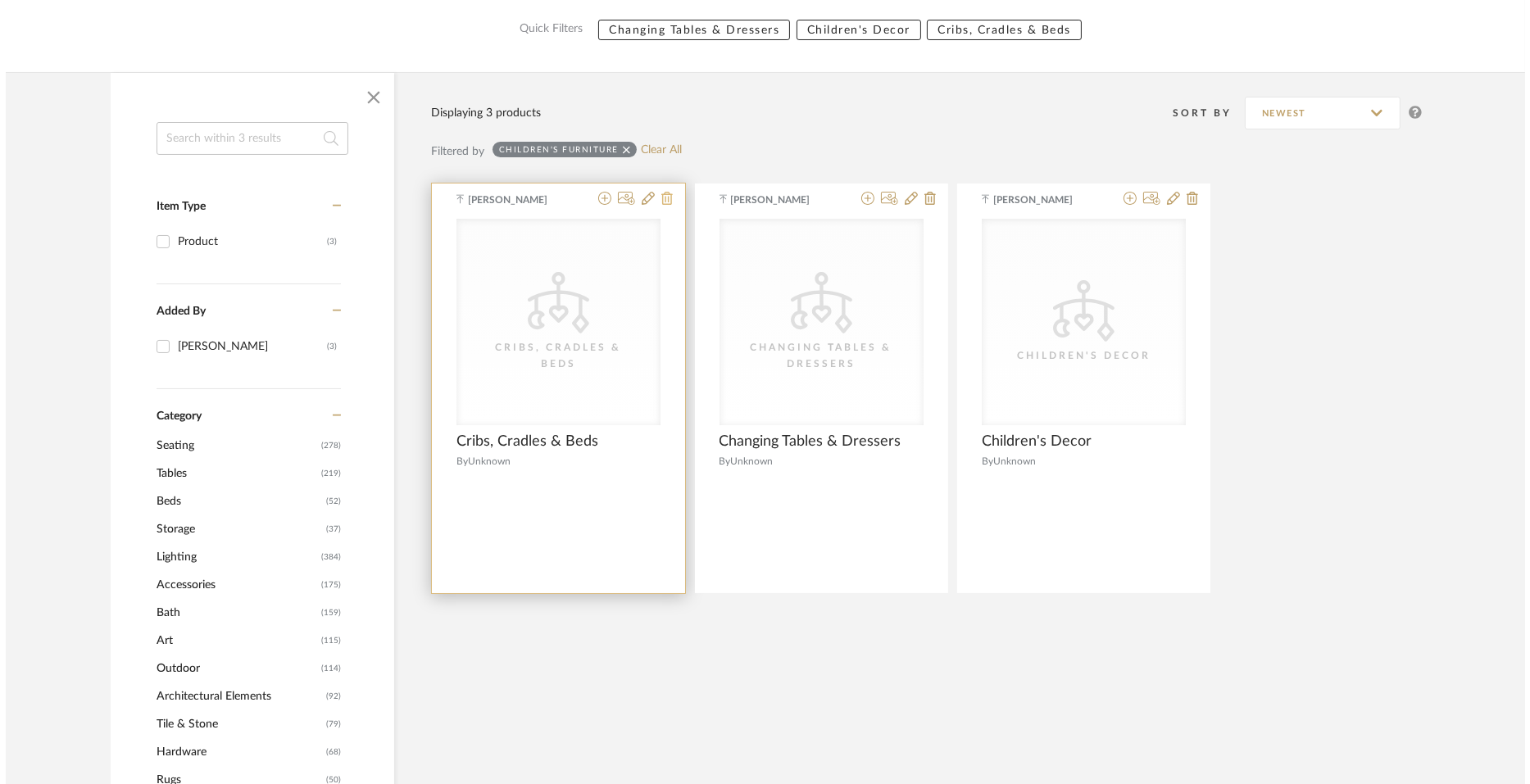
scroll to position [0, 0]
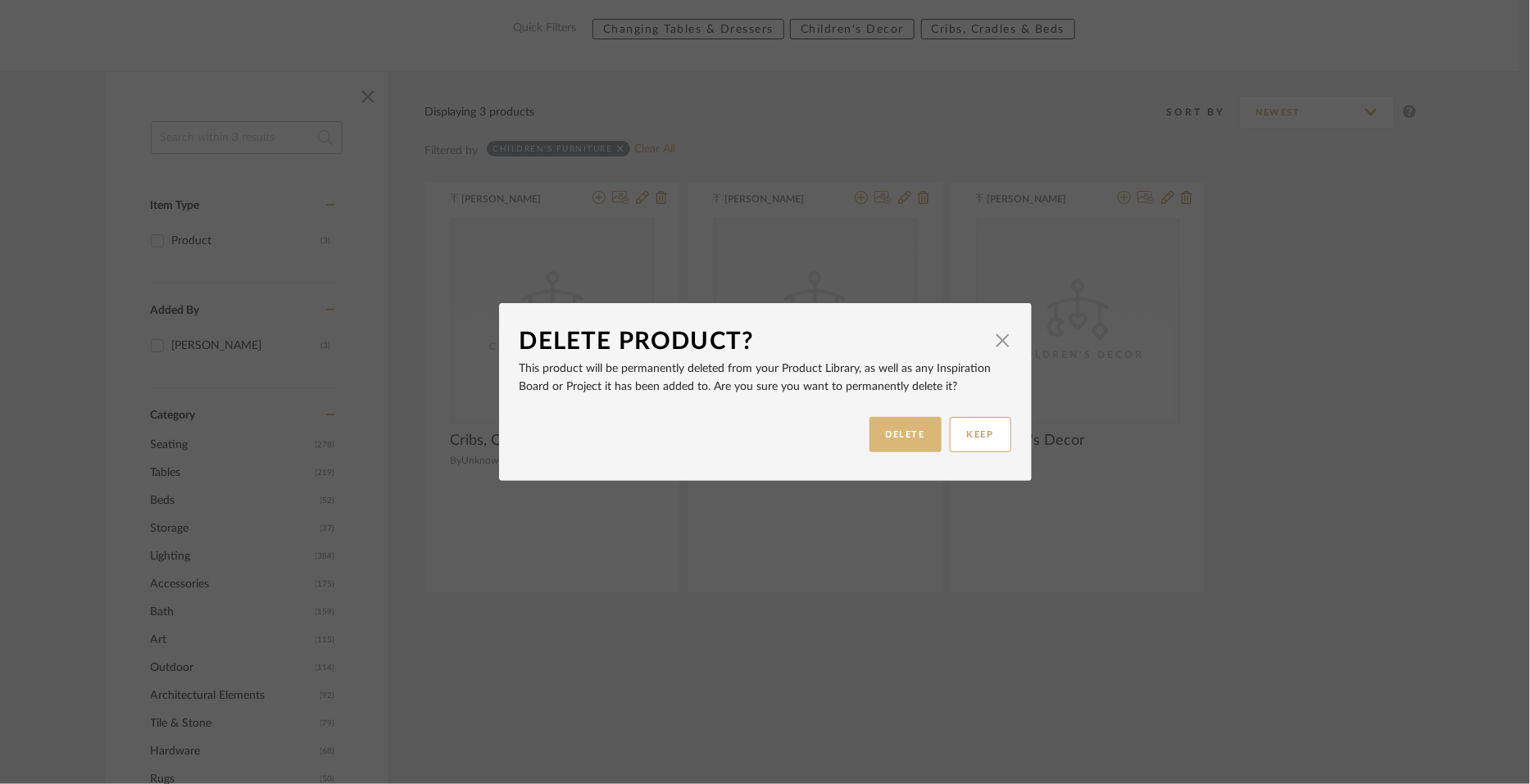
click at [877, 432] on button "DELETE" at bounding box center [906, 435] width 72 height 35
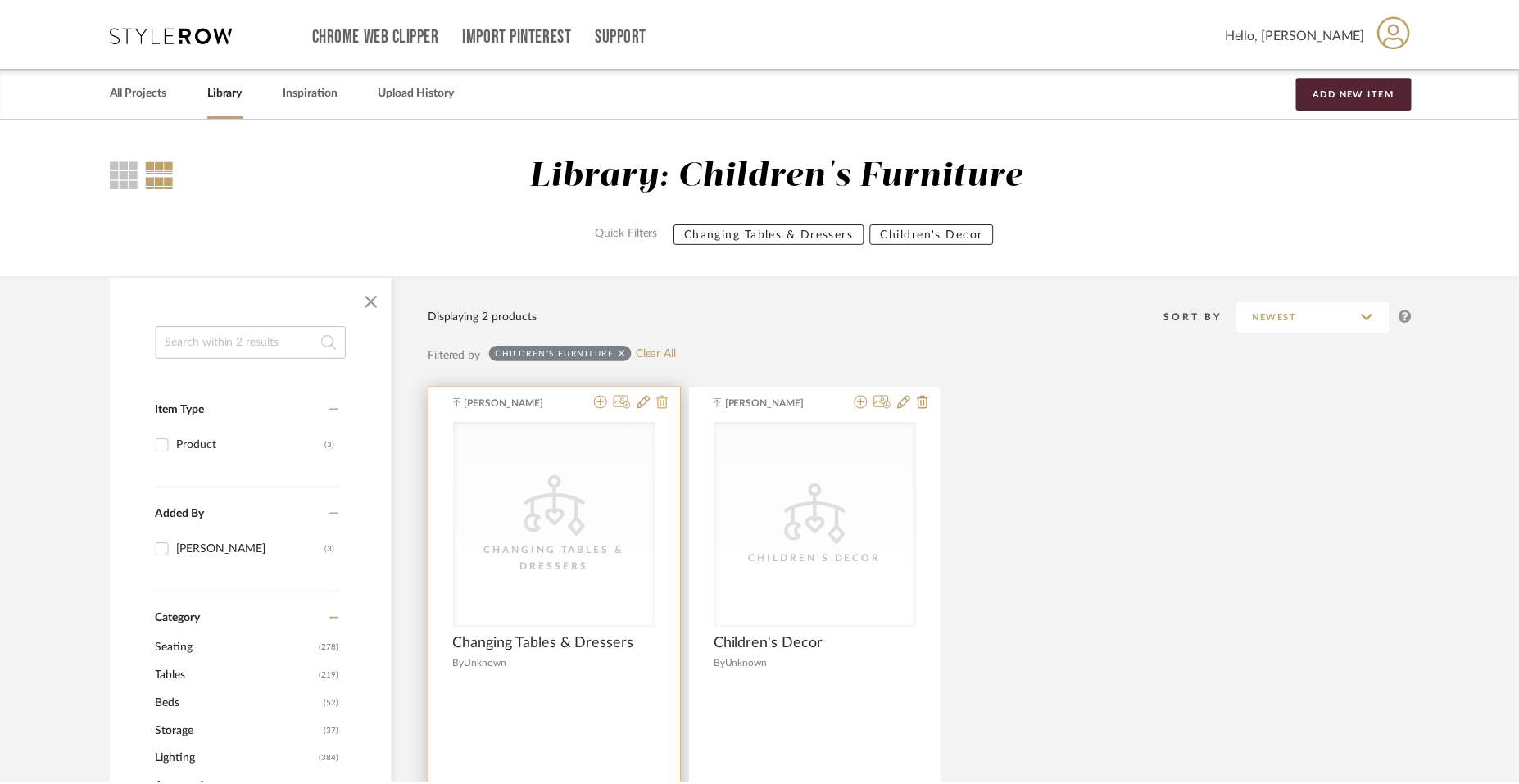
scroll to position [204, 0]
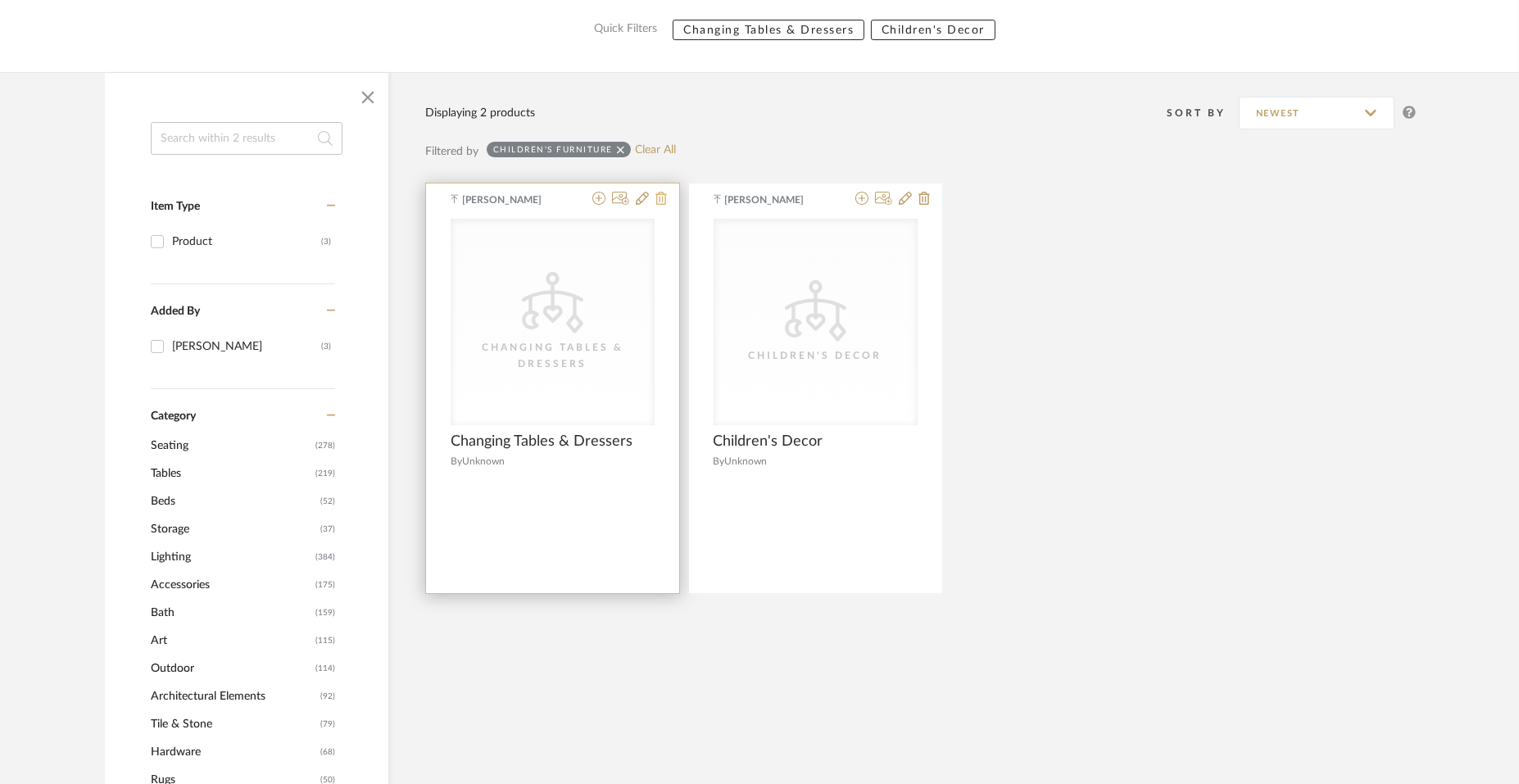
click at [661, 198] on icon at bounding box center [661, 198] width 11 height 13
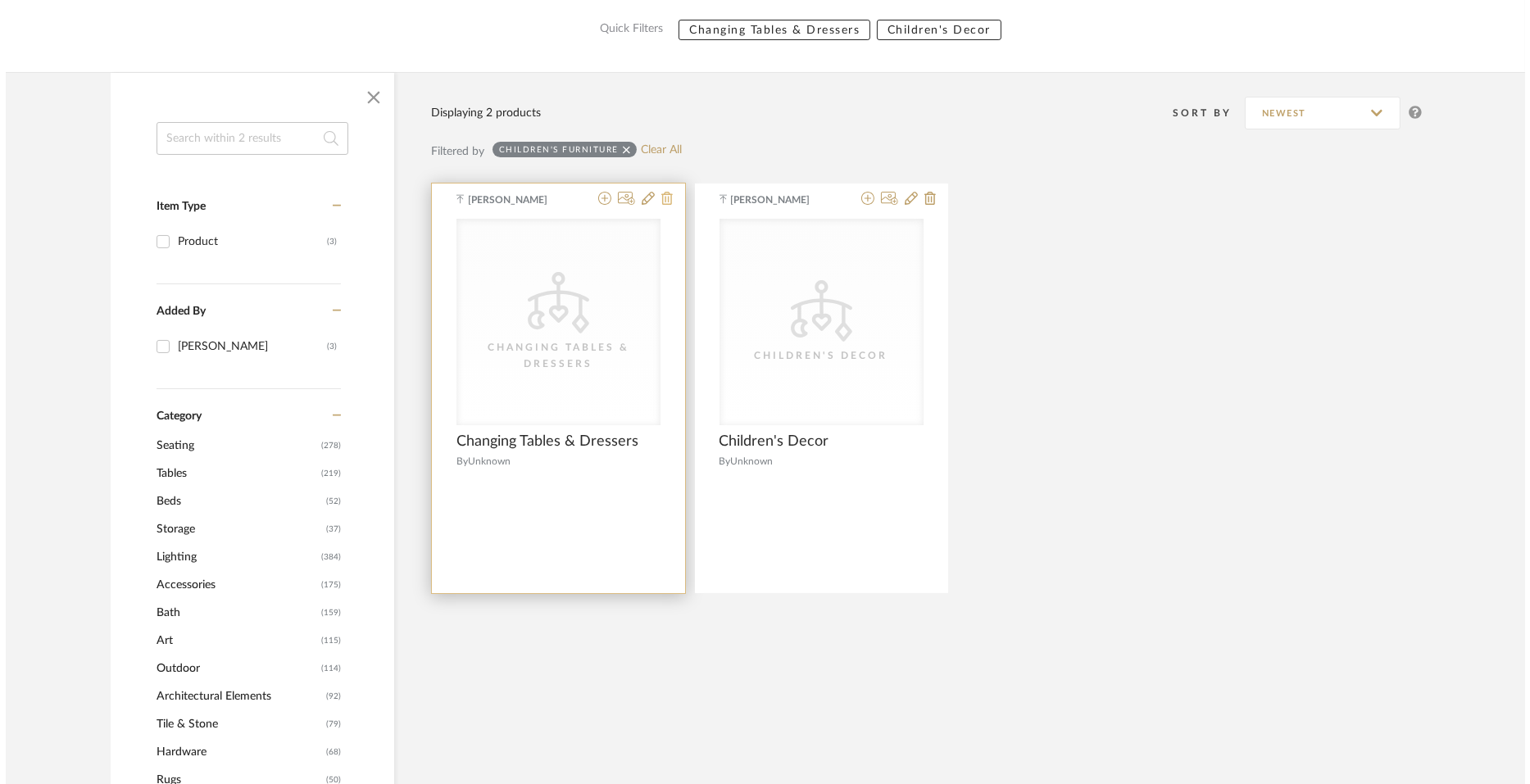
scroll to position [0, 0]
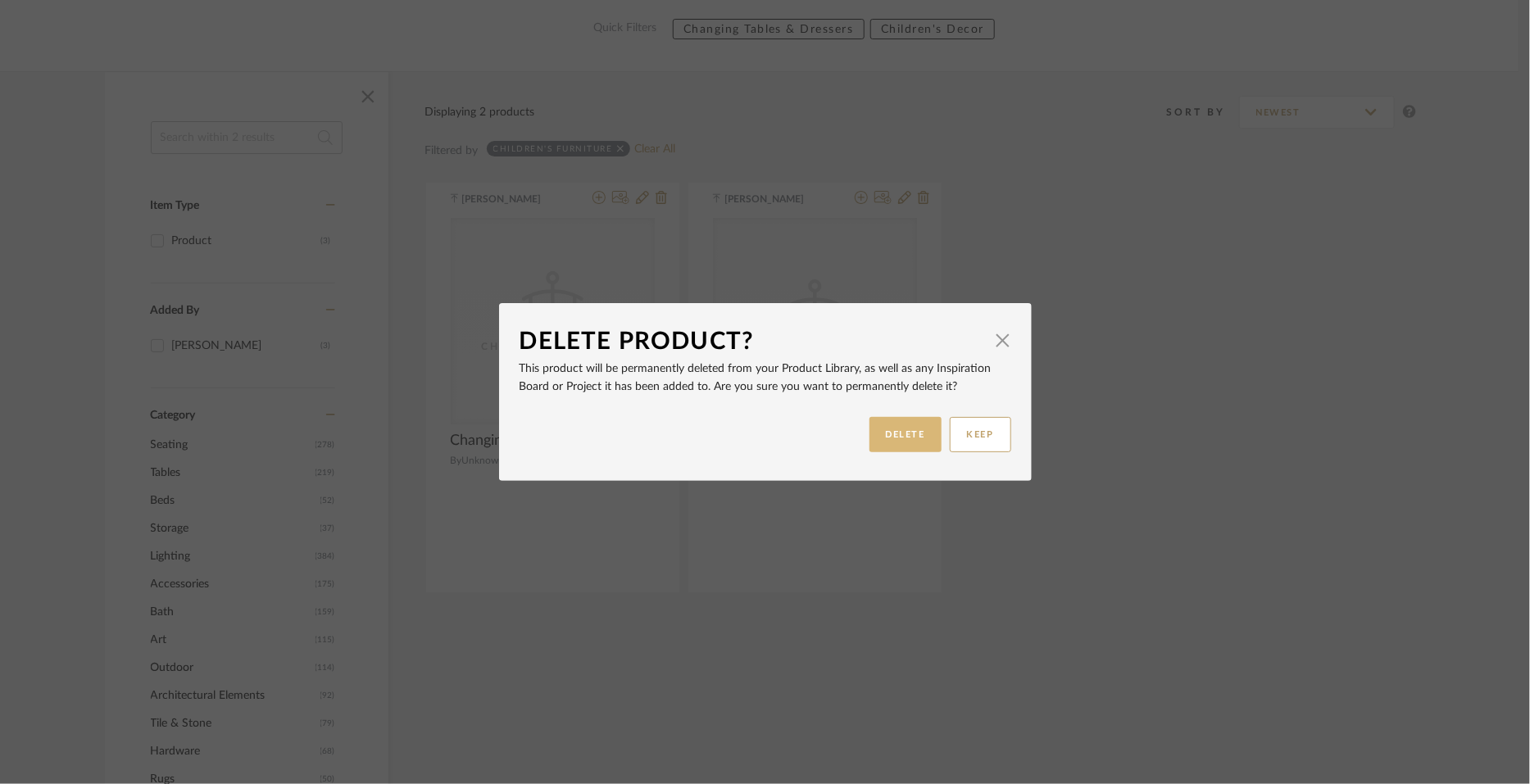
click at [892, 436] on button "DELETE" at bounding box center [906, 435] width 72 height 35
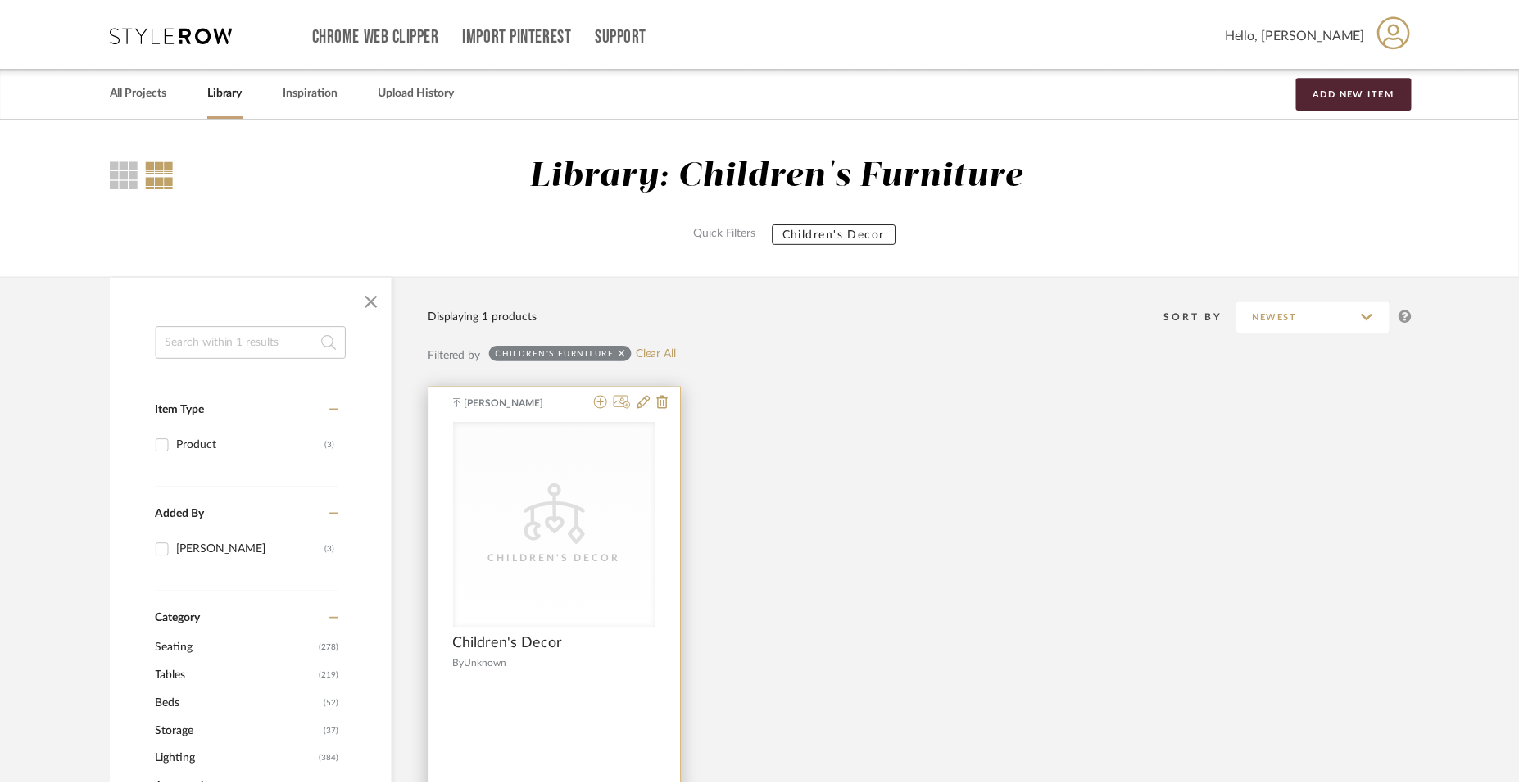
scroll to position [204, 0]
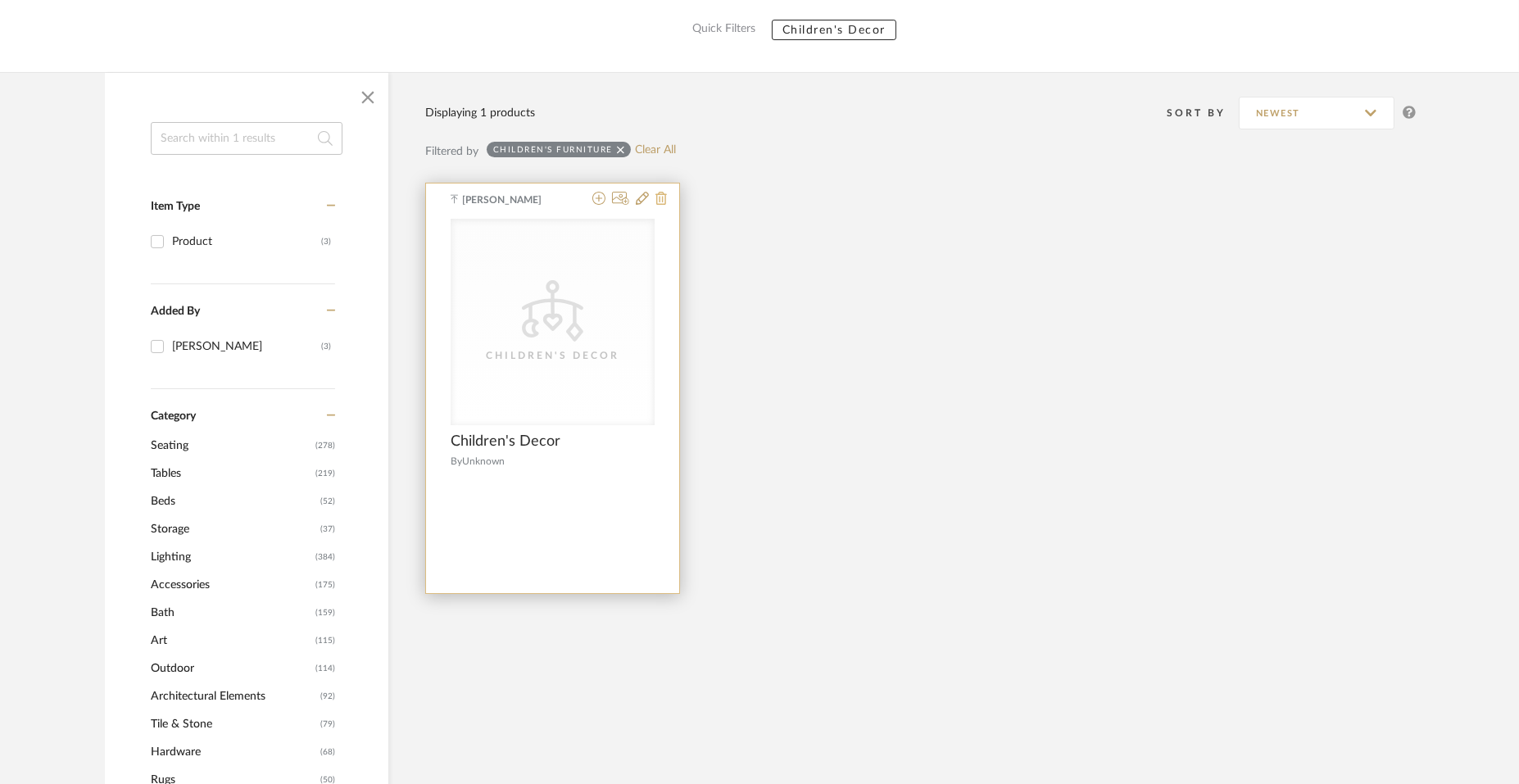
click at [661, 195] on icon at bounding box center [661, 198] width 11 height 13
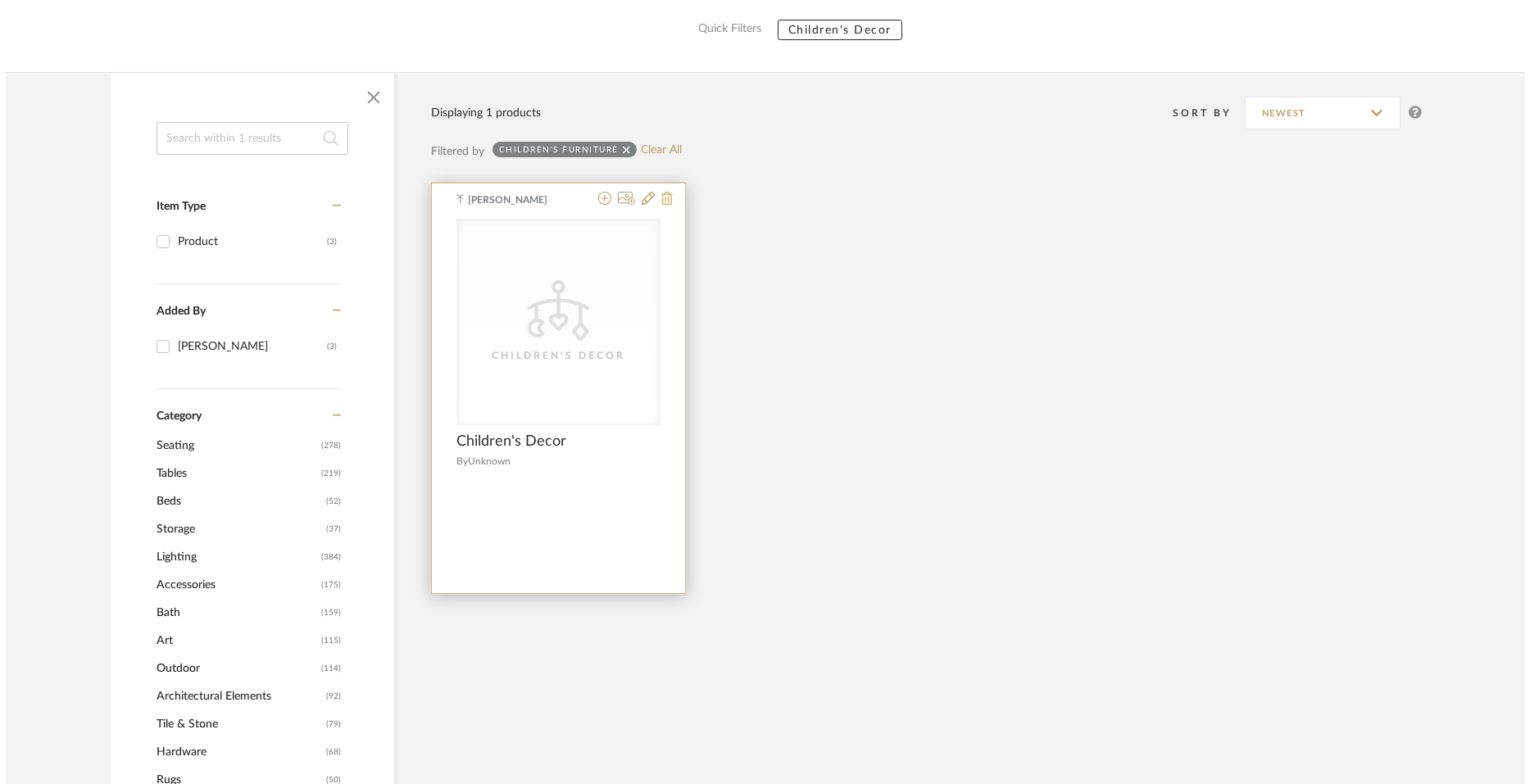
scroll to position [0, 0]
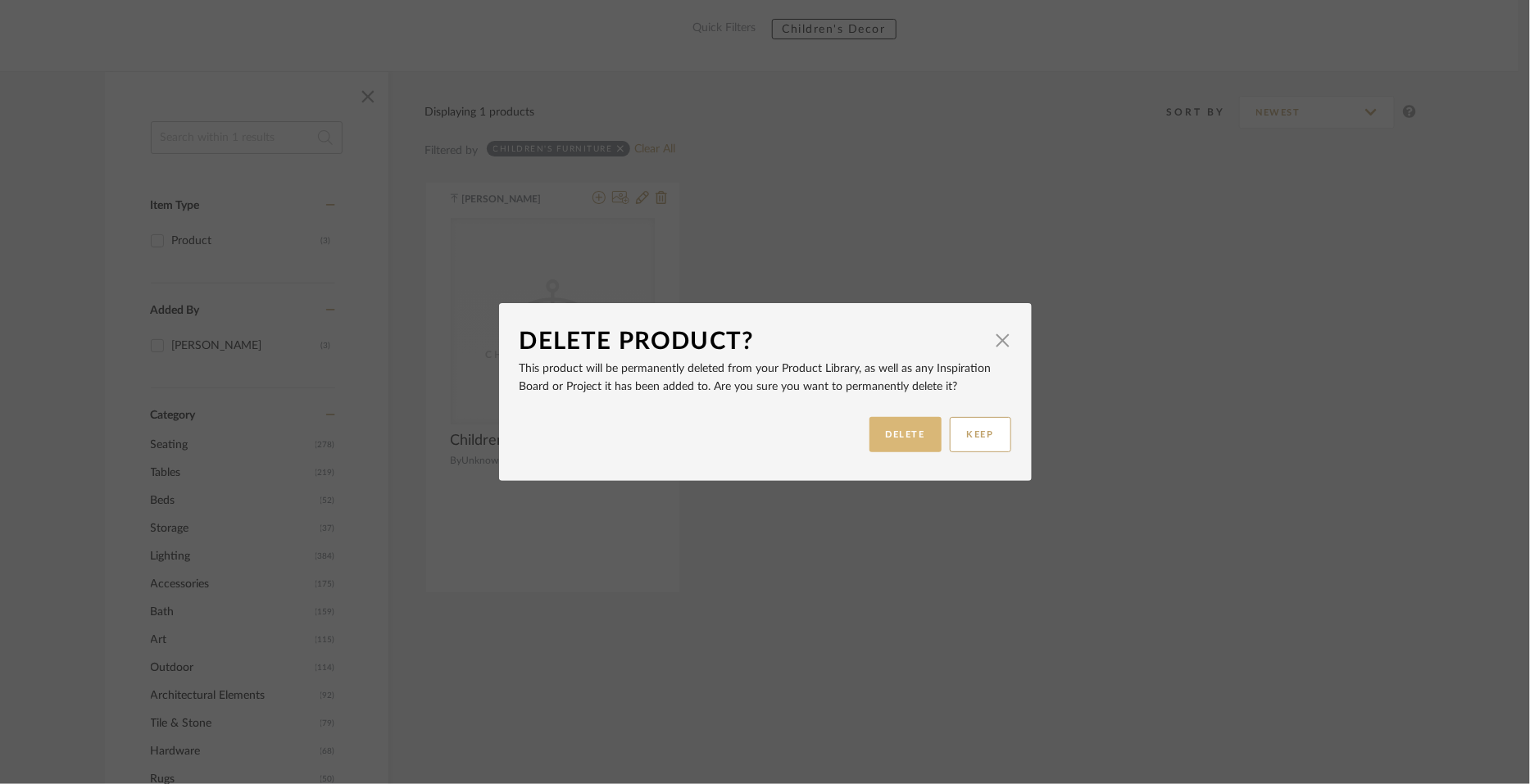
click at [926, 439] on button "DELETE" at bounding box center [906, 435] width 72 height 35
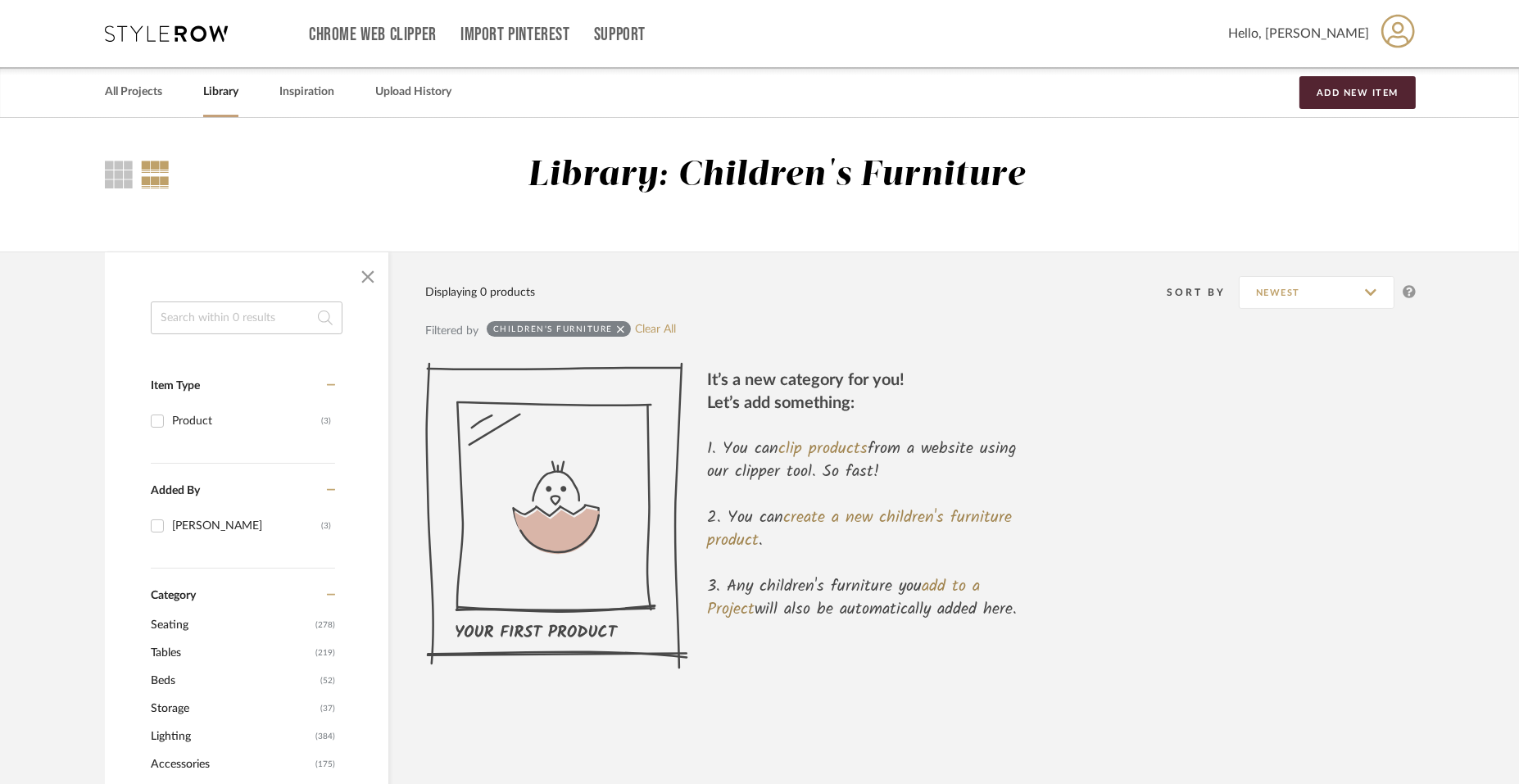
click at [214, 92] on link "Library" at bounding box center [221, 92] width 35 height 22
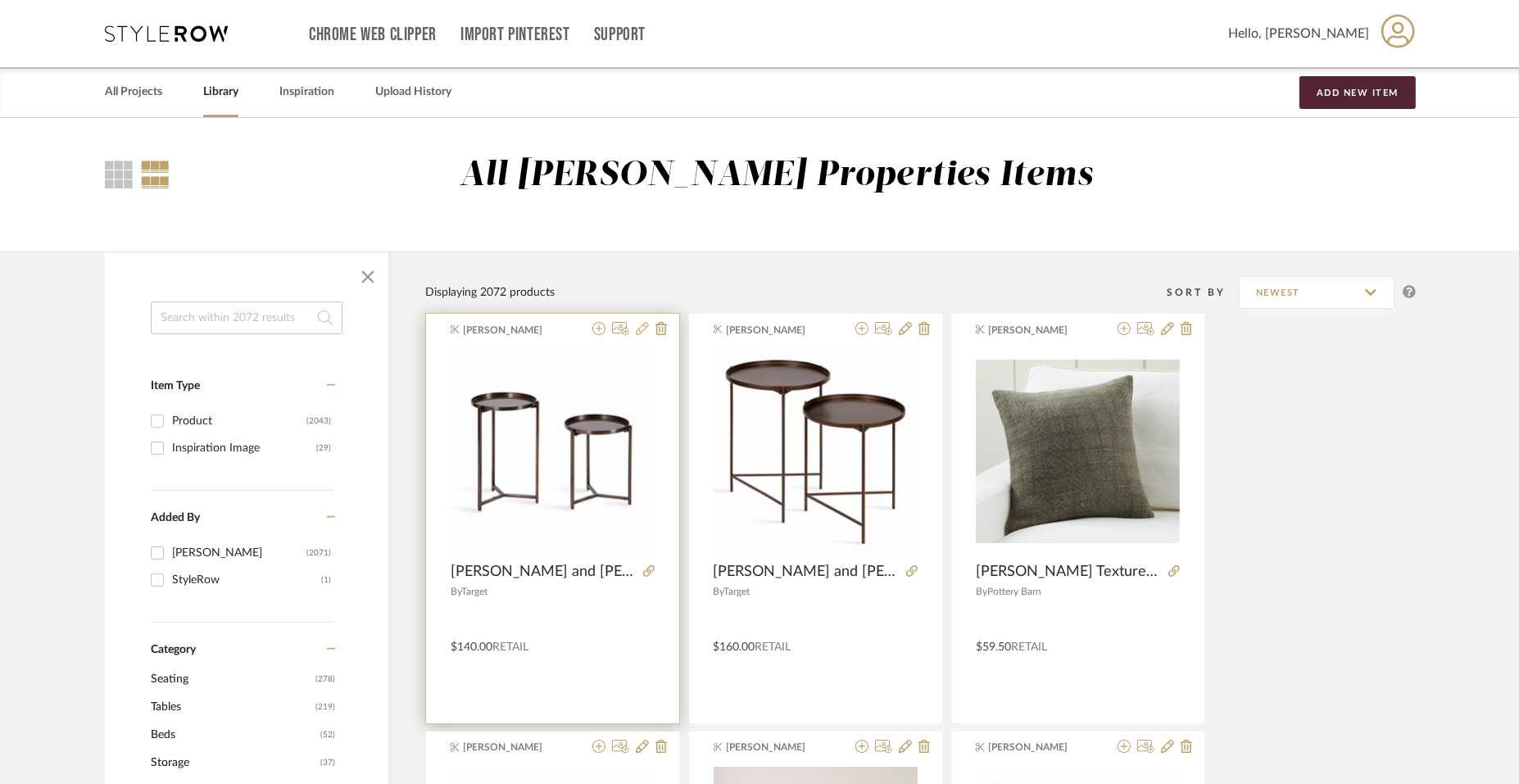
click at [641, 329] on icon at bounding box center [642, 328] width 13 height 13
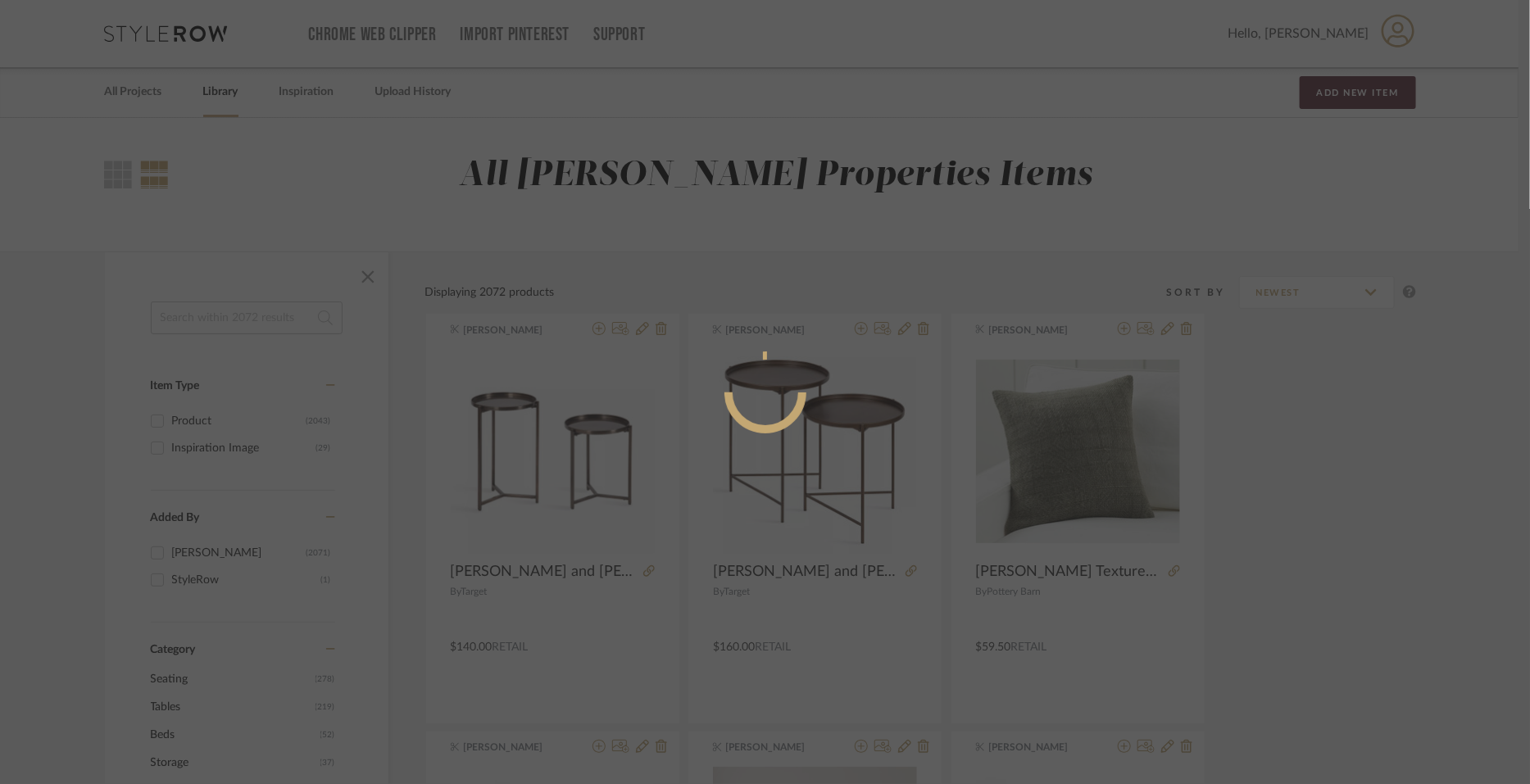
radio input "true"
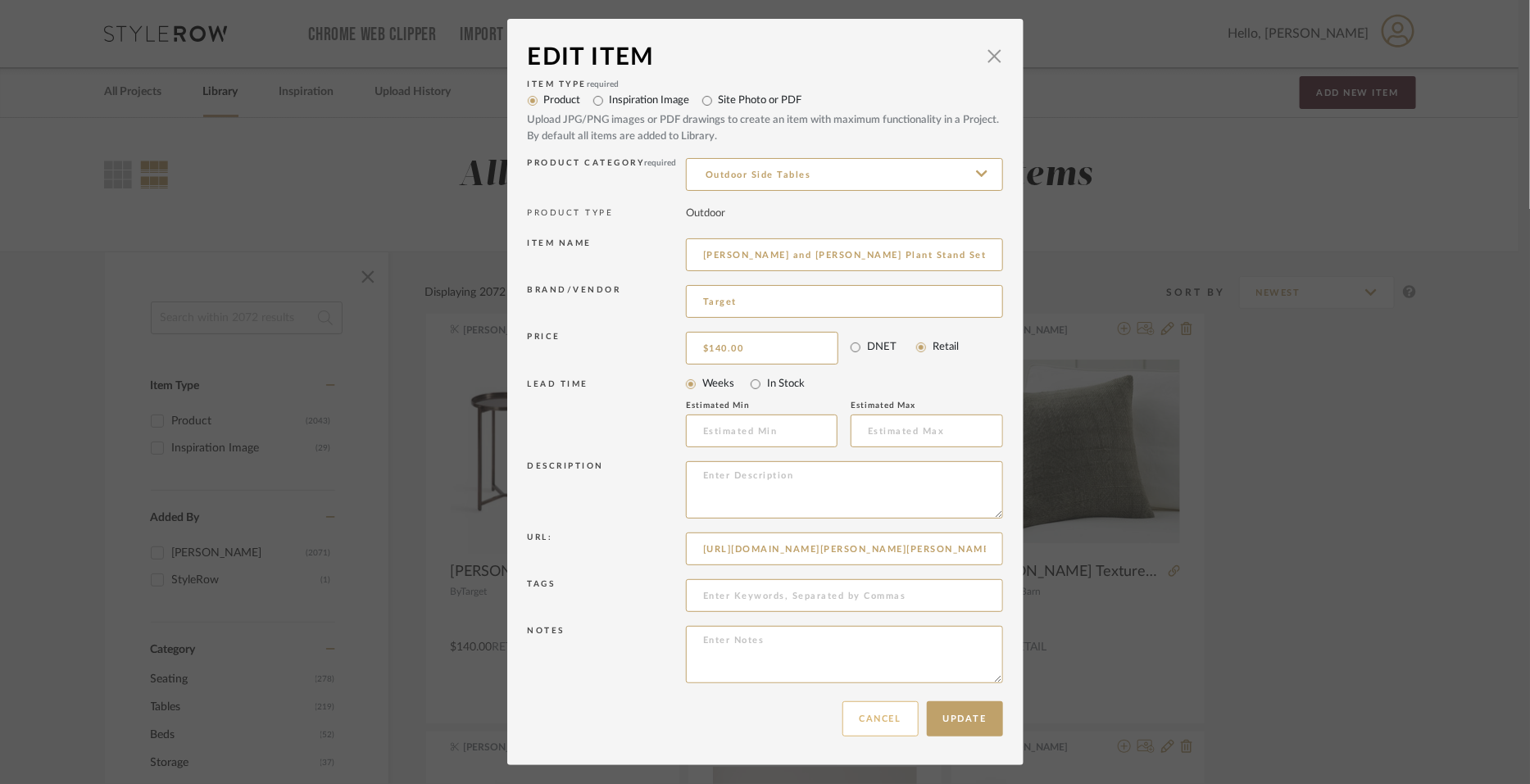
click at [885, 718] on button "Cancel" at bounding box center [880, 719] width 77 height 35
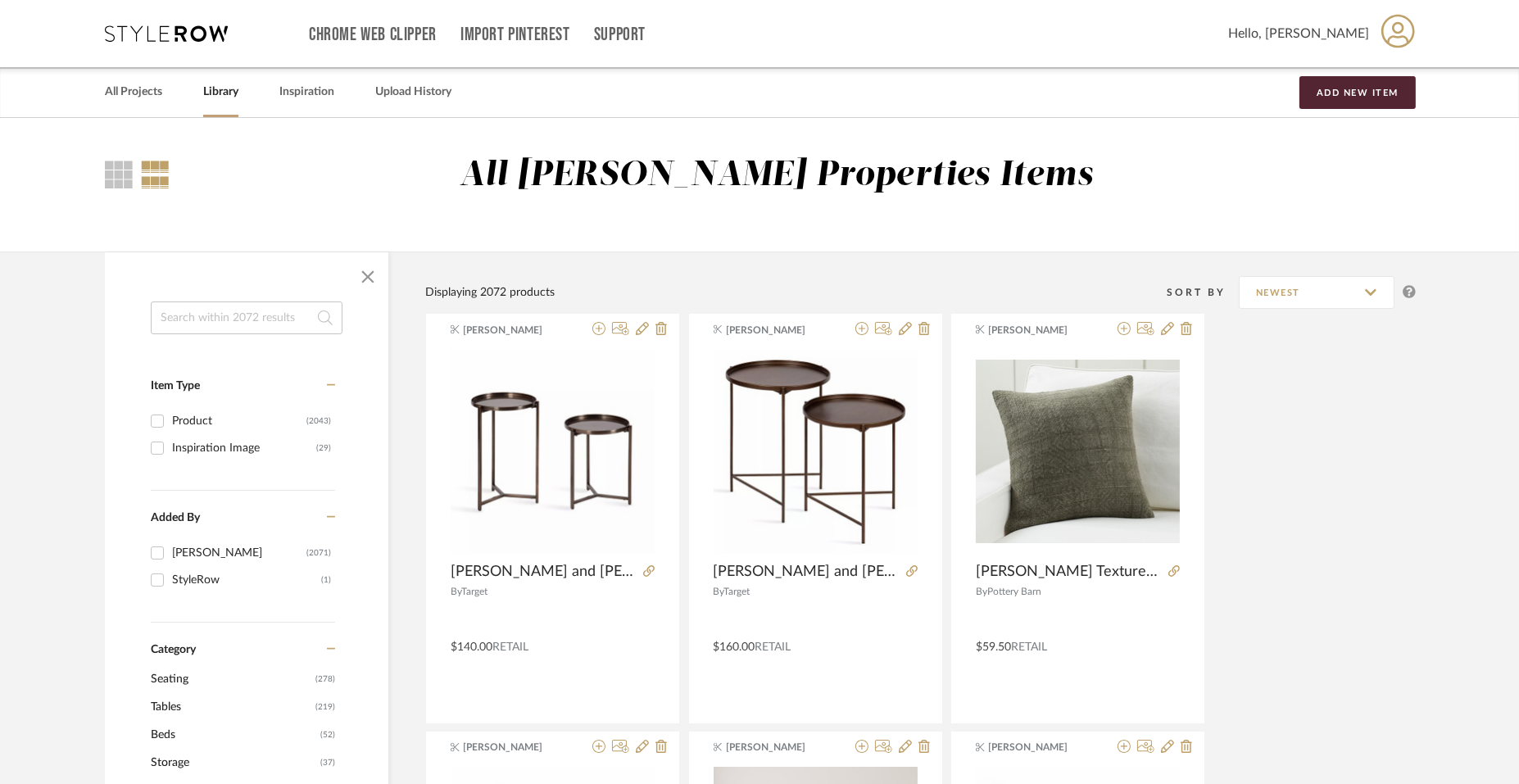
click at [1334, 30] on span "Hello, [PERSON_NAME]" at bounding box center [1299, 33] width 141 height 19
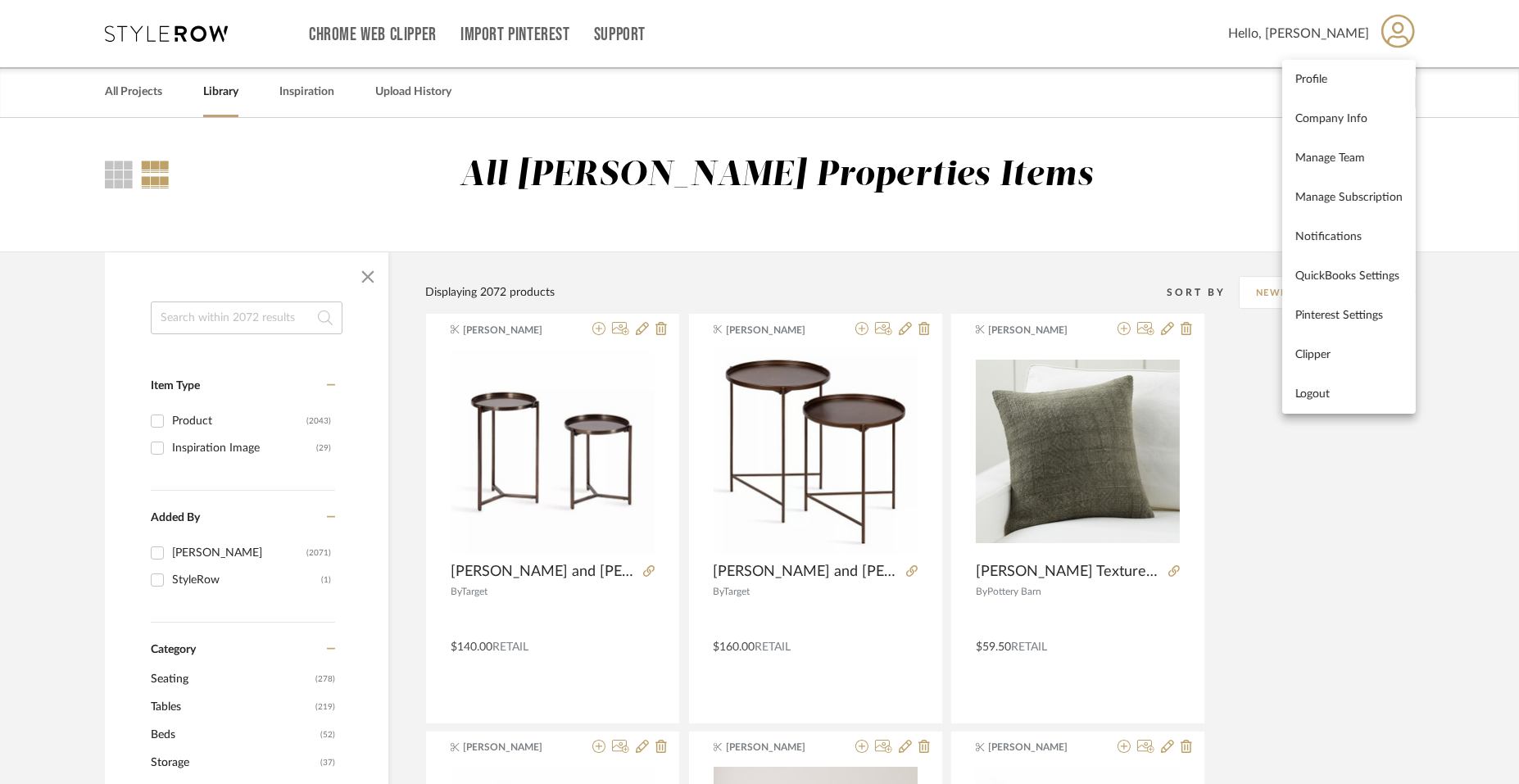
click at [607, 25] on div at bounding box center [760, 392] width 1519 height 784
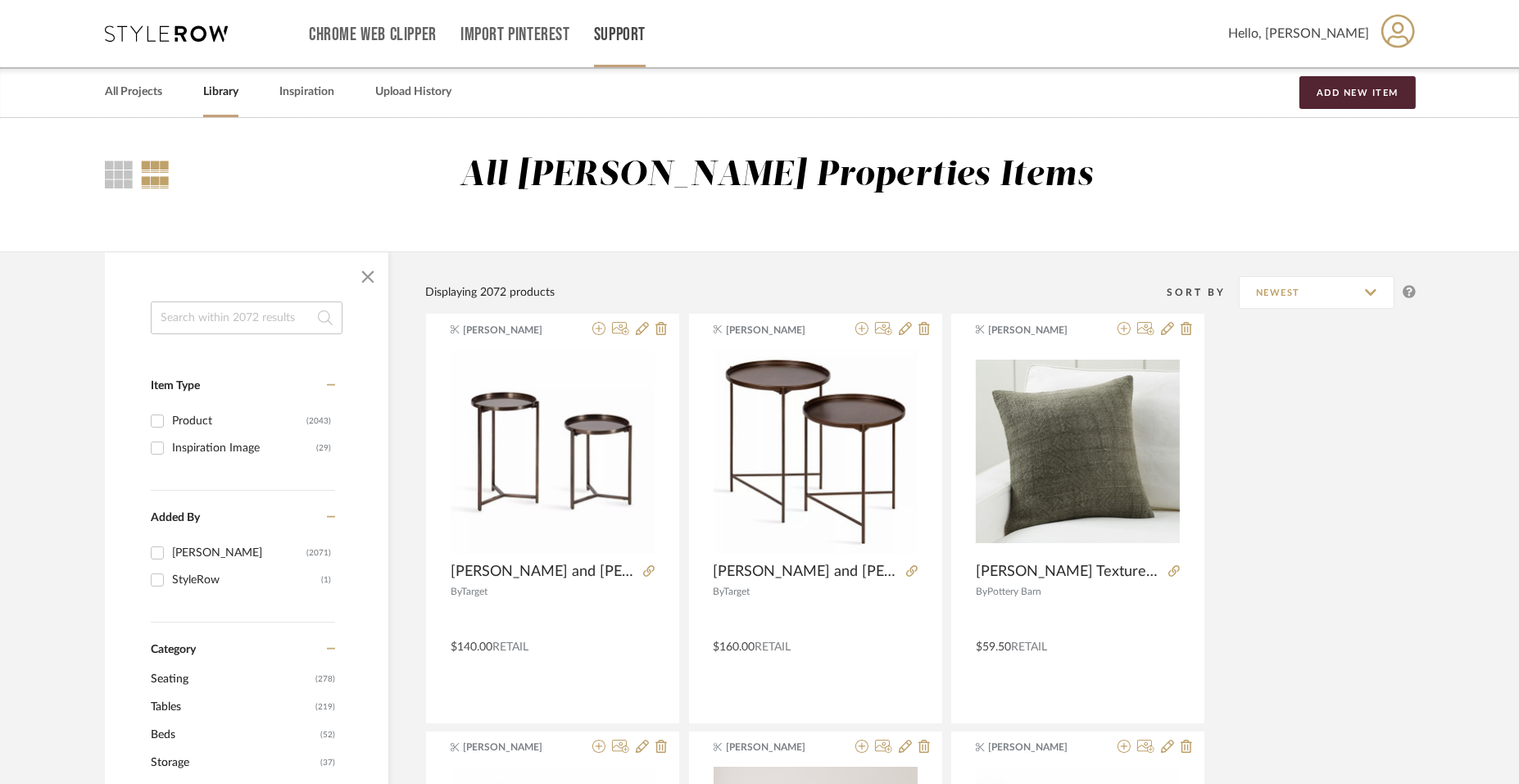
click at [614, 34] on link "Support" at bounding box center [620, 35] width 52 height 14
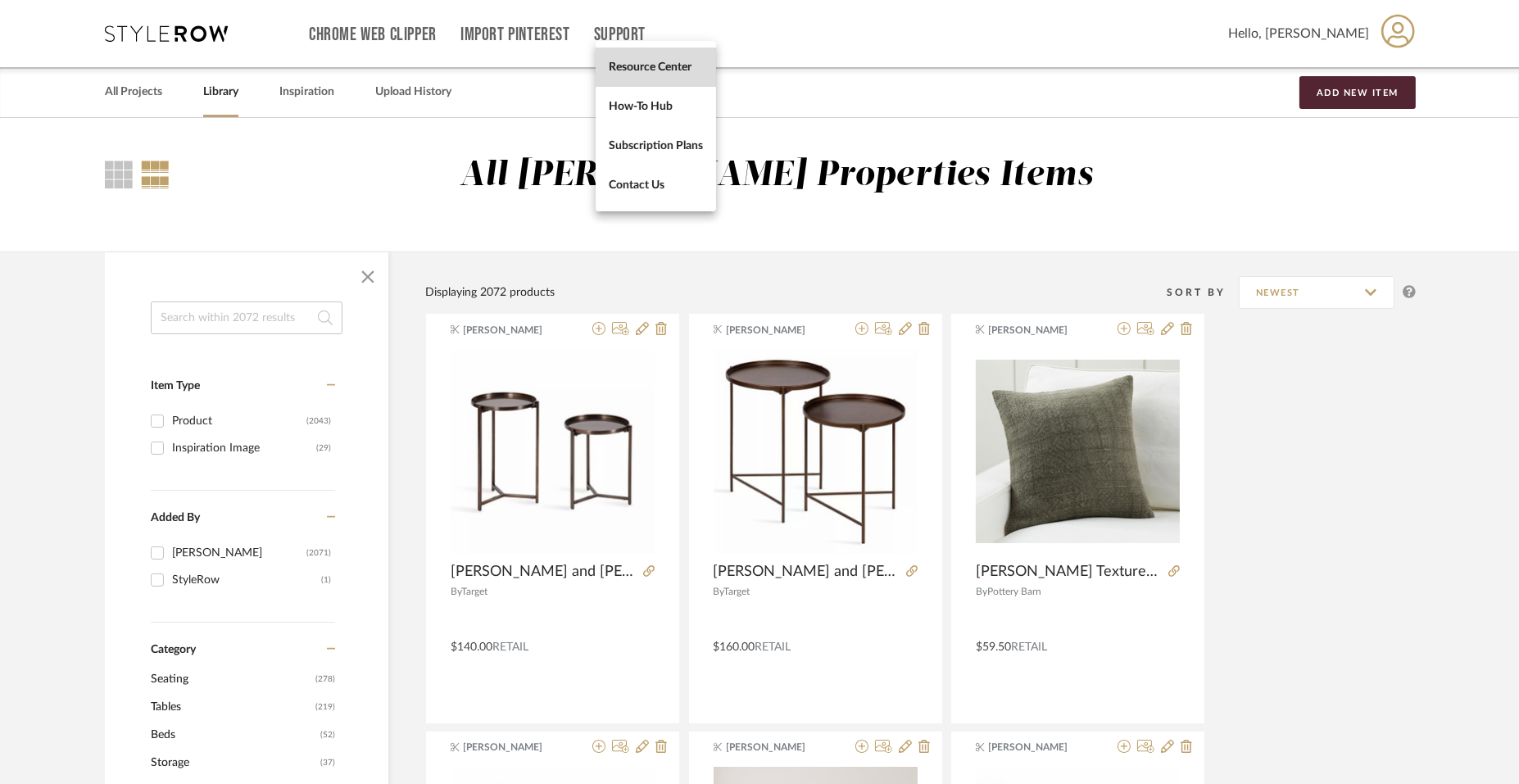
click at [628, 76] on link "Resource Center" at bounding box center [656, 67] width 121 height 40
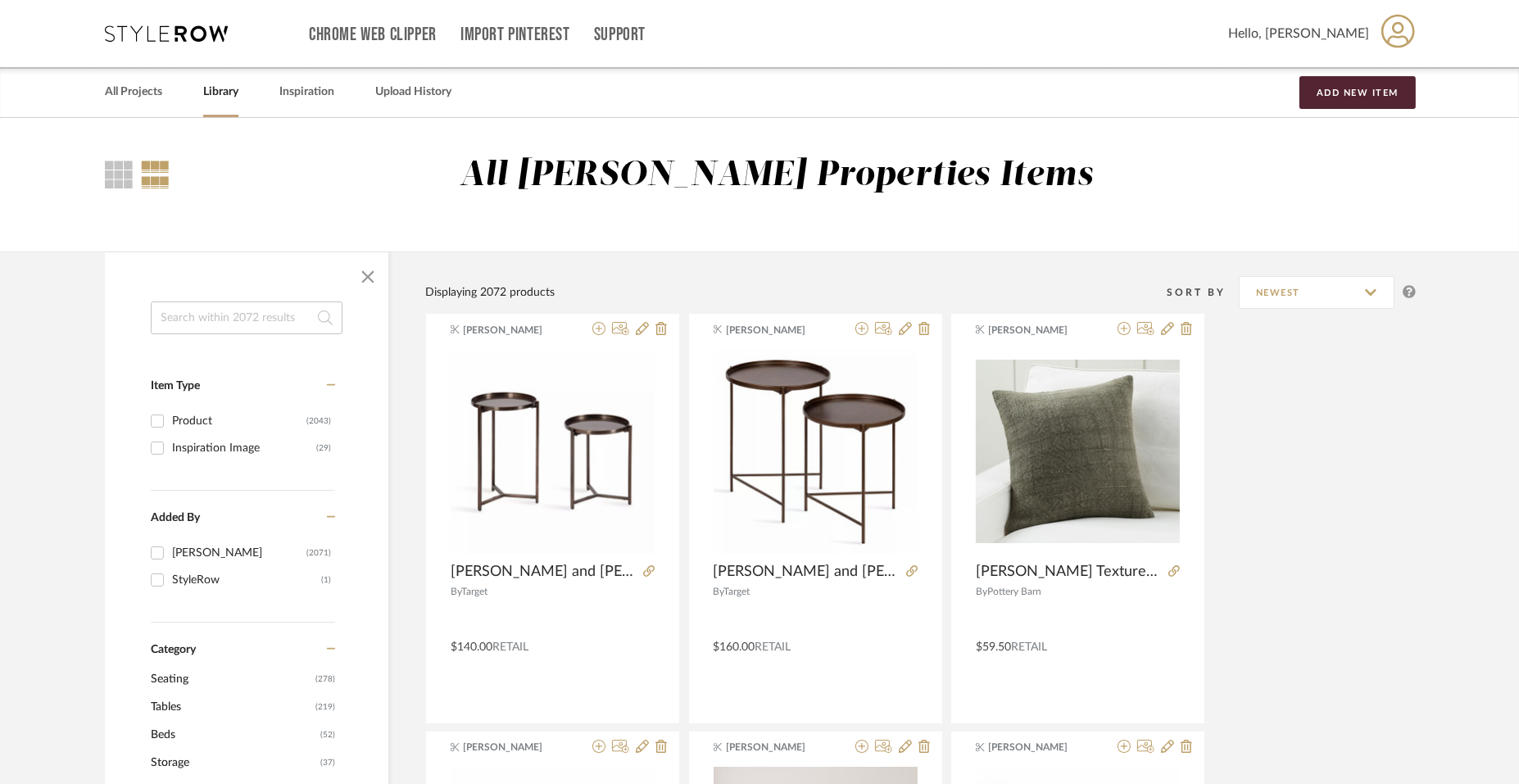
click at [1292, 34] on span "Hello, [PERSON_NAME]" at bounding box center [1299, 33] width 141 height 19
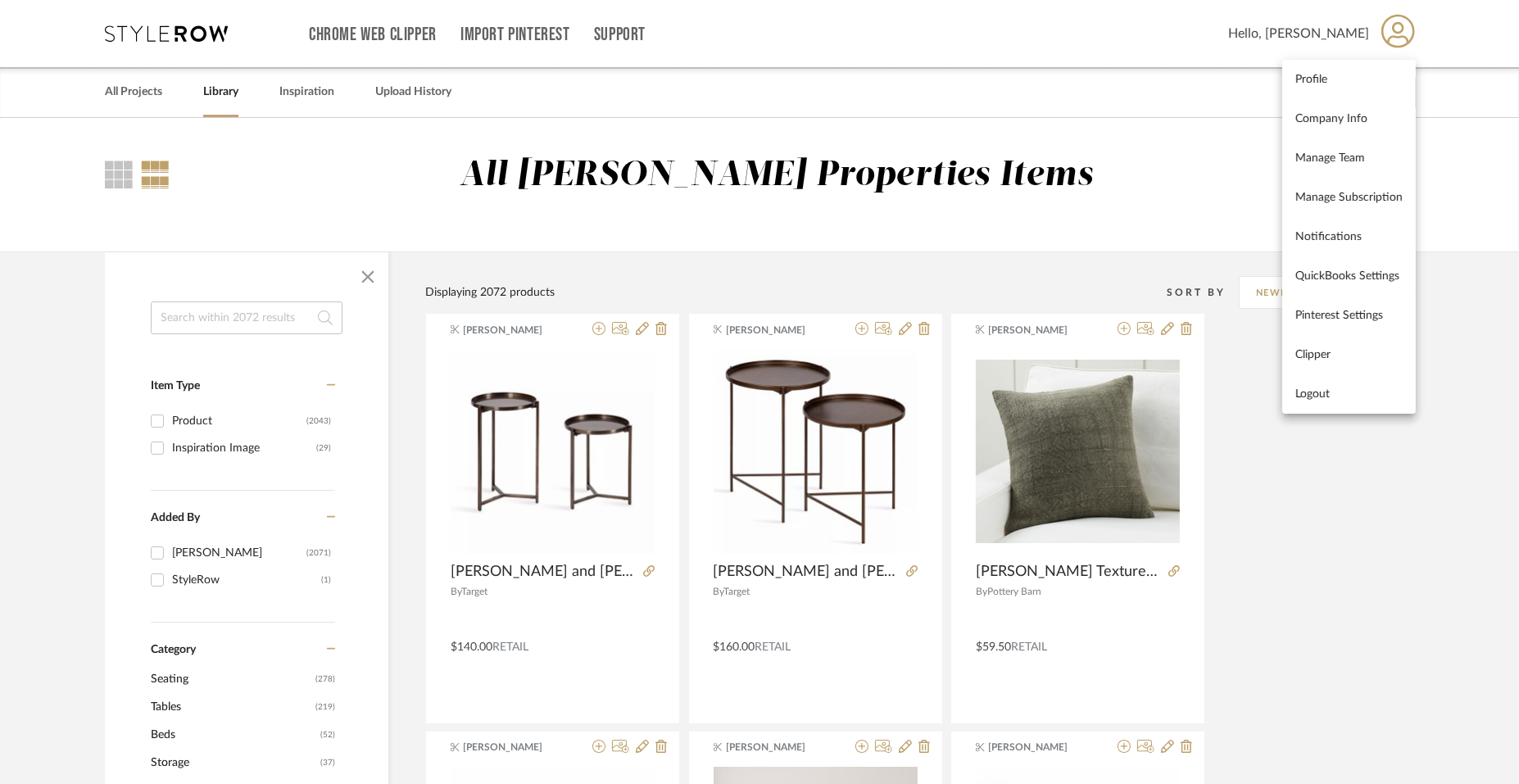
click at [606, 29] on div at bounding box center [760, 392] width 1519 height 784
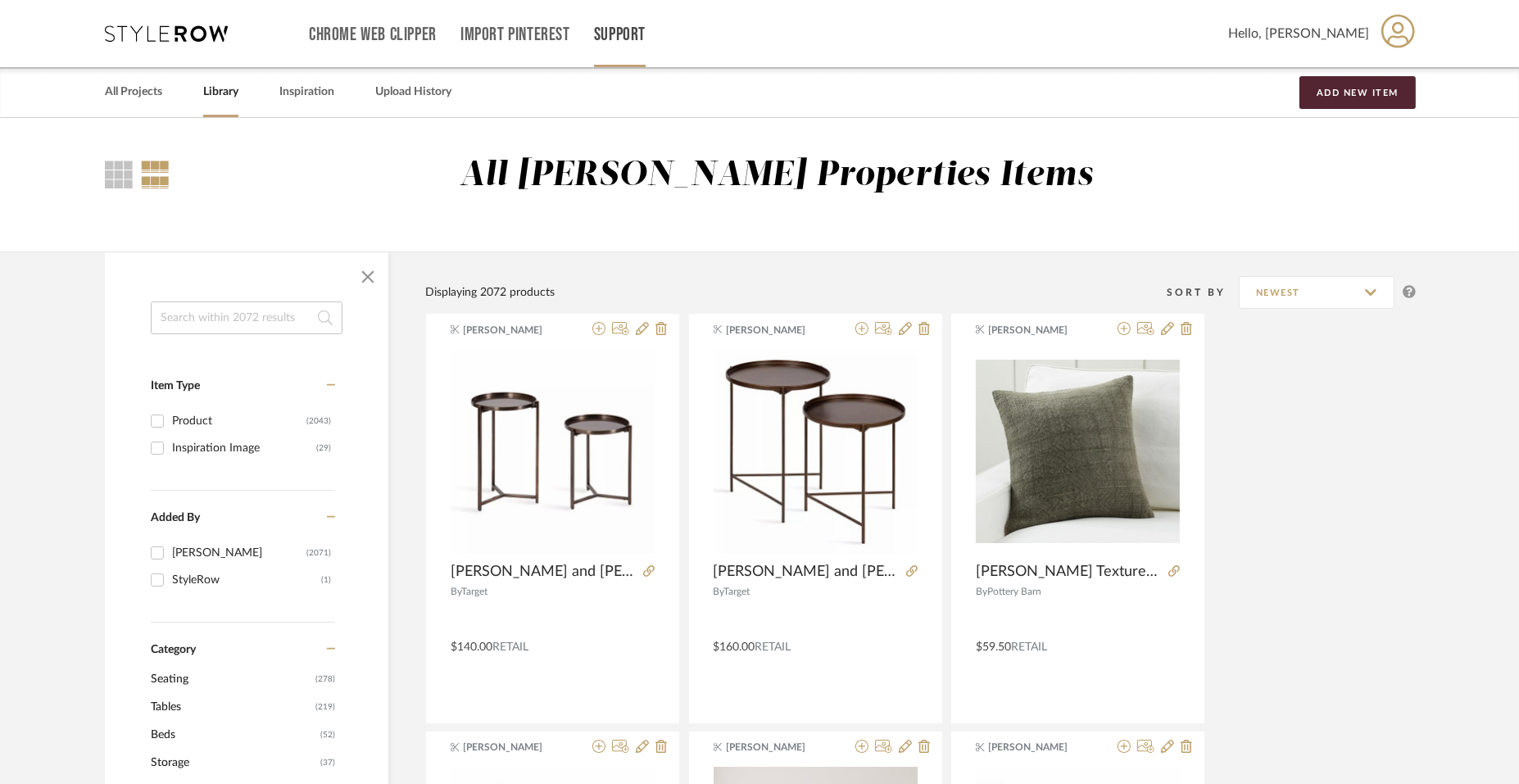
click at [610, 30] on link "Support" at bounding box center [620, 35] width 52 height 14
click at [628, 185] on span "Contact Us" at bounding box center [656, 186] width 94 height 14
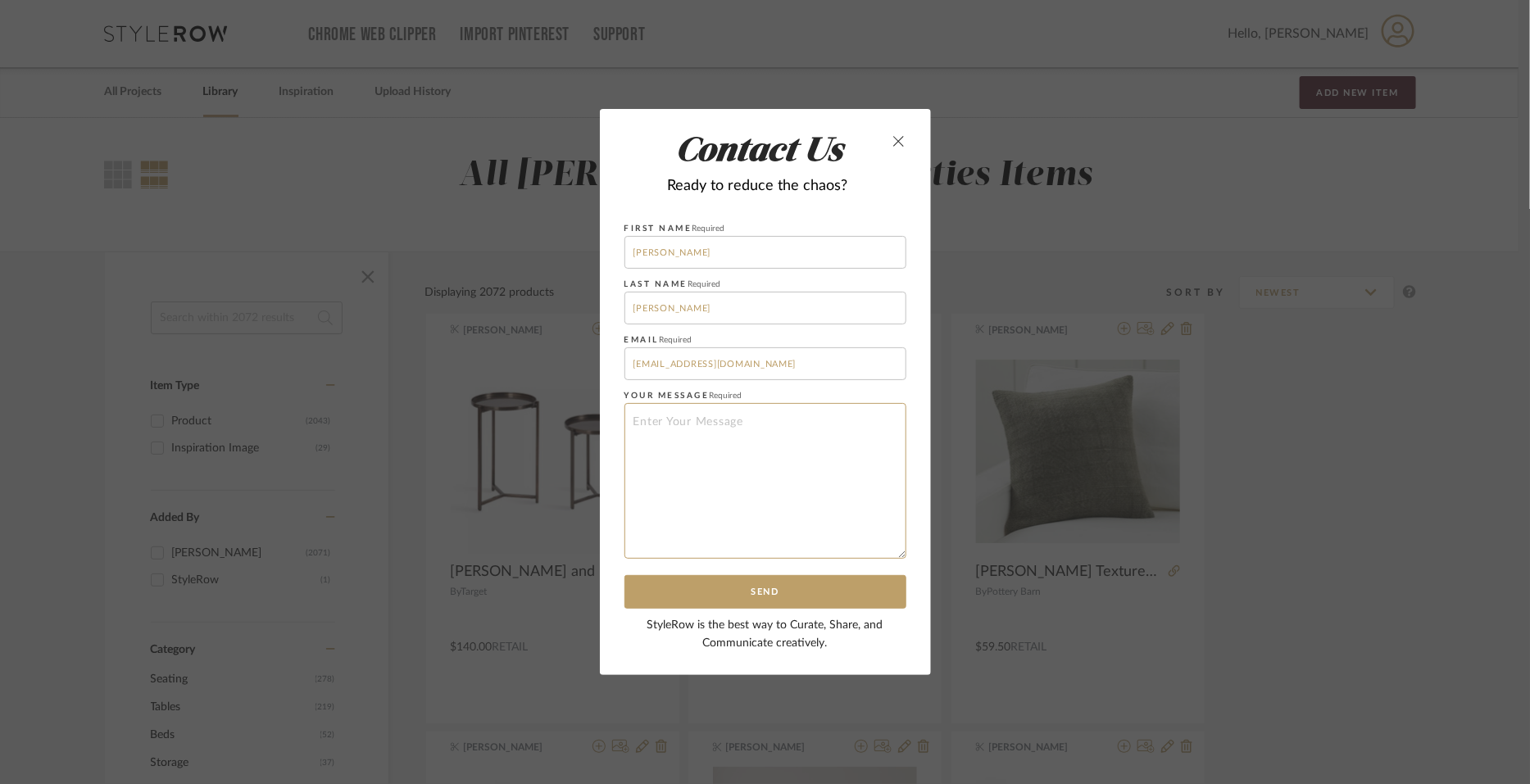
click at [747, 436] on textarea at bounding box center [766, 480] width 282 height 156
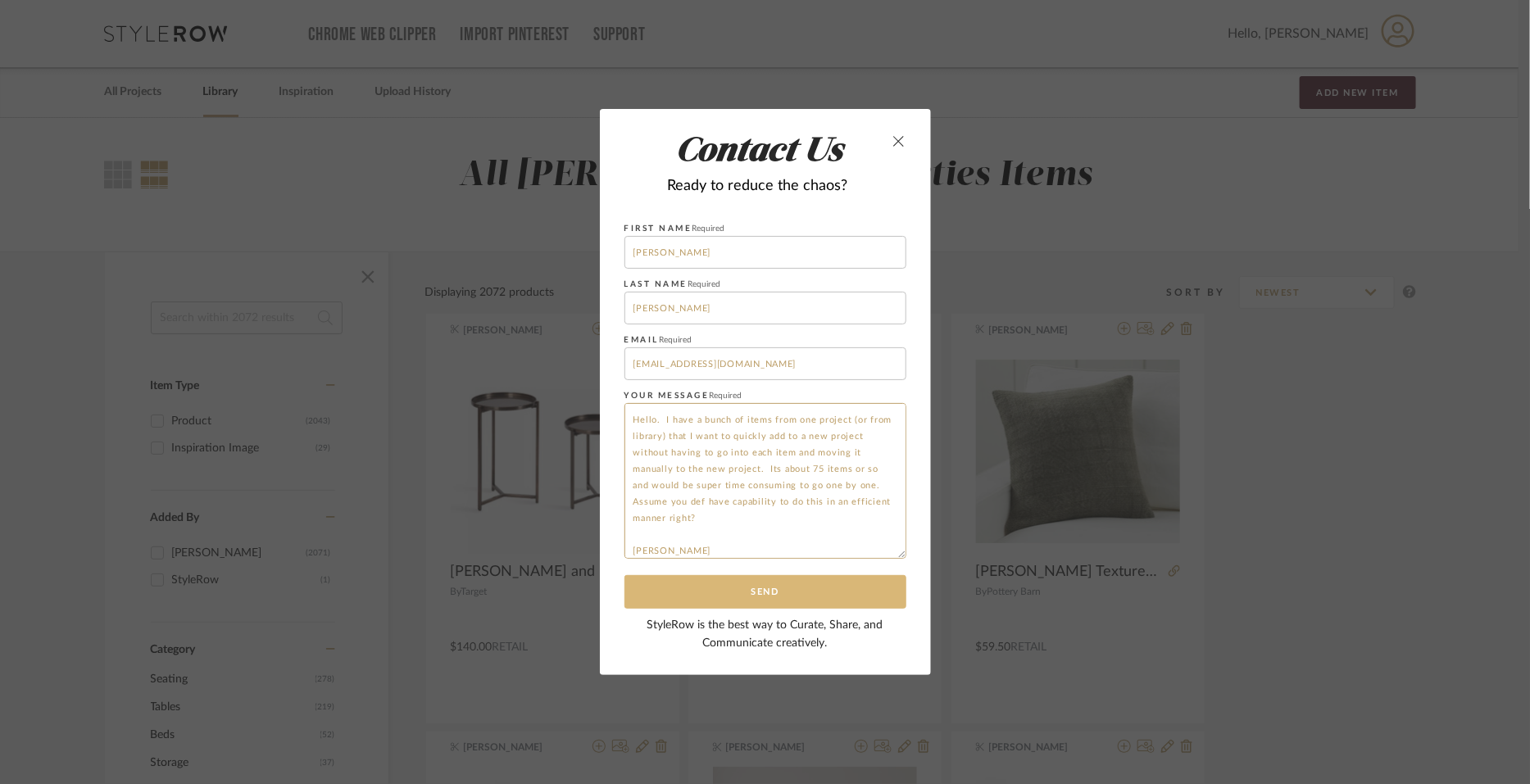
type textarea "Hello. I have a bunch of items from one project (or from library) that I want t…"
click at [768, 601] on button "Send" at bounding box center [766, 592] width 282 height 33
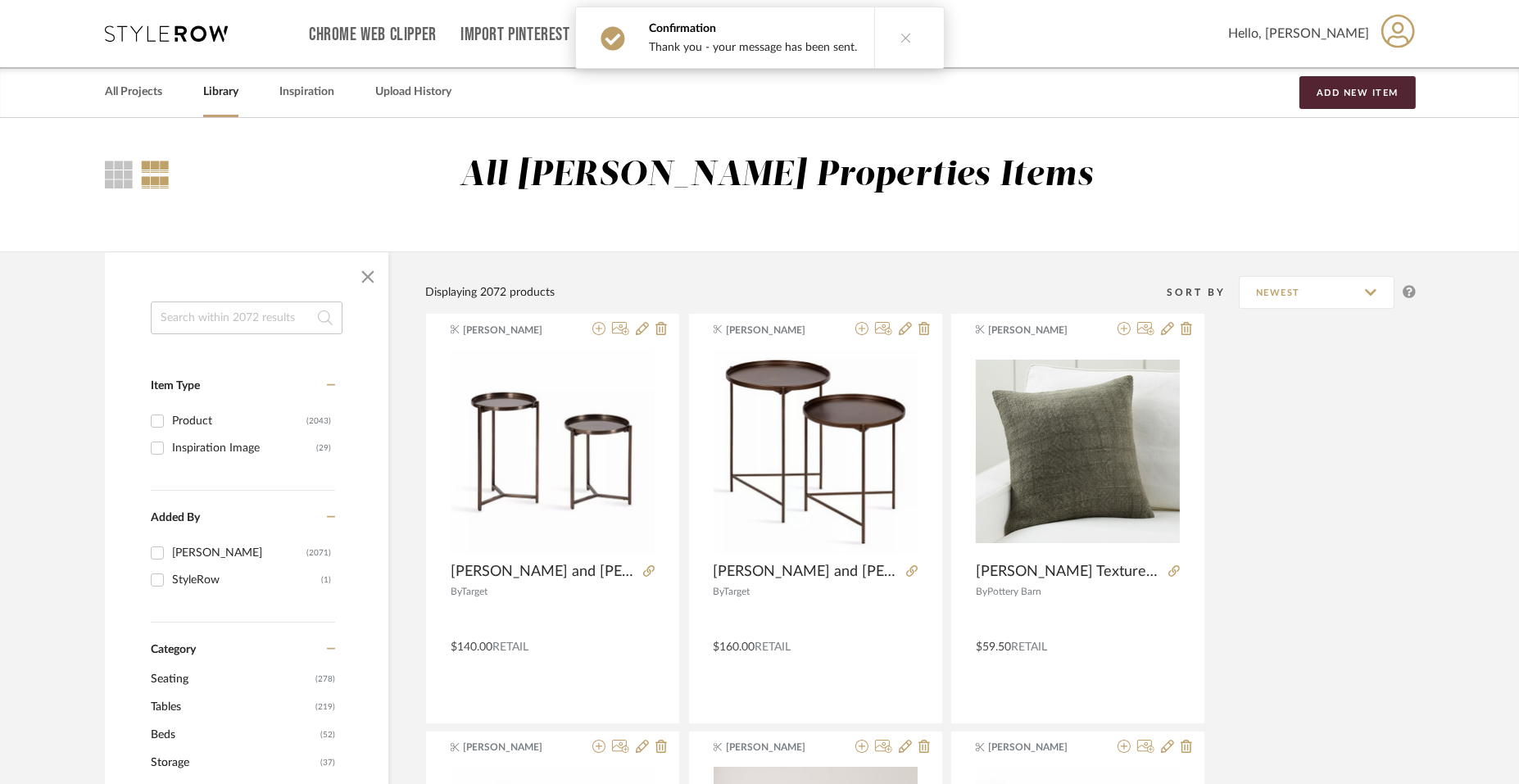
click at [901, 34] on icon at bounding box center [906, 37] width 11 height 11
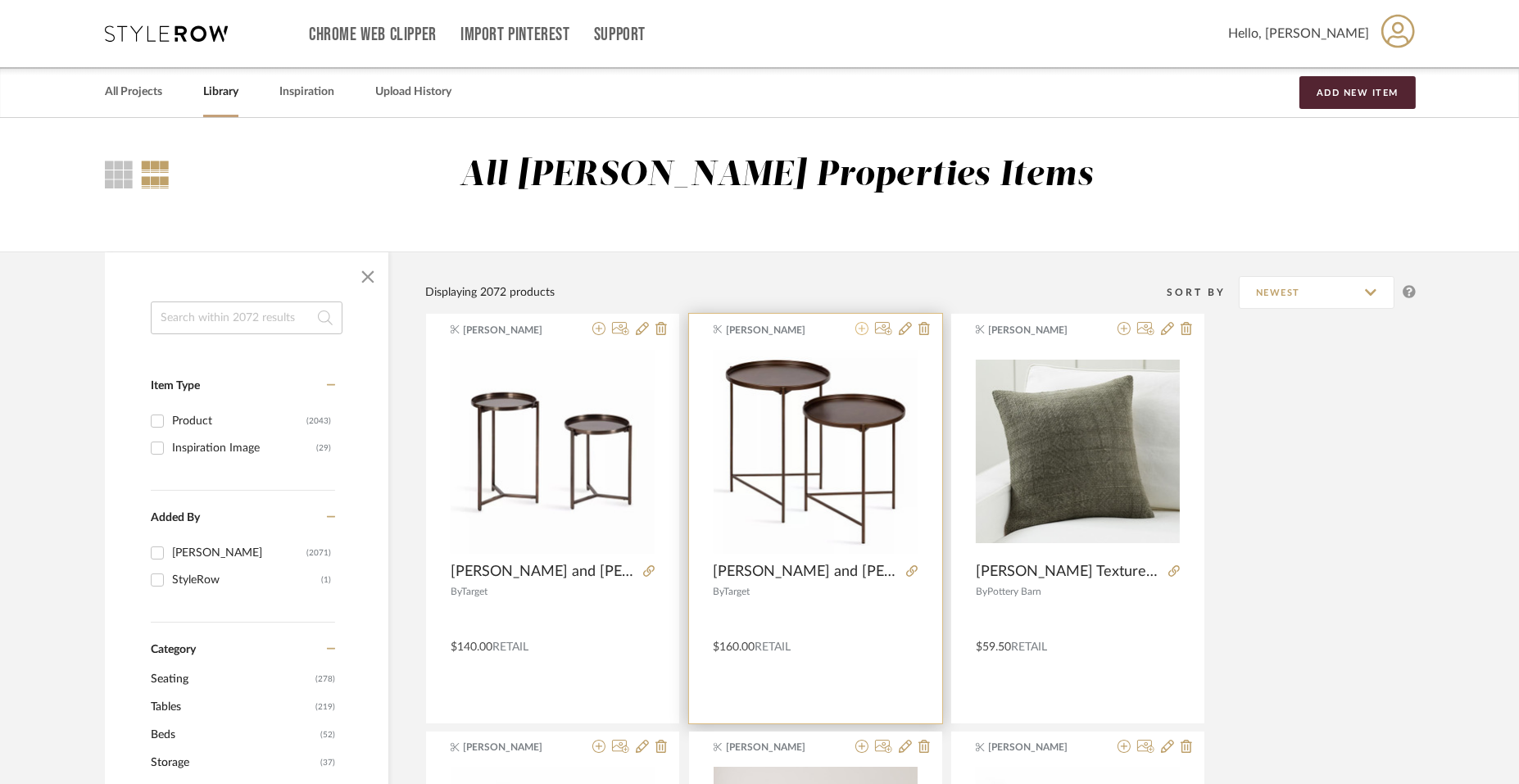
click at [860, 330] on icon at bounding box center [862, 328] width 13 height 13
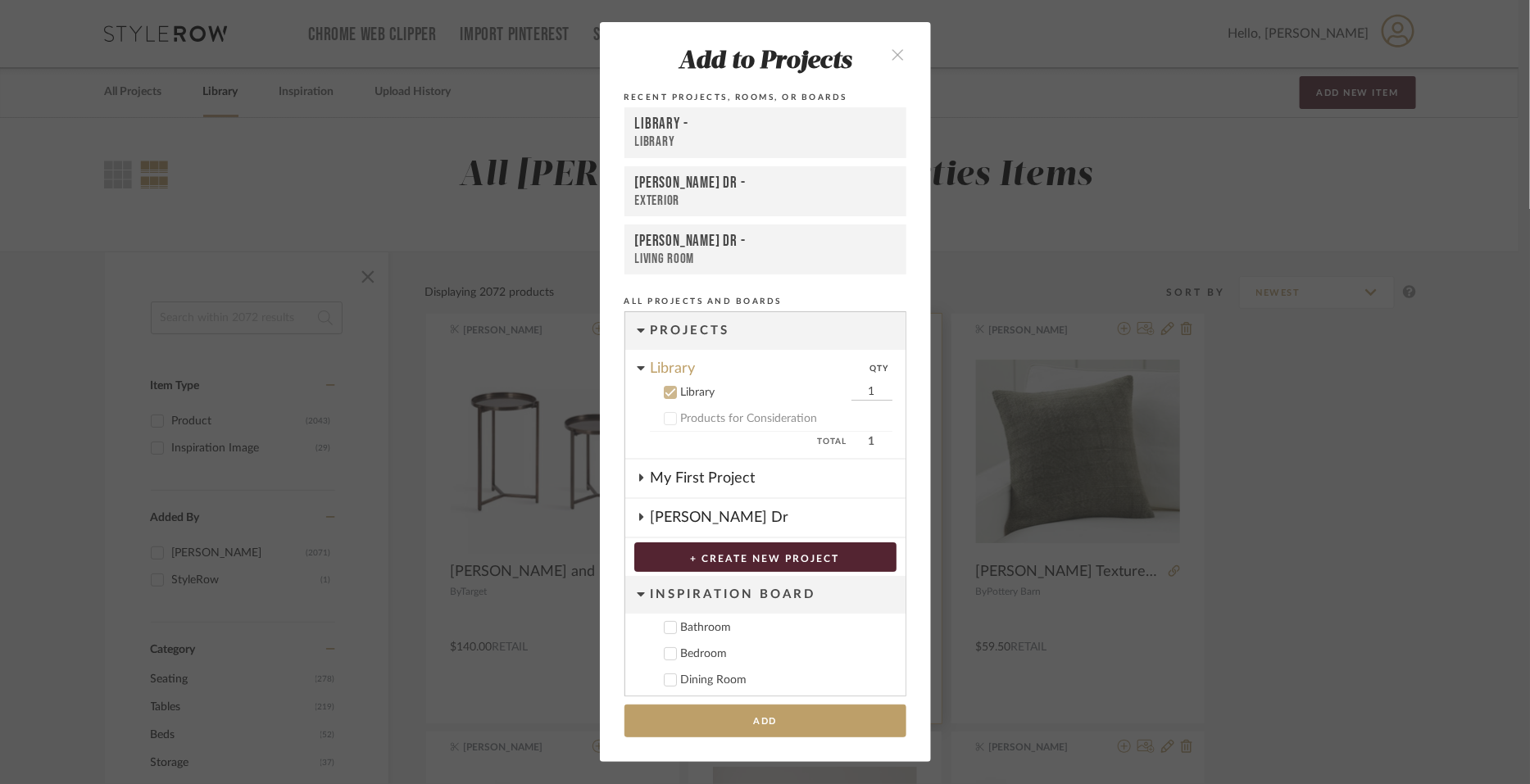
scroll to position [8, 0]
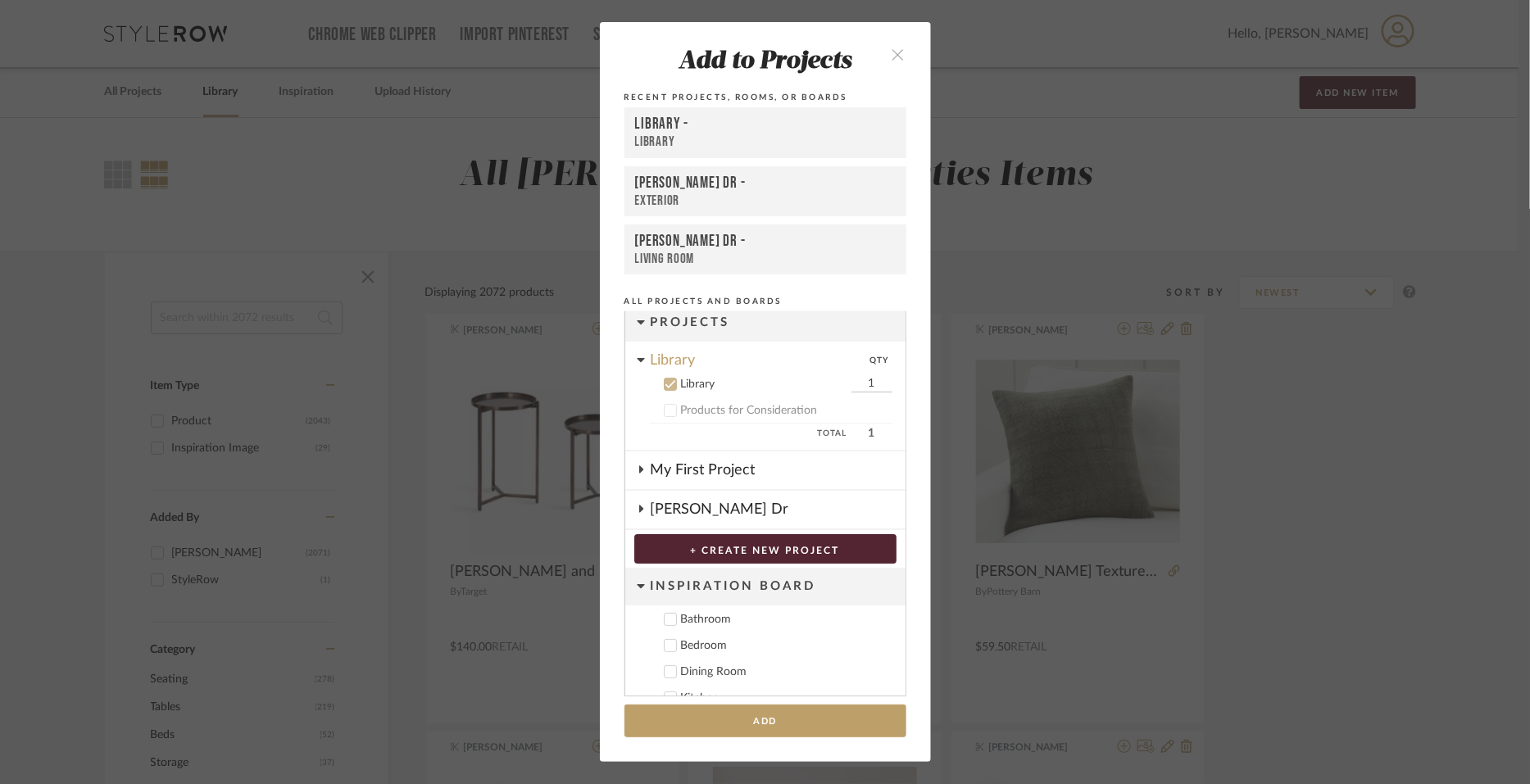
click at [687, 510] on div "[PERSON_NAME] Dr" at bounding box center [778, 509] width 255 height 38
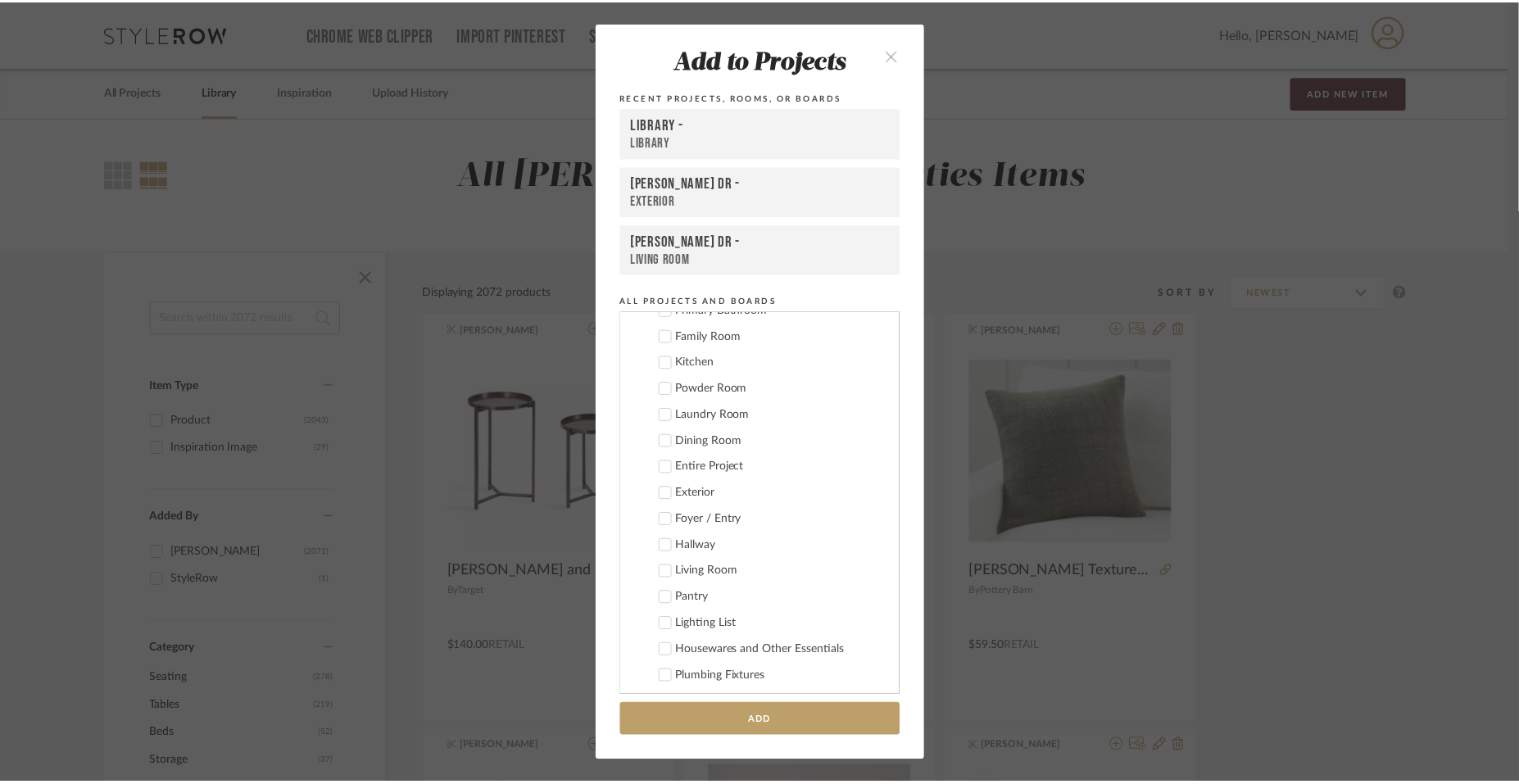
scroll to position [417, 0]
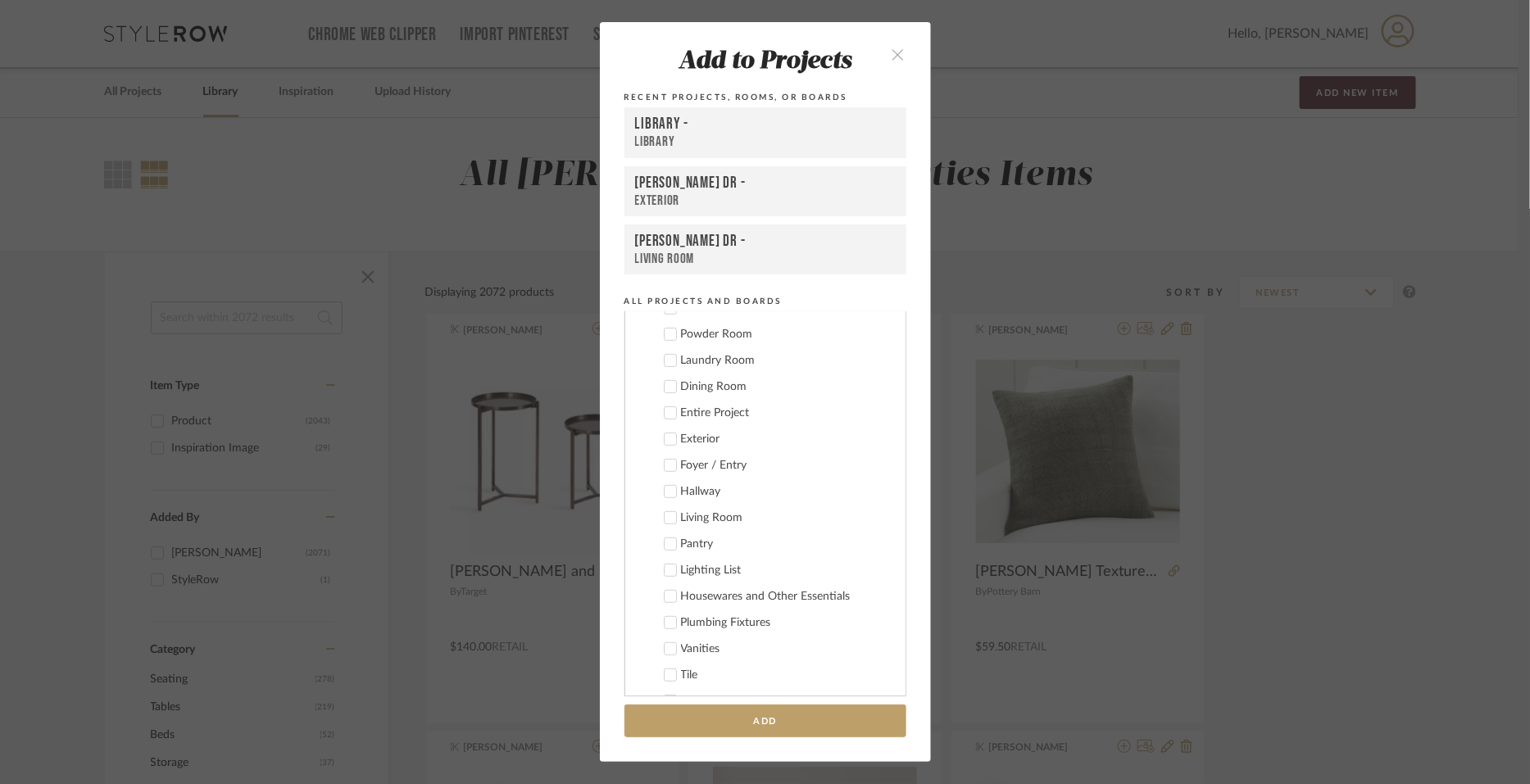
click at [668, 438] on icon at bounding box center [670, 439] width 11 height 11
click at [729, 718] on button "Add" at bounding box center [766, 722] width 282 height 33
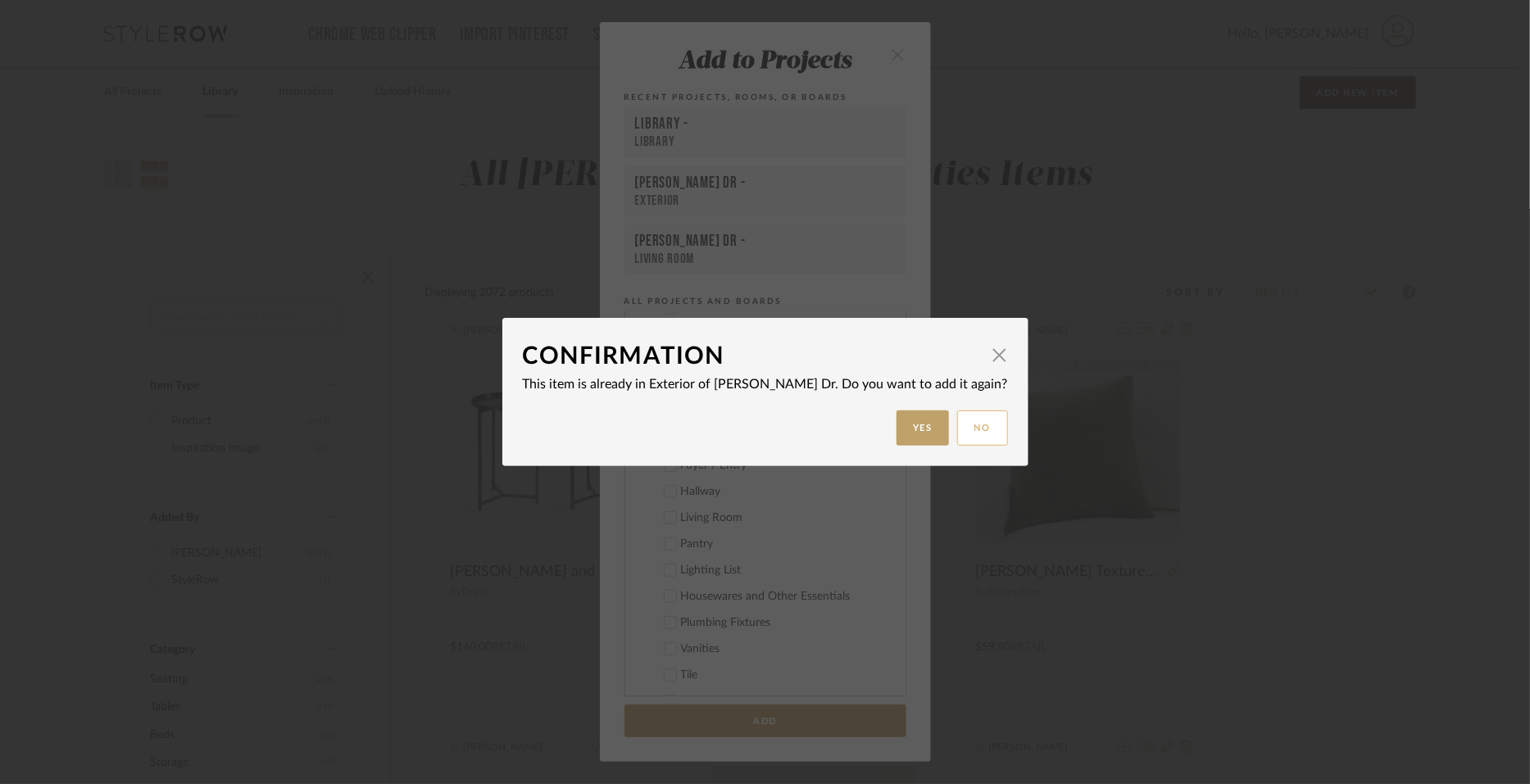
click at [958, 418] on button "No" at bounding box center [983, 429] width 51 height 35
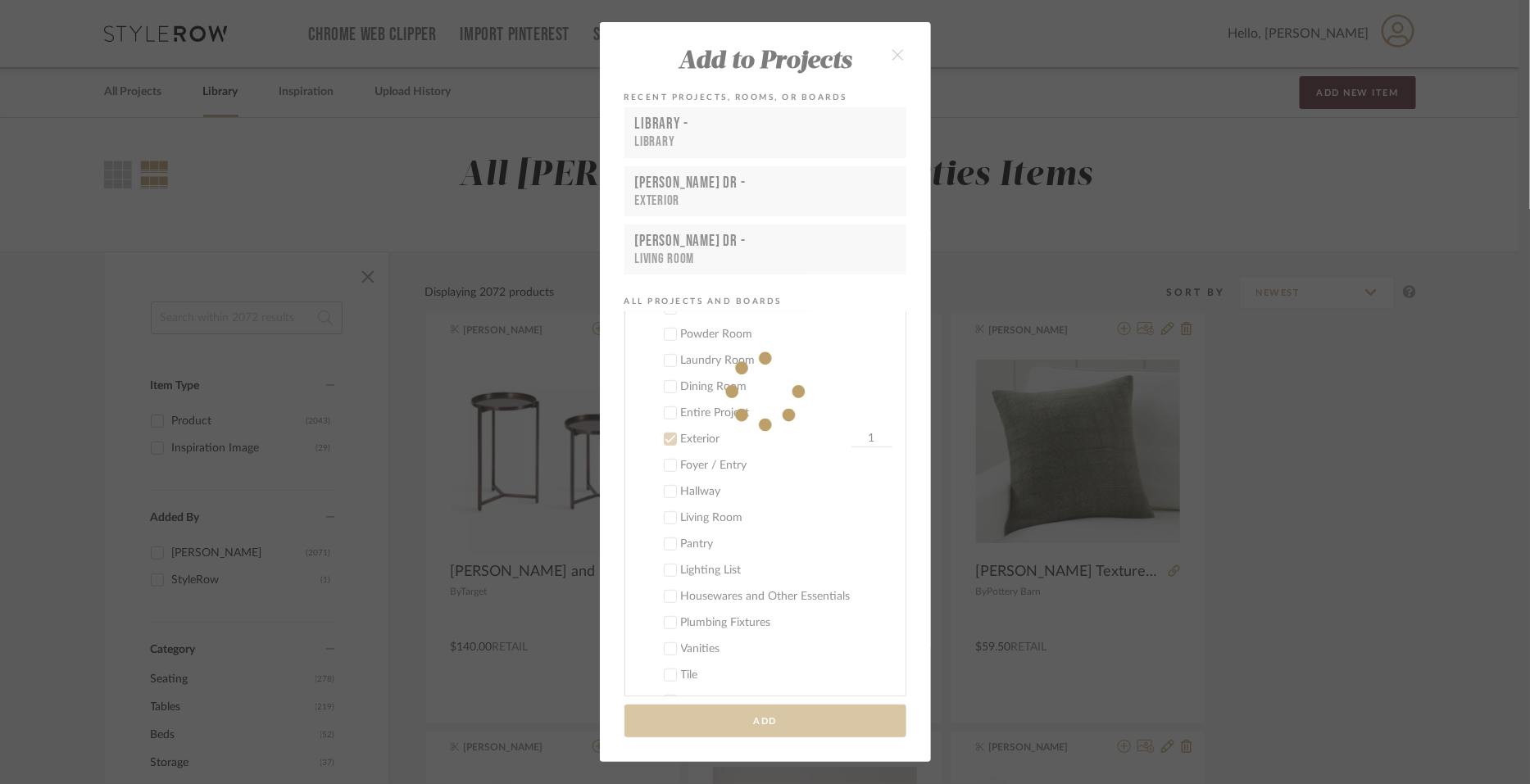
click at [891, 55] on fa-icon at bounding box center [766, 392] width 331 height 740
click at [894, 55] on fa-icon at bounding box center [766, 392] width 331 height 740
click at [893, 56] on fa-icon at bounding box center [766, 392] width 331 height 740
click at [420, 231] on div "Add to Projects Recent Projects, Rooms, or Boards Library - Library [PERSON_NAM…" at bounding box center [765, 392] width 1530 height 784
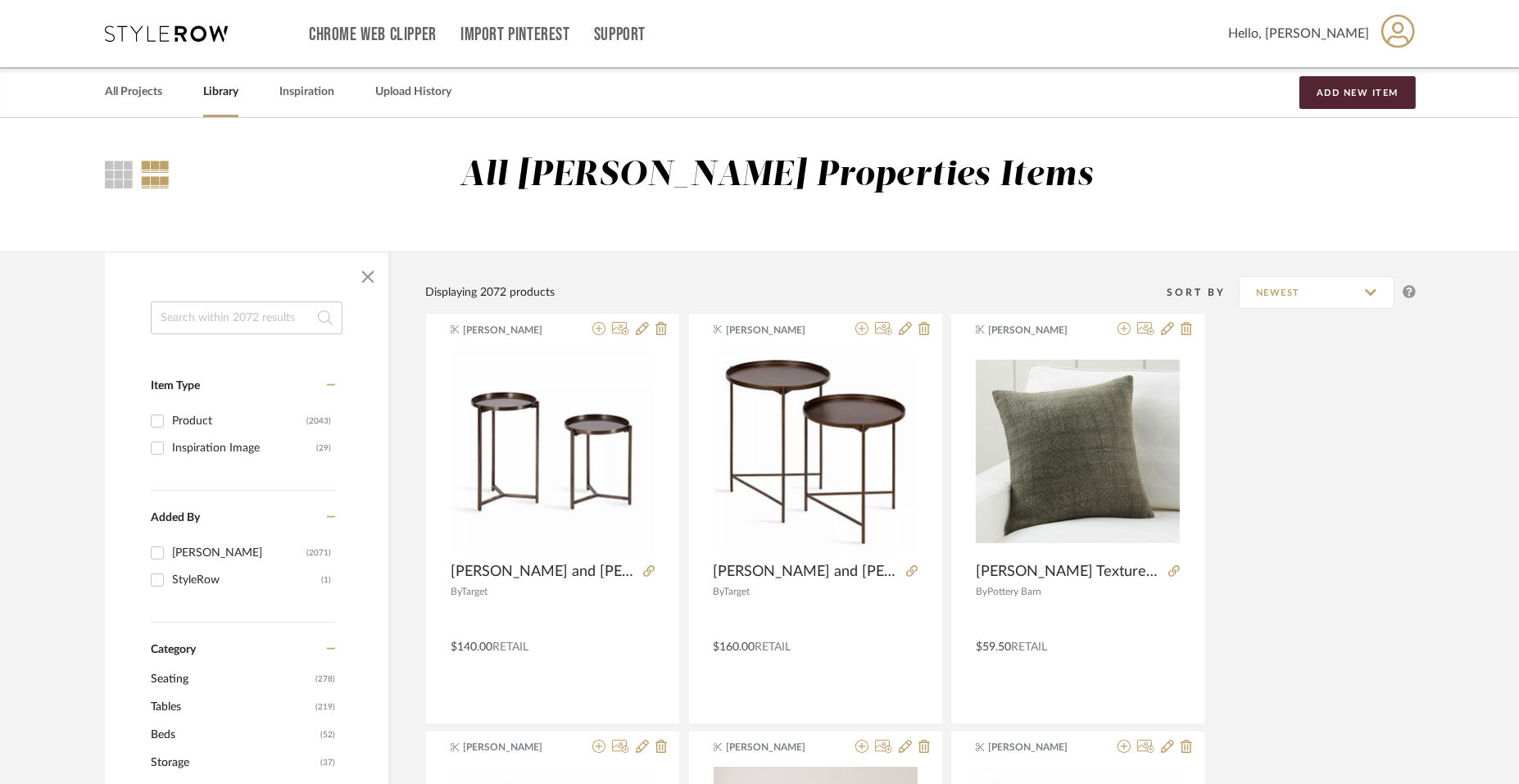
click at [1343, 39] on span "Hello, [PERSON_NAME]" at bounding box center [1299, 33] width 141 height 19
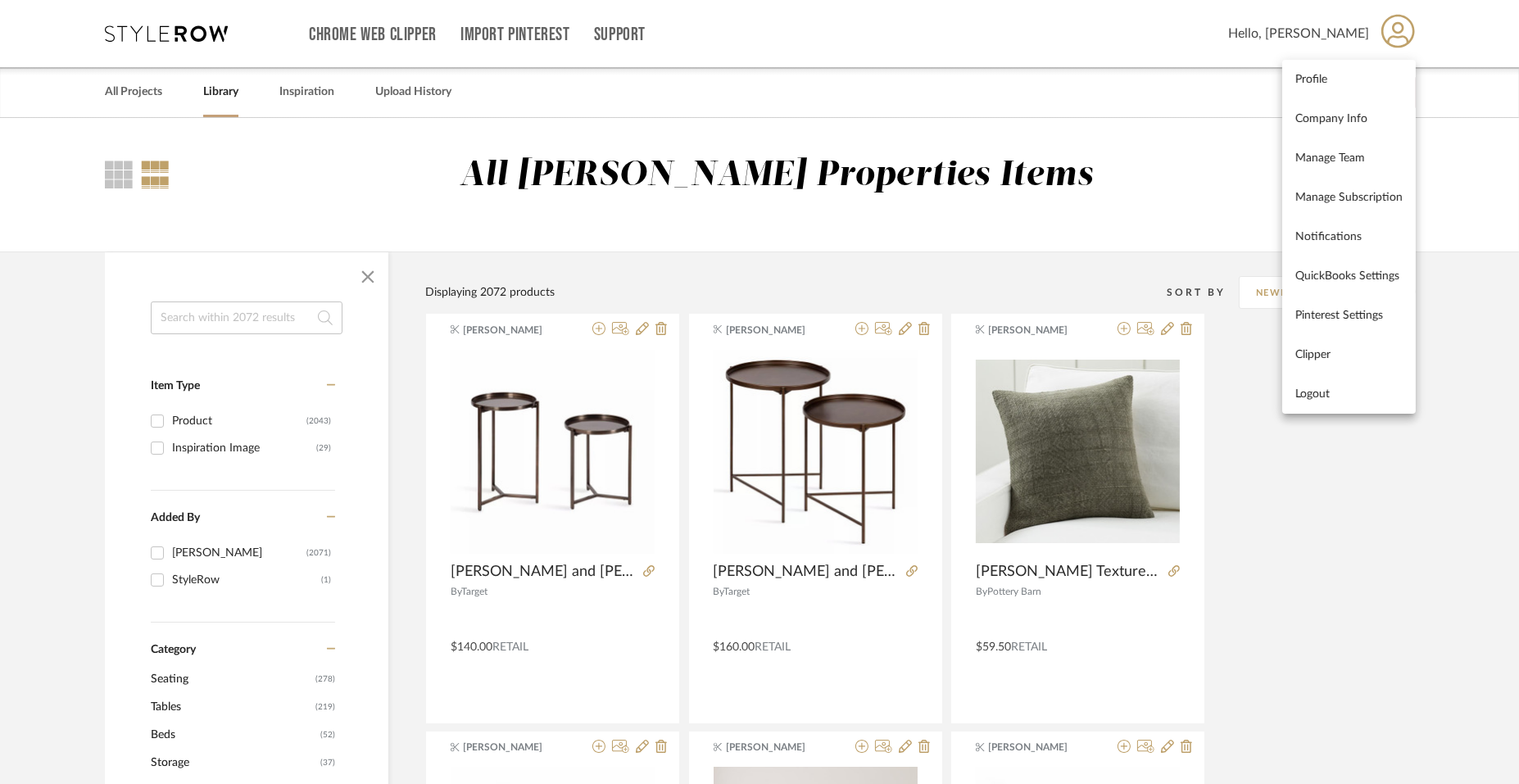
click at [209, 94] on div at bounding box center [760, 392] width 1519 height 784
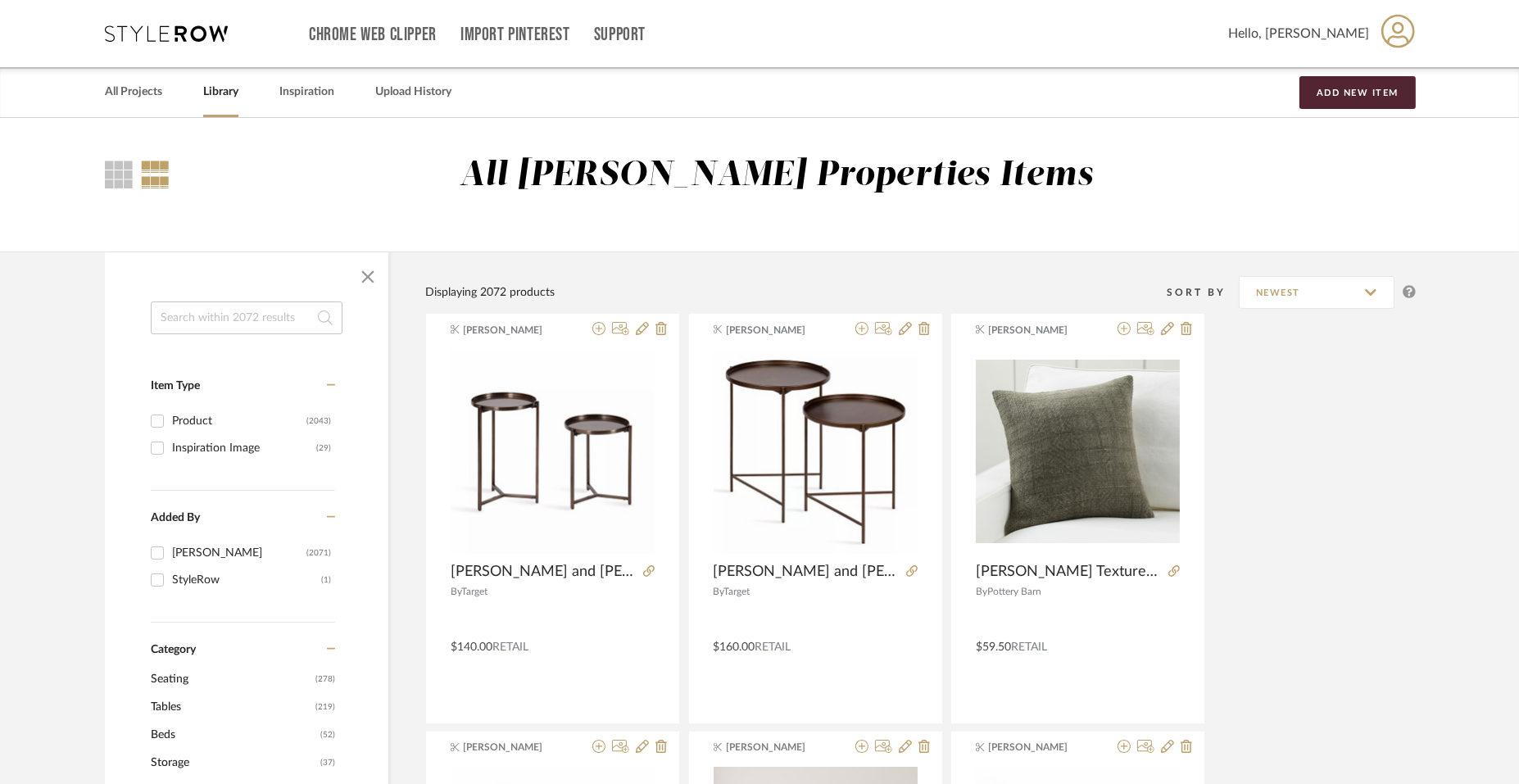
click at [216, 91] on link "Library" at bounding box center [221, 92] width 35 height 22
click at [216, 89] on link "Library" at bounding box center [221, 92] width 35 height 22
drag, startPoint x: 359, startPoint y: 277, endPoint x: 349, endPoint y: 280, distance: 10.4
click at [357, 277] on span "button" at bounding box center [368, 276] width 40 height 40
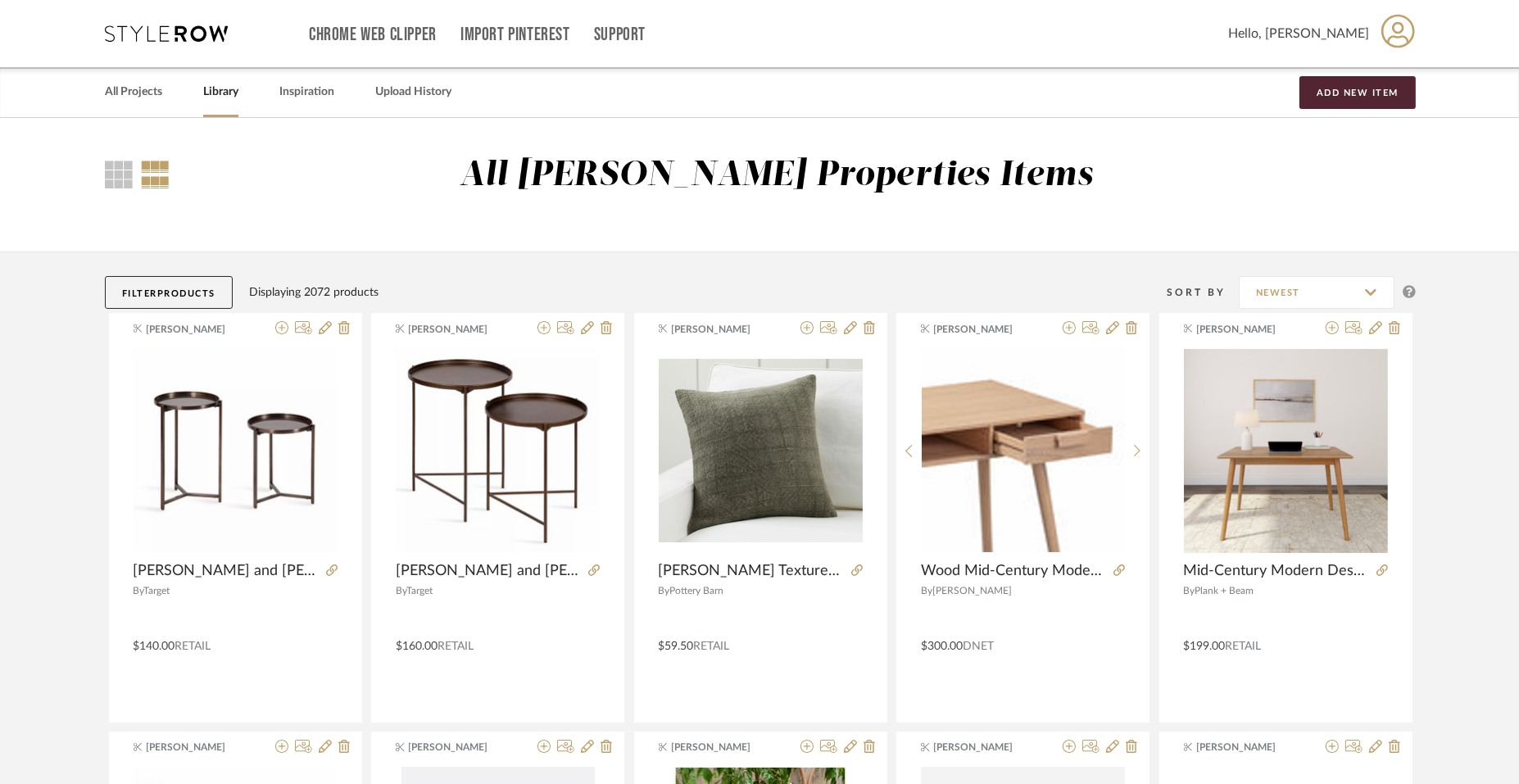
click at [201, 289] on span "Products" at bounding box center [187, 294] width 58 height 9
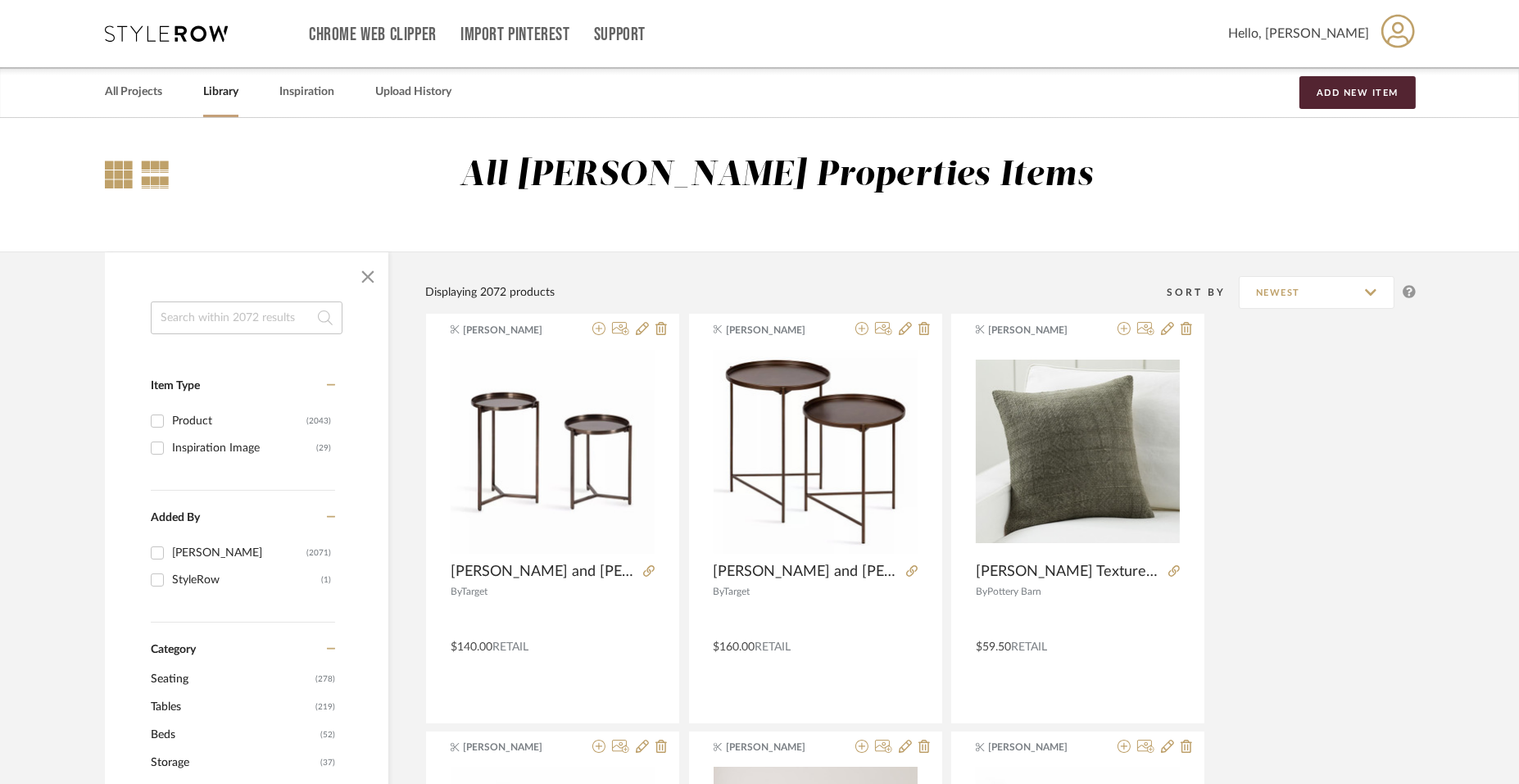
click at [119, 172] on div at bounding box center [119, 175] width 28 height 28
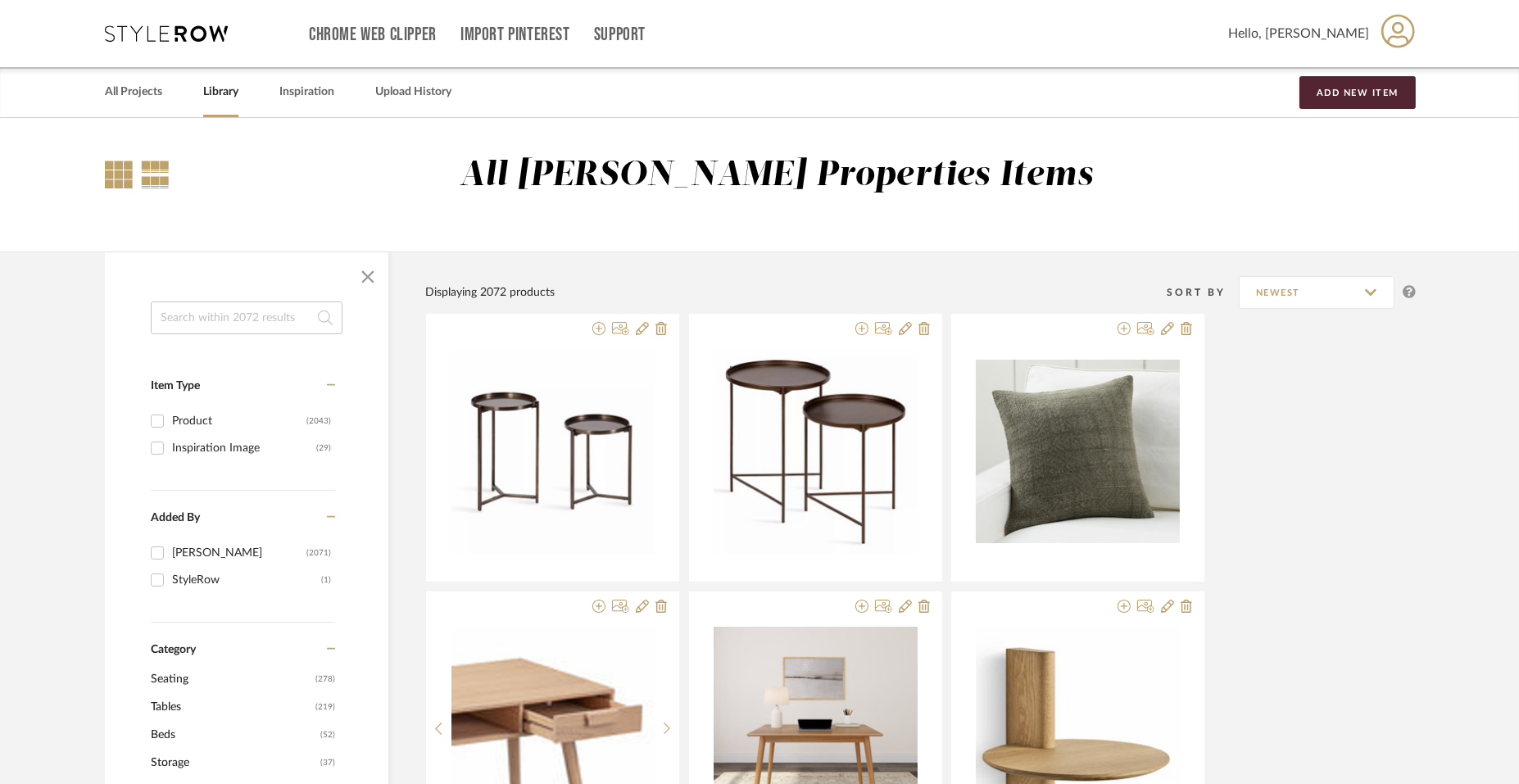
click at [147, 179] on div at bounding box center [155, 175] width 29 height 28
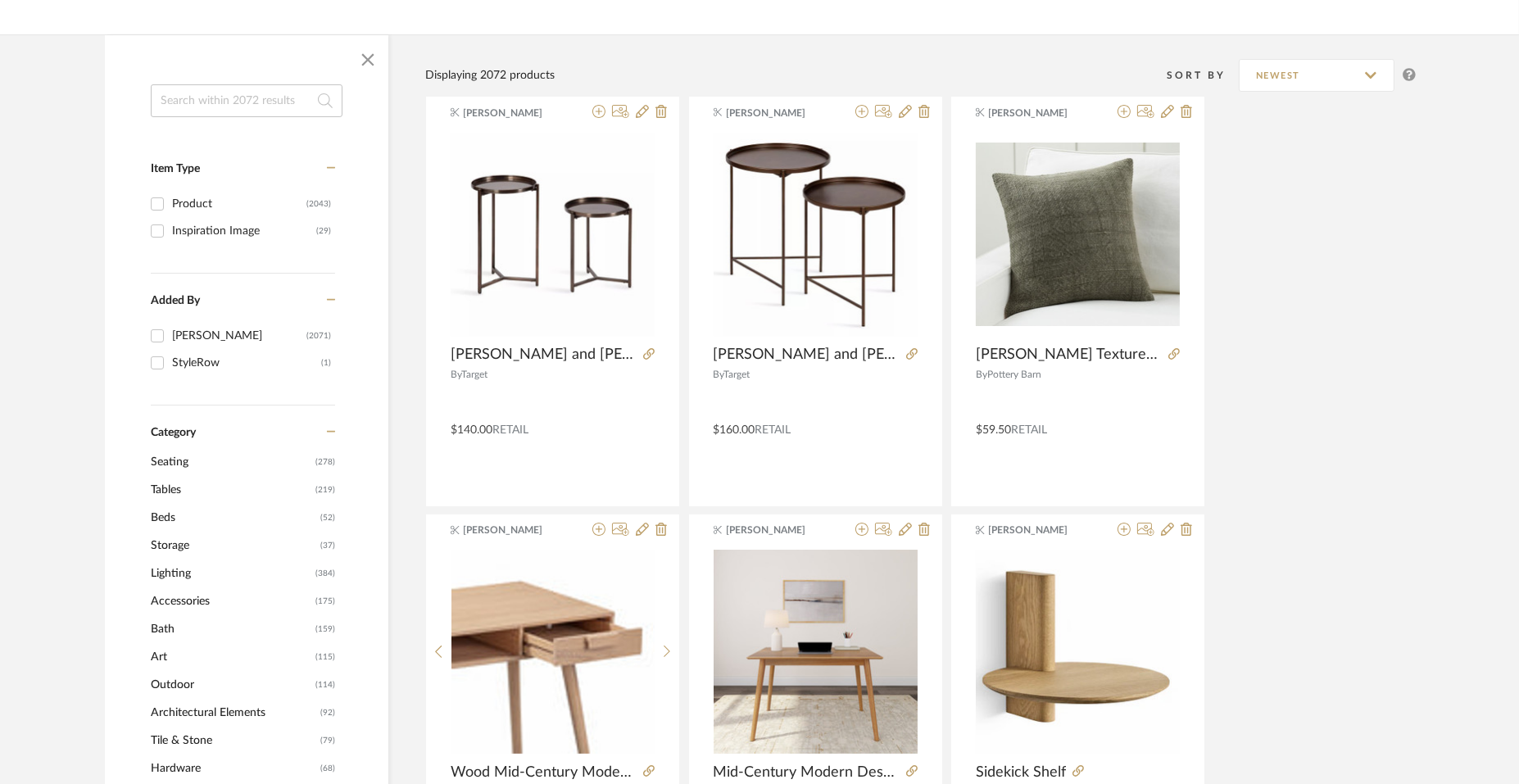
scroll to position [0, 0]
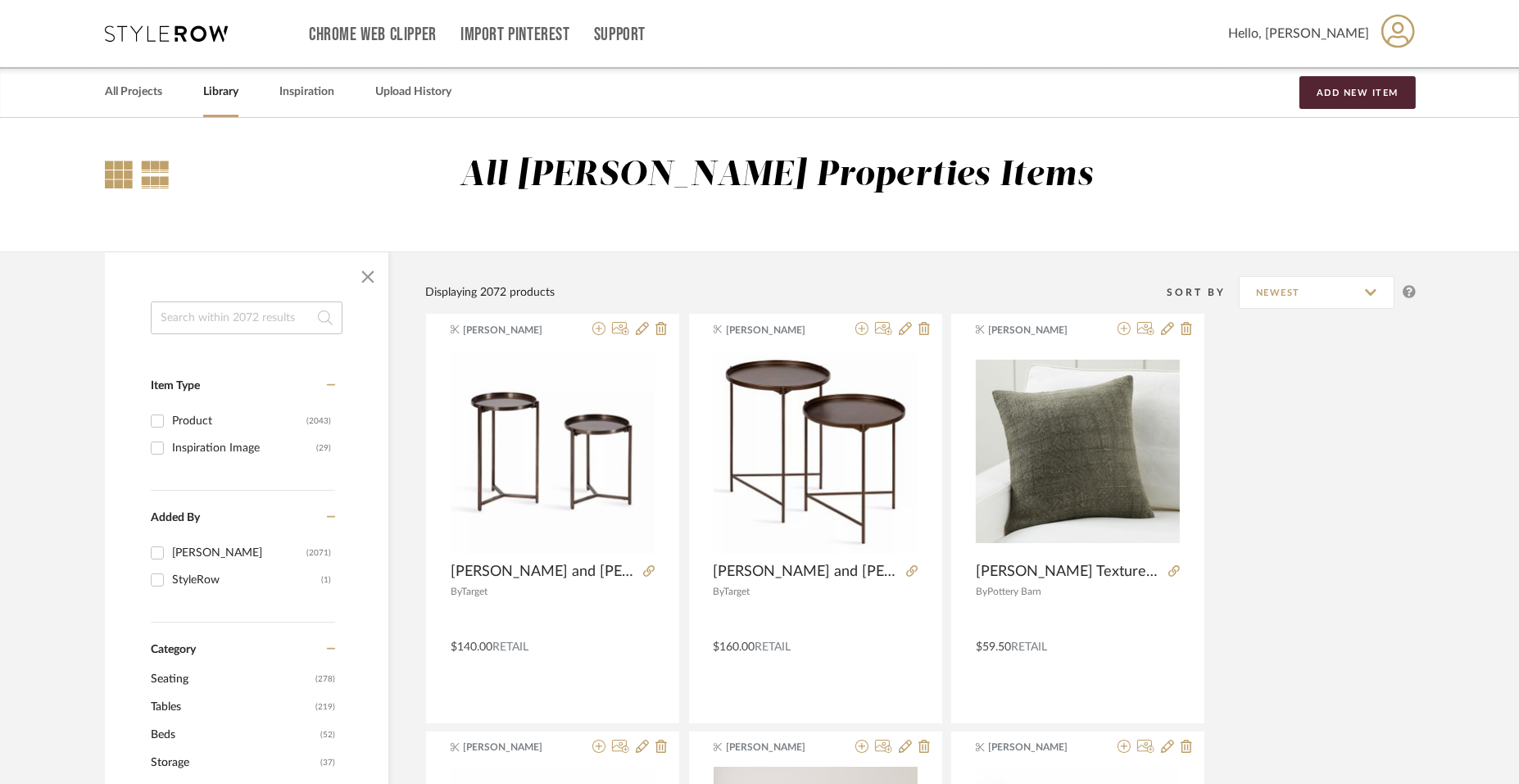
click at [118, 173] on div at bounding box center [119, 175] width 28 height 28
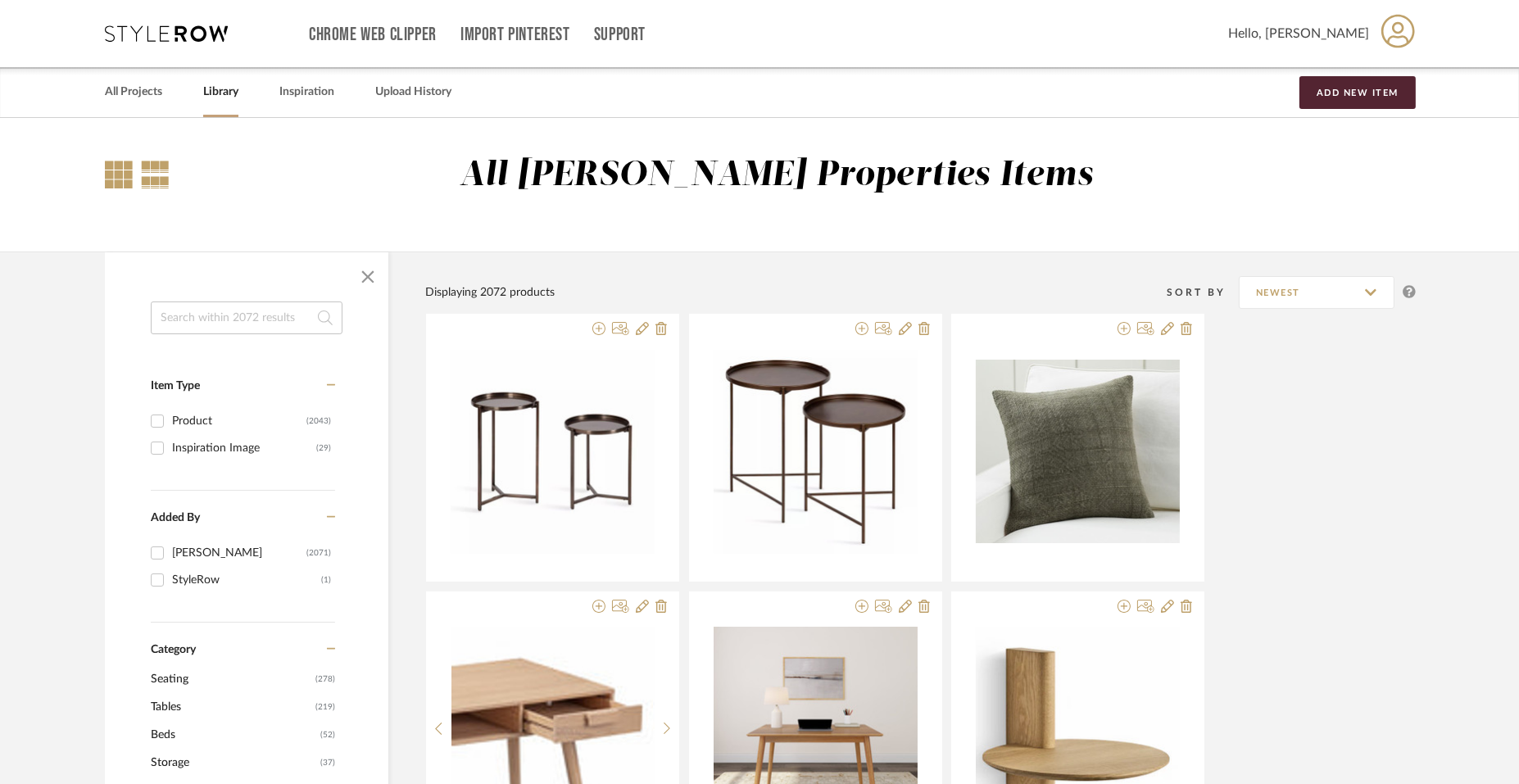
click at [150, 178] on div at bounding box center [155, 175] width 29 height 28
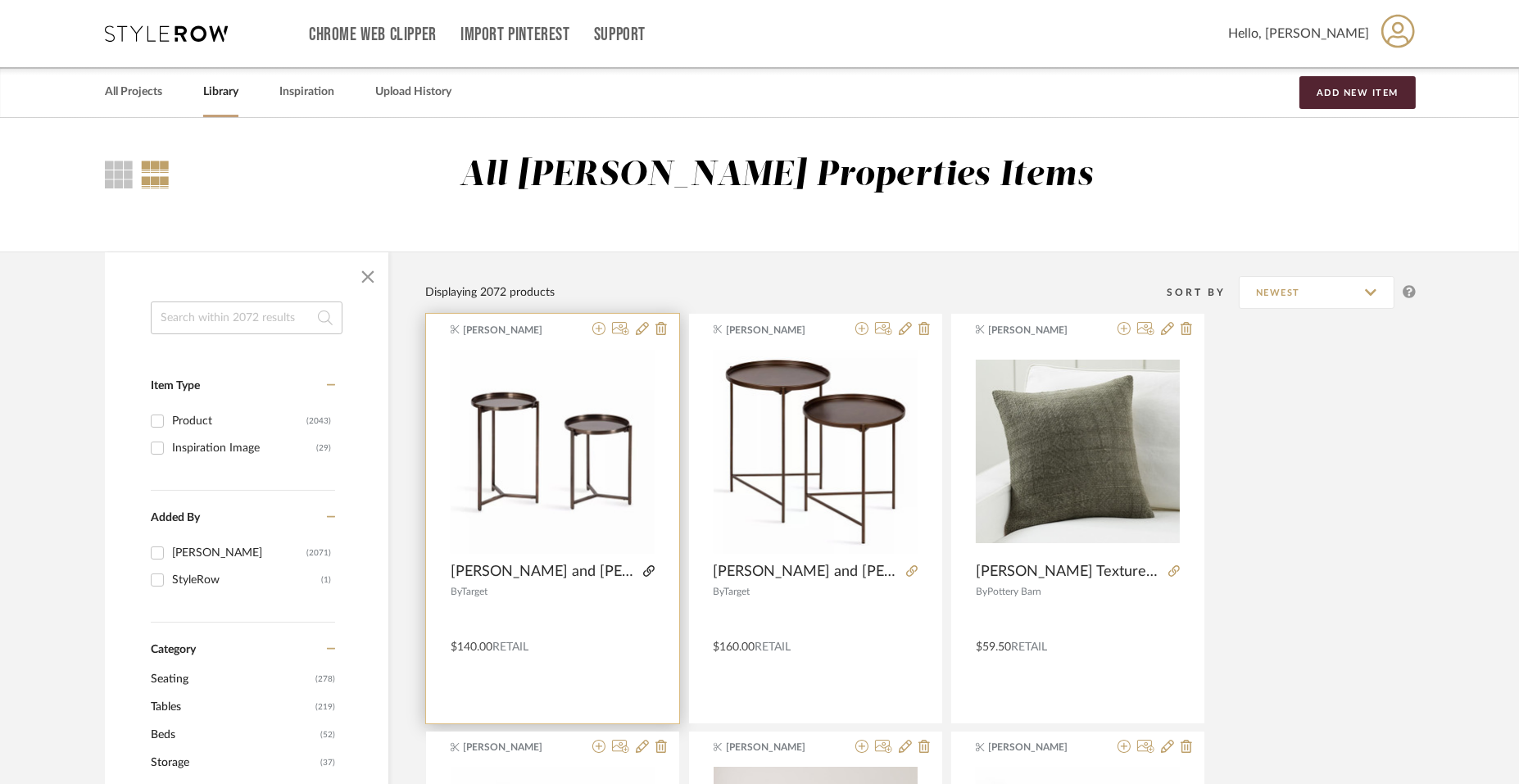
click at [649, 571] on icon at bounding box center [649, 570] width 11 height 11
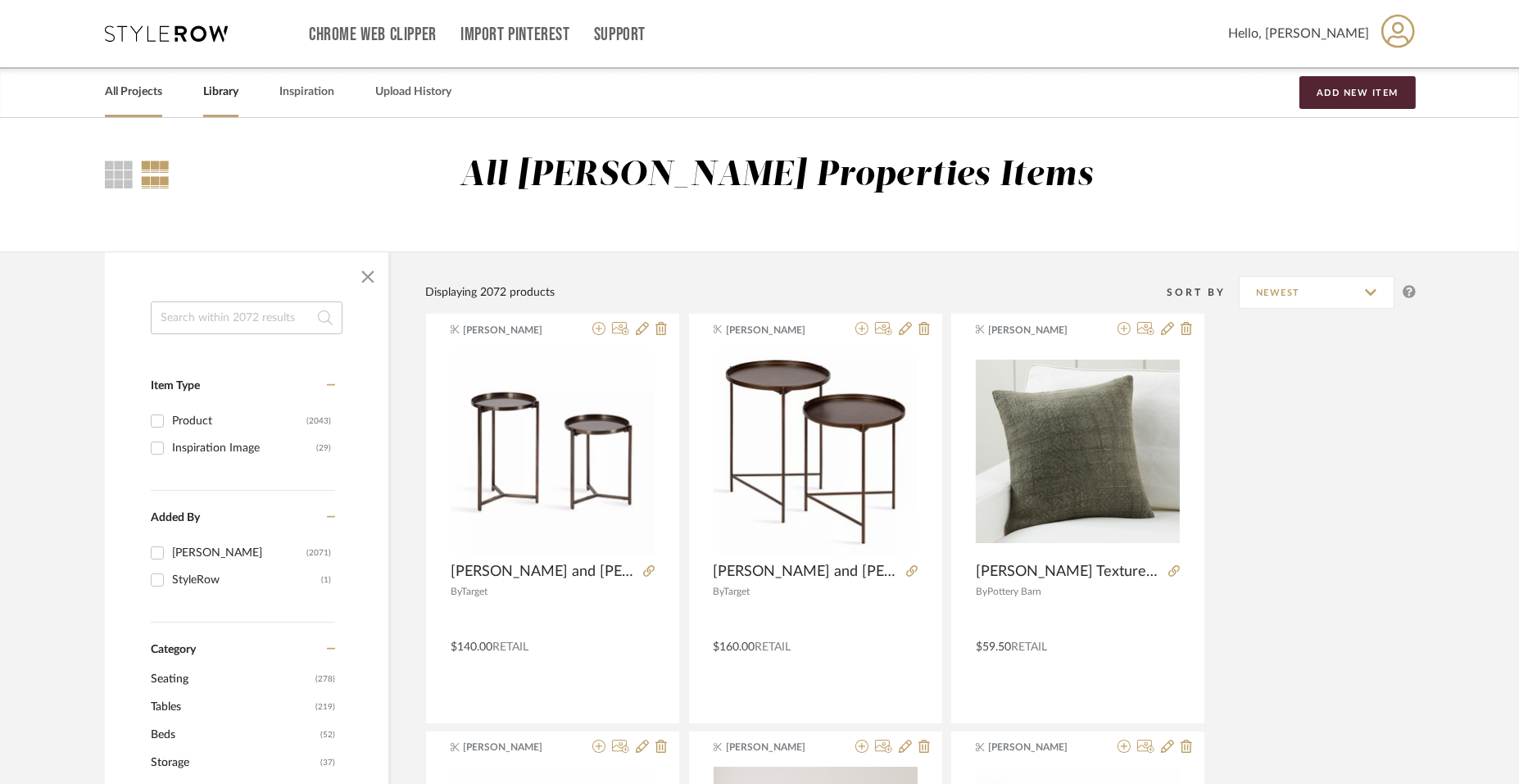
click at [162, 92] on link "All Projects" at bounding box center [133, 92] width 57 height 22
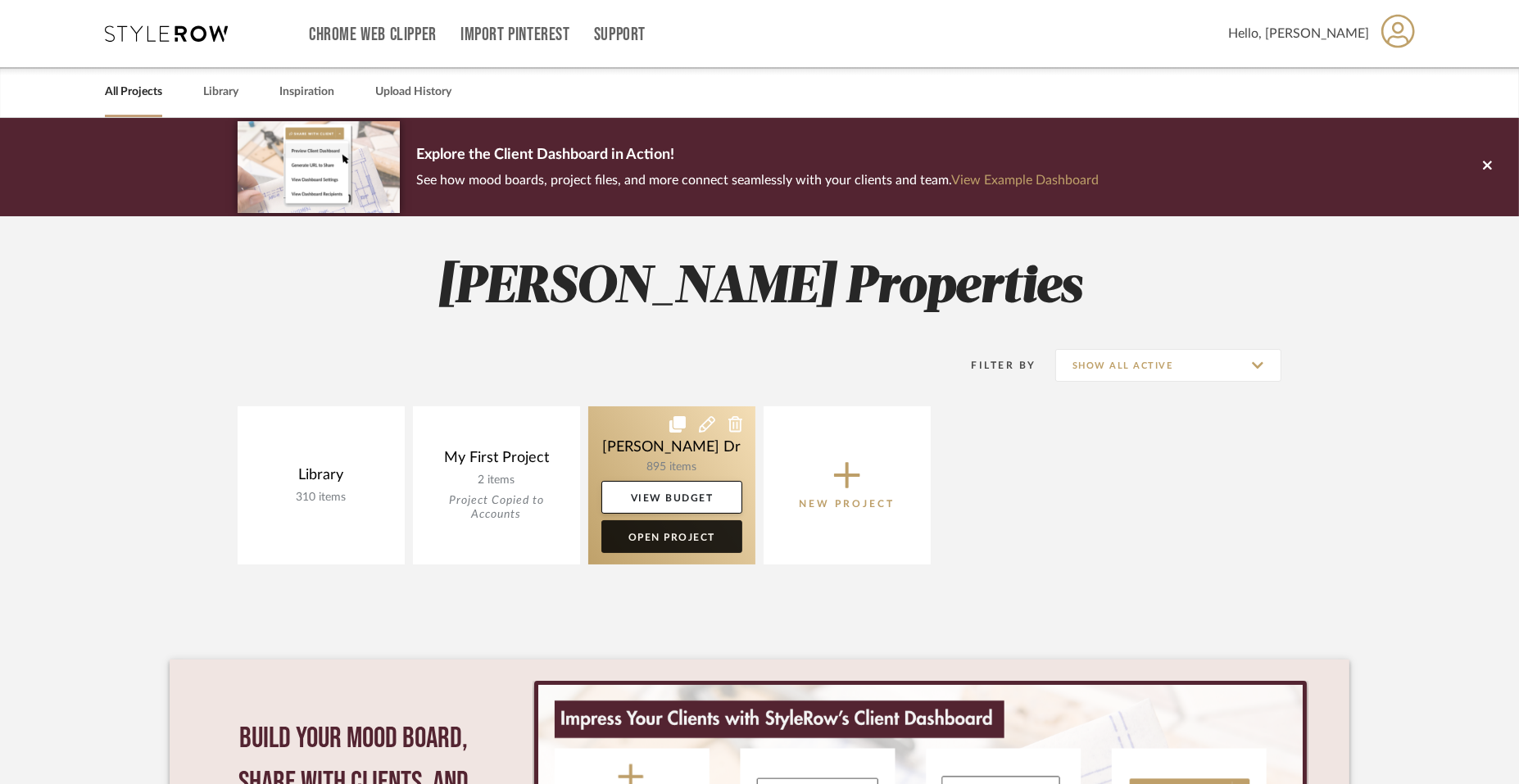
click at [663, 540] on link "Open Project" at bounding box center [671, 536] width 141 height 33
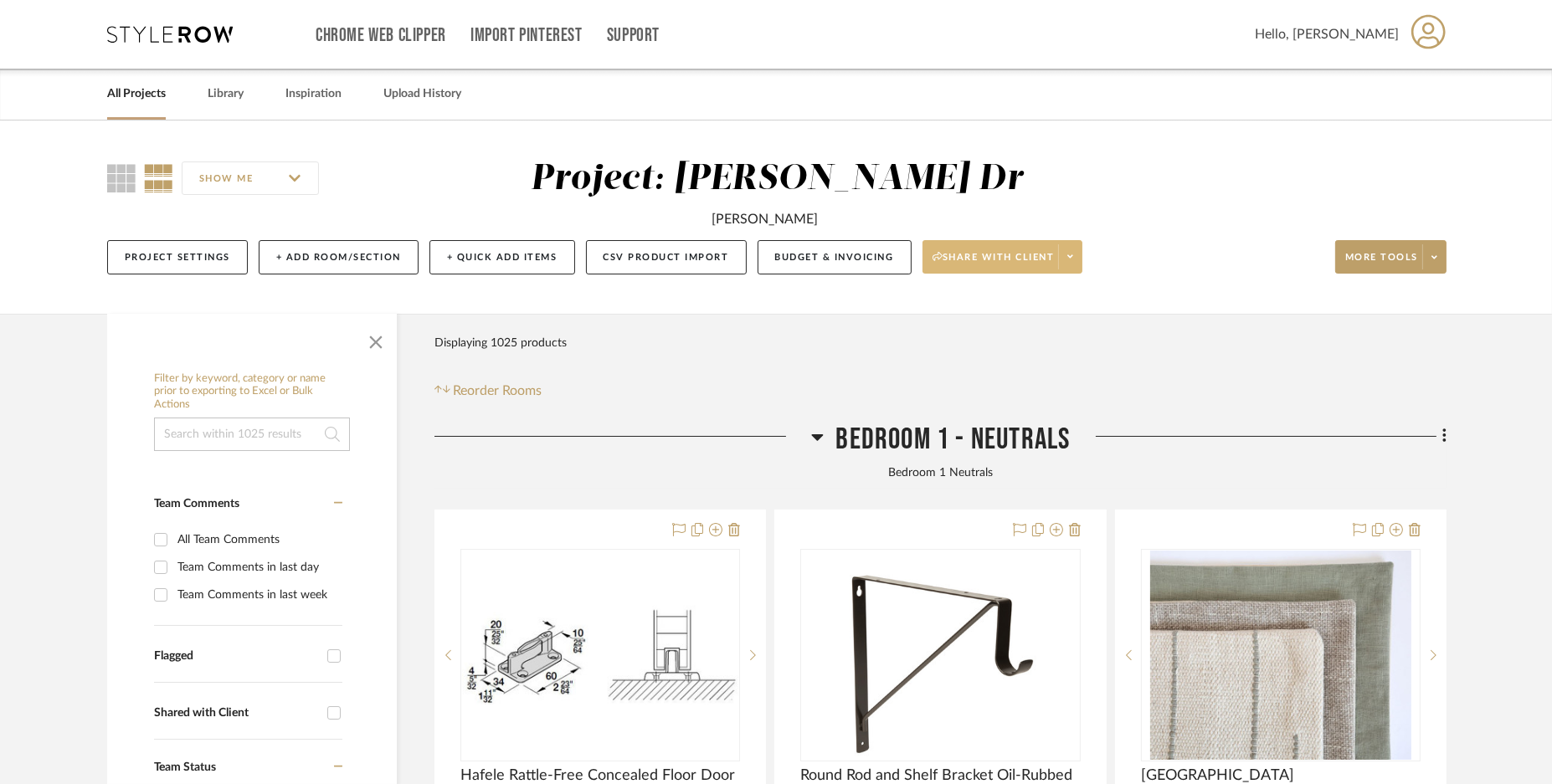
click at [1072, 268] on span at bounding box center [1070, 257] width 23 height 25
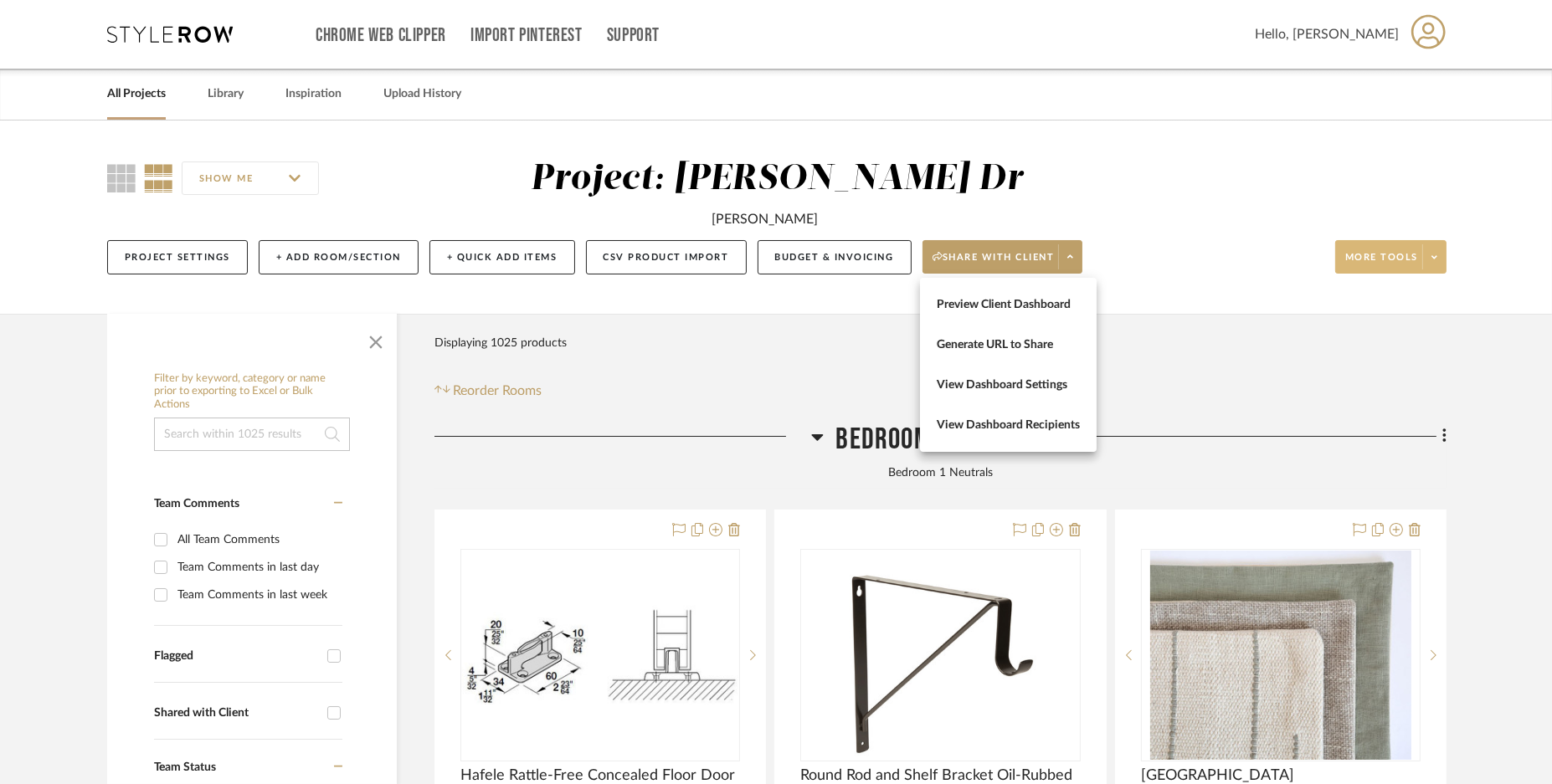
drag, startPoint x: 1307, startPoint y: 328, endPoint x: 1433, endPoint y: 255, distance: 145.6
click at [1315, 322] on div at bounding box center [776, 392] width 1552 height 784
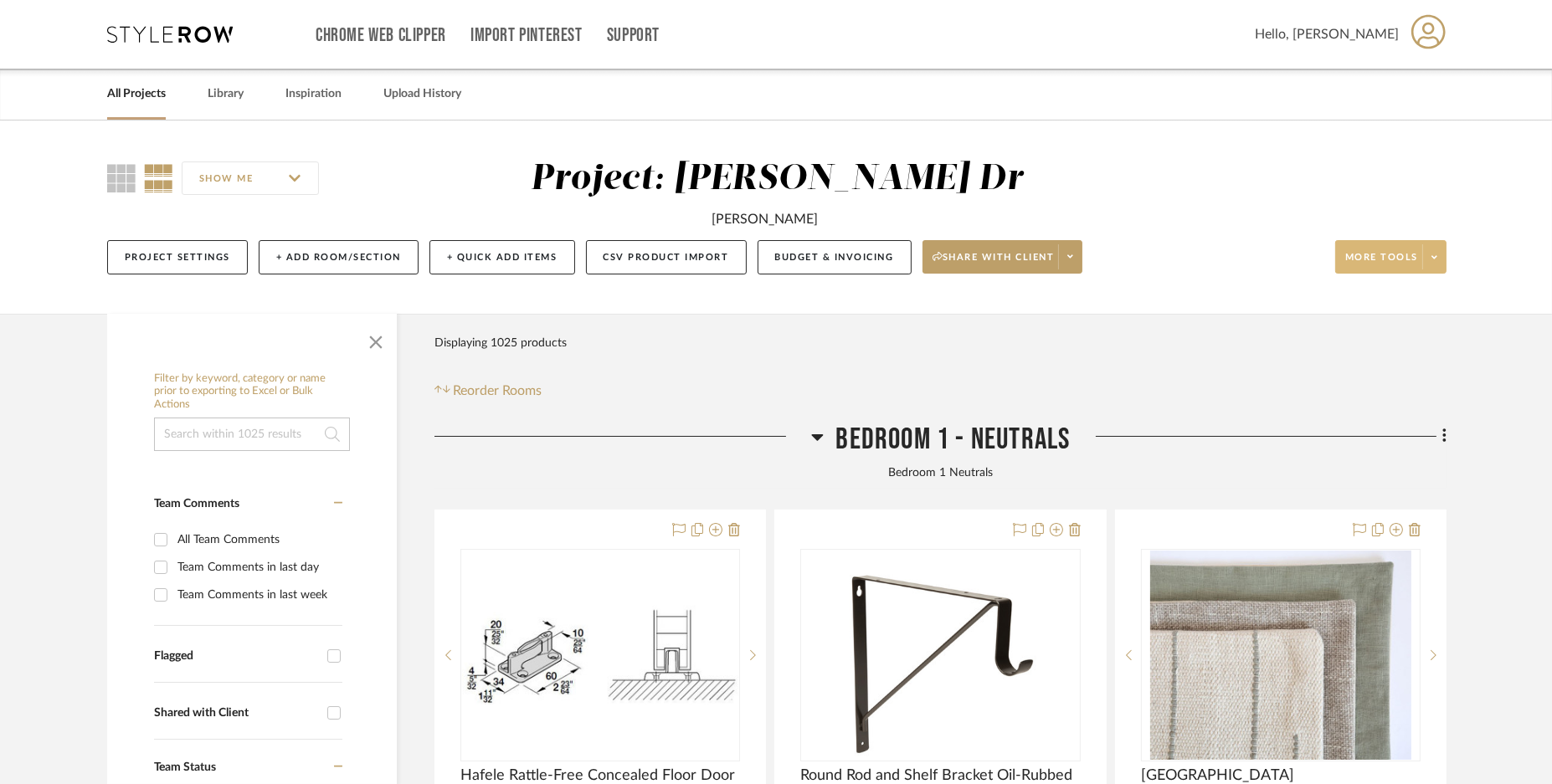
click at [1436, 248] on span at bounding box center [1434, 257] width 23 height 25
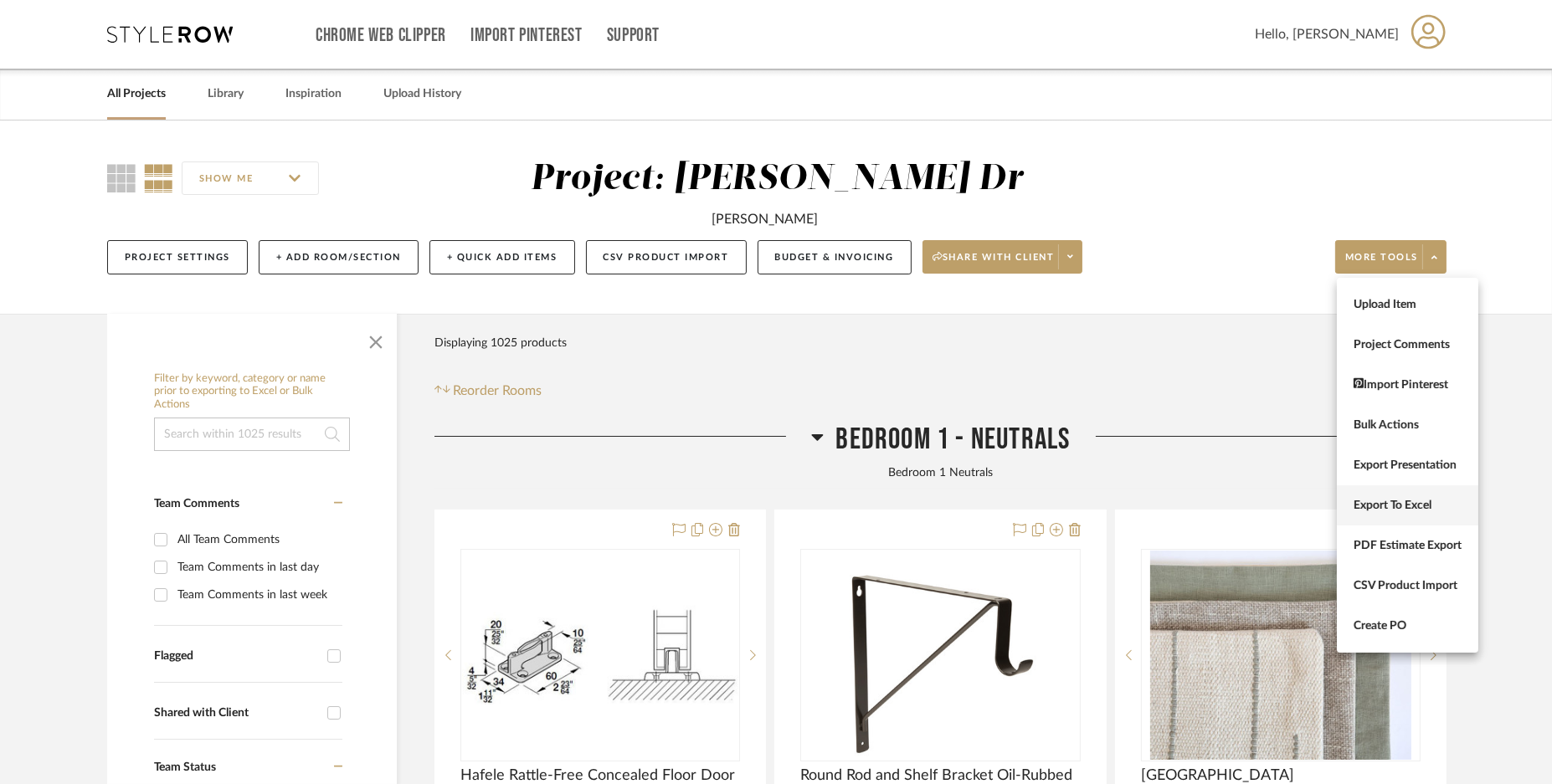
click at [1423, 500] on span "Export To Excel" at bounding box center [1408, 505] width 108 height 14
